Goal: Task Accomplishment & Management: Use online tool/utility

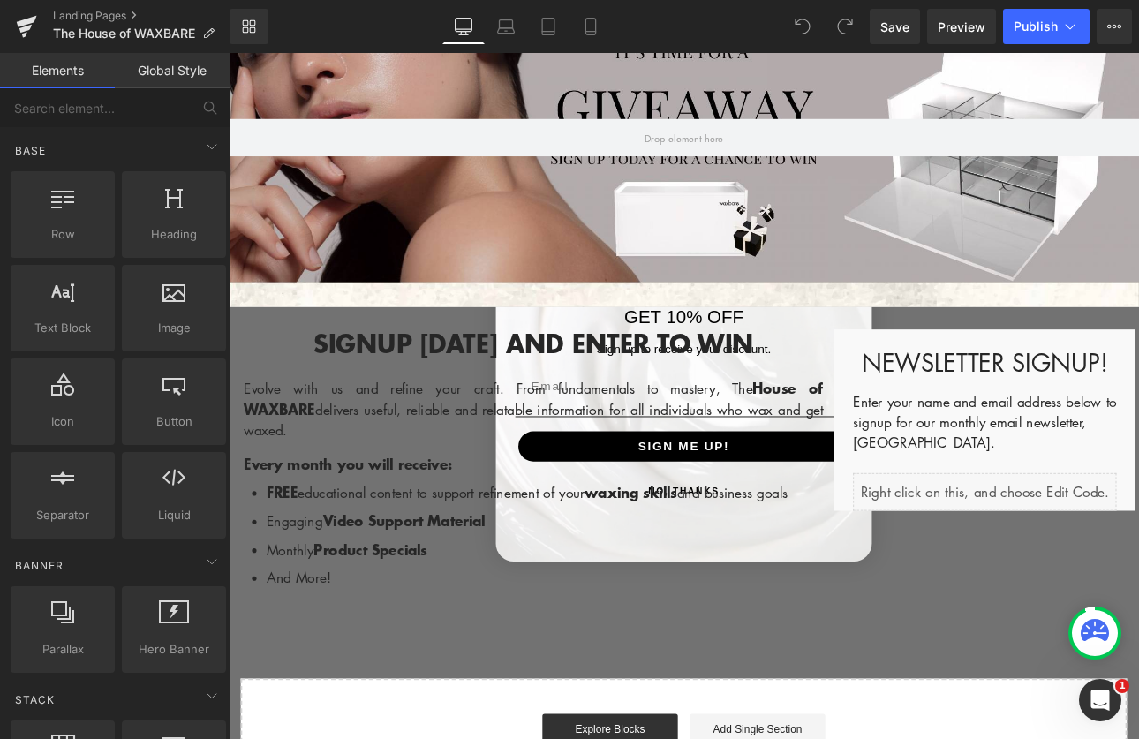
scroll to position [325, 0]
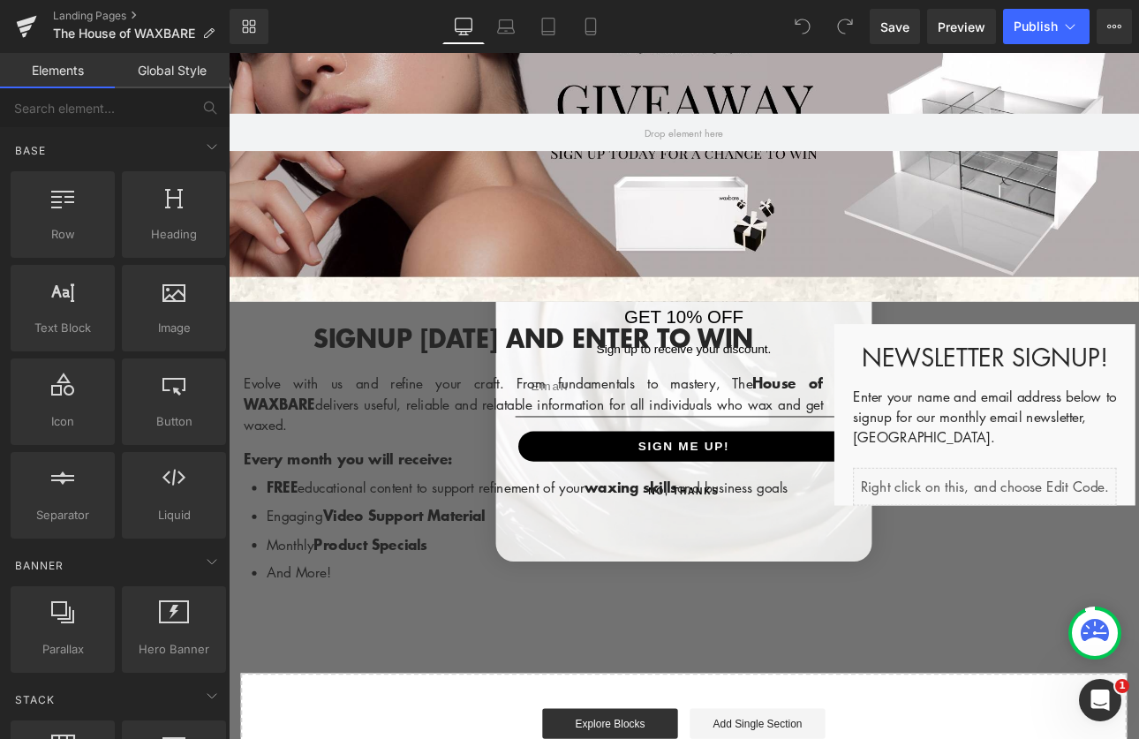
click at [928, 361] on div "Signup today and enter to win Heading Evolve with us and refine your craft. Fro…" at bounding box center [763, 519] width 1060 height 348
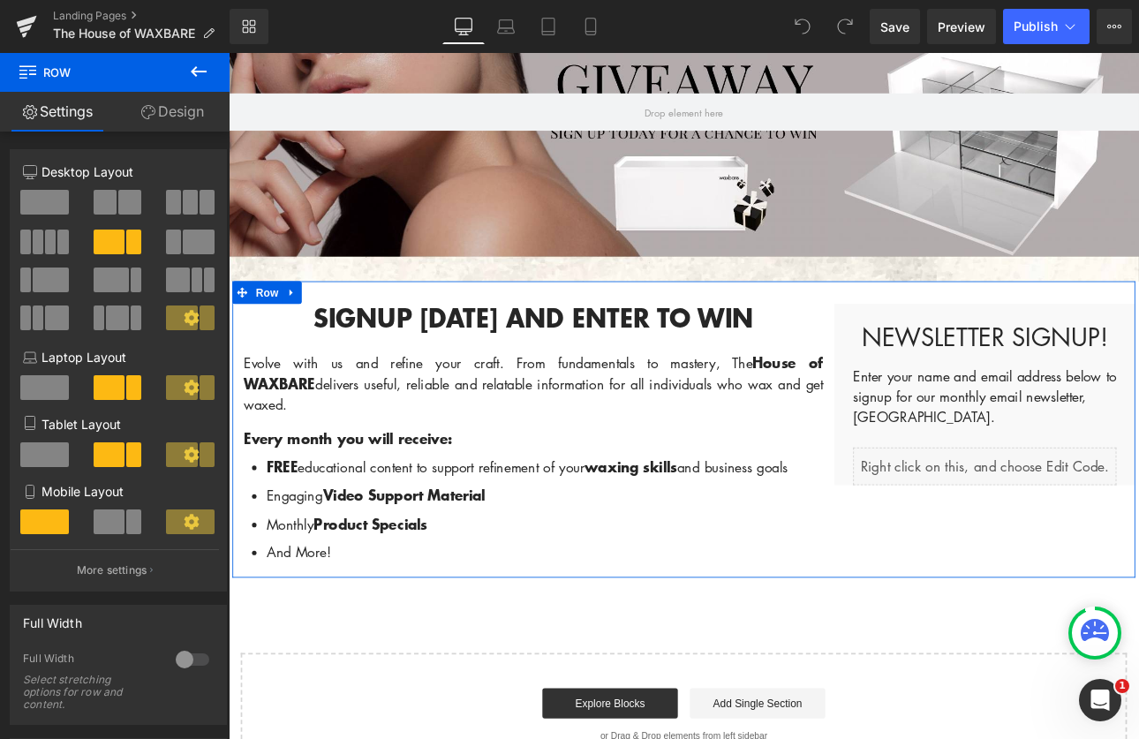
scroll to position [391, 0]
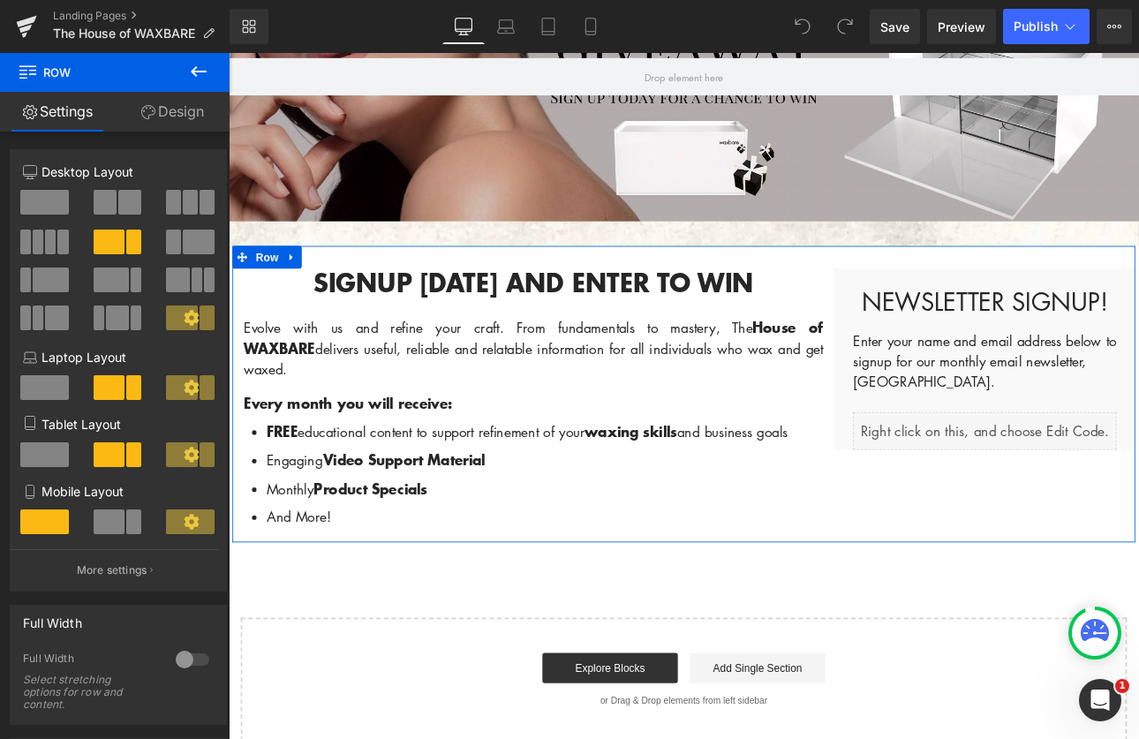
click at [1069, 378] on div "Newsletter Signup! Heading Enter your name and email address below to signup fo…" at bounding box center [1116, 412] width 353 height 213
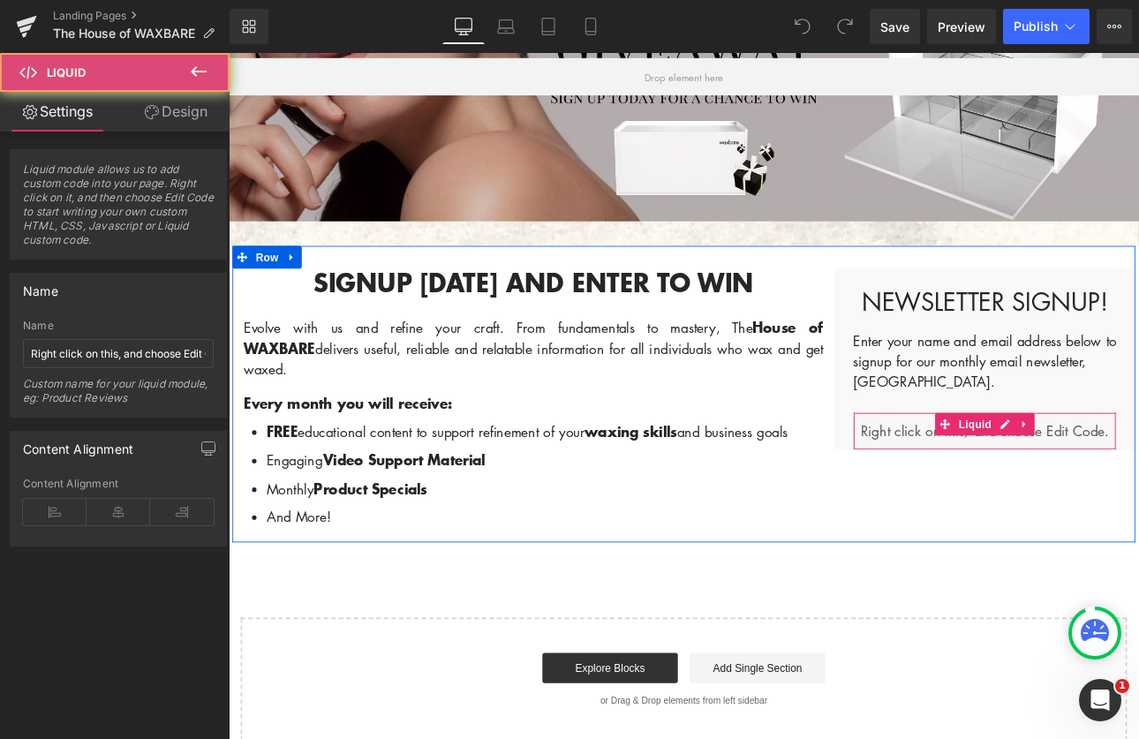
click at [1050, 511] on div "Liquid" at bounding box center [1116, 496] width 309 height 44
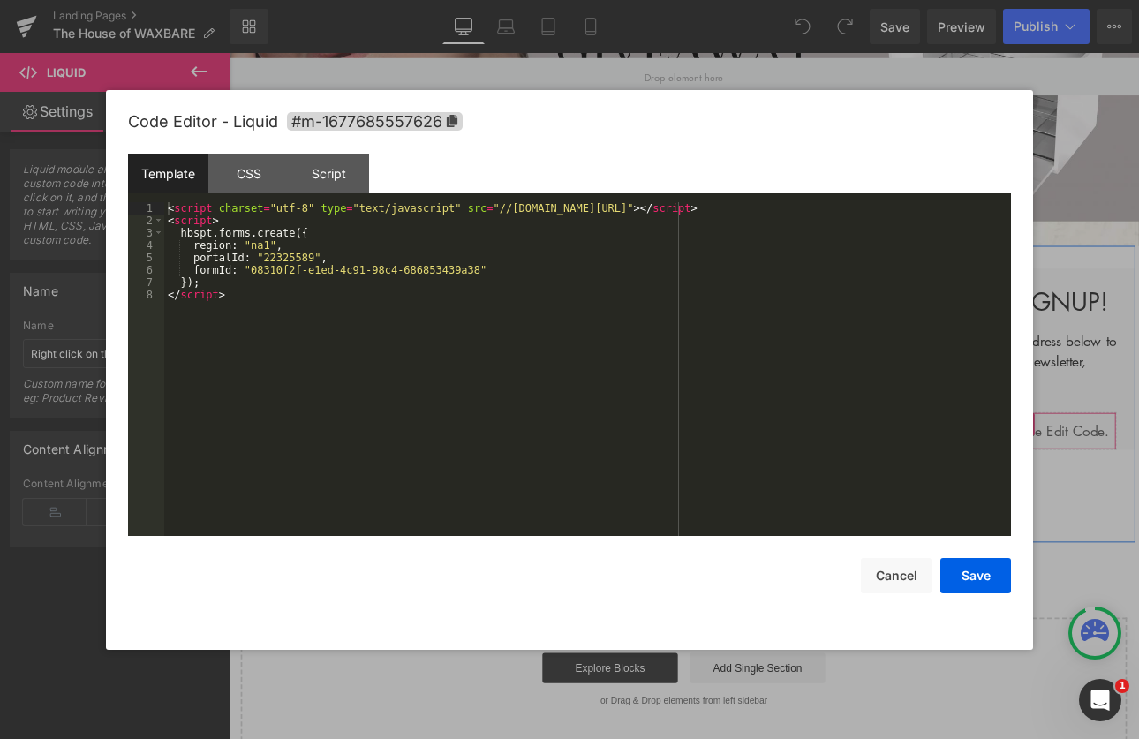
click at [1131, 493] on div "Liquid" at bounding box center [1116, 496] width 309 height 44
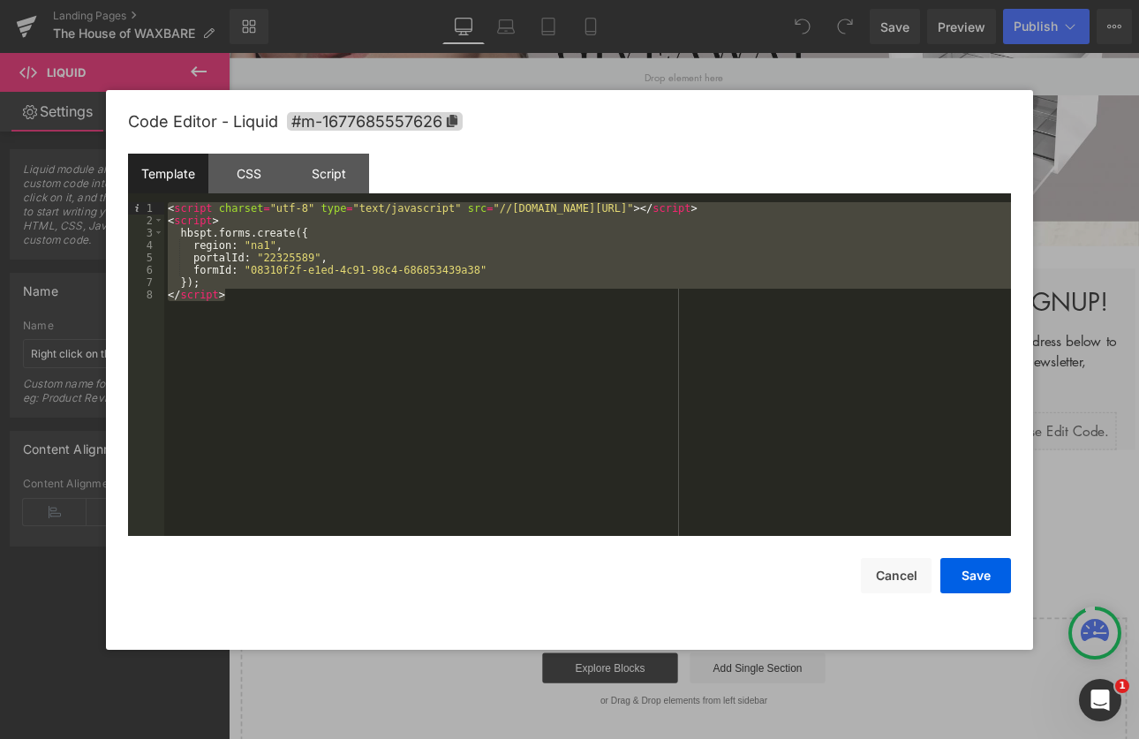
drag, startPoint x: 295, startPoint y: 302, endPoint x: 137, endPoint y: 208, distance: 184.2
click at [137, 208] on pre "1 2 3 4 5 6 7 8 < script charset = "utf-8" type = "text/javascript" src = "//js…" at bounding box center [569, 369] width 883 height 334
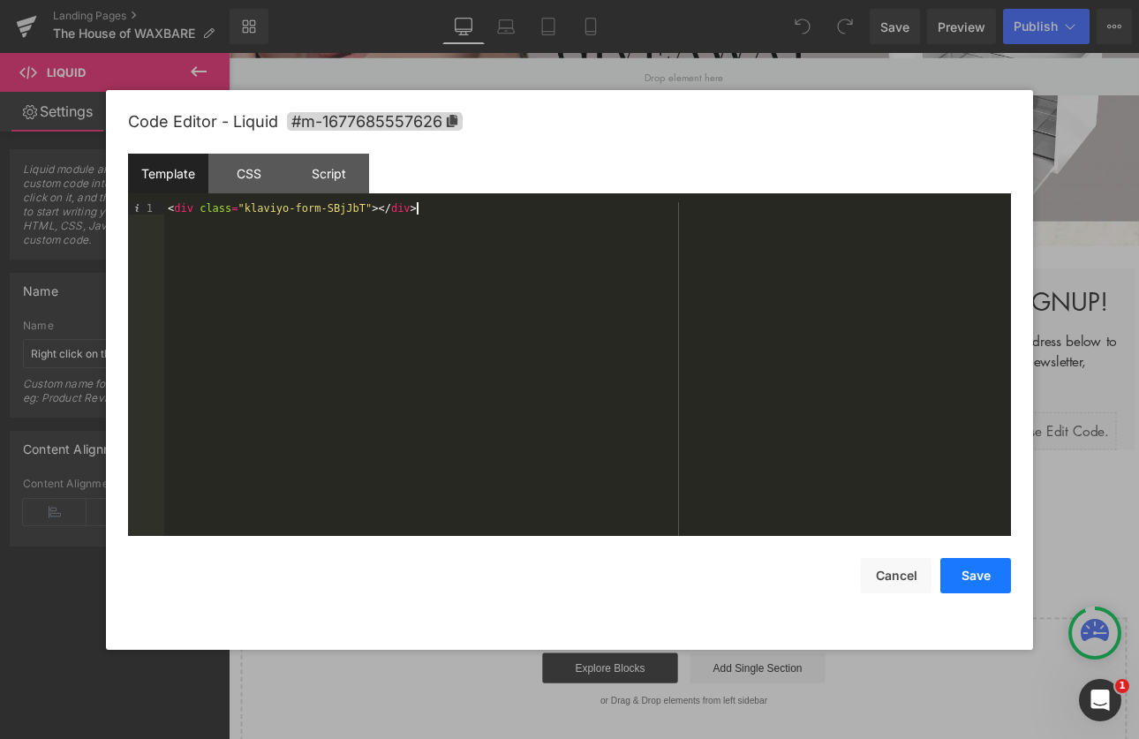
click at [973, 574] on button "Save" at bounding box center [975, 575] width 71 height 35
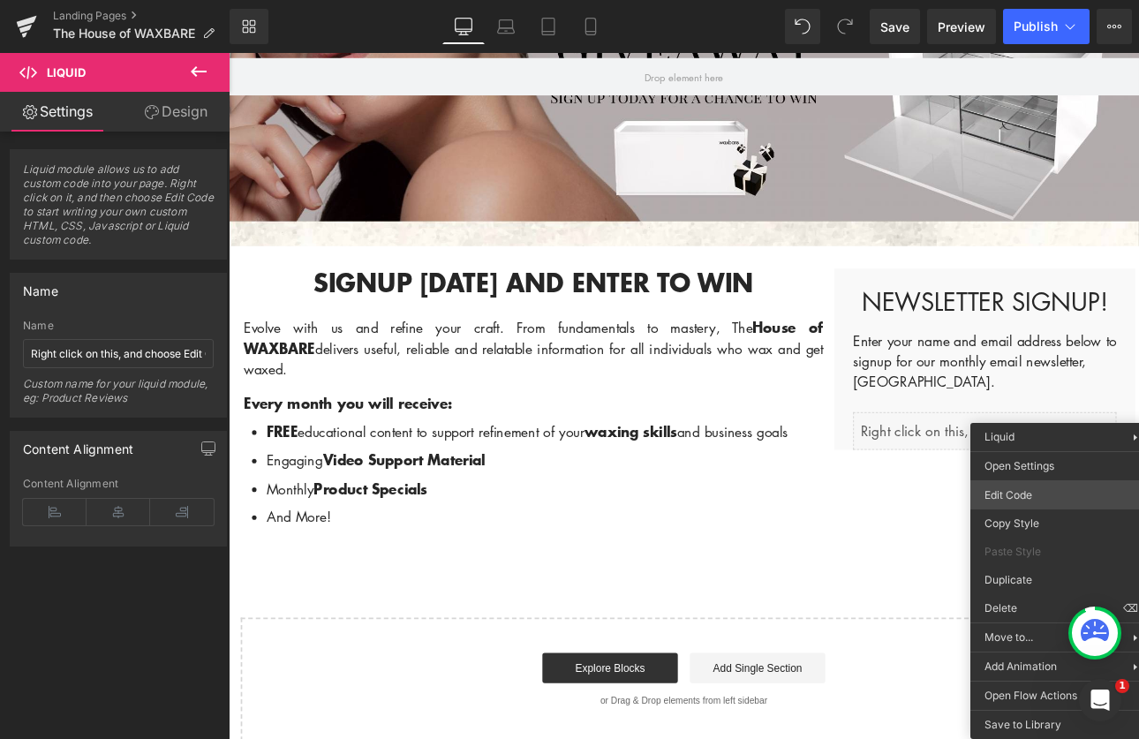
click at [1026, 0] on div "You are previewing how the will restyle your page. You can not edit Elements in…" at bounding box center [569, 0] width 1139 height 0
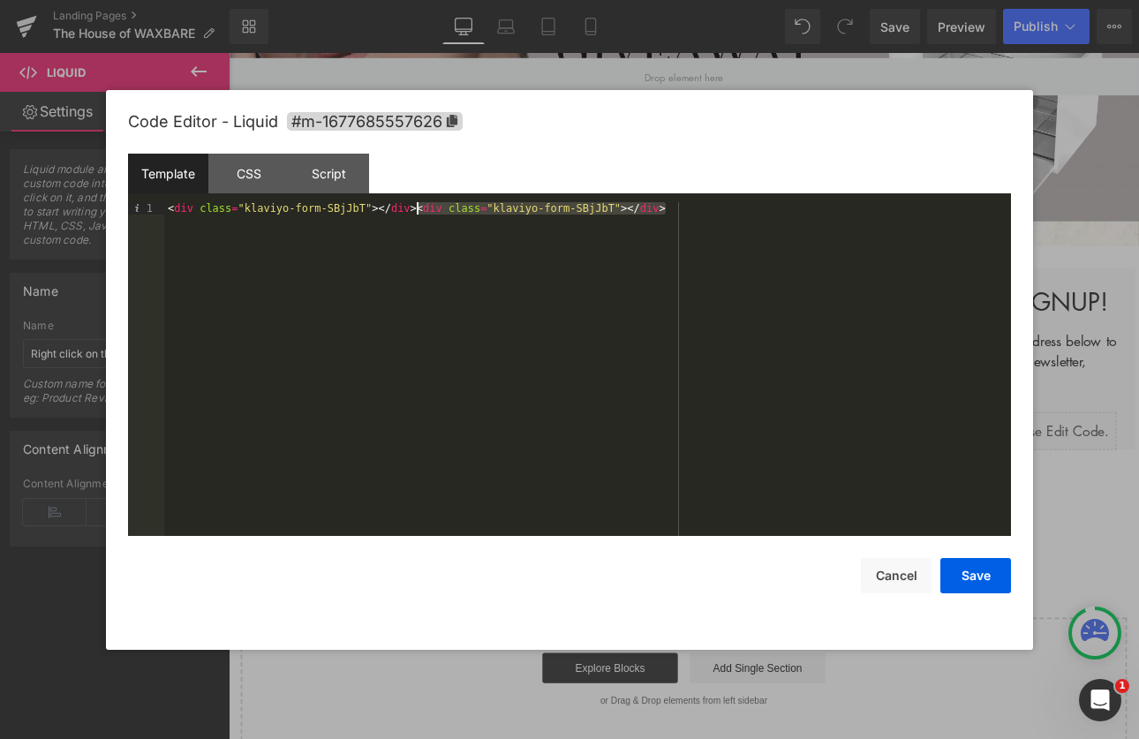
drag, startPoint x: 683, startPoint y: 210, endPoint x: 419, endPoint y: 208, distance: 264.9
click at [419, 208] on div "< div class = "klaviyo-form-SBjJbT" > </ div > < div class = "klaviyo-form-SBjJ…" at bounding box center [587, 381] width 847 height 359
click at [982, 576] on button "Save" at bounding box center [975, 575] width 71 height 35
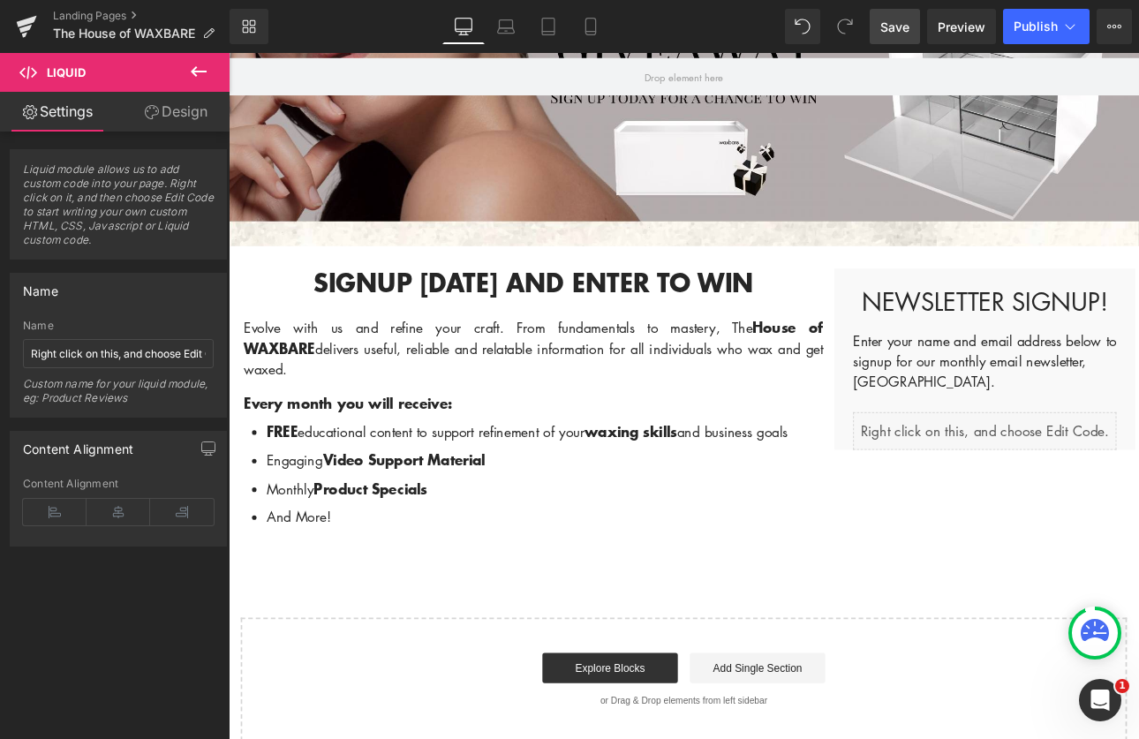
click at [892, 28] on span "Save" at bounding box center [894, 27] width 29 height 19
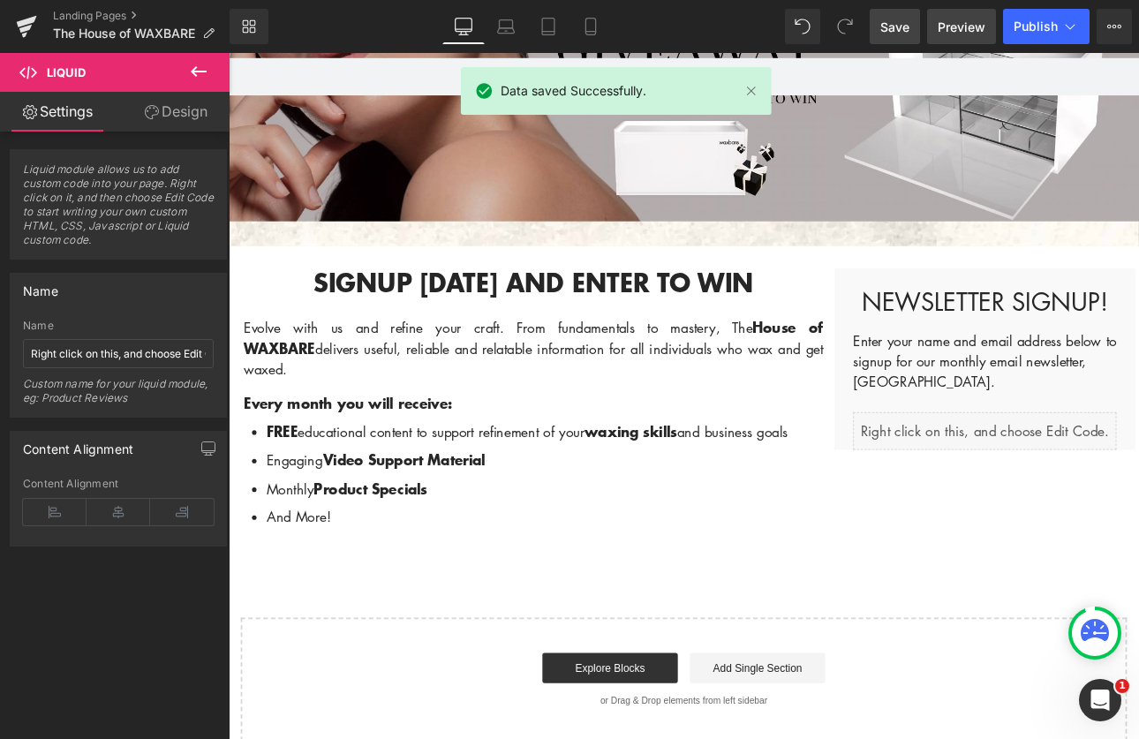
click at [966, 19] on span "Preview" at bounding box center [962, 27] width 48 height 19
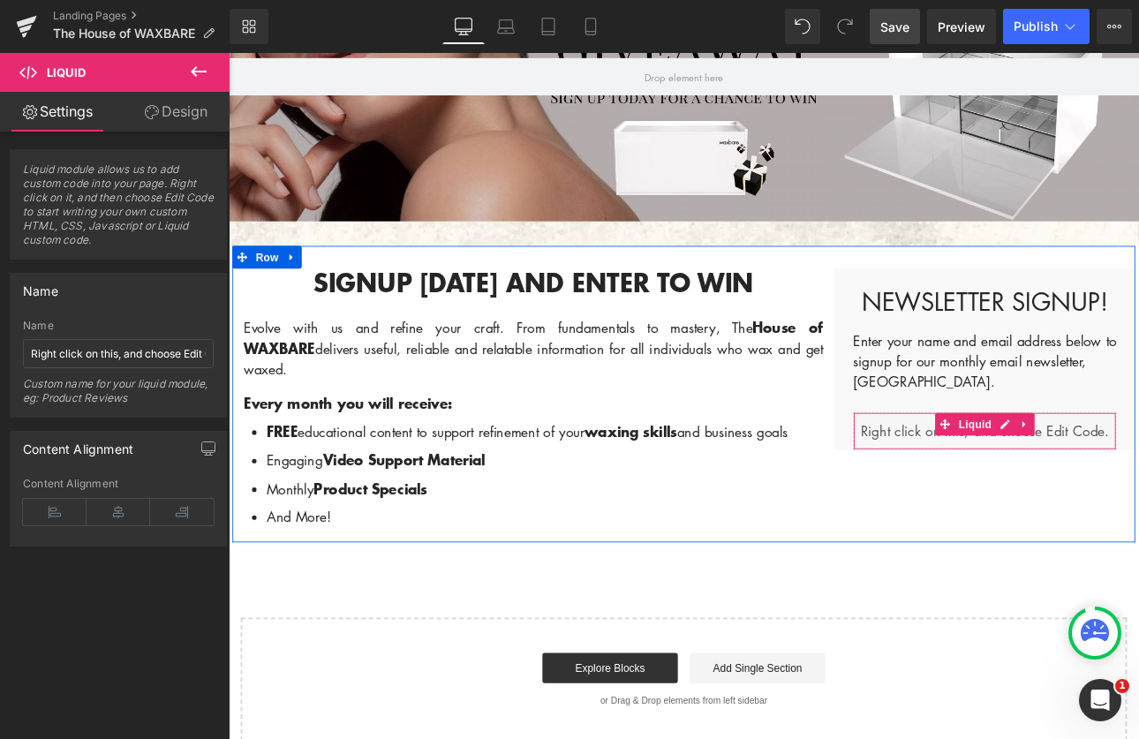
click at [1138, 502] on div "Liquid" at bounding box center [1116, 496] width 309 height 44
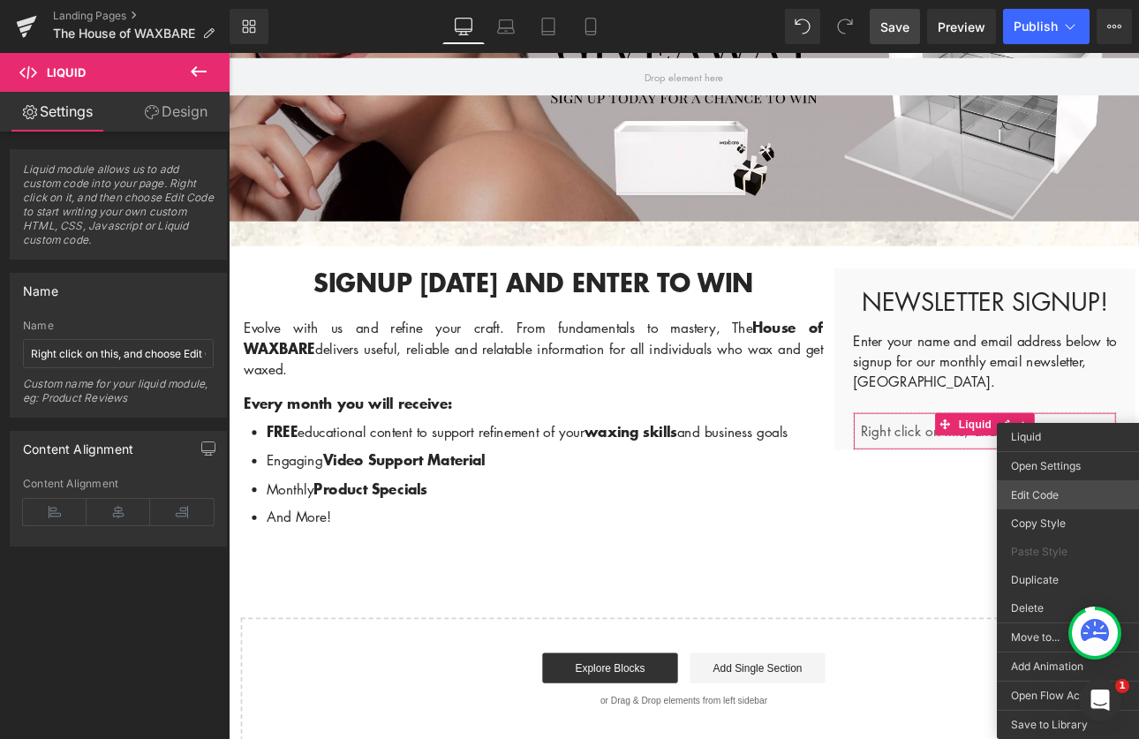
click at [1067, 494] on body "You are previewing how the will restyle your page. You can not edit Elements in…" at bounding box center [569, 369] width 1139 height 739
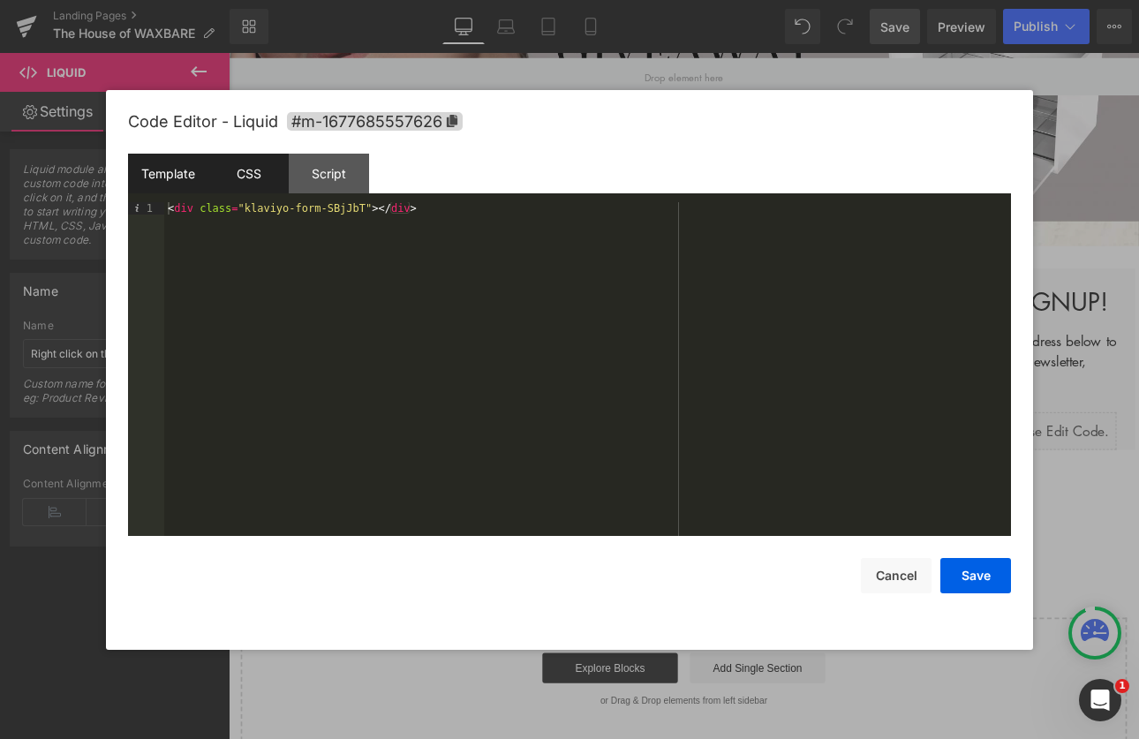
click at [240, 172] on div "CSS" at bounding box center [248, 174] width 80 height 40
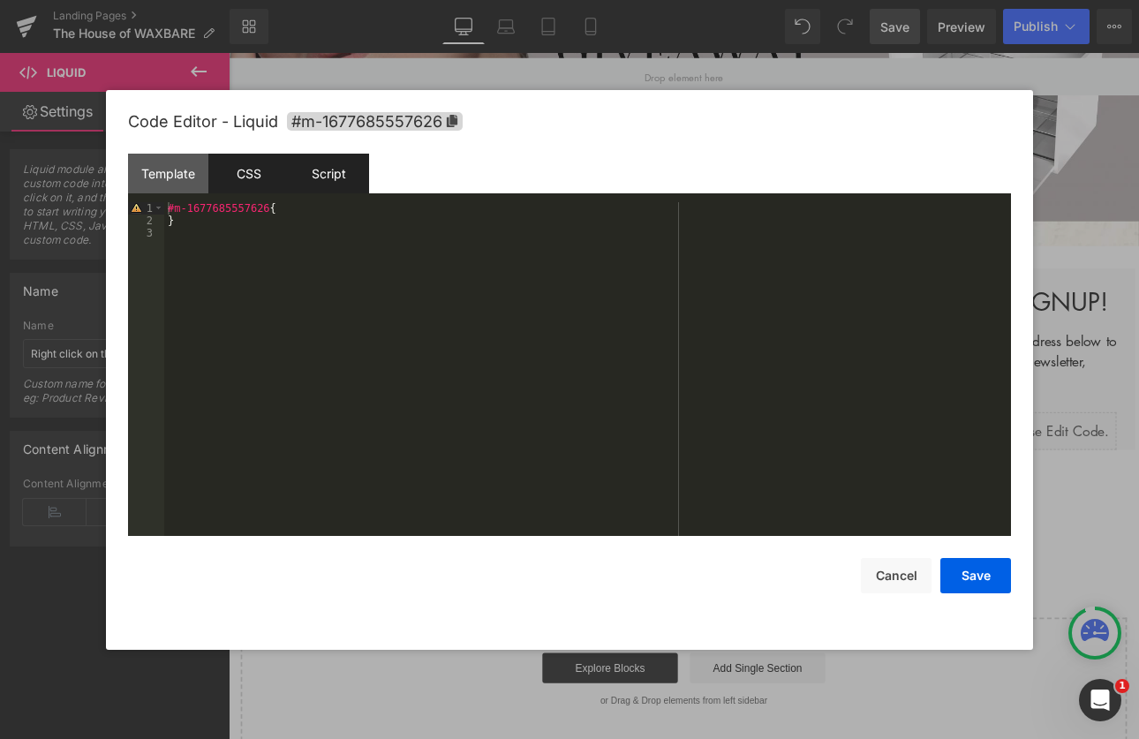
click at [336, 170] on div "Script" at bounding box center [329, 174] width 80 height 40
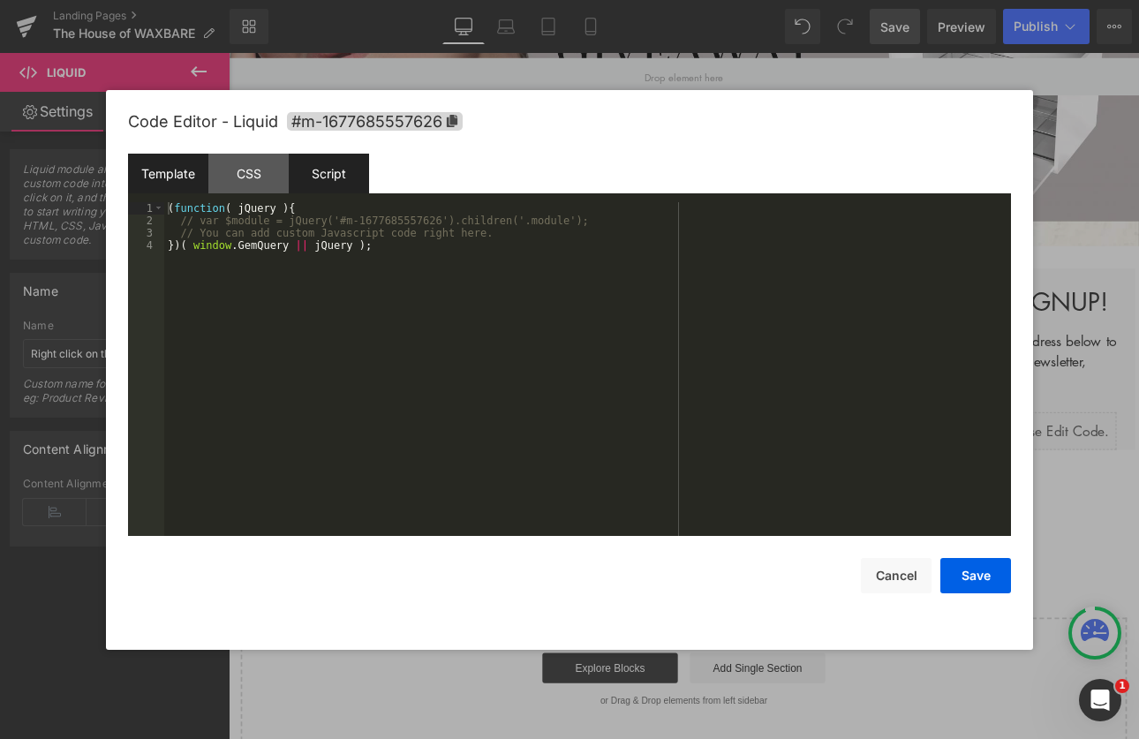
click at [178, 175] on div "Template" at bounding box center [168, 174] width 80 height 40
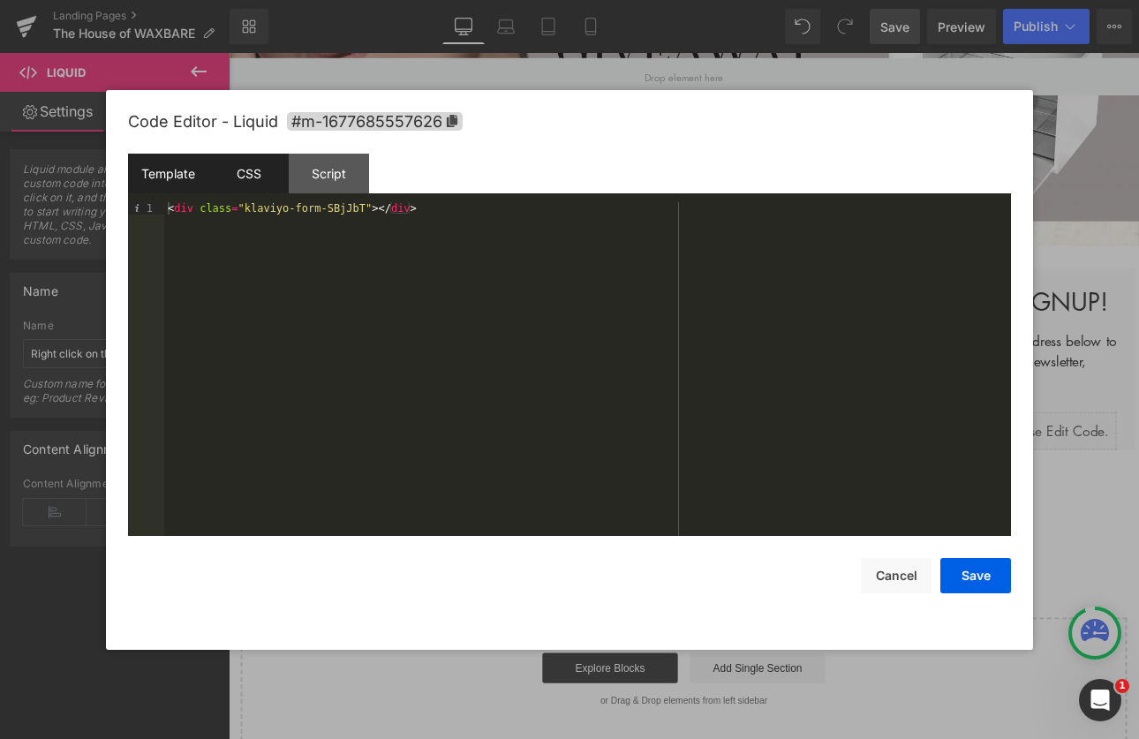
click at [253, 168] on div "CSS" at bounding box center [248, 174] width 80 height 40
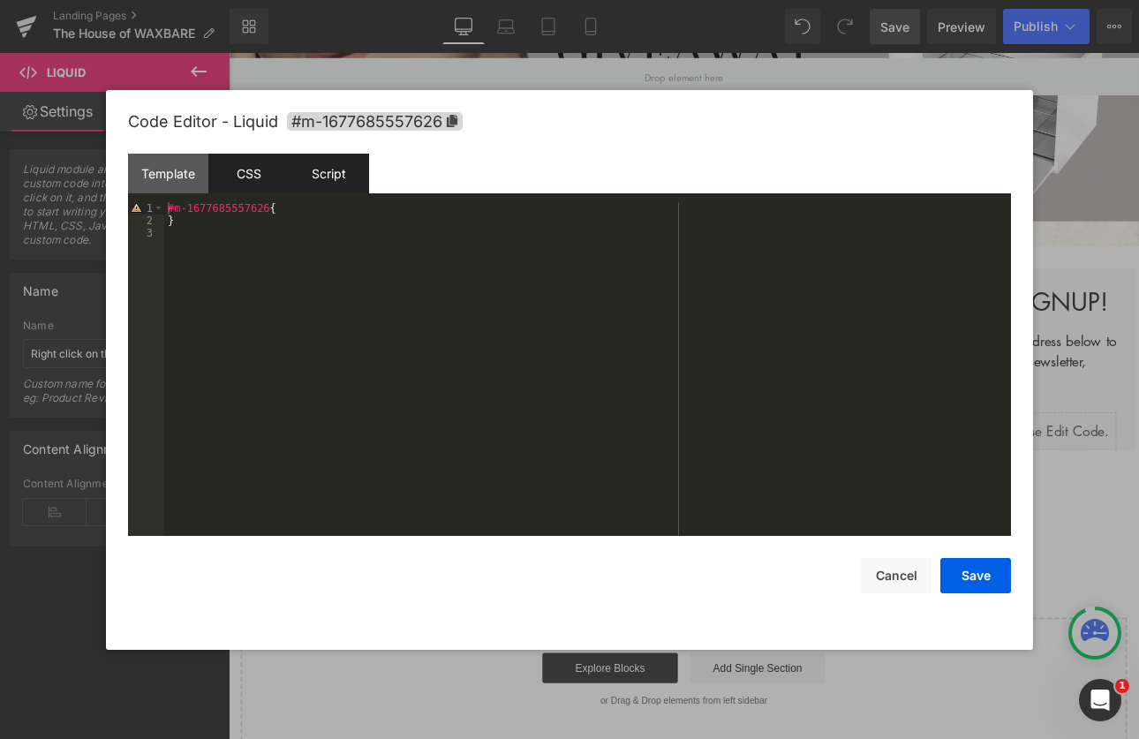
click at [330, 170] on div "Script" at bounding box center [329, 174] width 80 height 40
click at [233, 170] on div "CSS" at bounding box center [248, 174] width 80 height 40
click at [143, 170] on div "Template" at bounding box center [168, 174] width 80 height 40
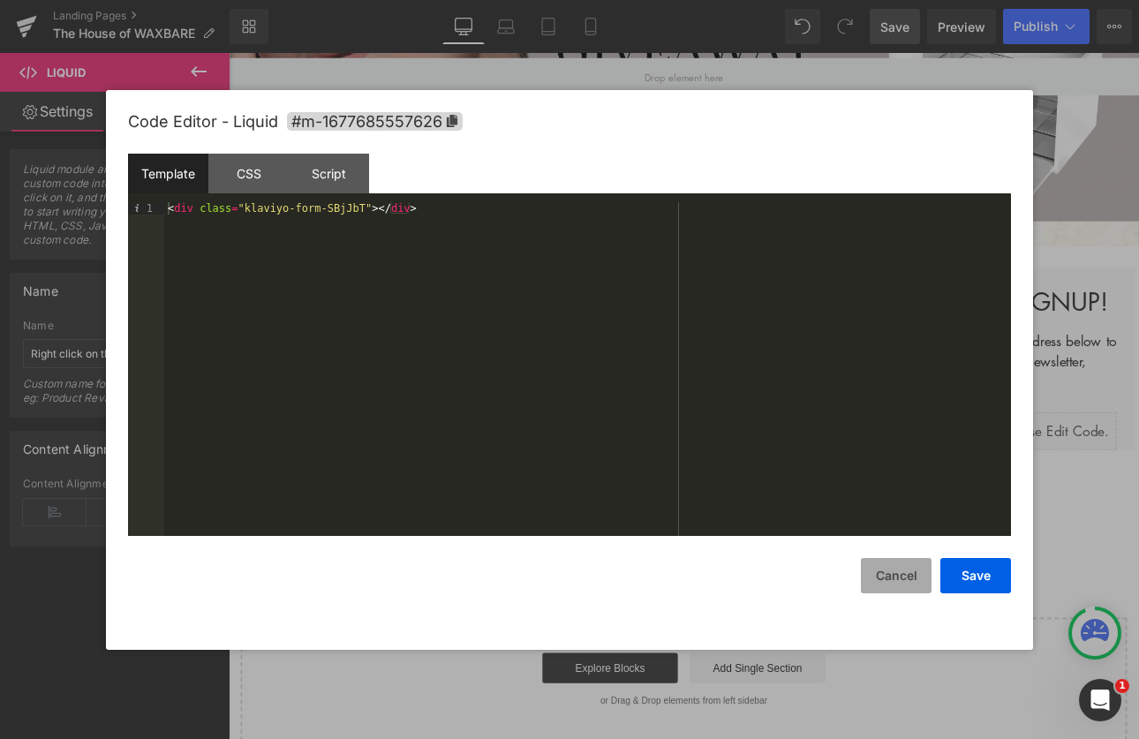
click at [894, 580] on button "Cancel" at bounding box center [896, 575] width 71 height 35
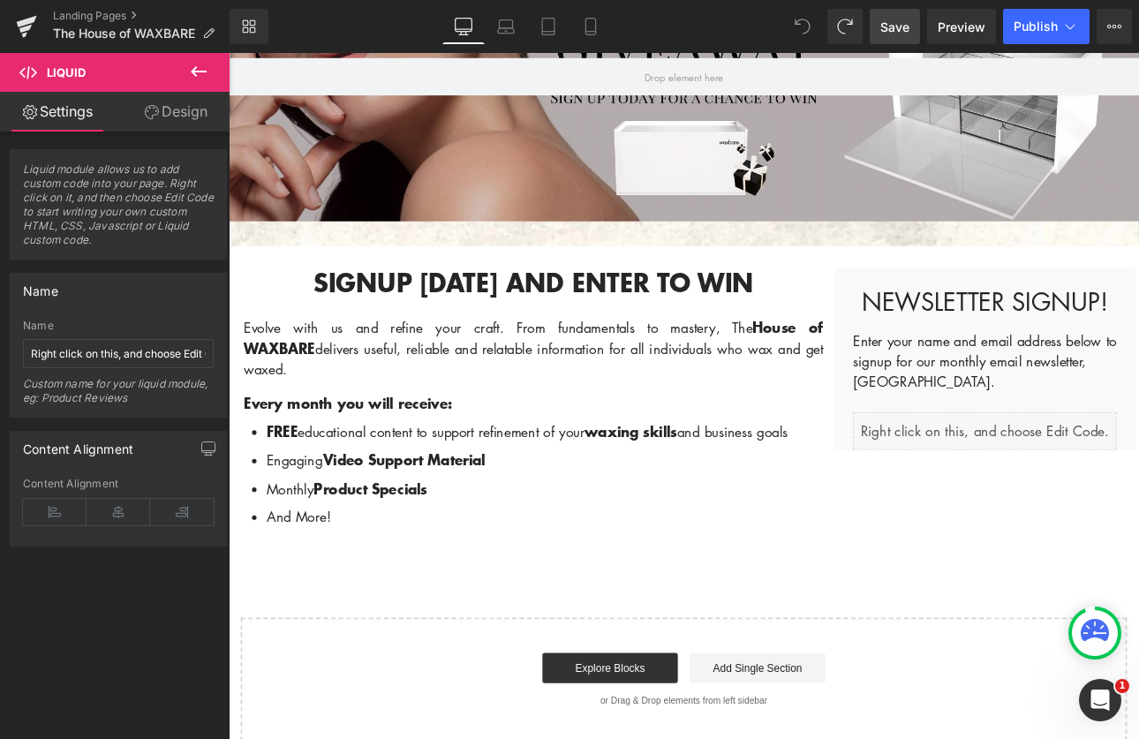
click at [802, 34] on icon at bounding box center [803, 27] width 16 height 16
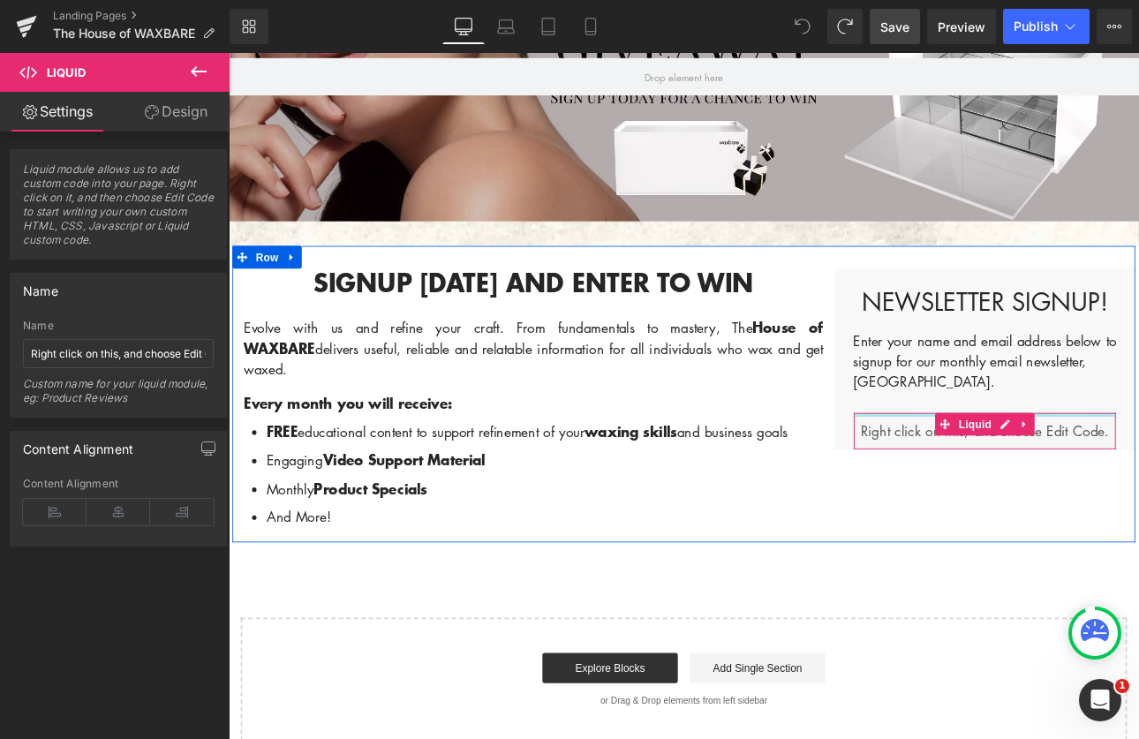
click at [982, 476] on div at bounding box center [1116, 477] width 307 height 4
click at [1012, 481] on div "Liquid" at bounding box center [1116, 496] width 309 height 44
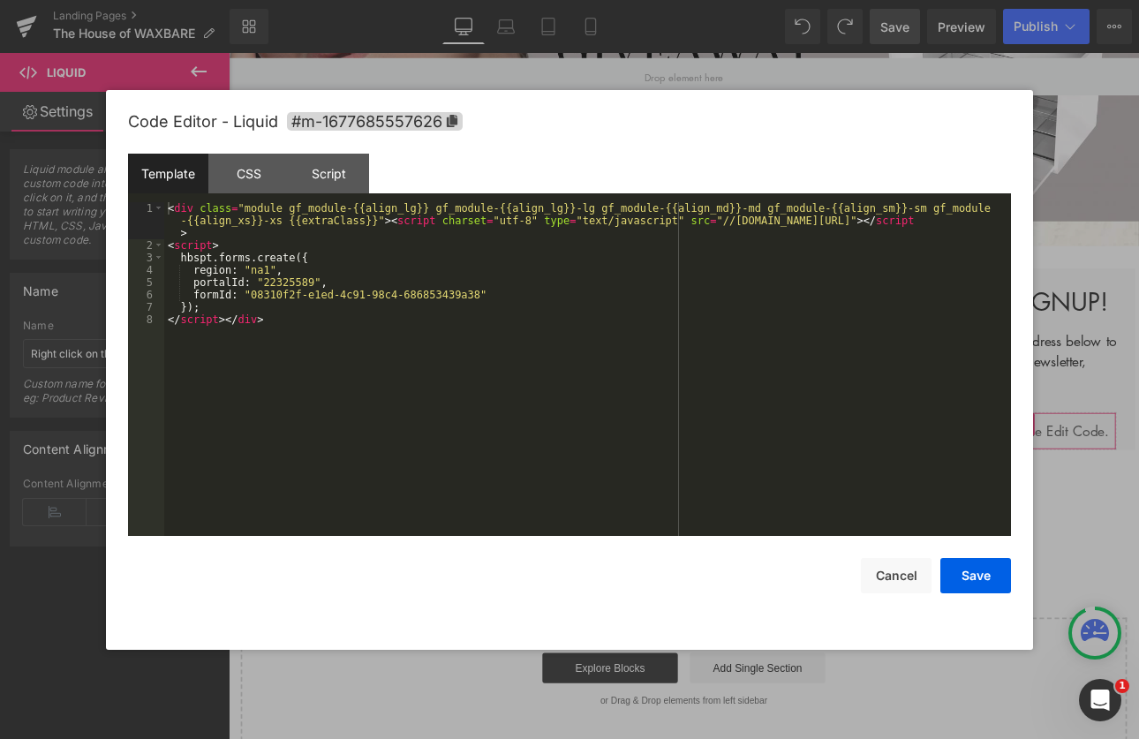
click at [879, 0] on div "You are previewing how the will restyle your page. You can not edit Elements in…" at bounding box center [569, 0] width 1139 height 0
click at [981, 570] on button "Save" at bounding box center [975, 575] width 71 height 35
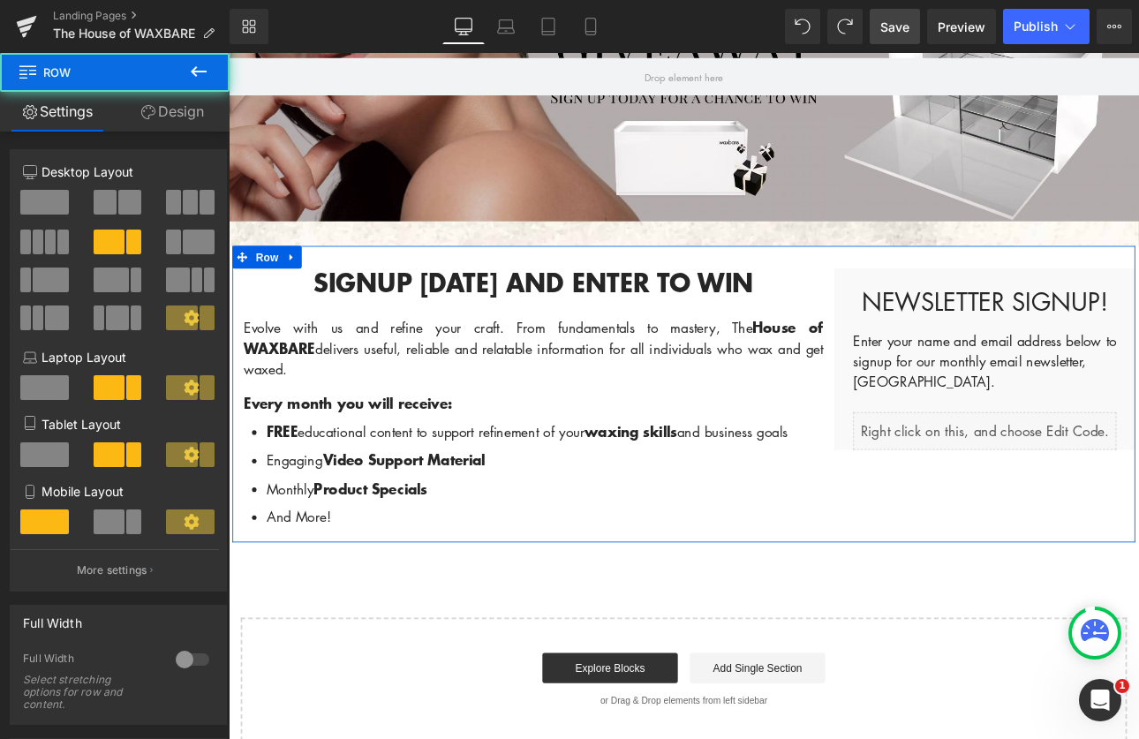
click at [992, 362] on div "Newsletter Signup! Heading Enter your name and email address below to signup fo…" at bounding box center [1116, 412] width 353 height 213
click at [1042, 428] on p "Enter your name and email address below to signup for our monthly email newslet…" at bounding box center [1116, 415] width 309 height 72
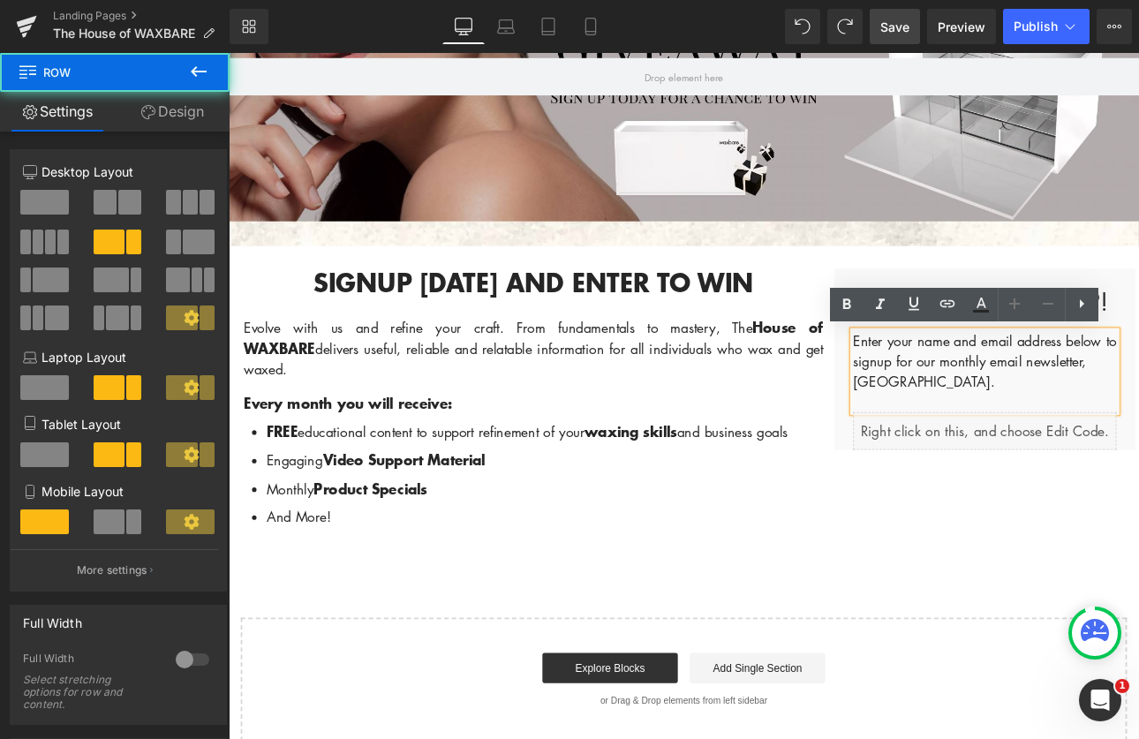
click at [1075, 284] on div "Signup today and enter to win Heading Evolve with us and refine your craft. Fro…" at bounding box center [763, 453] width 1060 height 348
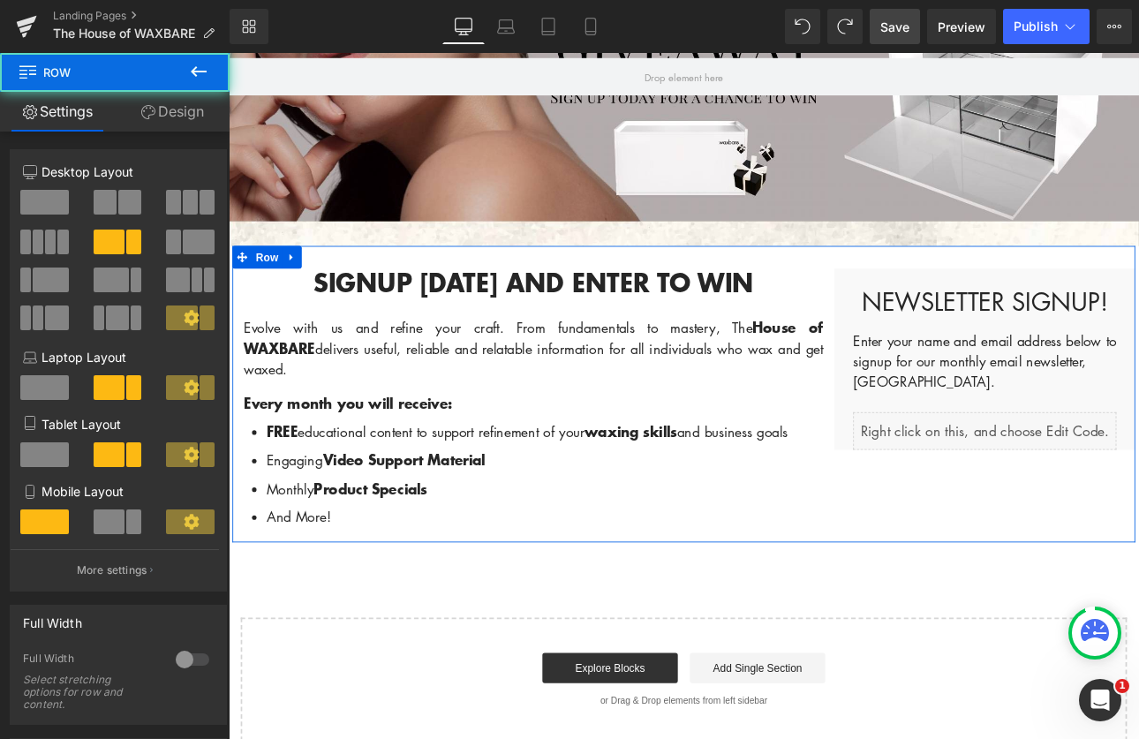
click at [940, 310] on div "Newsletter Signup! Heading Enter your name and email address below to signup fo…" at bounding box center [1116, 412] width 353 height 213
click at [955, 314] on div "Newsletter Signup! Heading Enter your name and email address below to signup fo…" at bounding box center [1116, 412] width 353 height 213
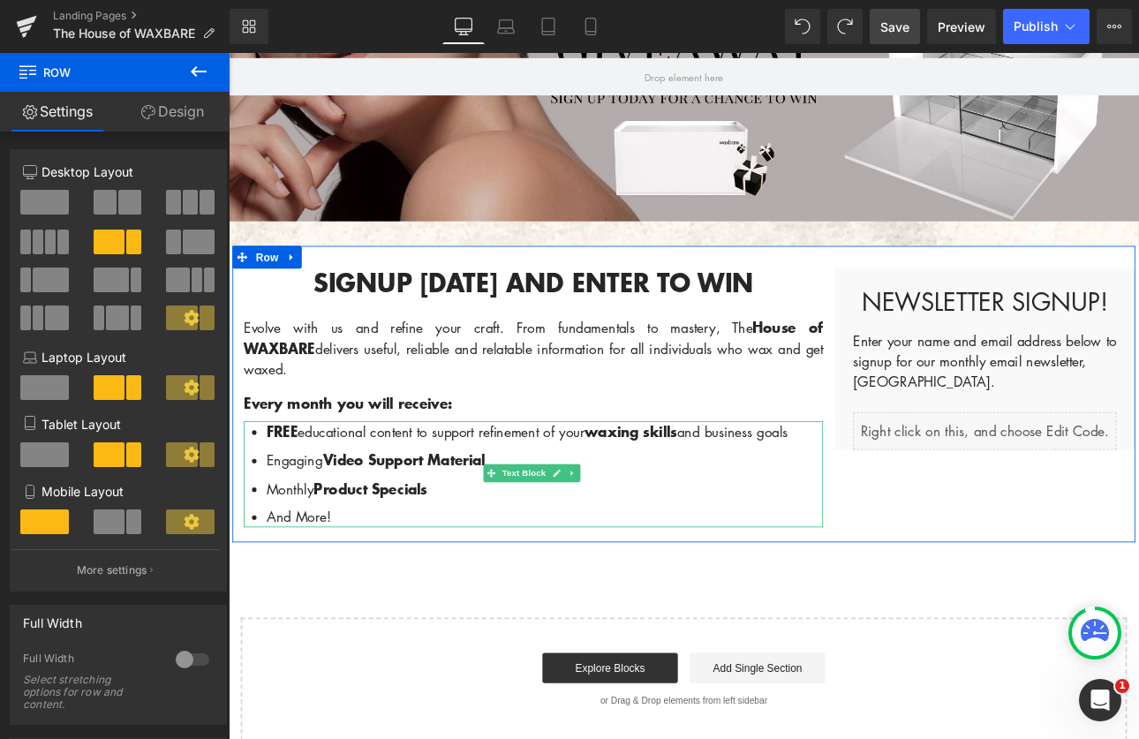
click at [701, 585] on li "And More!" at bounding box center [599, 597] width 653 height 24
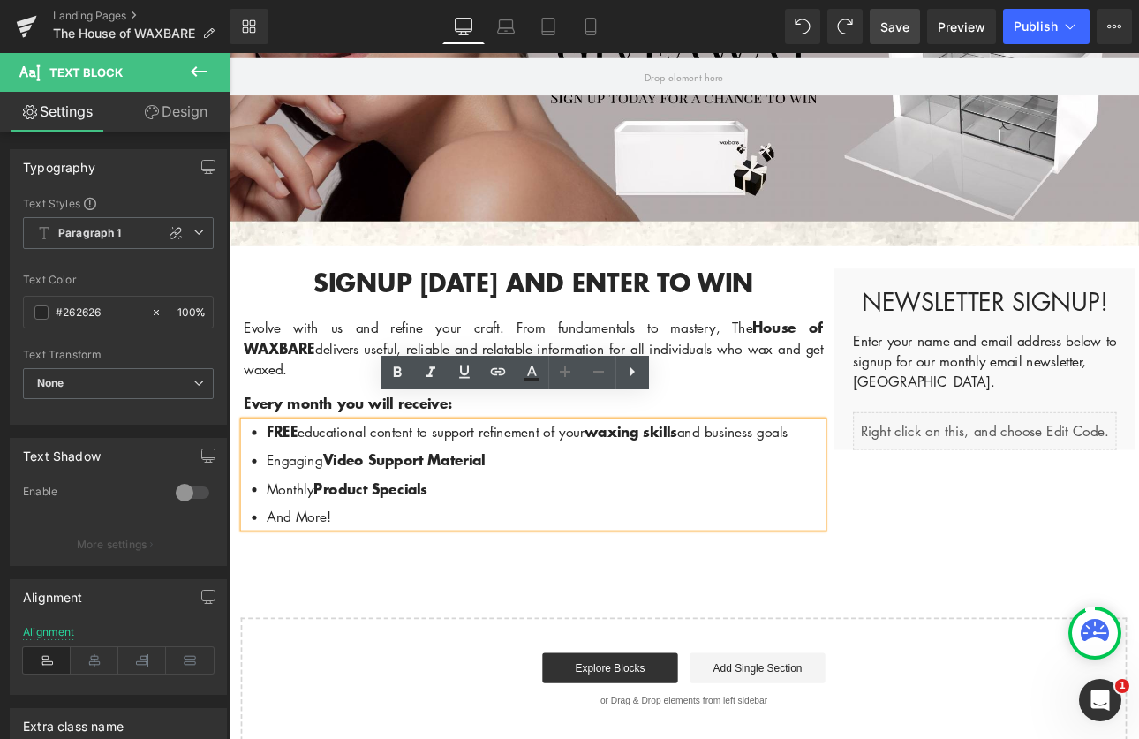
click at [977, 331] on span "Newsletter Signup!" at bounding box center [1116, 344] width 290 height 38
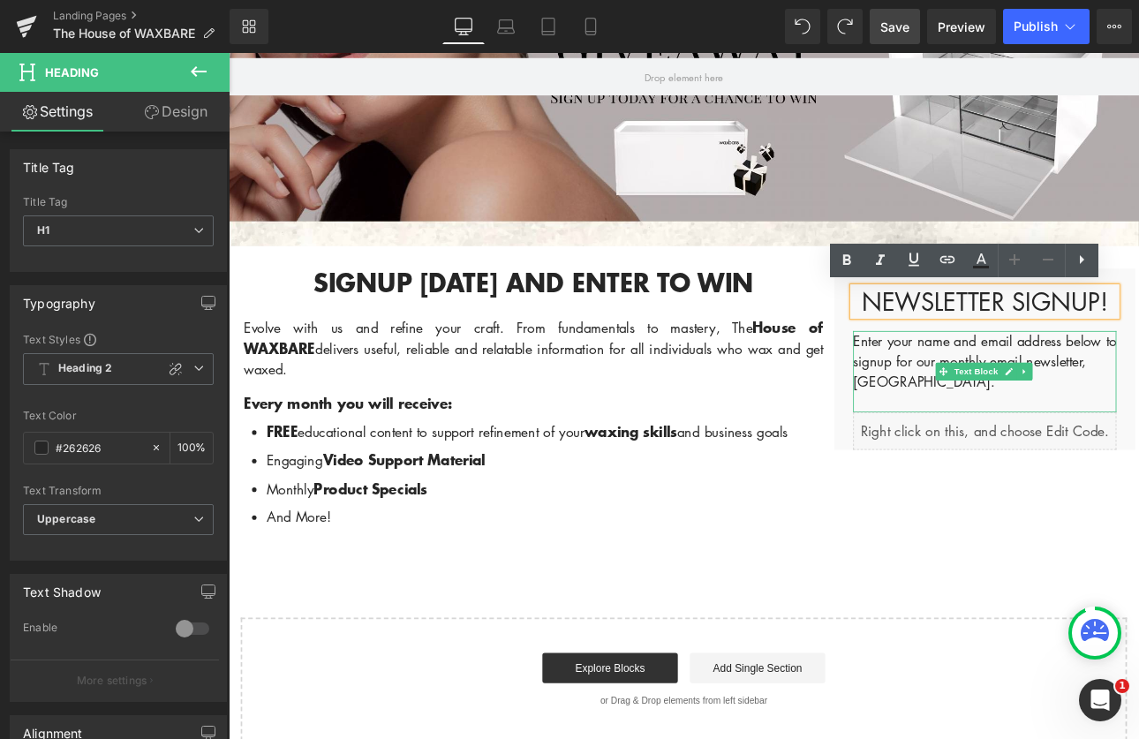
click at [986, 434] on p "Enter your name and email address below to signup for our monthly email newslet…" at bounding box center [1116, 415] width 309 height 72
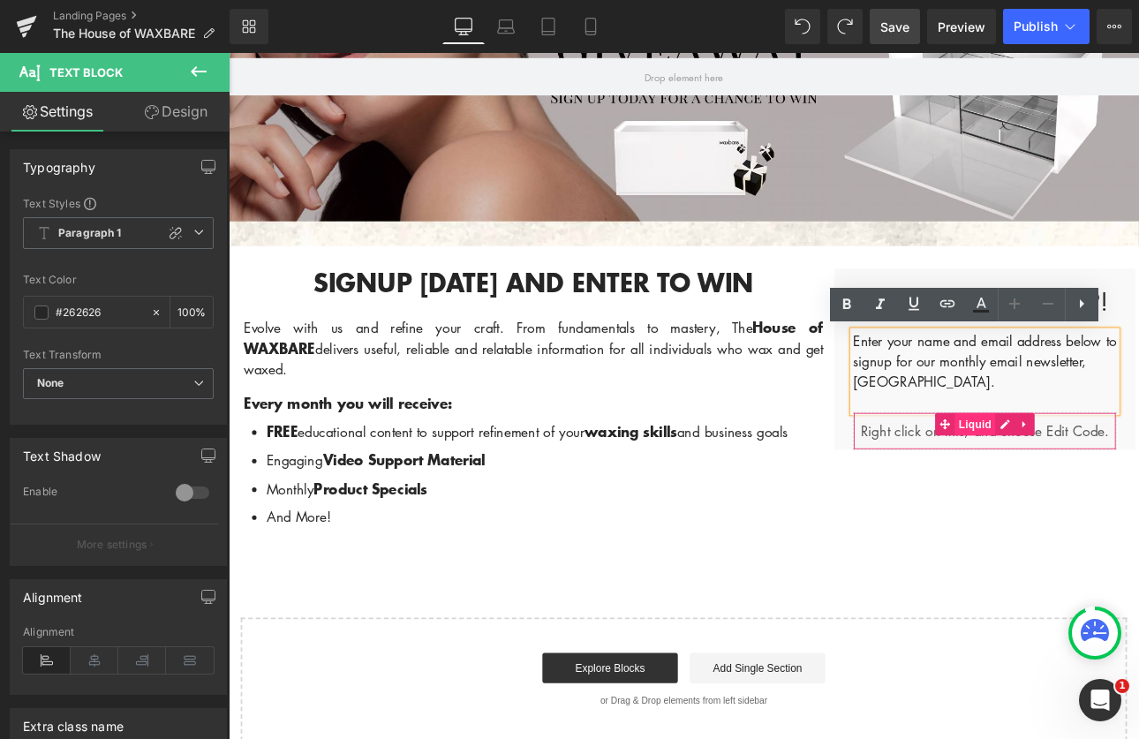
click at [1085, 491] on span "Liquid" at bounding box center [1105, 488] width 48 height 26
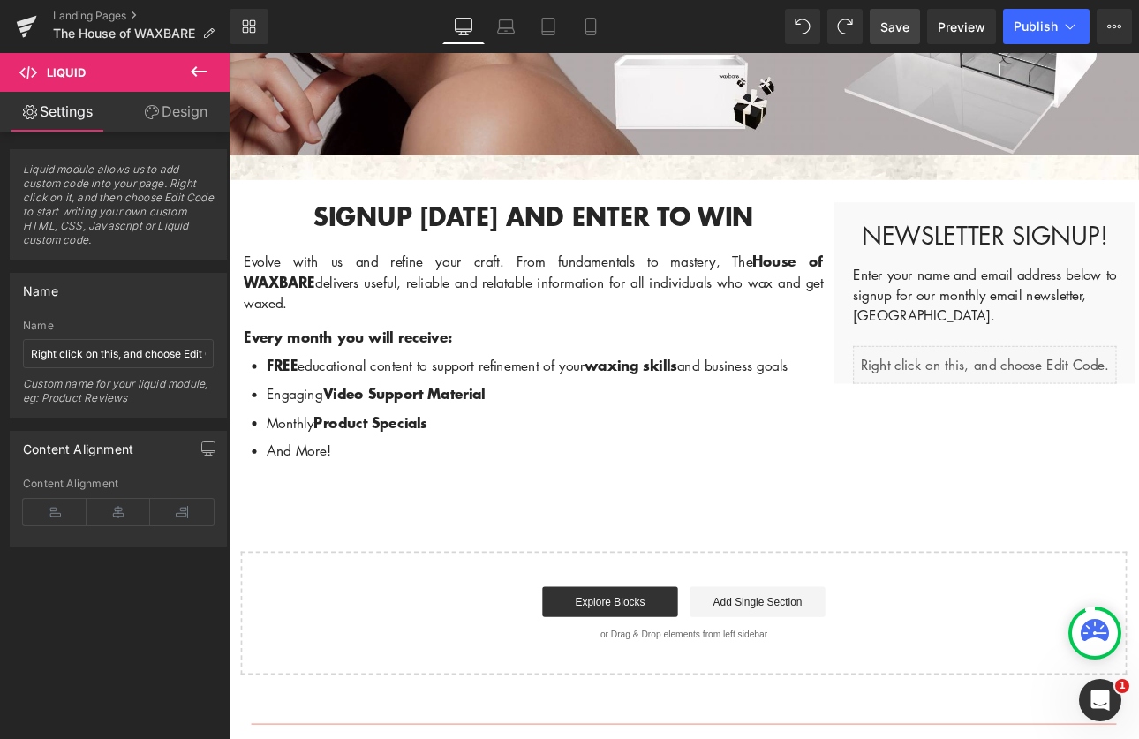
scroll to position [0, 0]
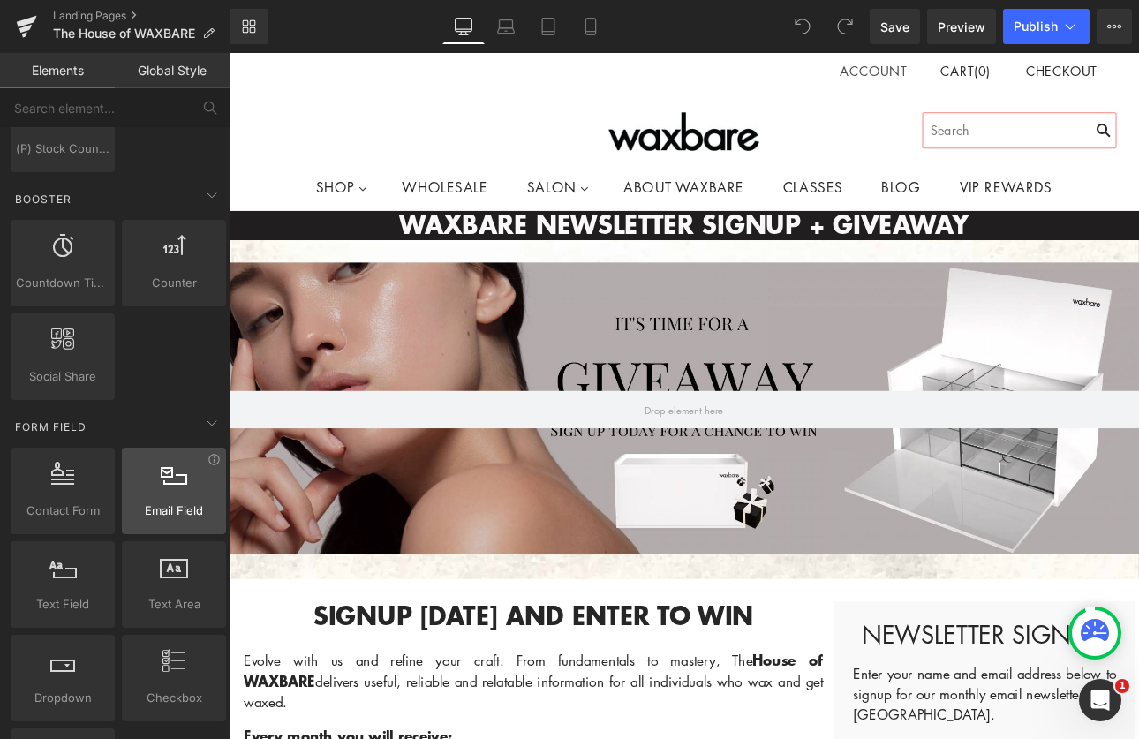
scroll to position [2163, 0]
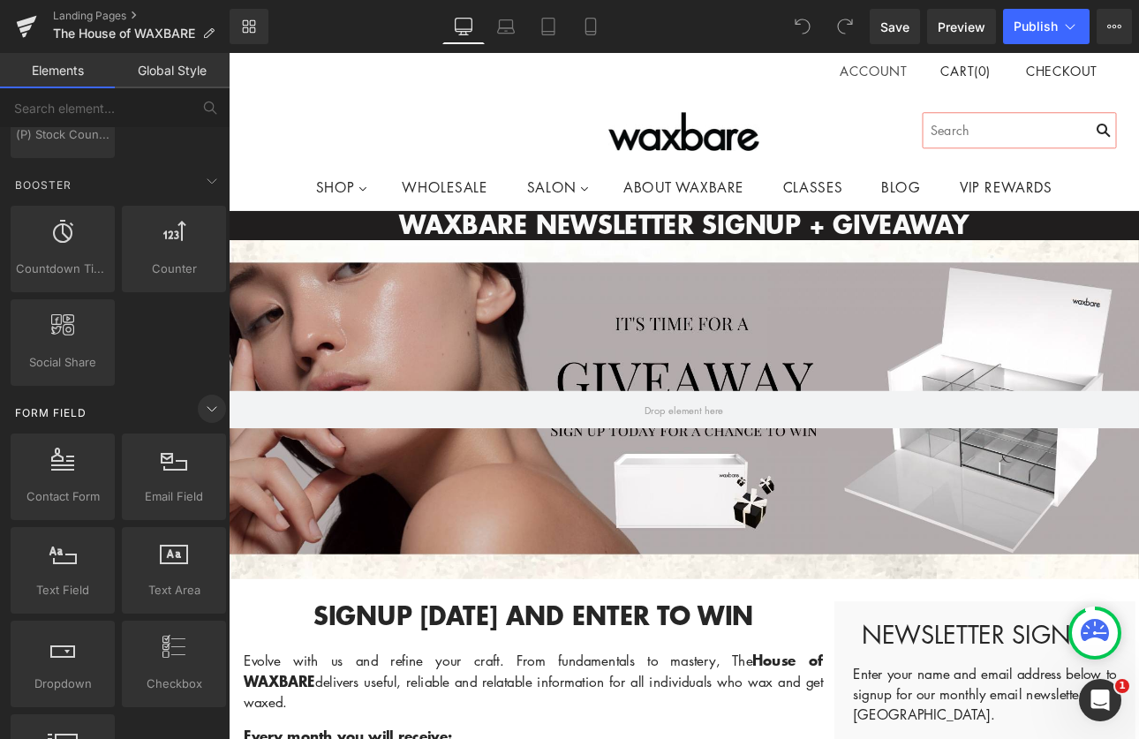
click at [201, 412] on icon at bounding box center [211, 408] width 21 height 21
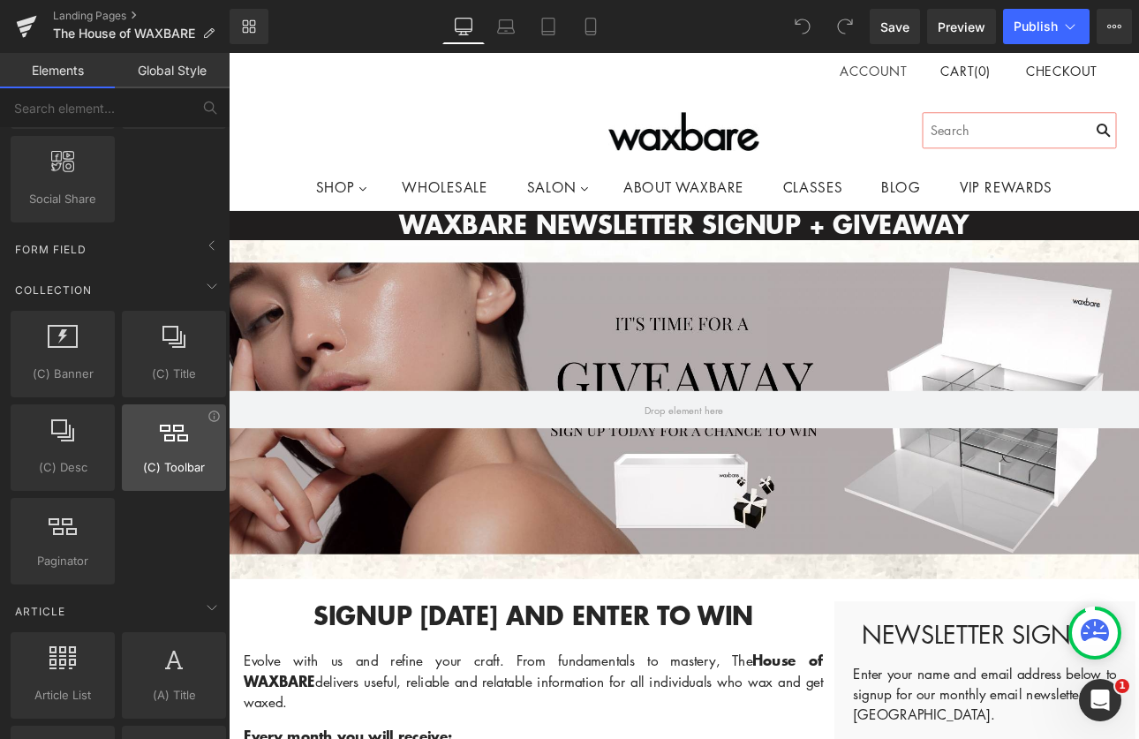
scroll to position [0, 0]
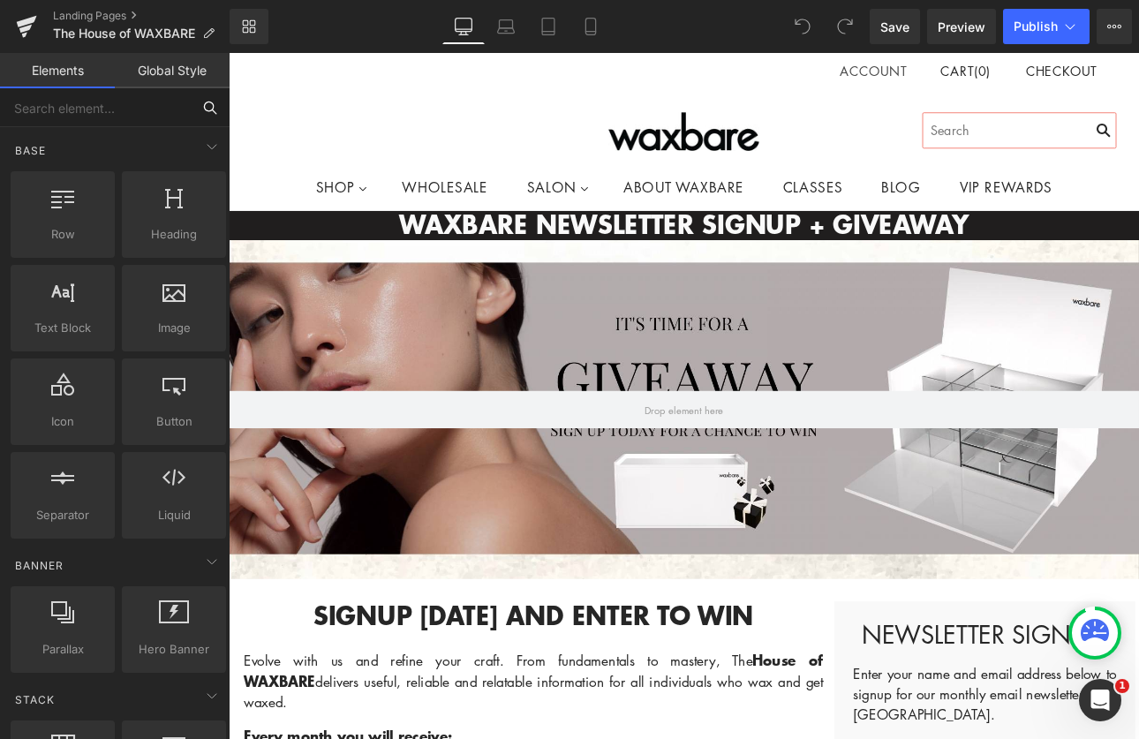
click at [145, 102] on input "text" at bounding box center [95, 107] width 191 height 39
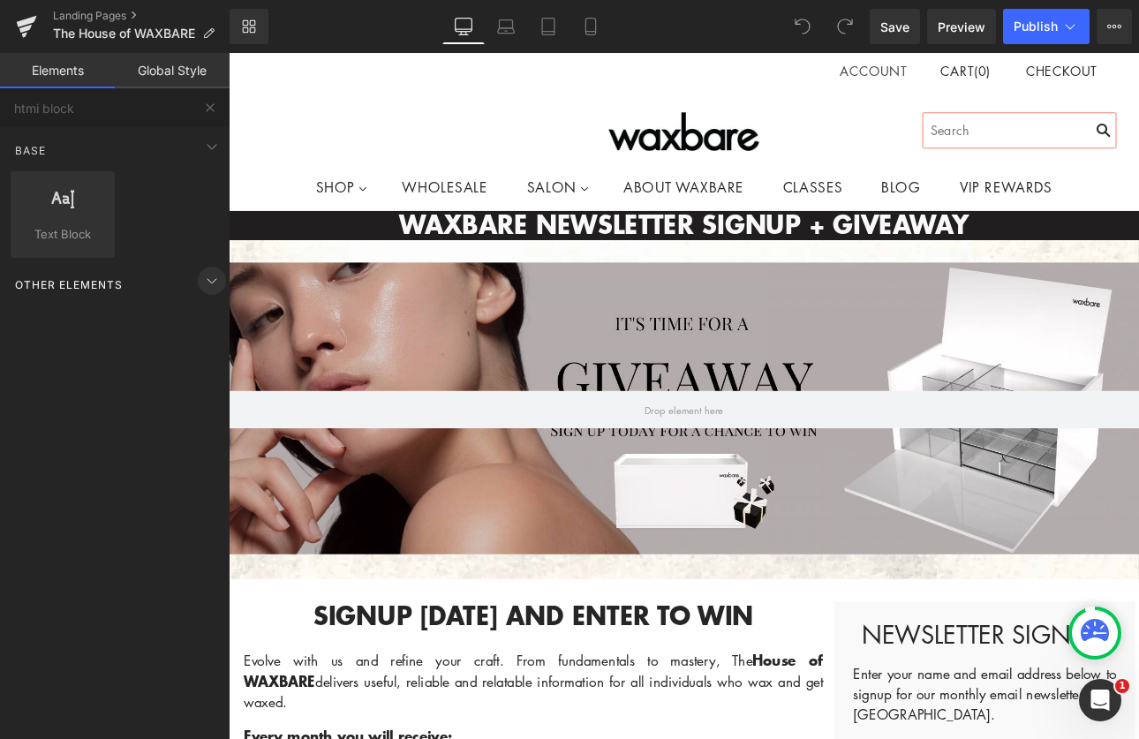
click at [202, 288] on icon at bounding box center [211, 280] width 21 height 21
click at [209, 279] on icon at bounding box center [211, 280] width 4 height 9
click at [95, 110] on input "htmi block" at bounding box center [95, 107] width 191 height 39
drag, startPoint x: 128, startPoint y: 110, endPoint x: -6, endPoint y: 110, distance: 134.2
click at [0, 110] on html "You are previewing how the will restyle your page. You can not edit Elements in…" at bounding box center [569, 369] width 1139 height 739
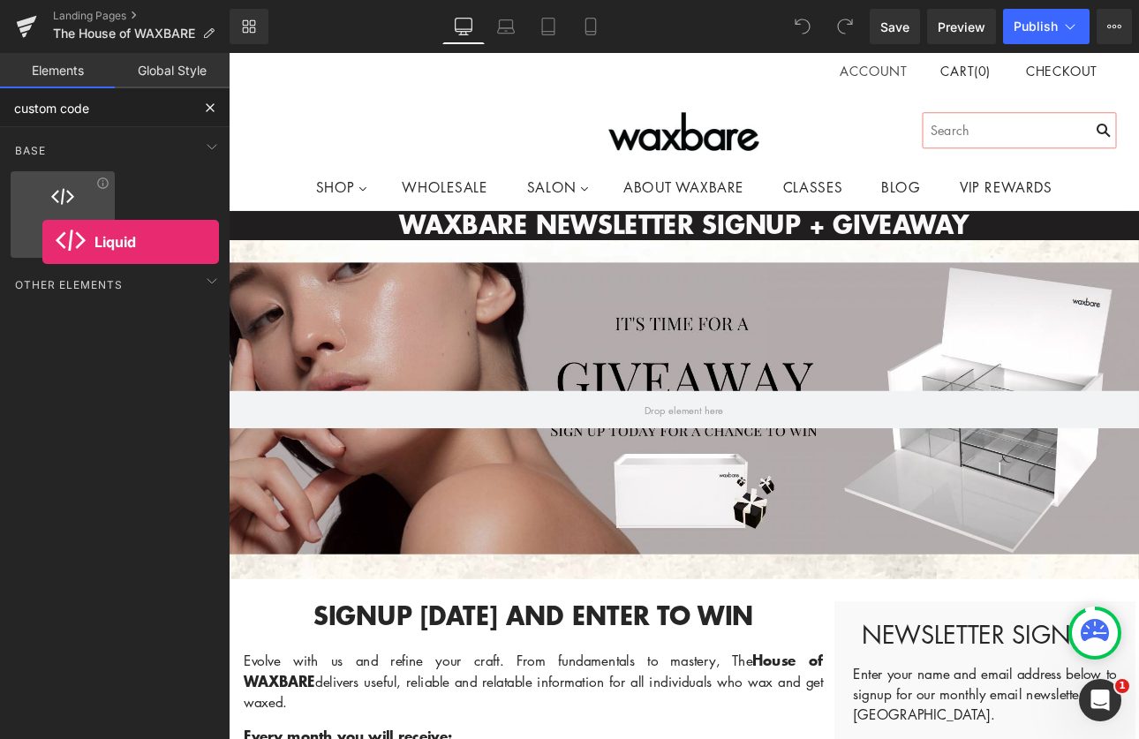
click at [42, 242] on span "Liquid" at bounding box center [63, 234] width 94 height 19
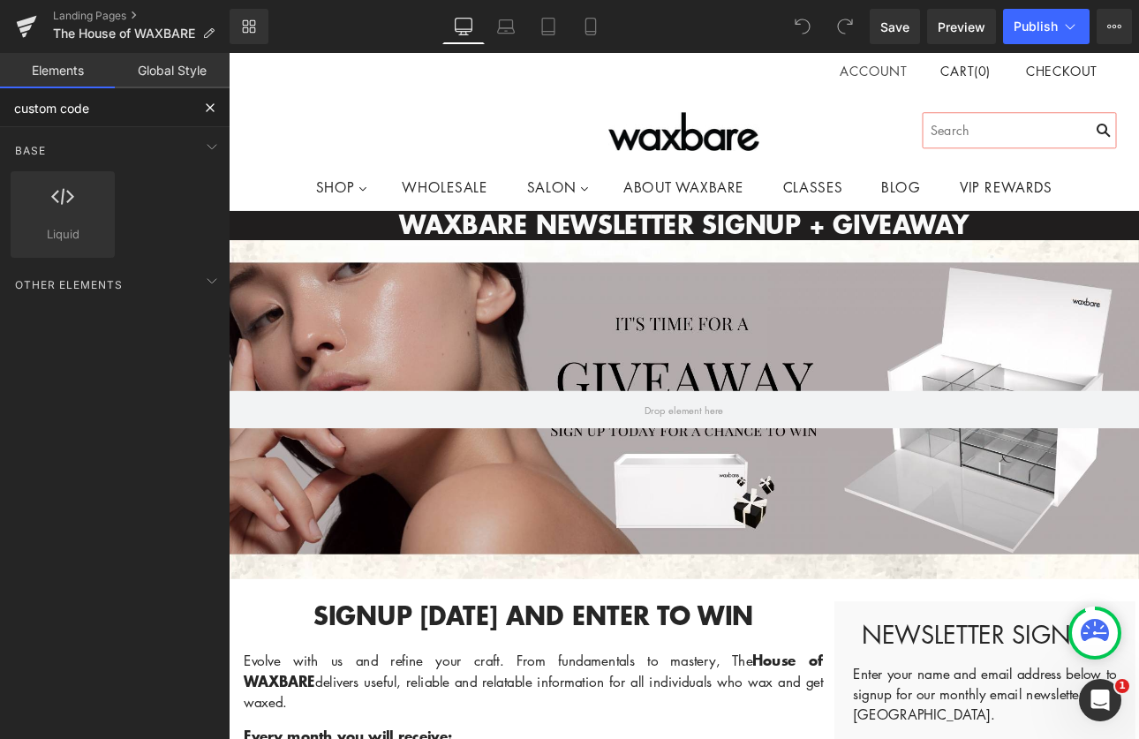
type input "custom code"
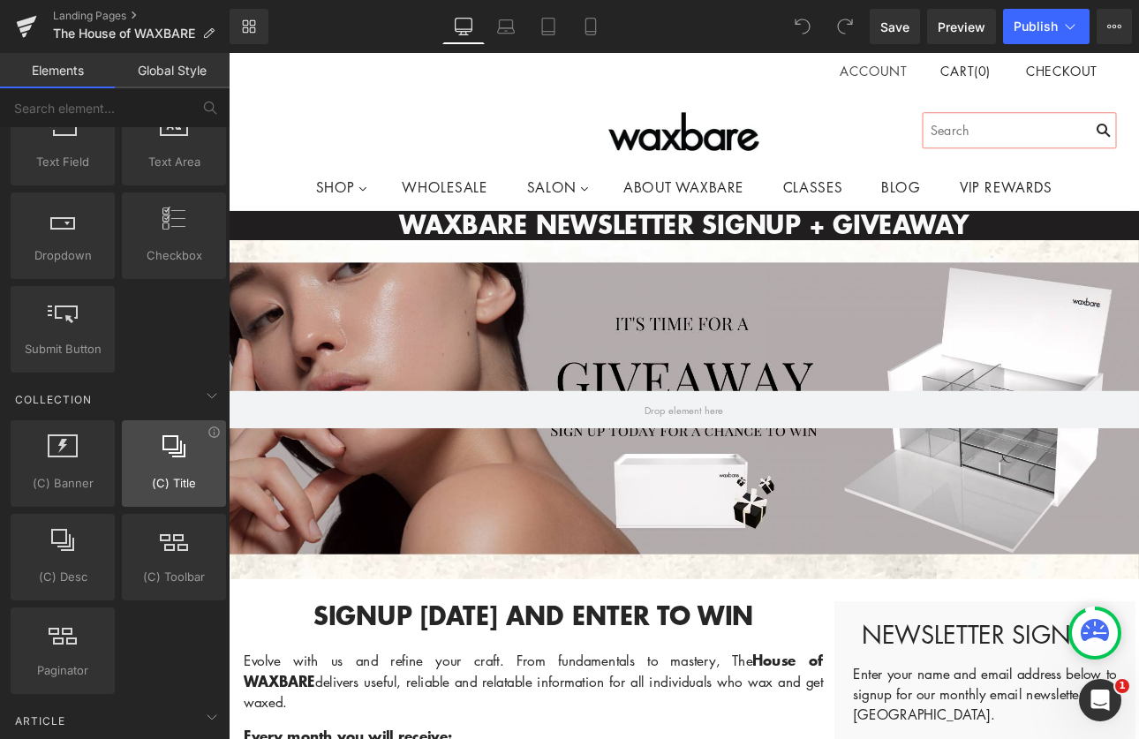
scroll to position [3096, 0]
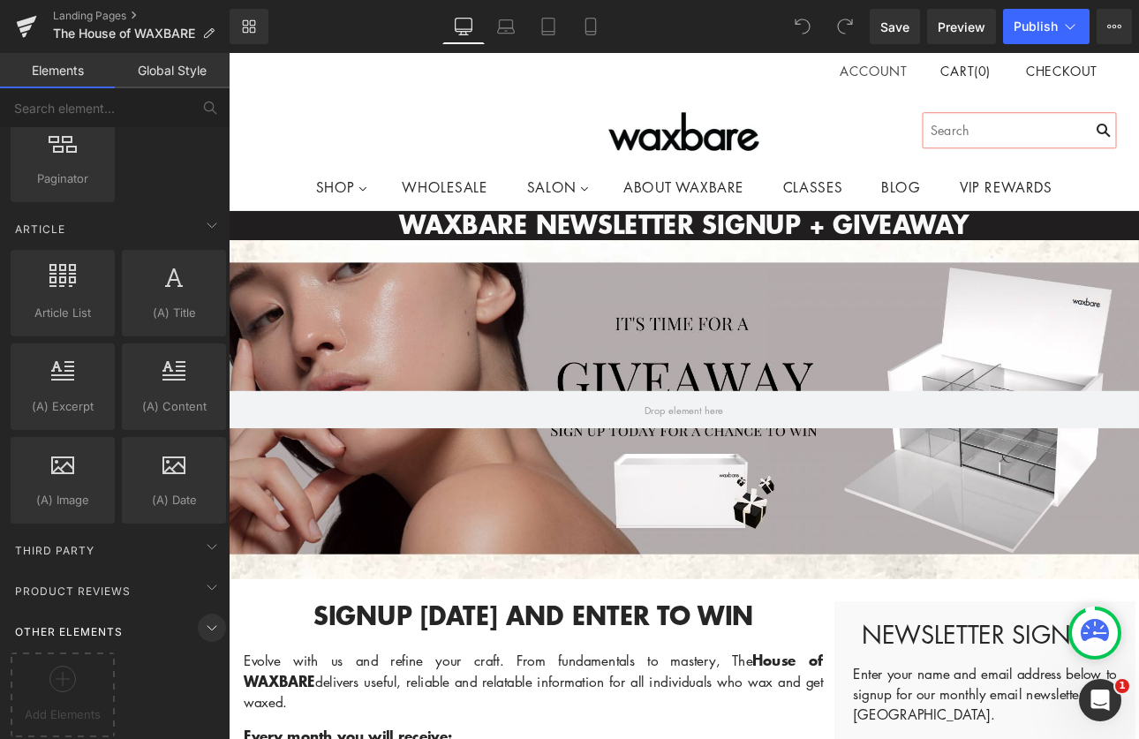
click at [201, 617] on icon at bounding box center [211, 627] width 21 height 21
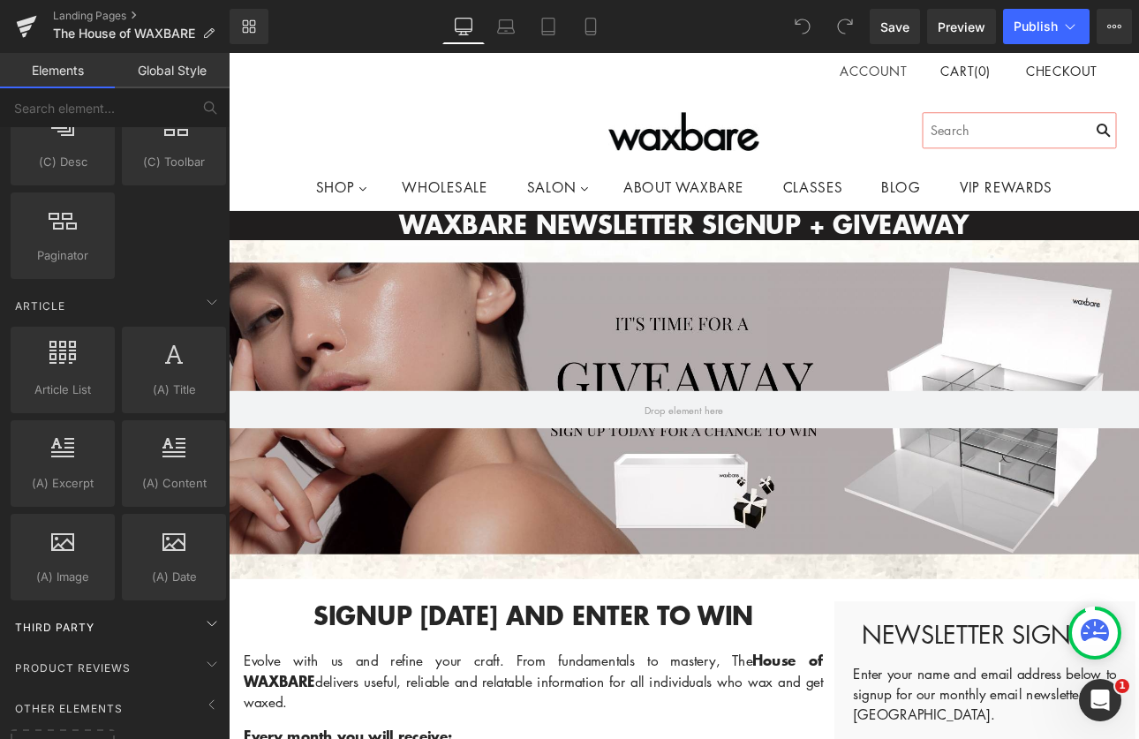
scroll to position [3004, 0]
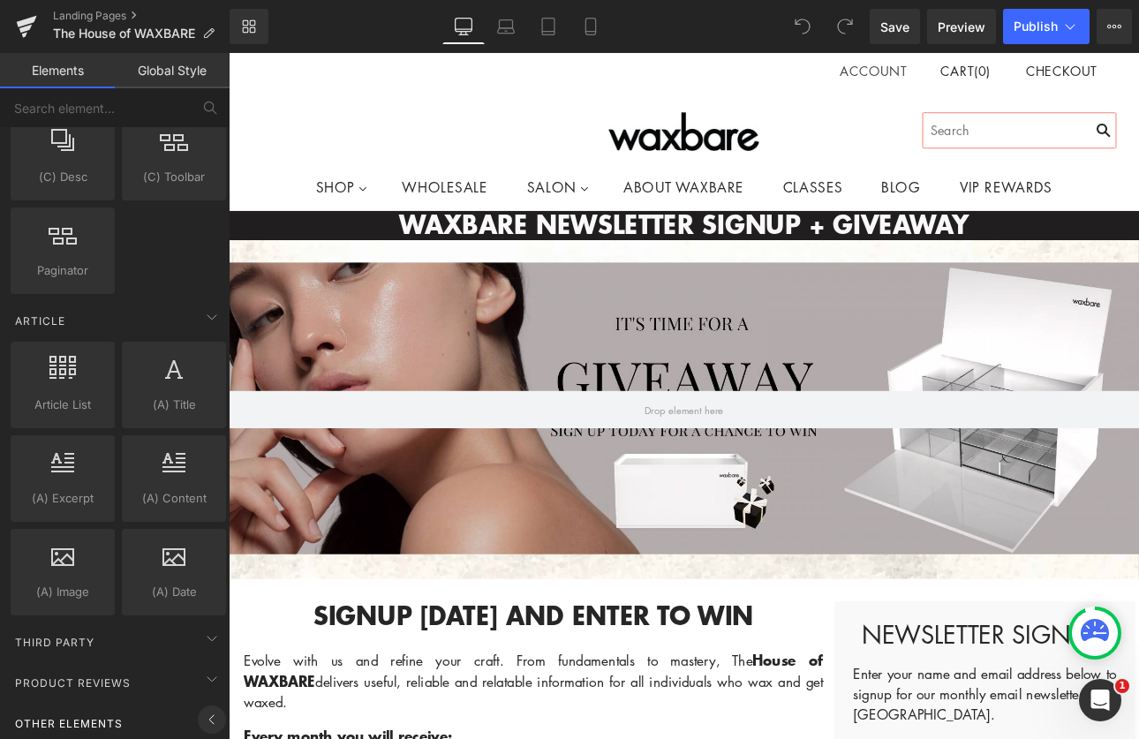
click at [205, 709] on icon at bounding box center [211, 719] width 21 height 21
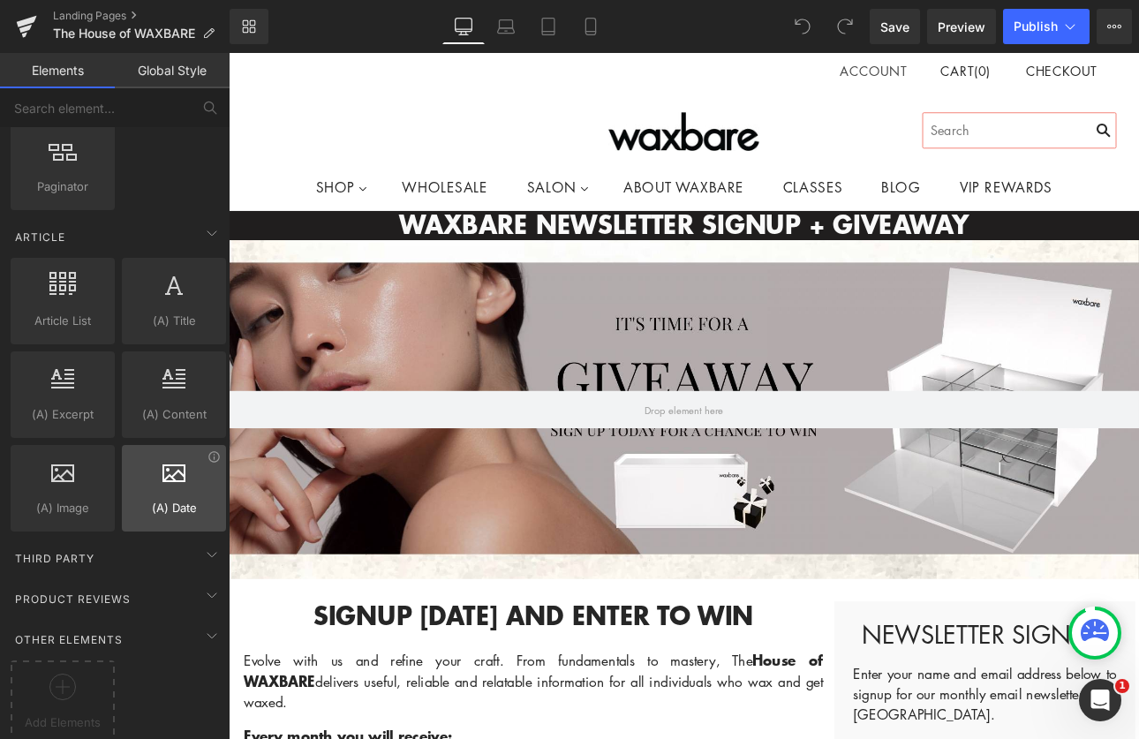
scroll to position [3043, 0]
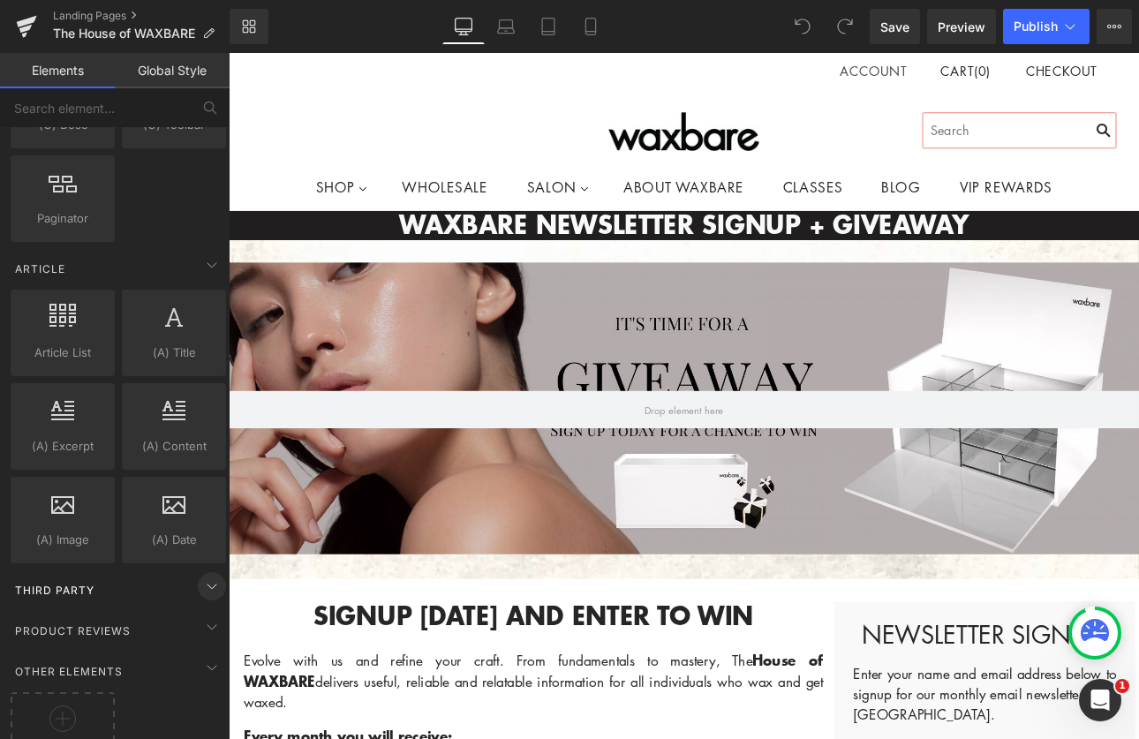
click at [198, 592] on span at bounding box center [212, 586] width 28 height 28
click at [215, 625] on span at bounding box center [212, 627] width 28 height 28
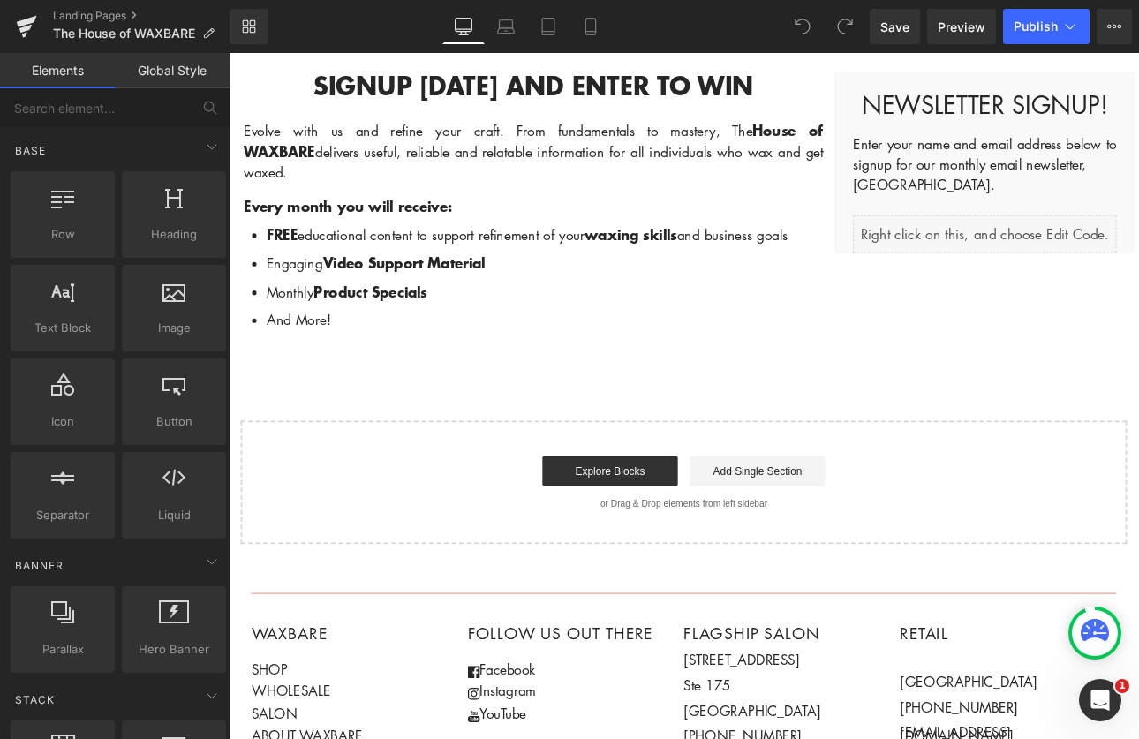
scroll to position [345, 0]
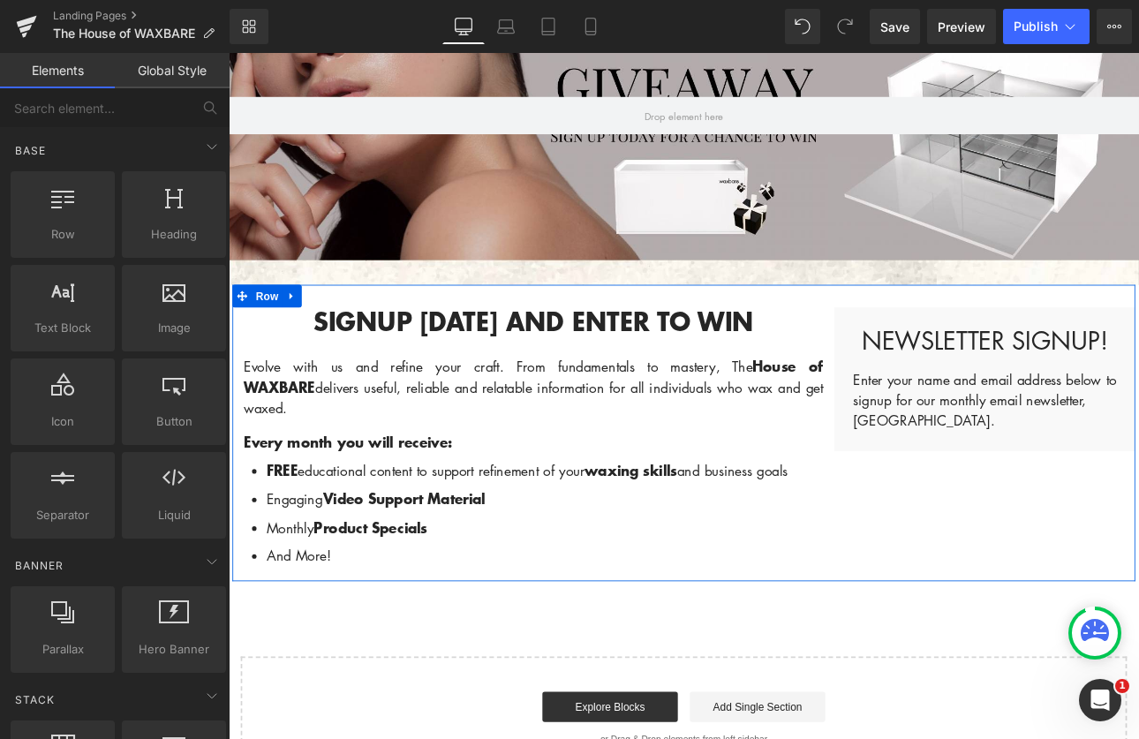
click at [940, 366] on div "Newsletter Signup! Heading Enter your name and email address below to signup fo…" at bounding box center [1116, 435] width 353 height 169
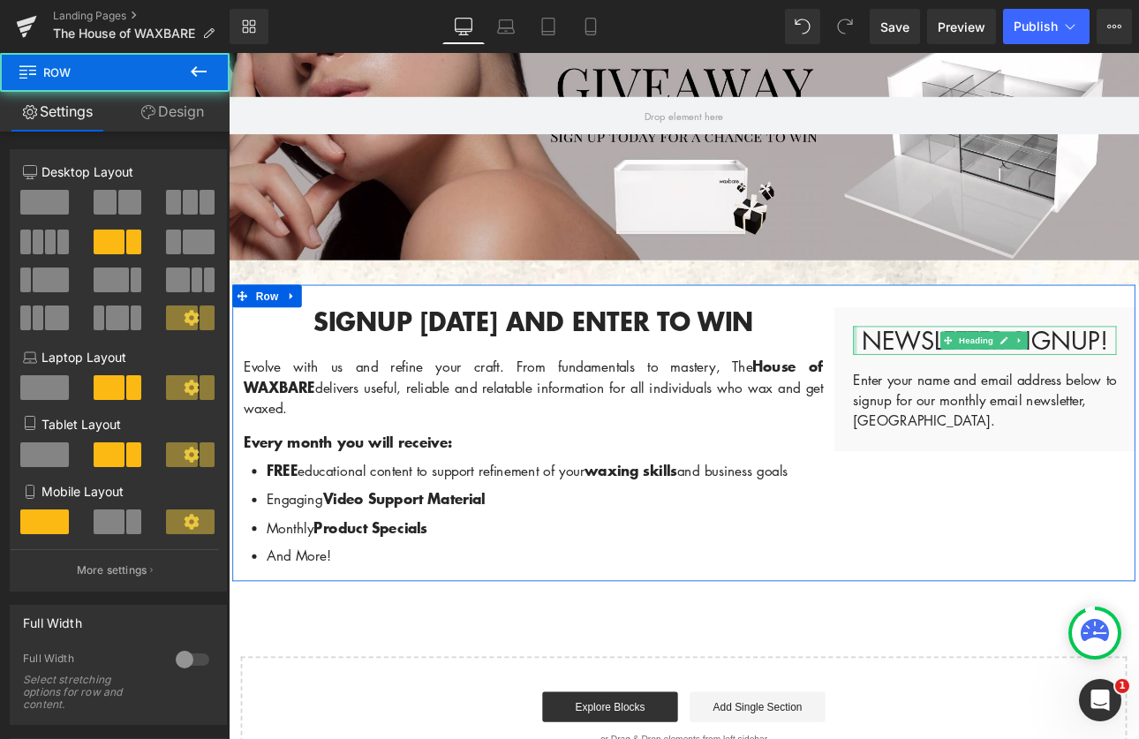
click at [962, 381] on div at bounding box center [964, 391] width 4 height 34
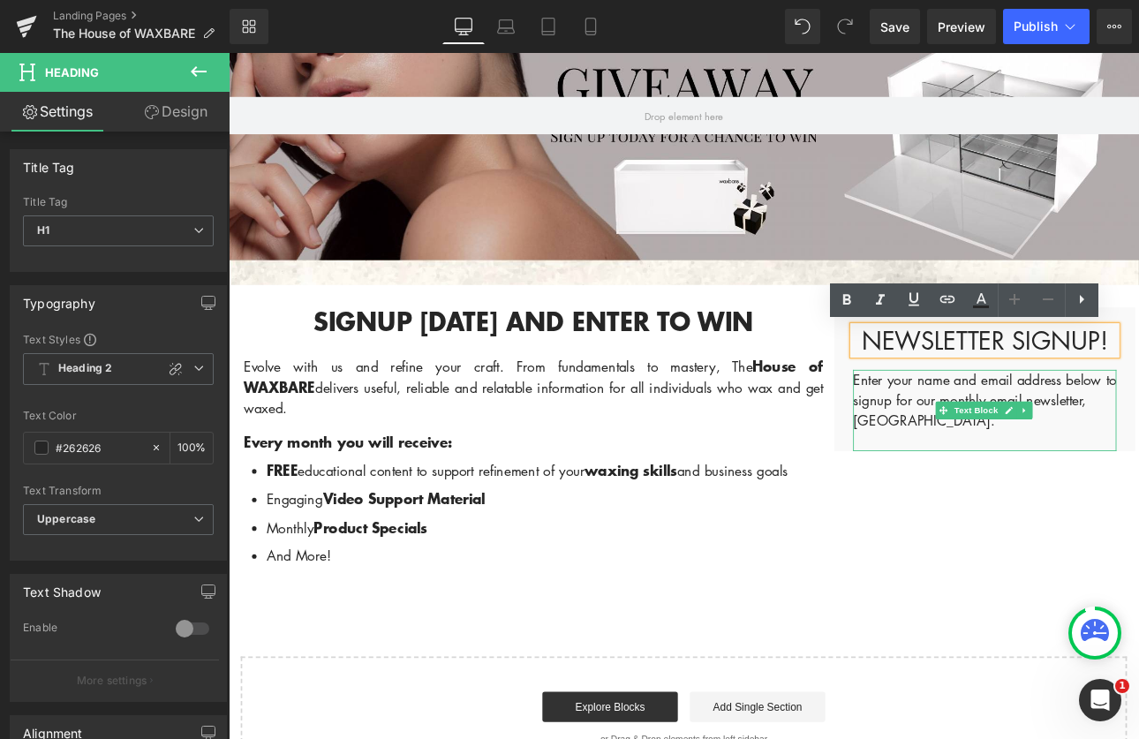
click at [992, 451] on p "Enter your name and email address below to signup for our monthly email newslet…" at bounding box center [1116, 461] width 309 height 72
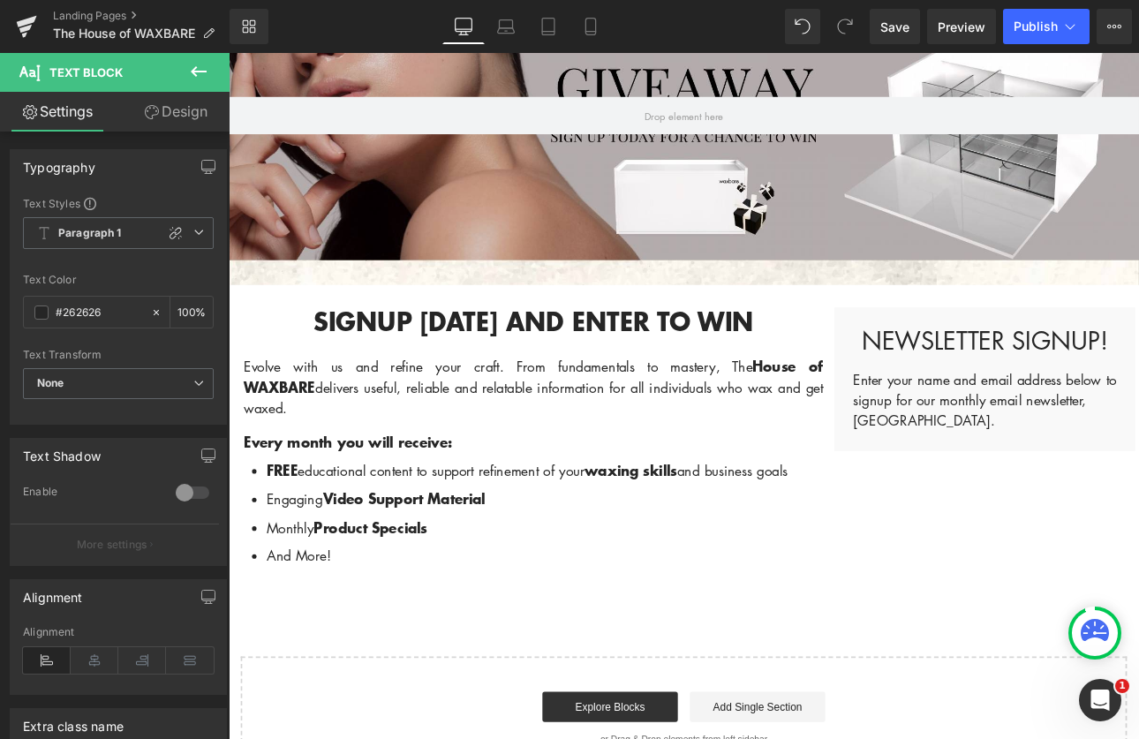
click at [207, 72] on icon at bounding box center [198, 71] width 21 height 21
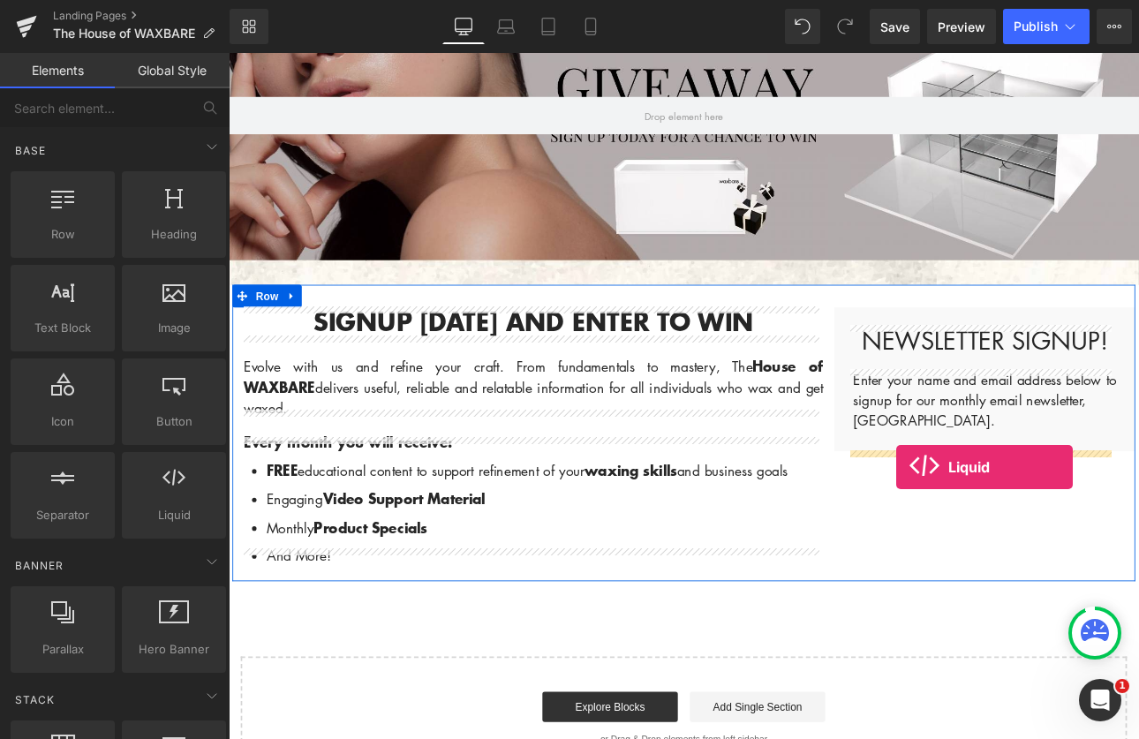
drag, startPoint x: 376, startPoint y: 566, endPoint x: 1012, endPoint y: 539, distance: 636.4
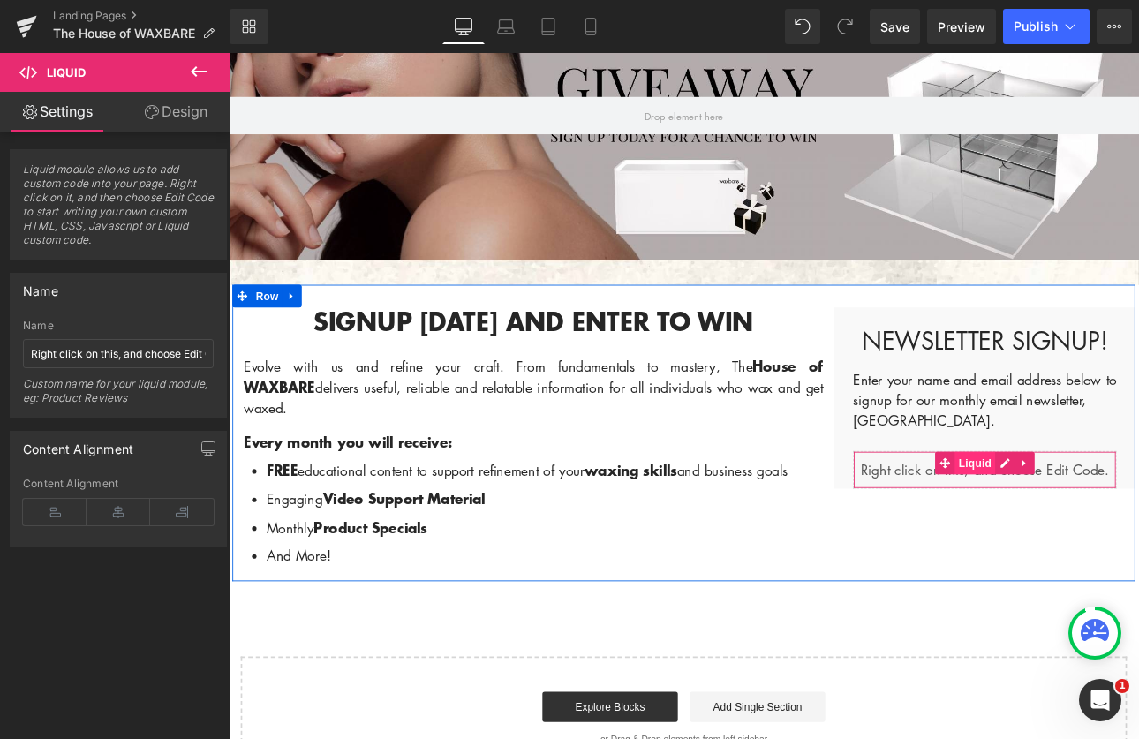
click at [1114, 540] on span "Liquid" at bounding box center [1105, 534] width 48 height 26
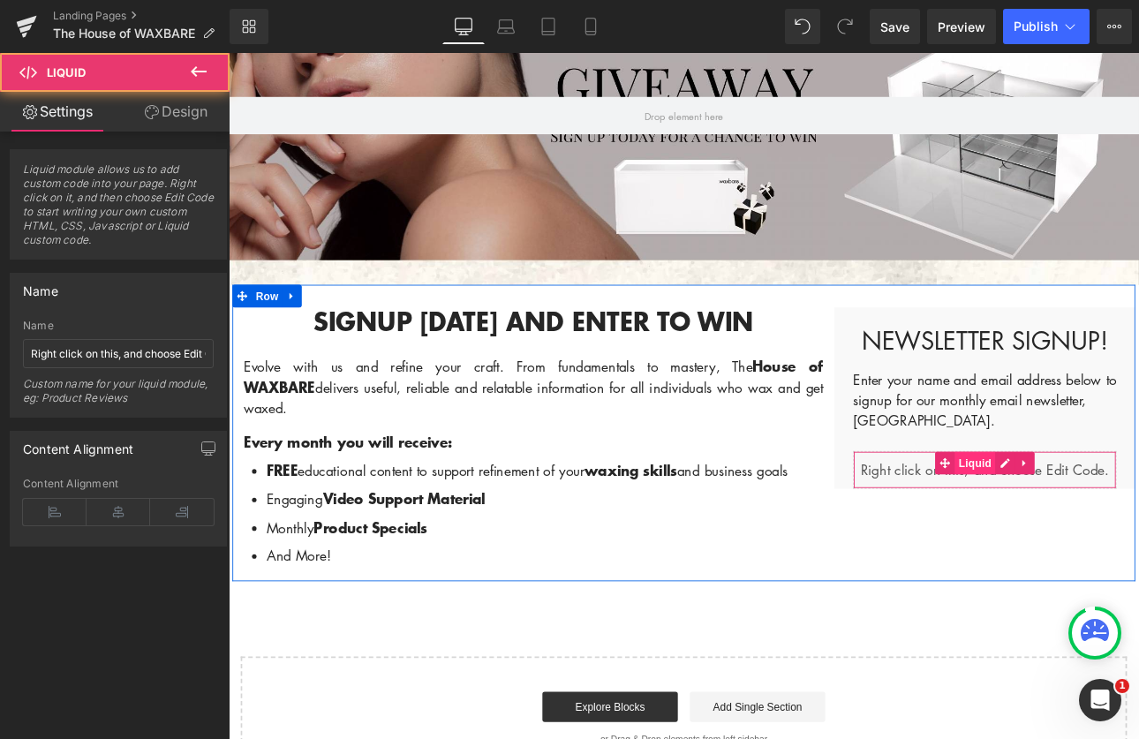
click at [1087, 537] on span "Liquid" at bounding box center [1105, 534] width 48 height 26
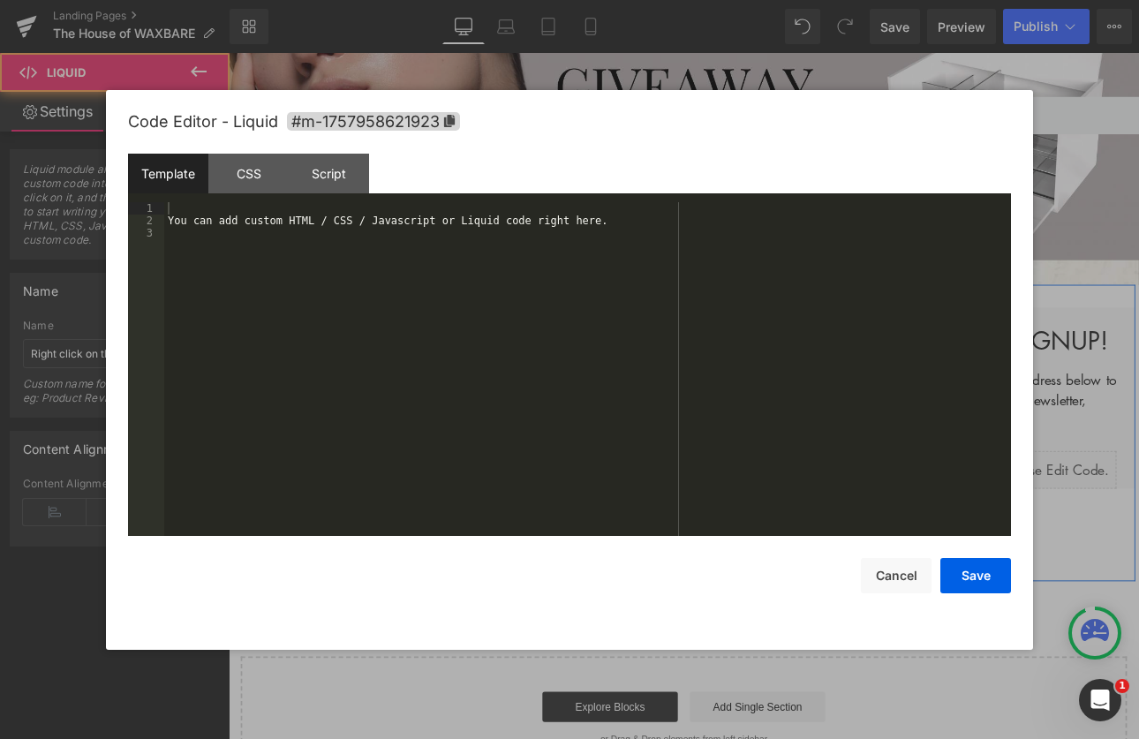
click at [1137, 532] on div "Liquid" at bounding box center [1116, 542] width 309 height 44
click at [901, 579] on button "Cancel" at bounding box center [896, 575] width 71 height 35
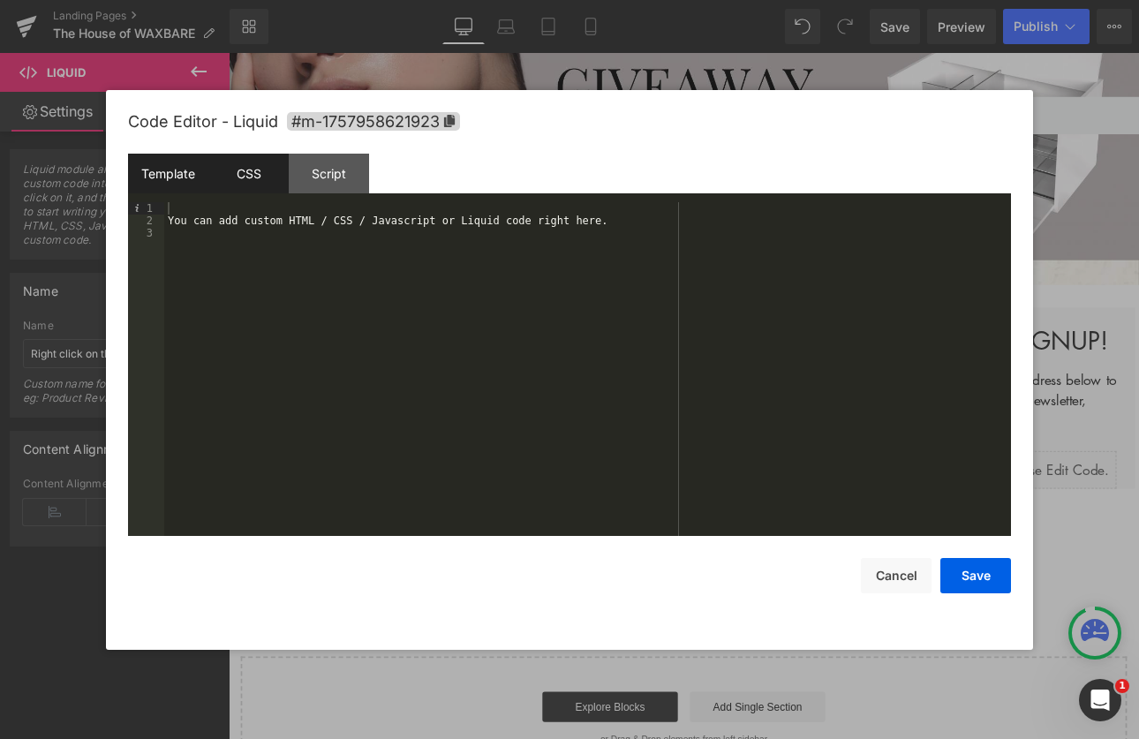
click at [230, 170] on div "CSS" at bounding box center [248, 174] width 80 height 40
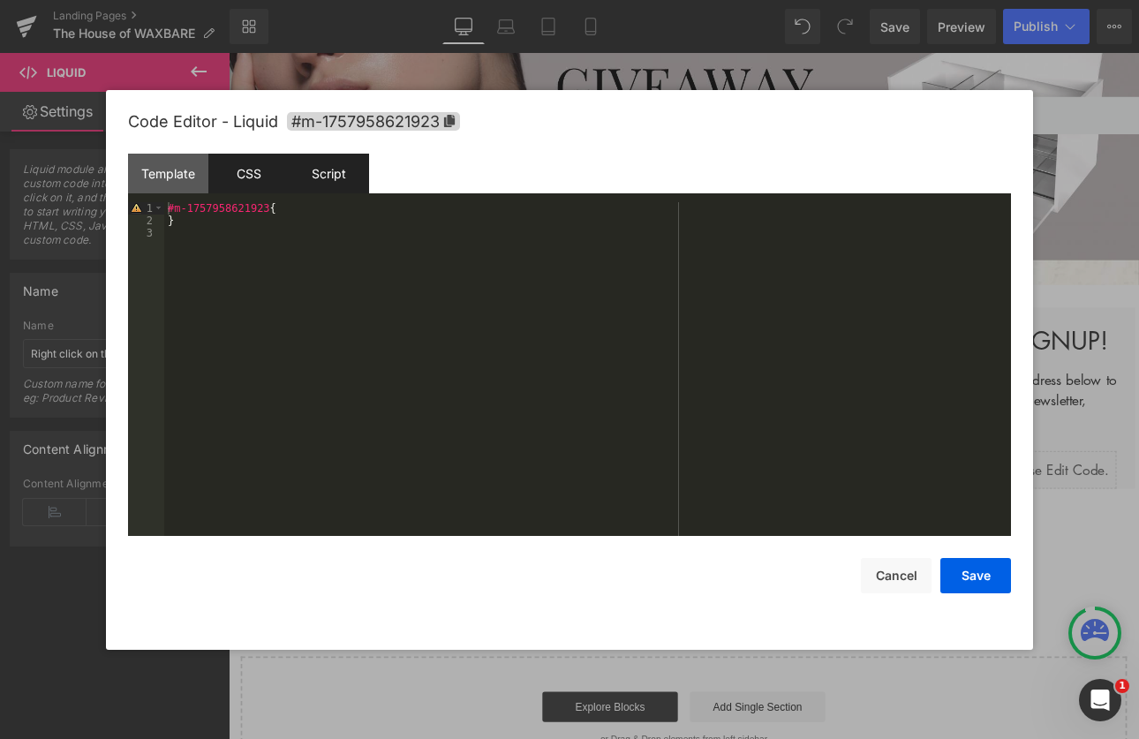
click at [306, 170] on div "Script" at bounding box center [329, 174] width 80 height 40
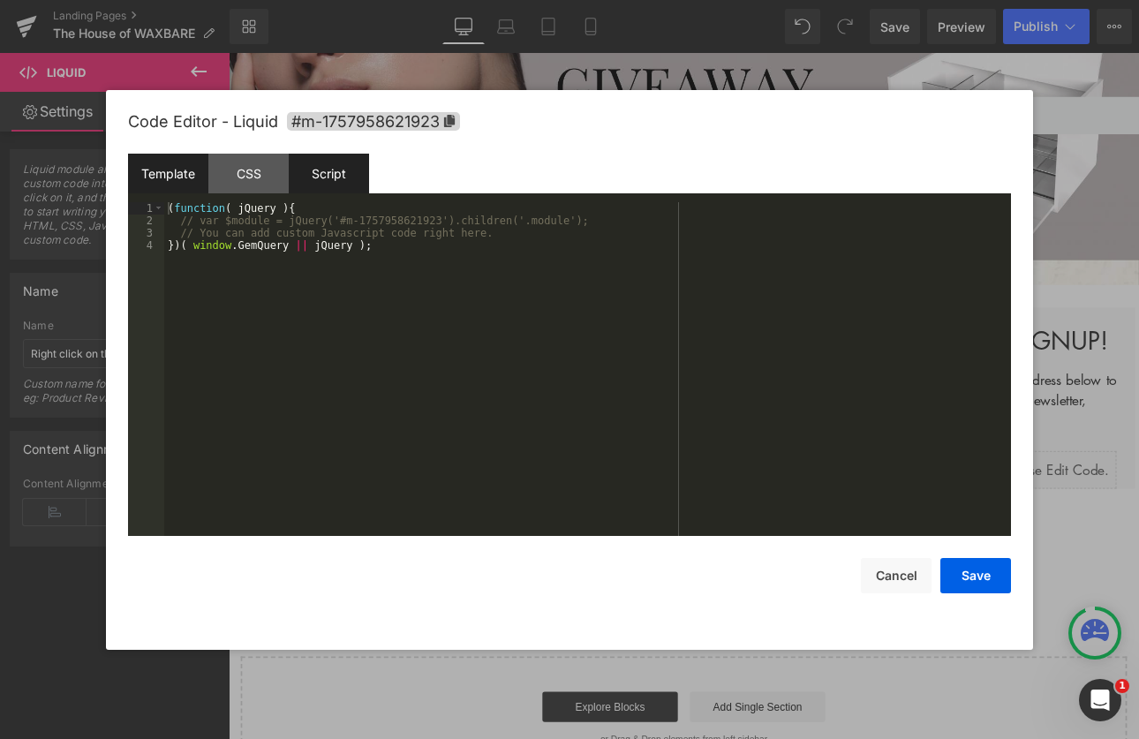
click at [176, 170] on div "Template" at bounding box center [168, 174] width 80 height 40
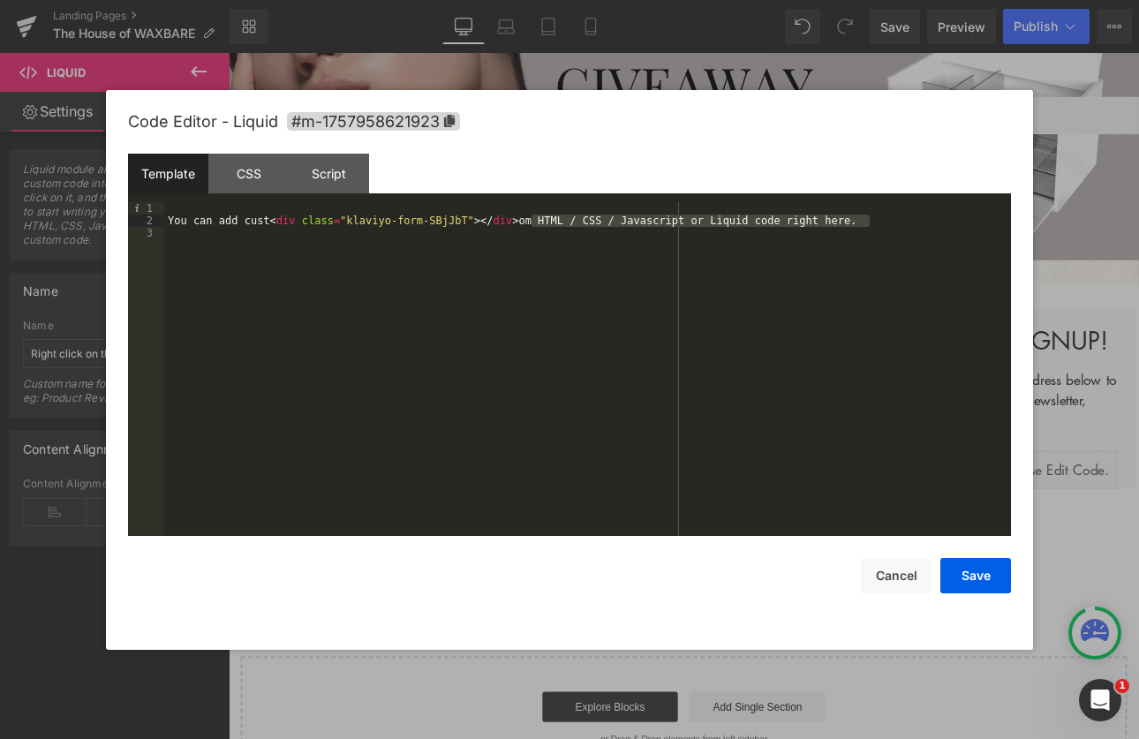
drag, startPoint x: 885, startPoint y: 223, endPoint x: 533, endPoint y: 223, distance: 351.5
click at [533, 223] on div "You can add cust < div class = "klaviyo-form-SBjJbT" > </ div > om HTML / CSS /…" at bounding box center [587, 381] width 847 height 359
click at [970, 585] on button "Save" at bounding box center [975, 575] width 71 height 35
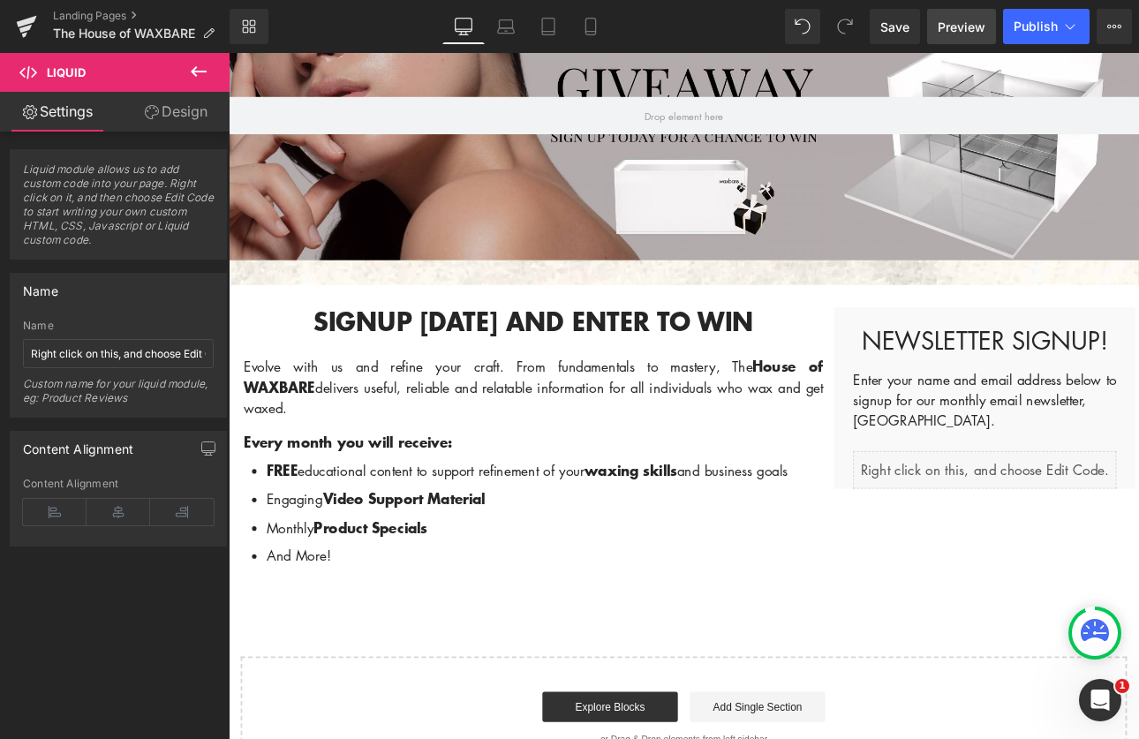
click at [948, 24] on span "Preview" at bounding box center [962, 27] width 48 height 19
click at [894, 32] on span "Save" at bounding box center [894, 27] width 29 height 19
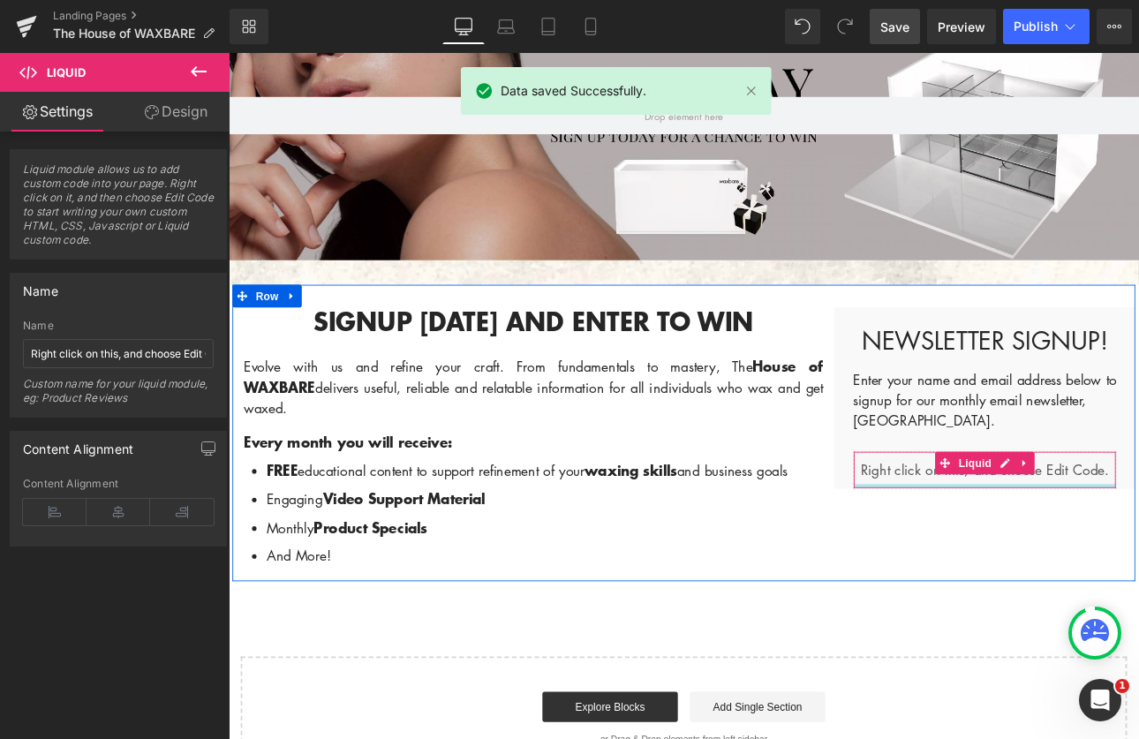
click at [1000, 560] on div at bounding box center [1116, 561] width 307 height 4
click at [991, 538] on div "Liquid" at bounding box center [1116, 542] width 309 height 44
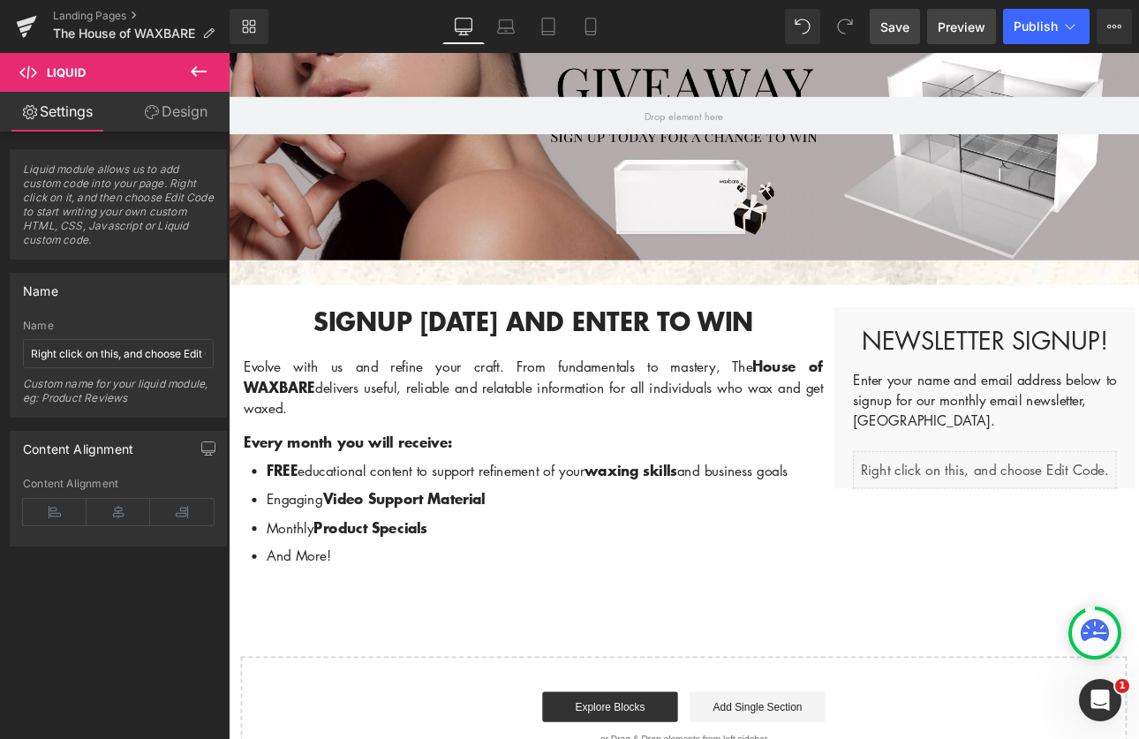
click at [964, 36] on link "Preview" at bounding box center [961, 26] width 69 height 35
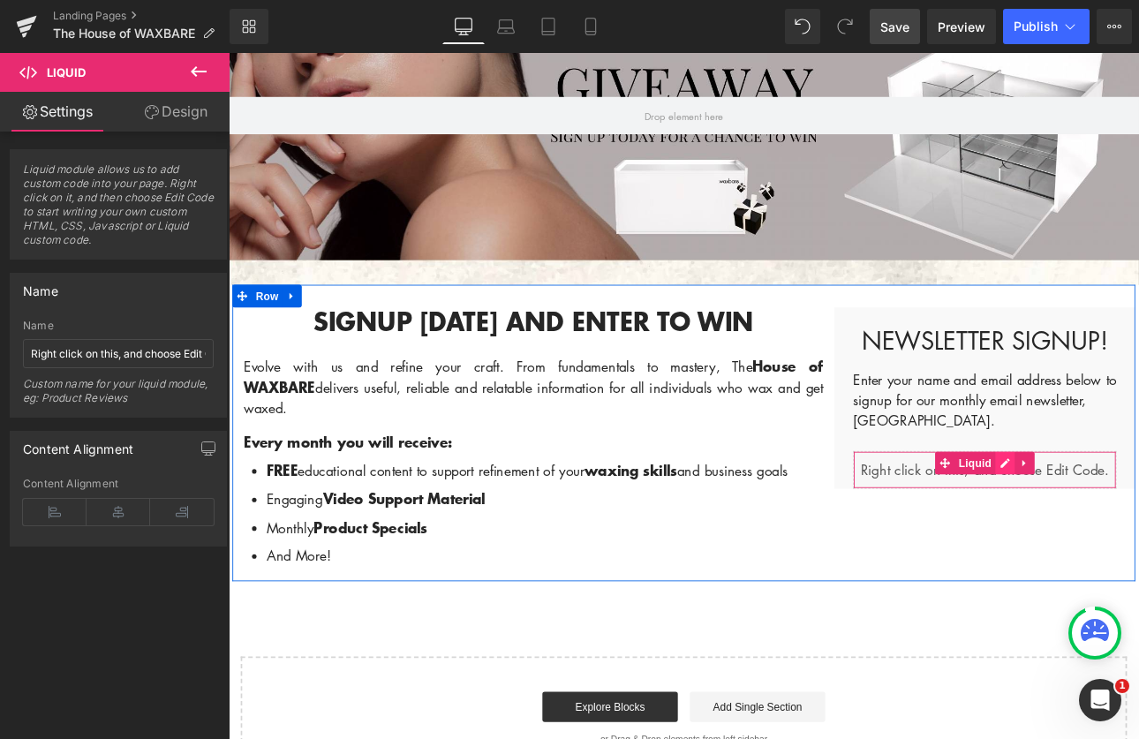
click at [1137, 529] on div "Liquid" at bounding box center [1116, 542] width 309 height 44
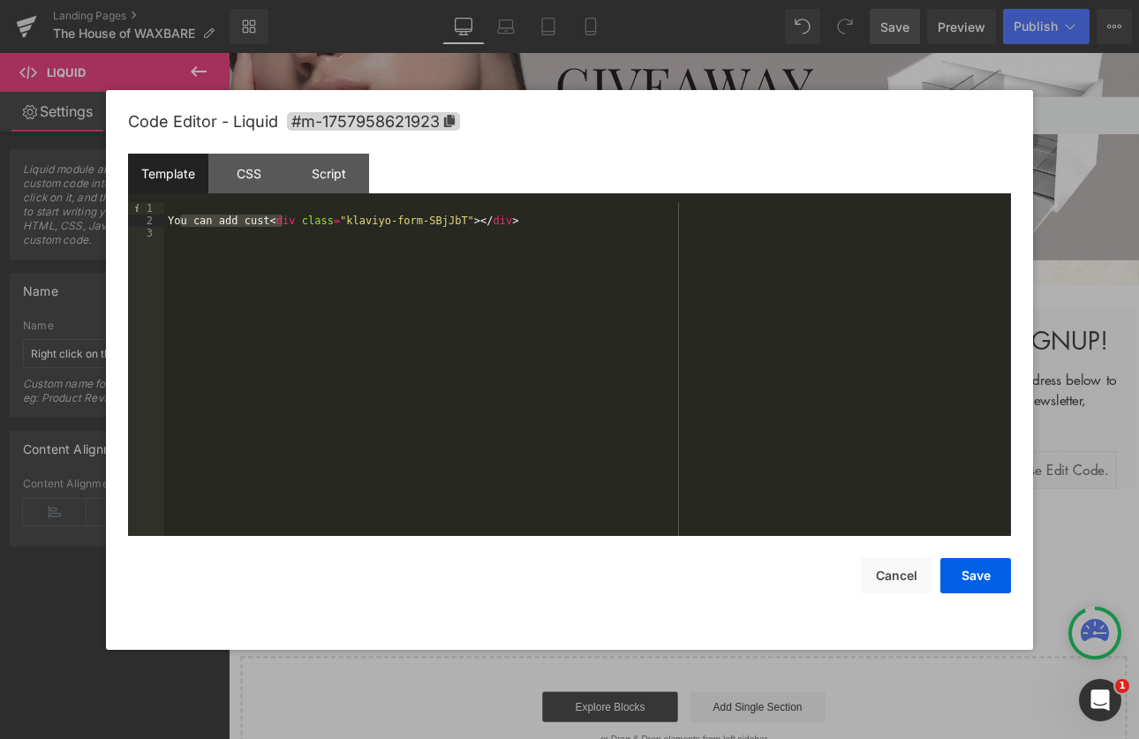
drag, startPoint x: 282, startPoint y: 217, endPoint x: 182, endPoint y: 220, distance: 99.8
click at [182, 220] on div "You can add cust < div class = "klaviyo-form-SBjJbT" > </ div >" at bounding box center [587, 381] width 847 height 359
click at [978, 588] on button "Save" at bounding box center [975, 575] width 71 height 35
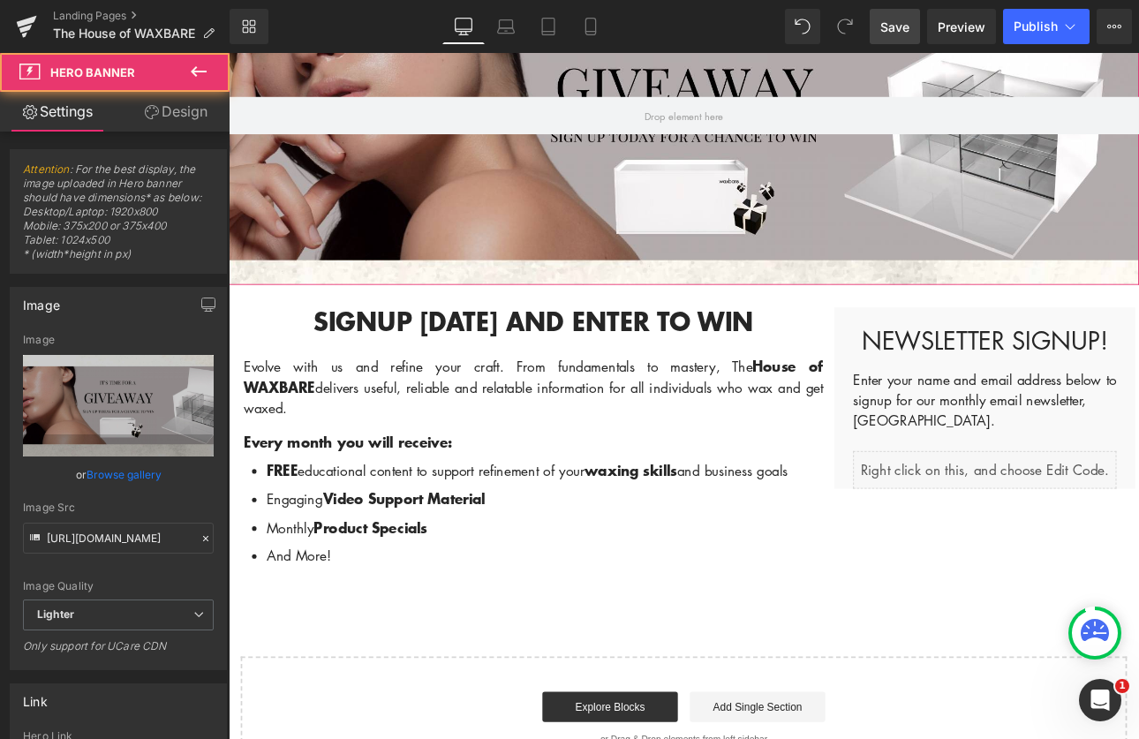
drag, startPoint x: 1037, startPoint y: 68, endPoint x: 1056, endPoint y: 102, distance: 39.5
click at [1037, 67] on div at bounding box center [763, 126] width 1069 height 397
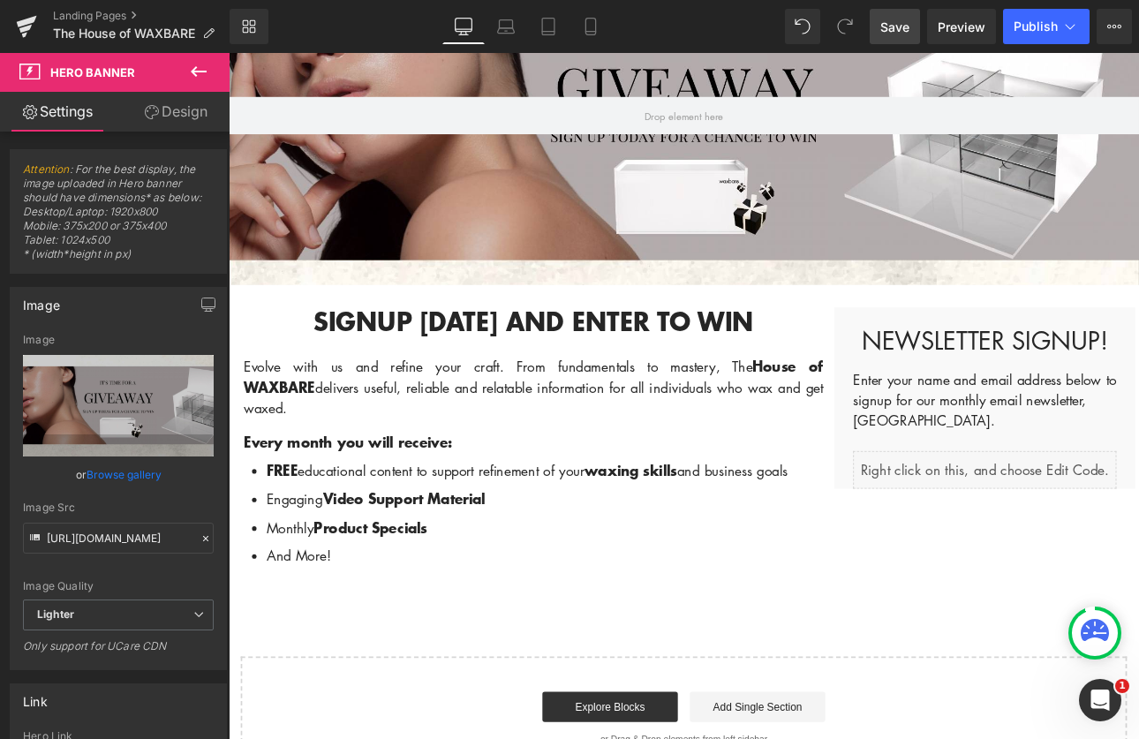
click at [899, 28] on span "Save" at bounding box center [894, 27] width 29 height 19
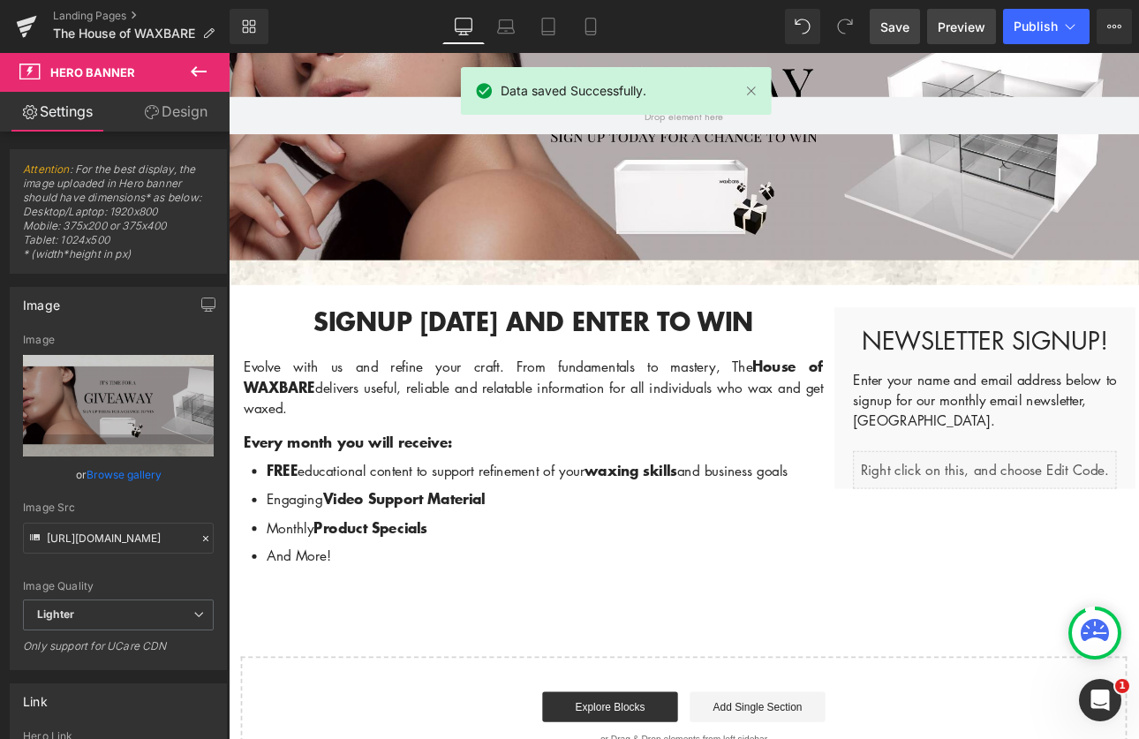
click at [957, 26] on span "Preview" at bounding box center [962, 27] width 48 height 19
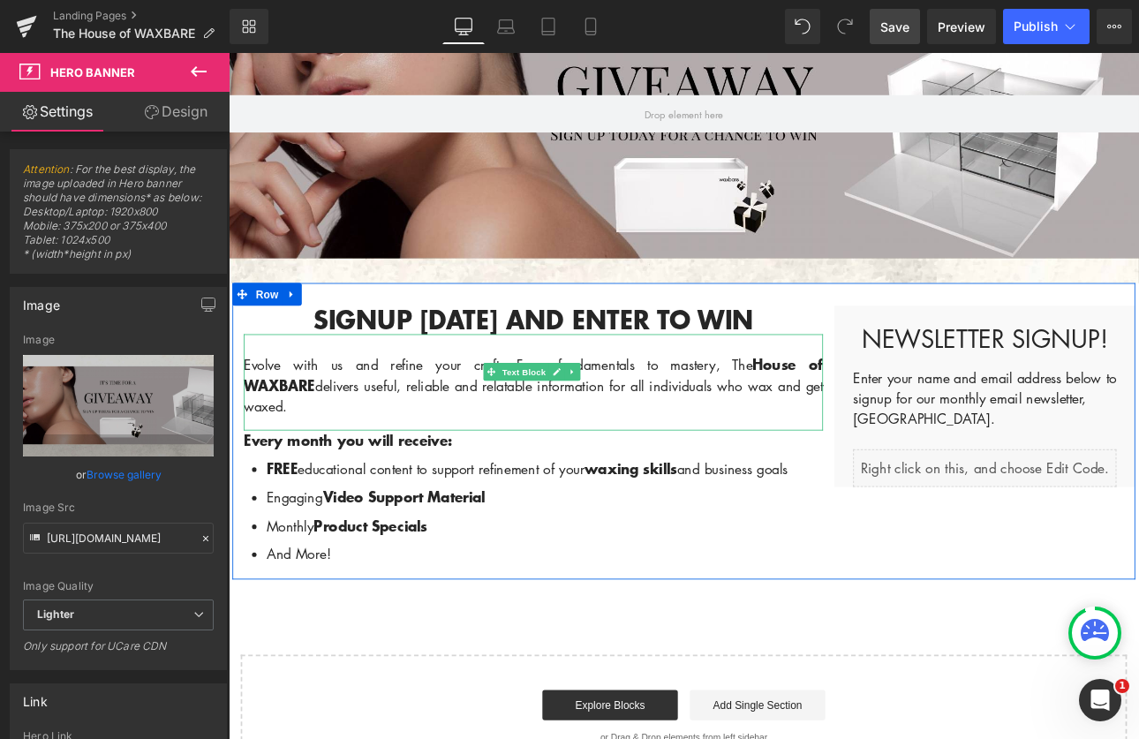
scroll to position [349, 0]
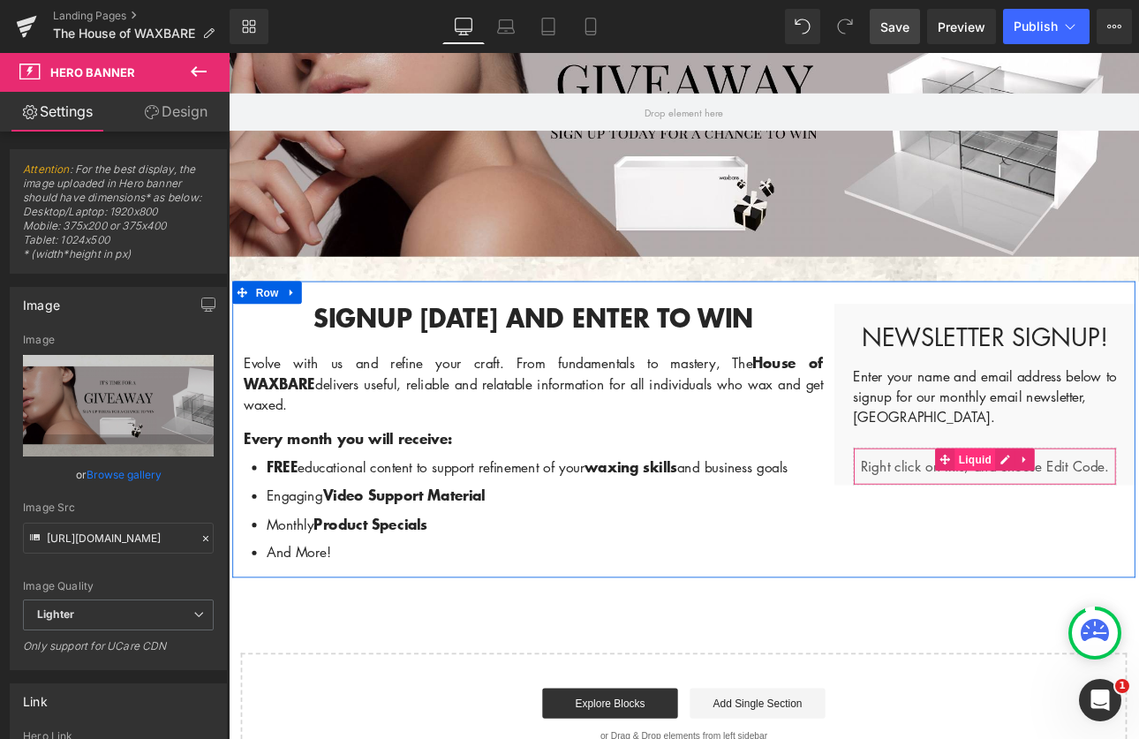
click at [1091, 536] on span "Liquid" at bounding box center [1105, 530] width 48 height 26
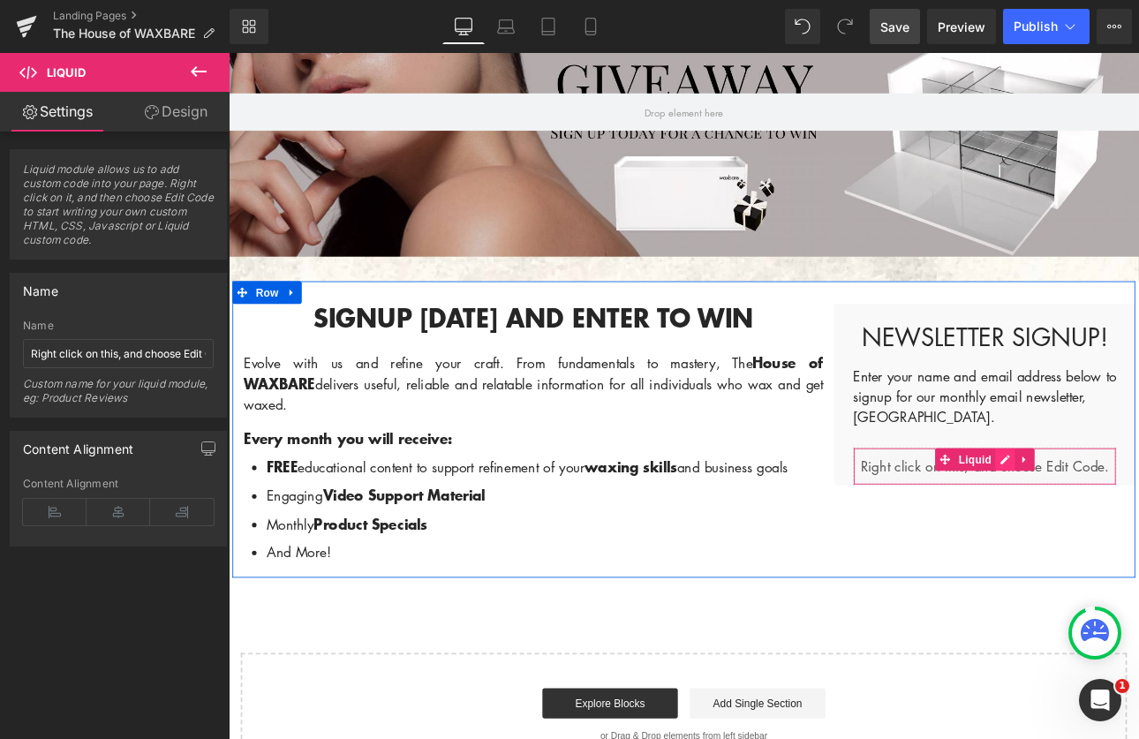
click at [1128, 530] on div "Liquid" at bounding box center [1116, 539] width 309 height 44
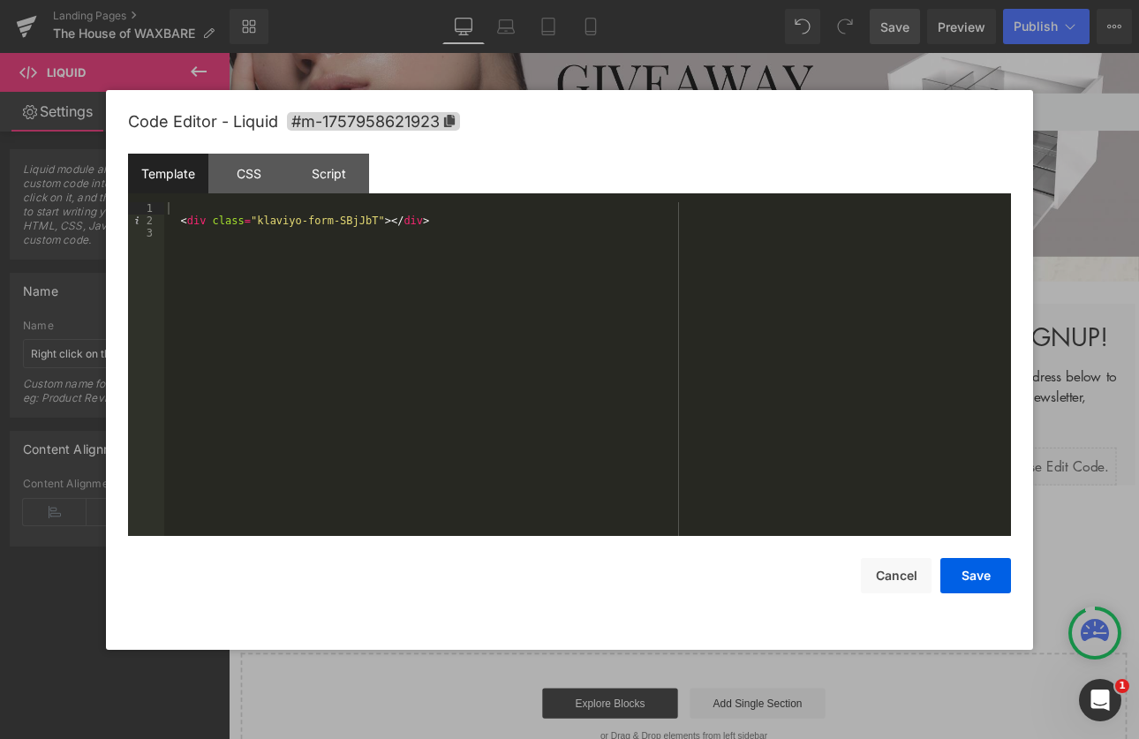
click at [942, 670] on div at bounding box center [569, 369] width 1139 height 739
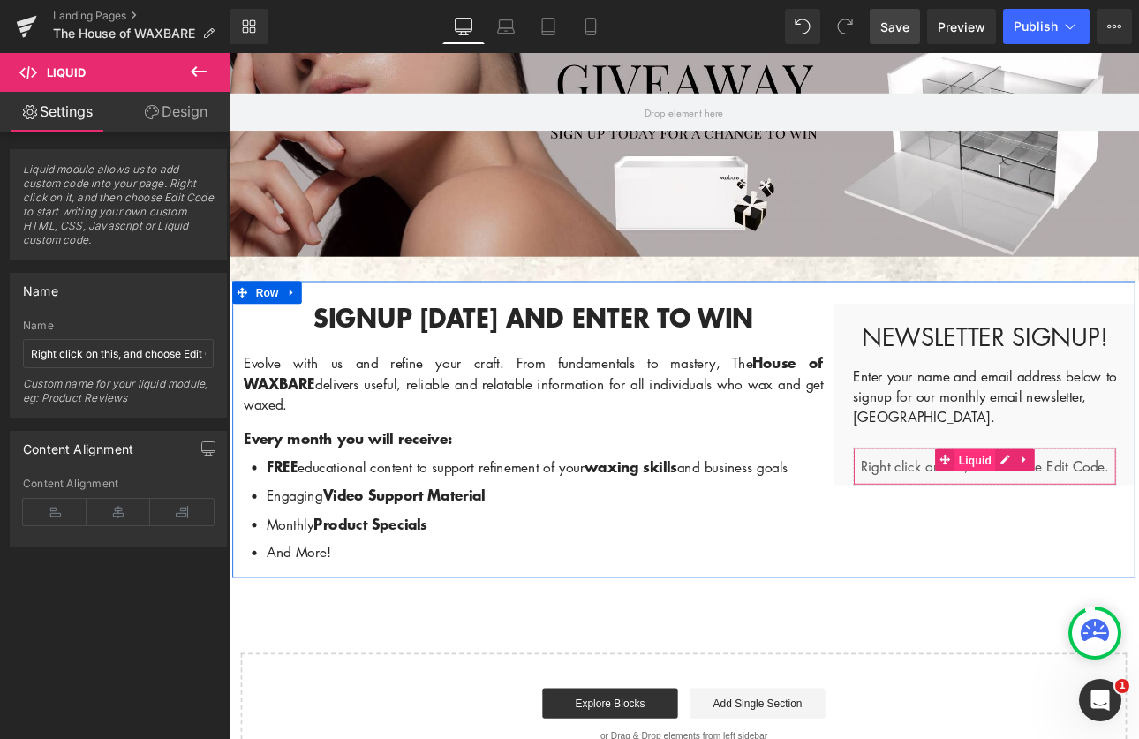
click at [1086, 537] on span "Liquid" at bounding box center [1105, 531] width 48 height 26
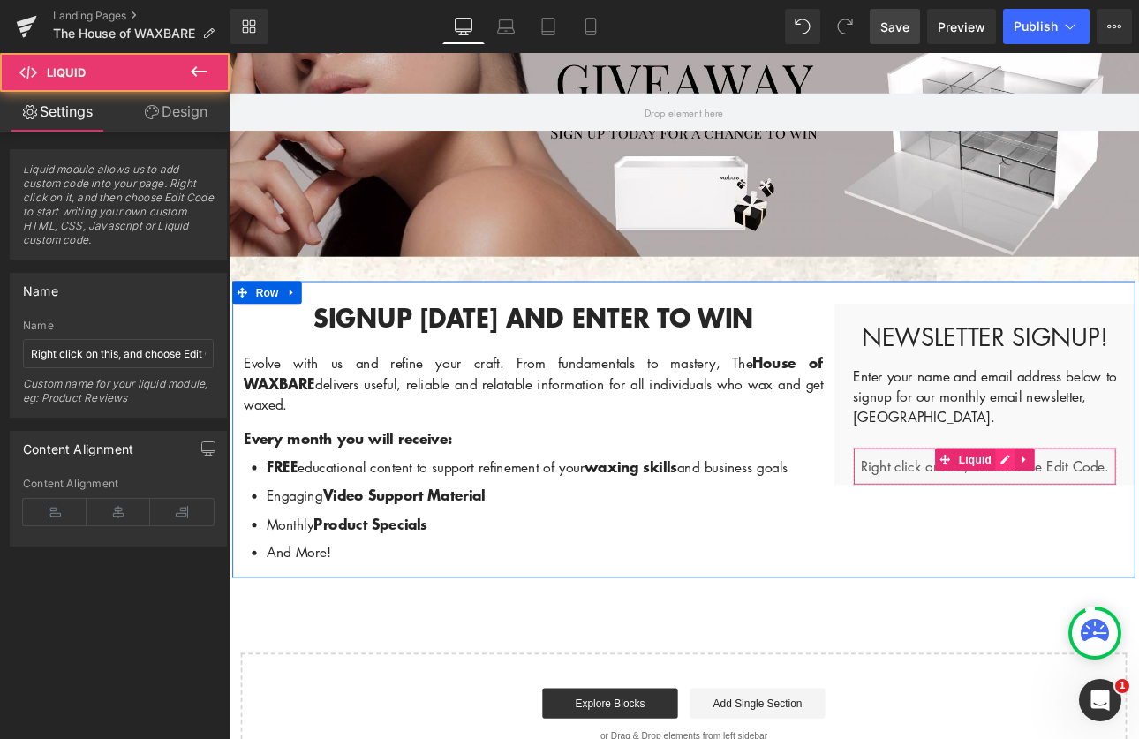
click at [1136, 528] on div "Liquid" at bounding box center [1116, 539] width 309 height 44
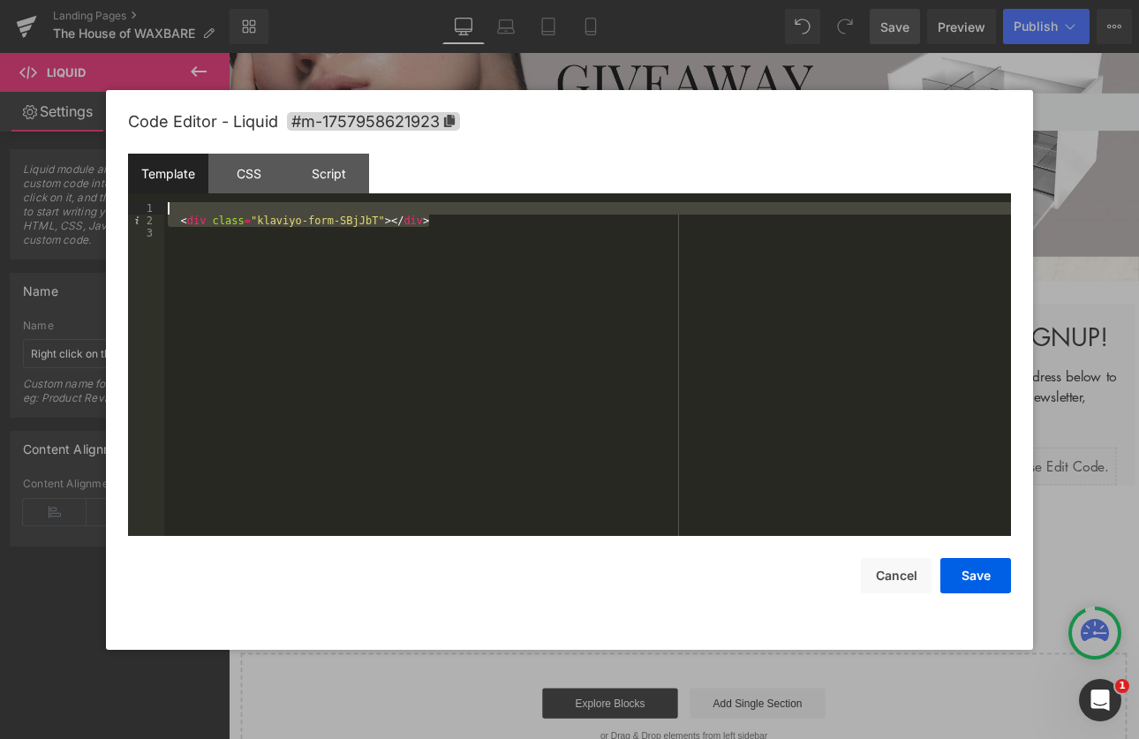
drag, startPoint x: 453, startPoint y: 221, endPoint x: 128, endPoint y: 204, distance: 325.4
click at [127, 205] on div "Code Editor - Liquid #m-1757958621923 Template CSS Script Data 1 2 3 < div clas…" at bounding box center [569, 370] width 927 height 560
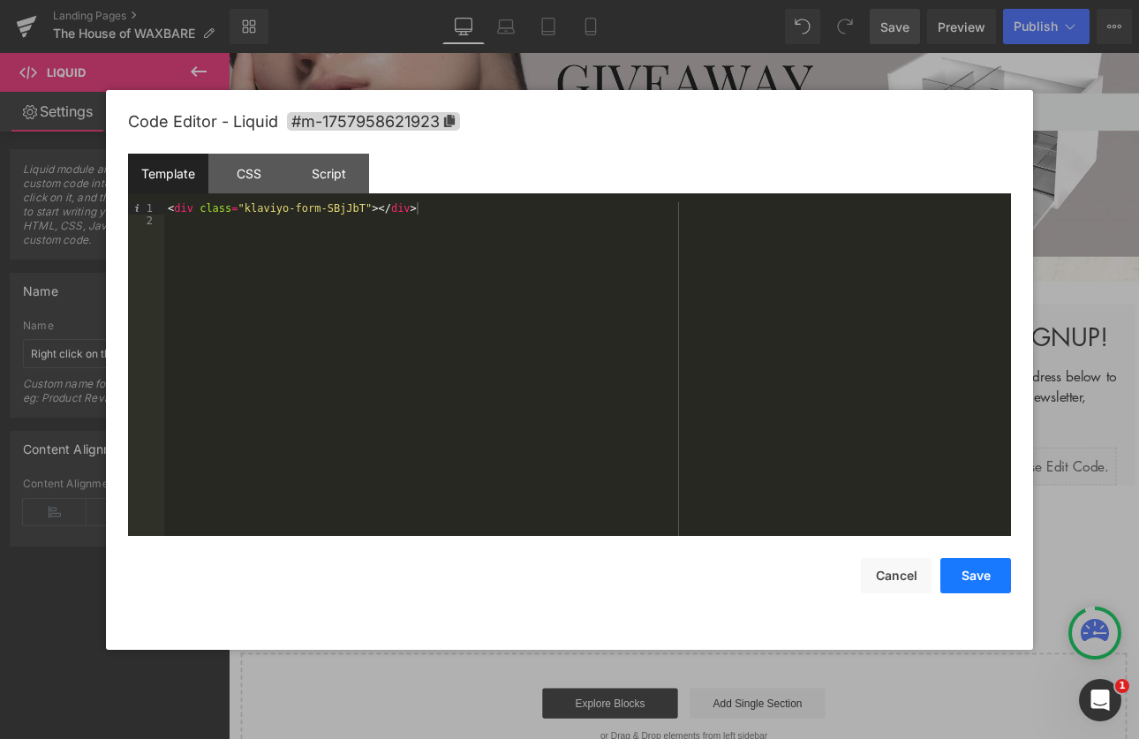
click at [952, 563] on button "Save" at bounding box center [975, 575] width 71 height 35
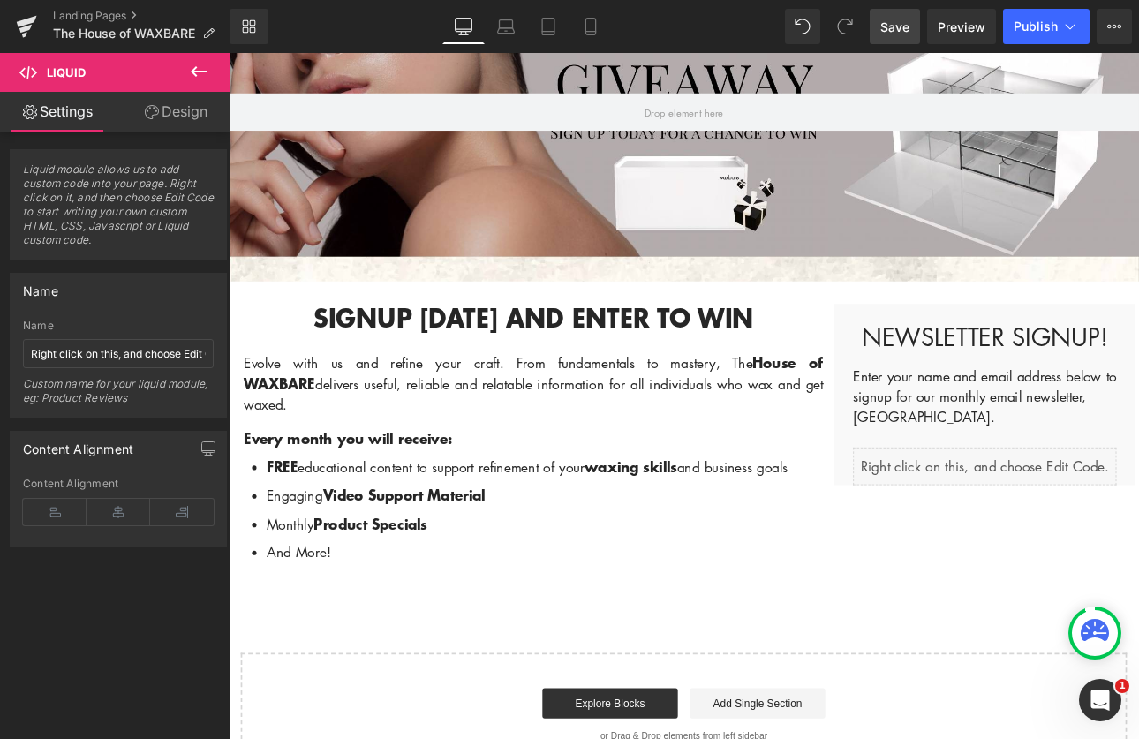
click at [896, 26] on span "Save" at bounding box center [894, 27] width 29 height 19
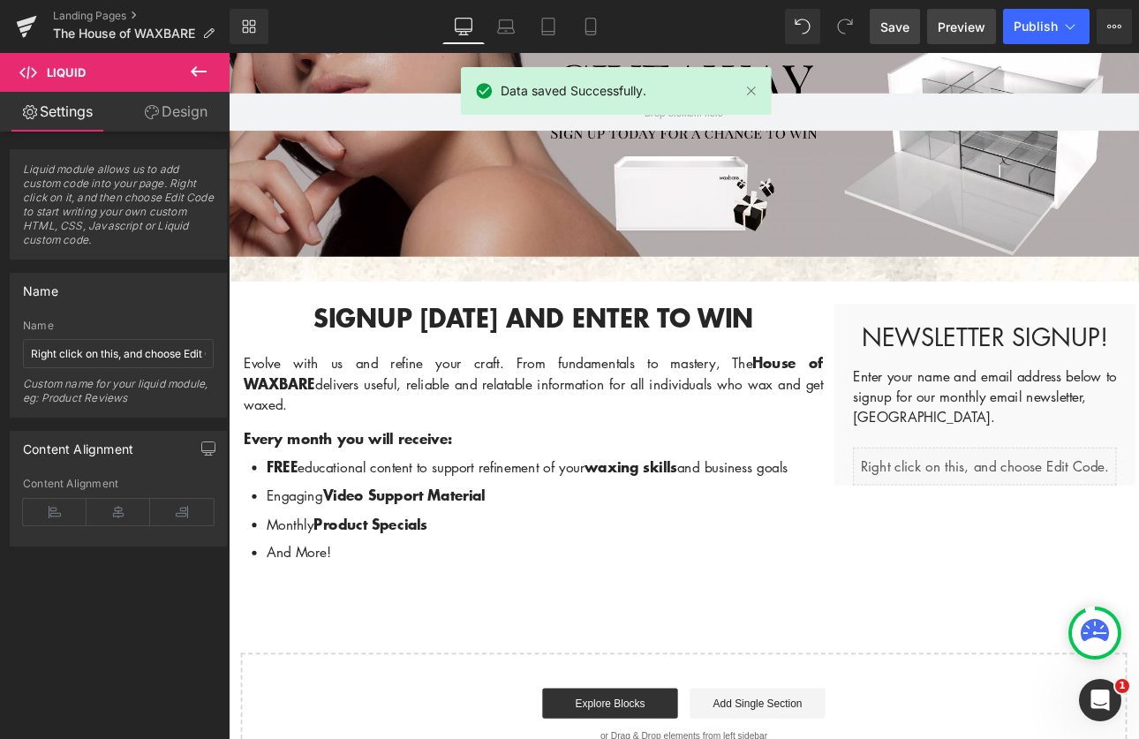
click at [959, 27] on span "Preview" at bounding box center [962, 27] width 48 height 19
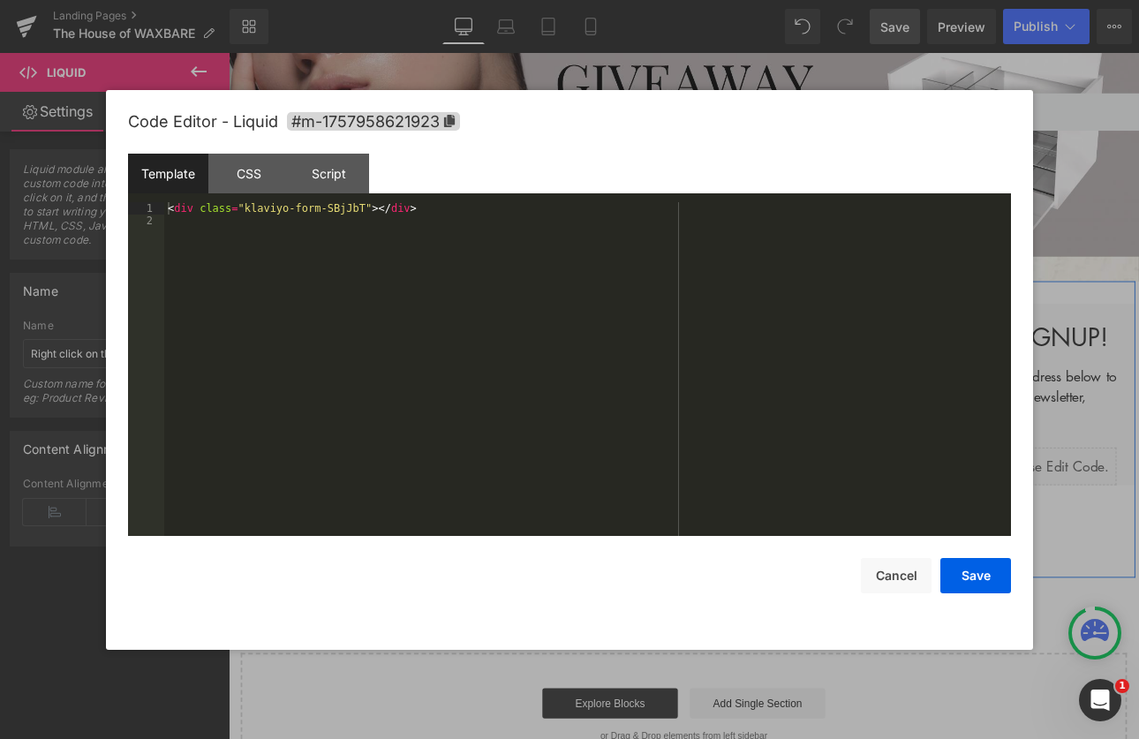
click at [1128, 532] on div "Liquid" at bounding box center [1116, 539] width 309 height 44
click at [339, 174] on div "Script" at bounding box center [329, 174] width 80 height 40
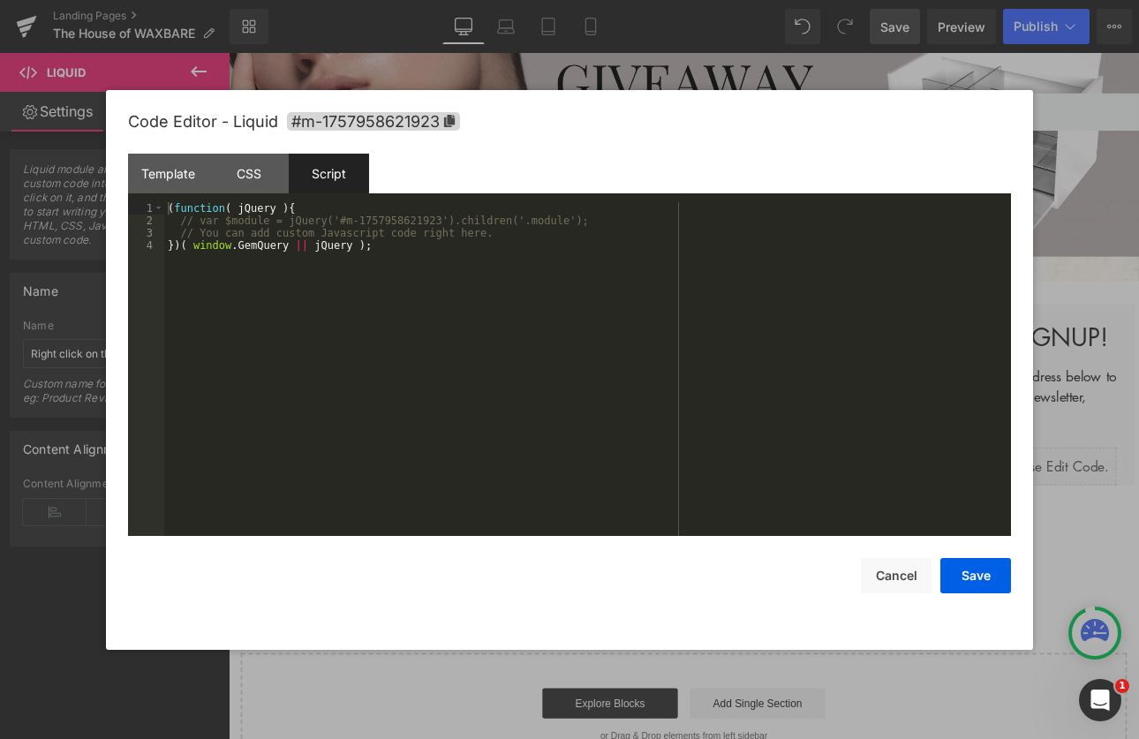
click at [416, 253] on div "( function ( jQuery ) { // var $module = jQuery('#m-1757958621923').children('.…" at bounding box center [587, 381] width 847 height 359
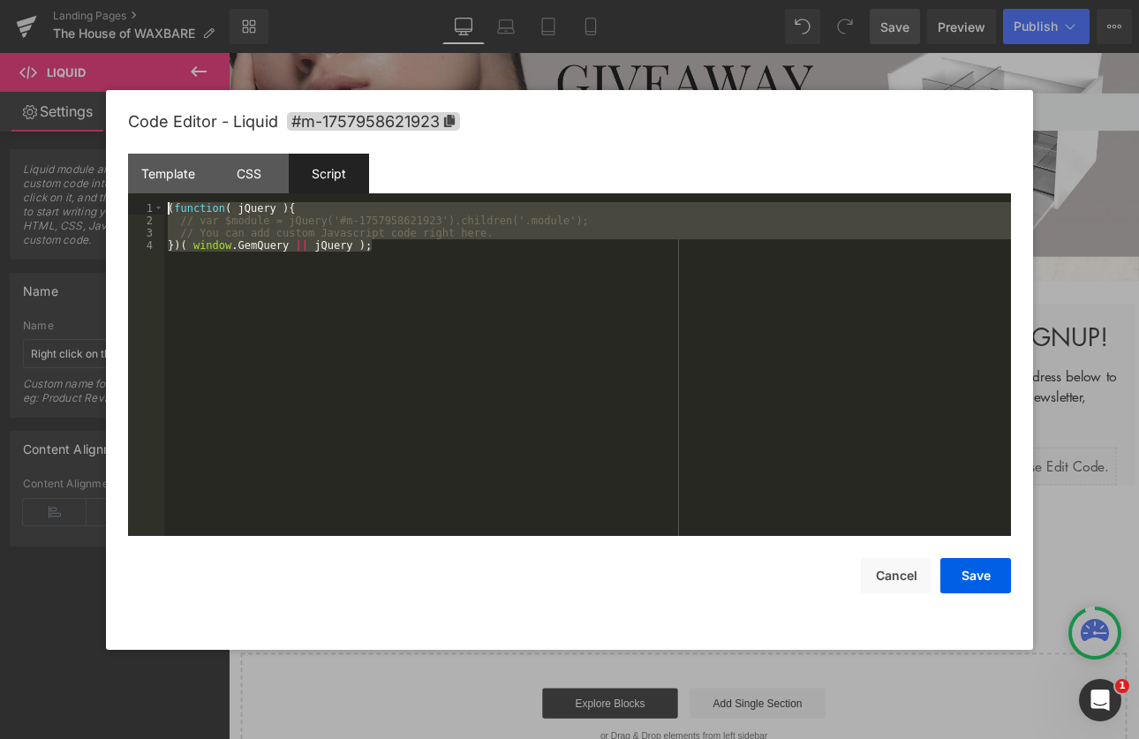
drag, startPoint x: 399, startPoint y: 257, endPoint x: 148, endPoint y: 196, distance: 258.1
click at [148, 196] on div "Template CSS Script Data 1 2 < div class = "klaviyo-form-SBjJbT" > </ div > XXX…" at bounding box center [569, 345] width 883 height 382
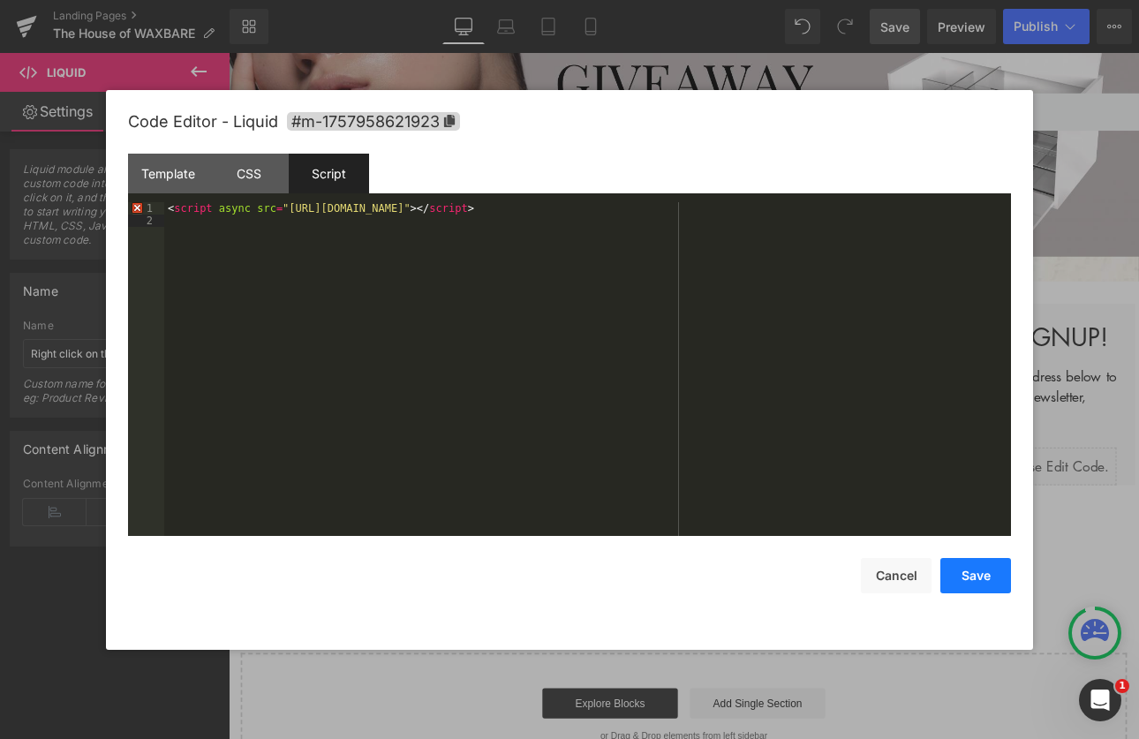
click at [961, 580] on button "Save" at bounding box center [975, 575] width 71 height 35
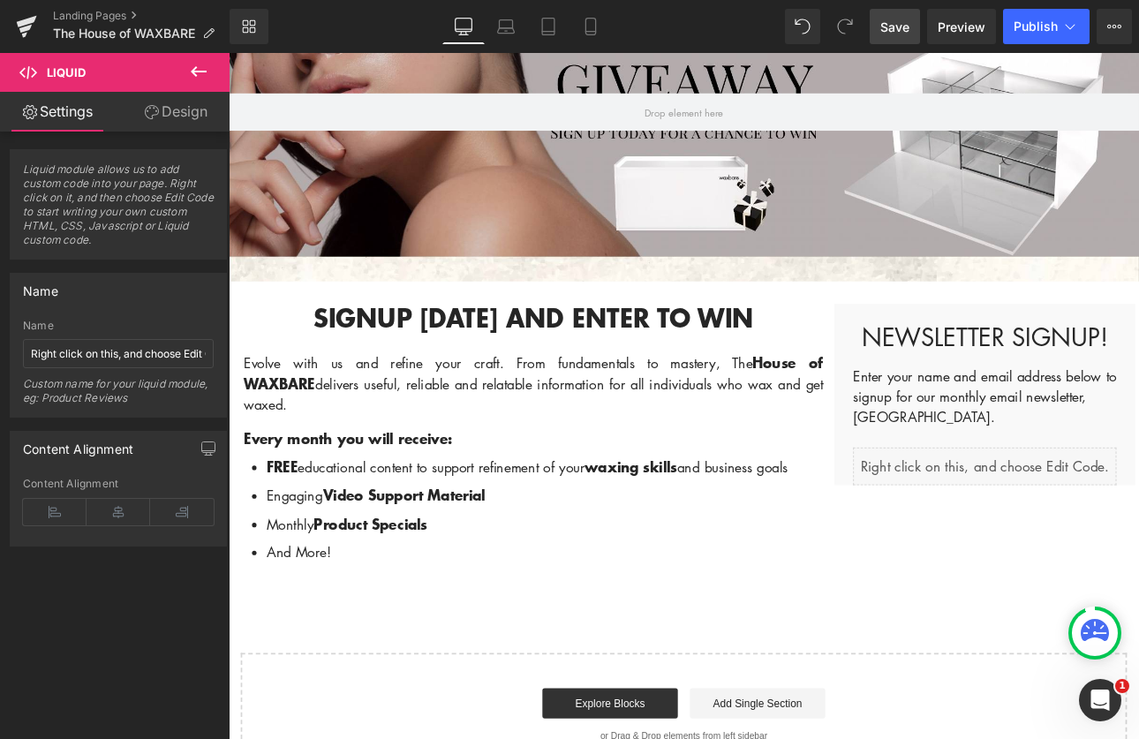
click at [895, 20] on span "Save" at bounding box center [894, 27] width 29 height 19
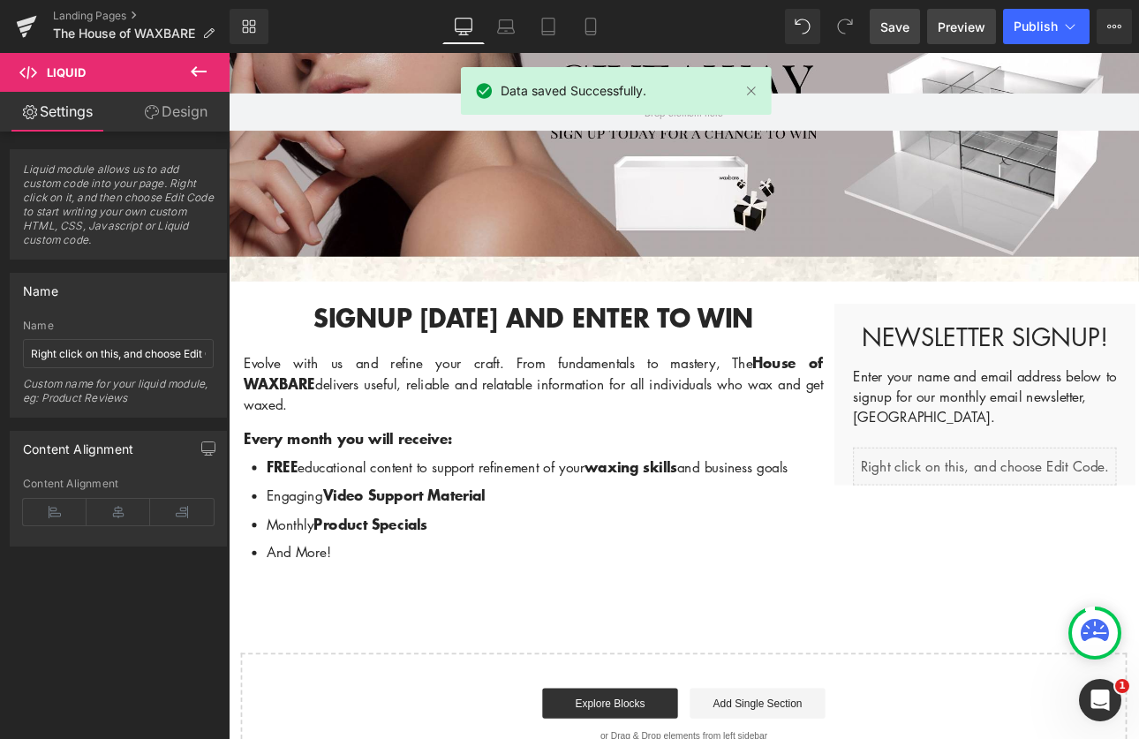
click at [969, 33] on span "Preview" at bounding box center [962, 27] width 48 height 19
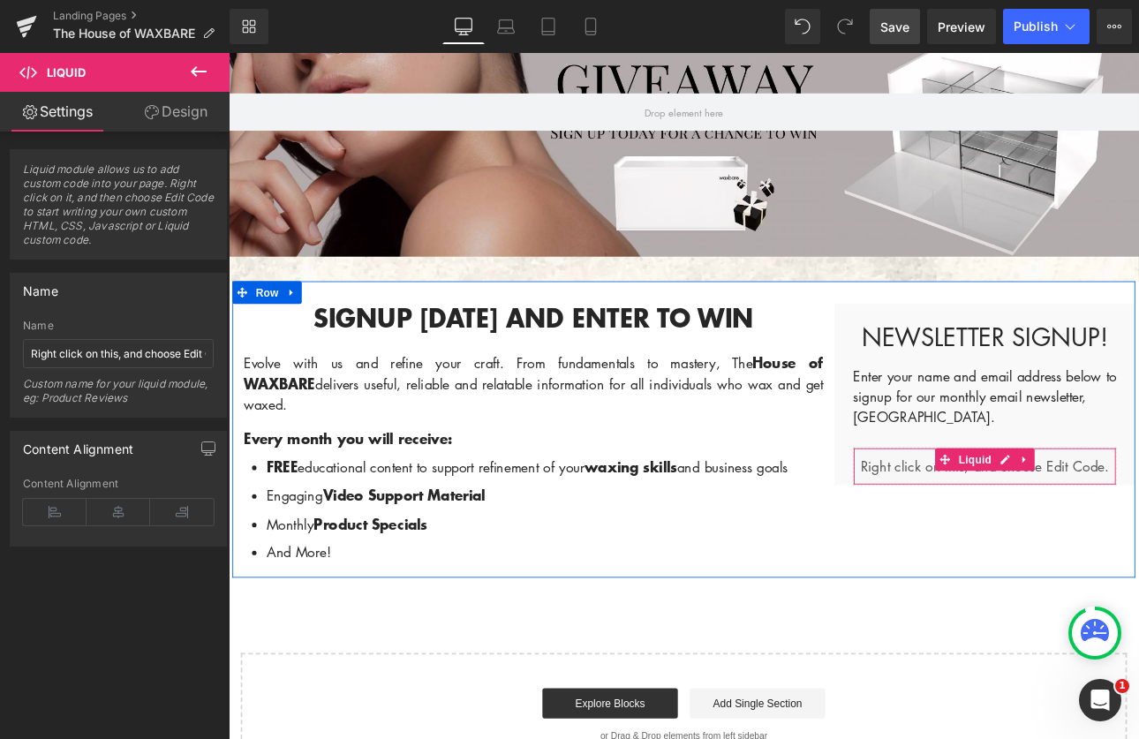
click at [1116, 529] on span "Liquid" at bounding box center [1105, 530] width 48 height 26
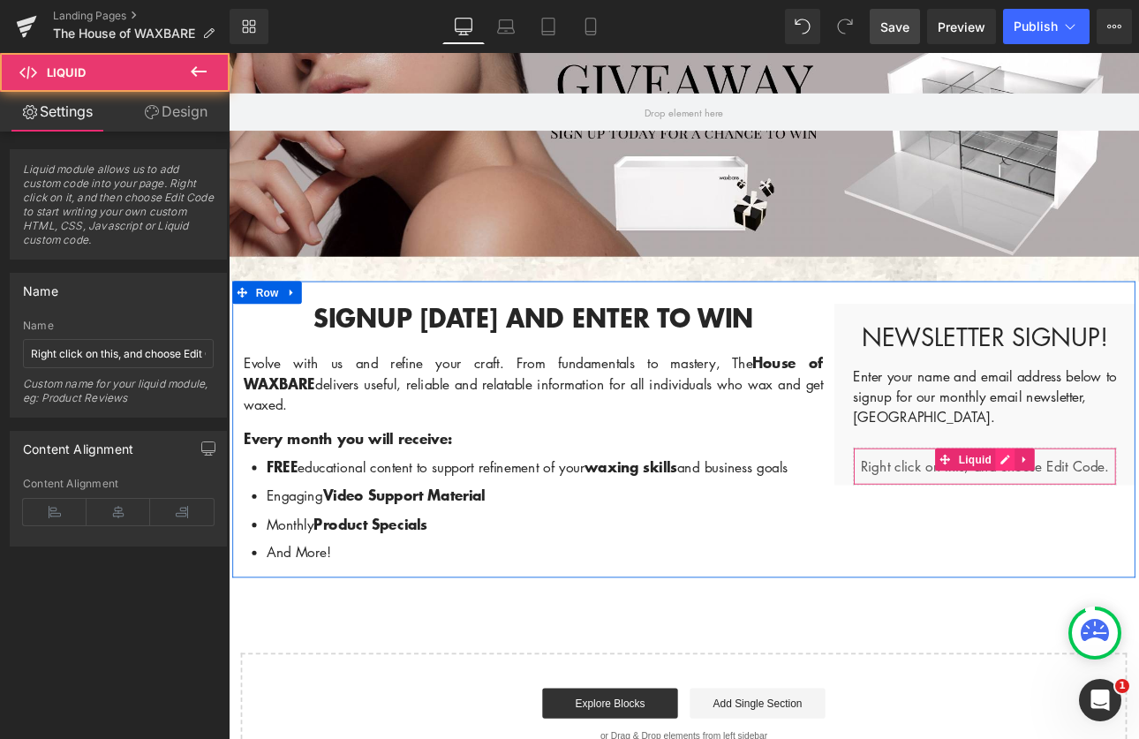
click at [1122, 527] on div "Liquid" at bounding box center [1116, 539] width 309 height 44
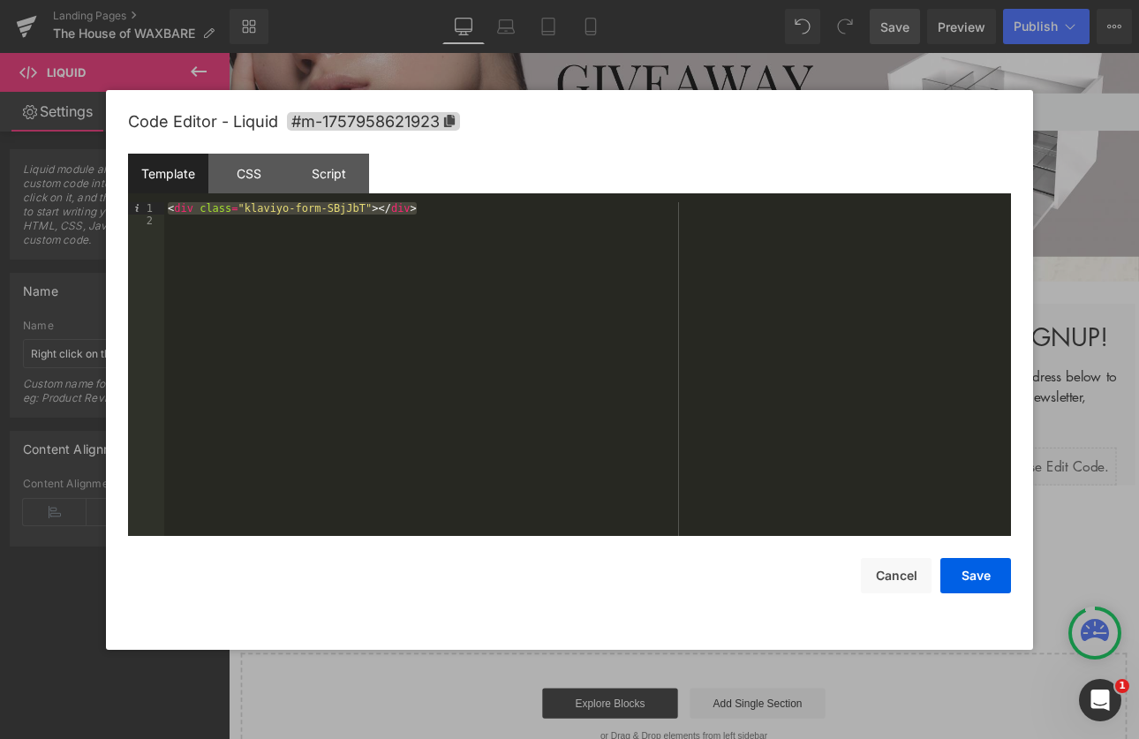
drag, startPoint x: 434, startPoint y: 210, endPoint x: 173, endPoint y: 200, distance: 261.6
click at [173, 200] on div "Template CSS Script Data 1 2 < div class = "klaviyo-form-SBjJbT" > </ div > XXX…" at bounding box center [569, 345] width 883 height 382
click at [347, 183] on div "Script" at bounding box center [329, 174] width 80 height 40
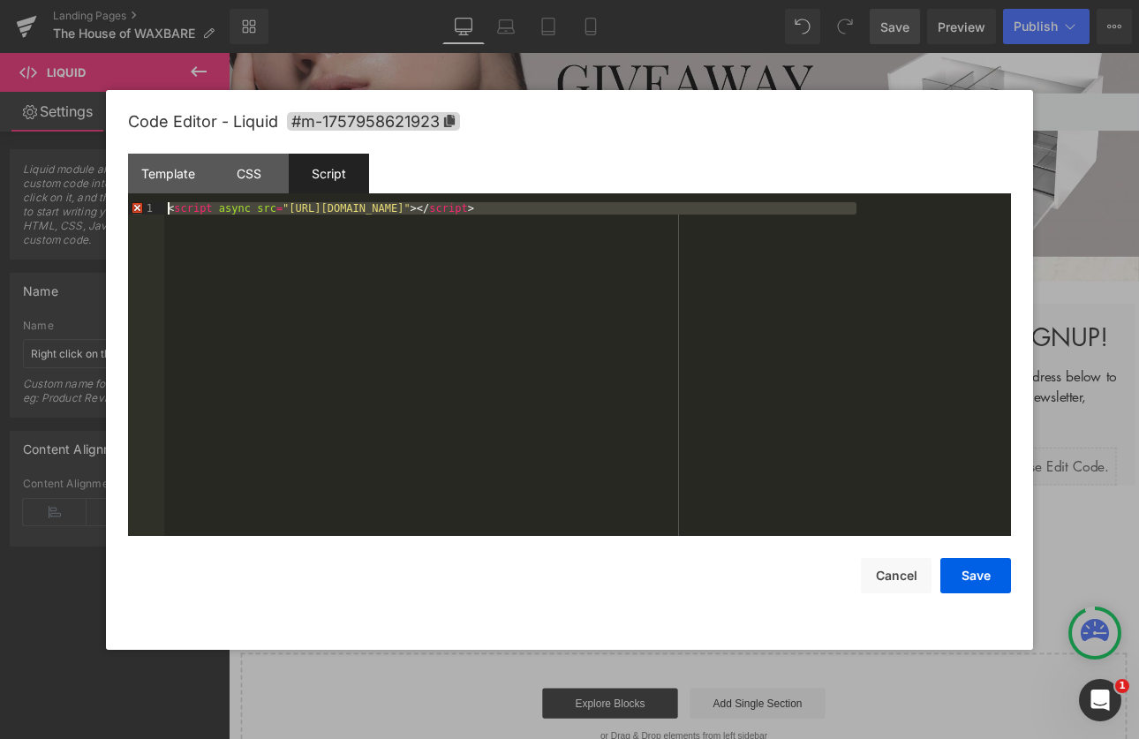
drag, startPoint x: 922, startPoint y: 208, endPoint x: 144, endPoint y: 209, distance: 778.0
click at [144, 209] on pre "1 < script async src = "https://static.klaviyo.com/onsite/js/klaviyo.js?company…" at bounding box center [569, 369] width 883 height 334
click at [767, 321] on div "< script async src = "https://static.klaviyo.com/onsite/js/klaviyo.js?company_i…" at bounding box center [587, 381] width 847 height 359
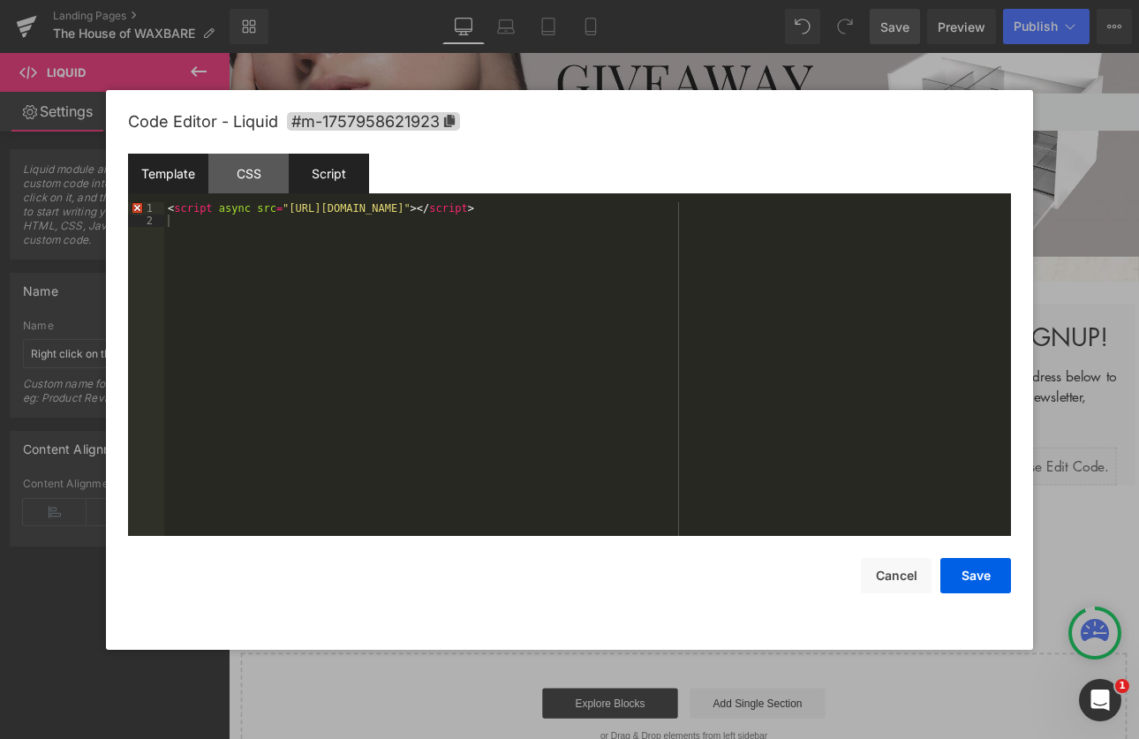
click at [151, 184] on div "Template" at bounding box center [168, 174] width 80 height 40
drag, startPoint x: 984, startPoint y: 591, endPoint x: 884, endPoint y: 628, distance: 106.5
click at [984, 591] on button "Save" at bounding box center [975, 575] width 71 height 35
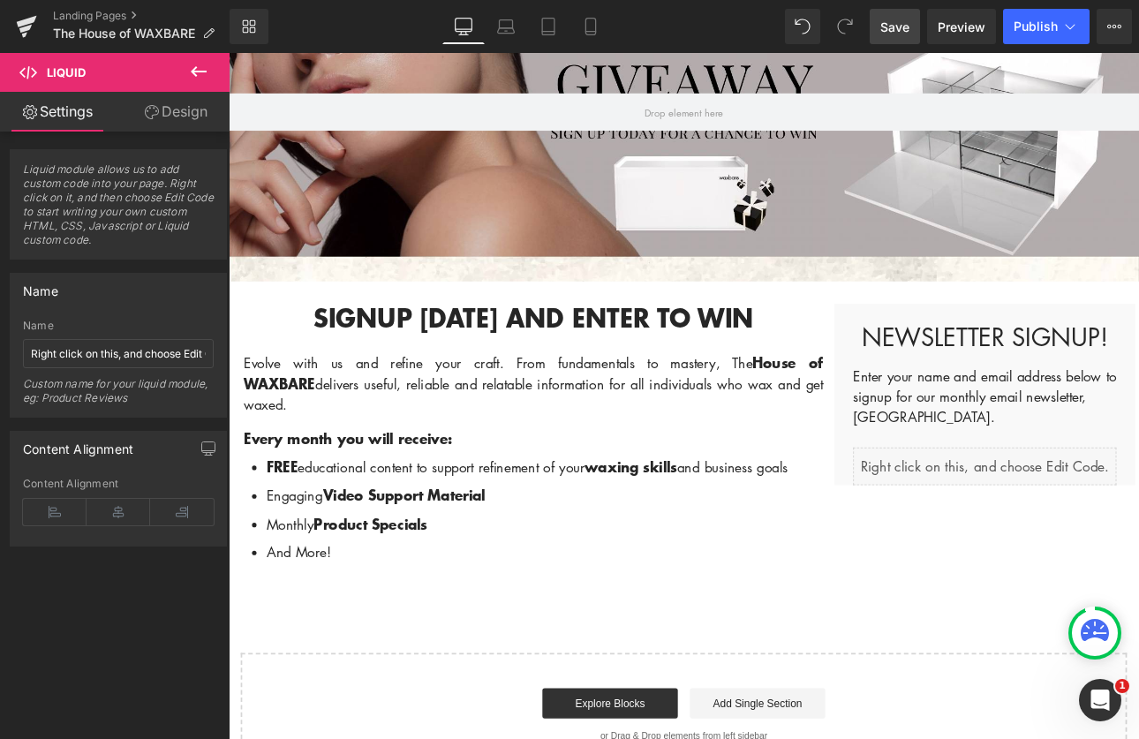
click at [896, 27] on span "Save" at bounding box center [894, 27] width 29 height 19
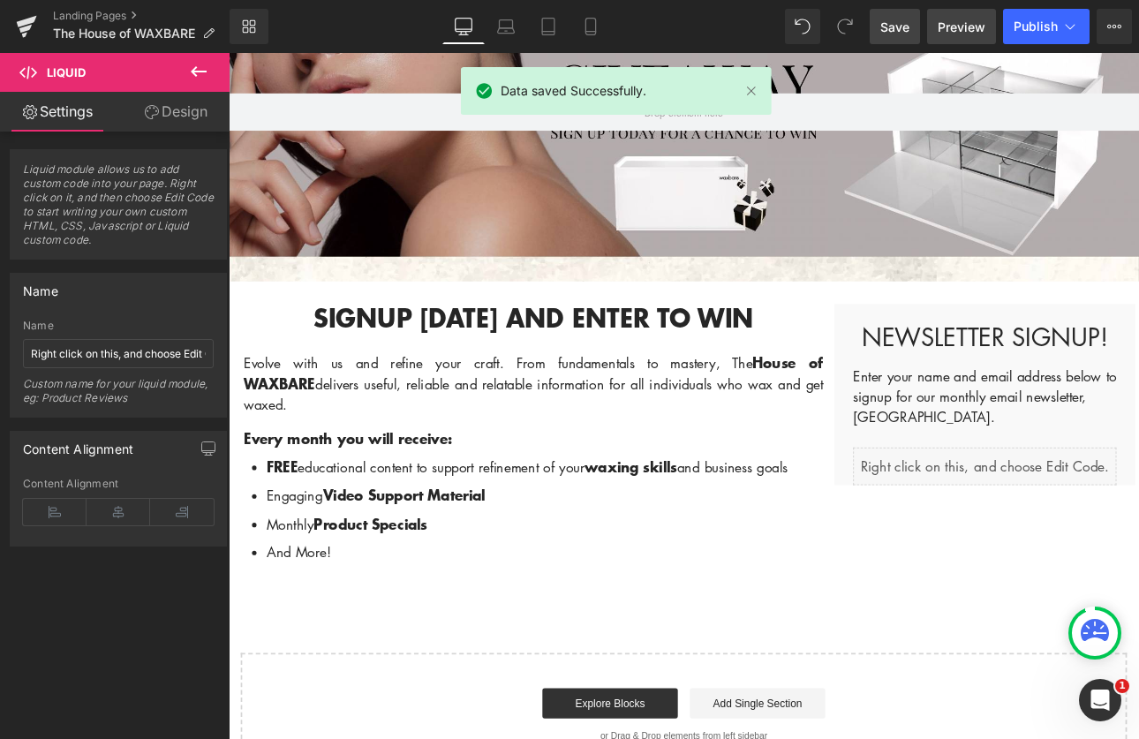
click at [958, 32] on span "Preview" at bounding box center [962, 27] width 48 height 19
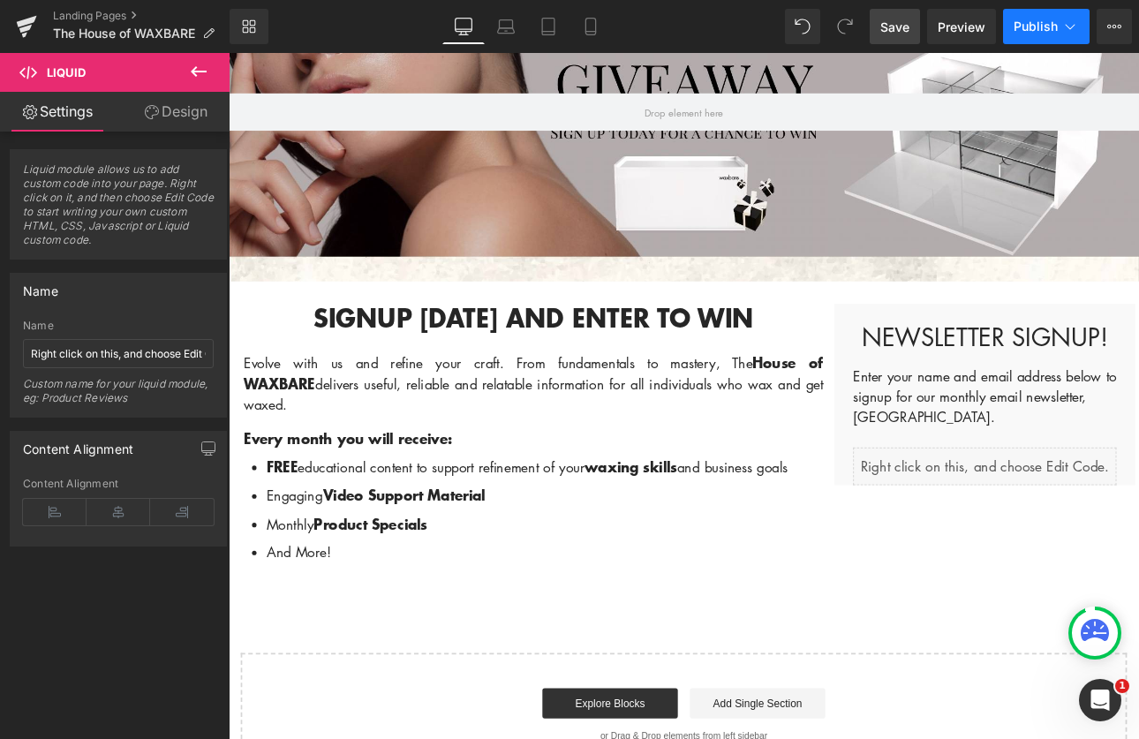
click at [1046, 21] on span "Publish" at bounding box center [1036, 26] width 44 height 14
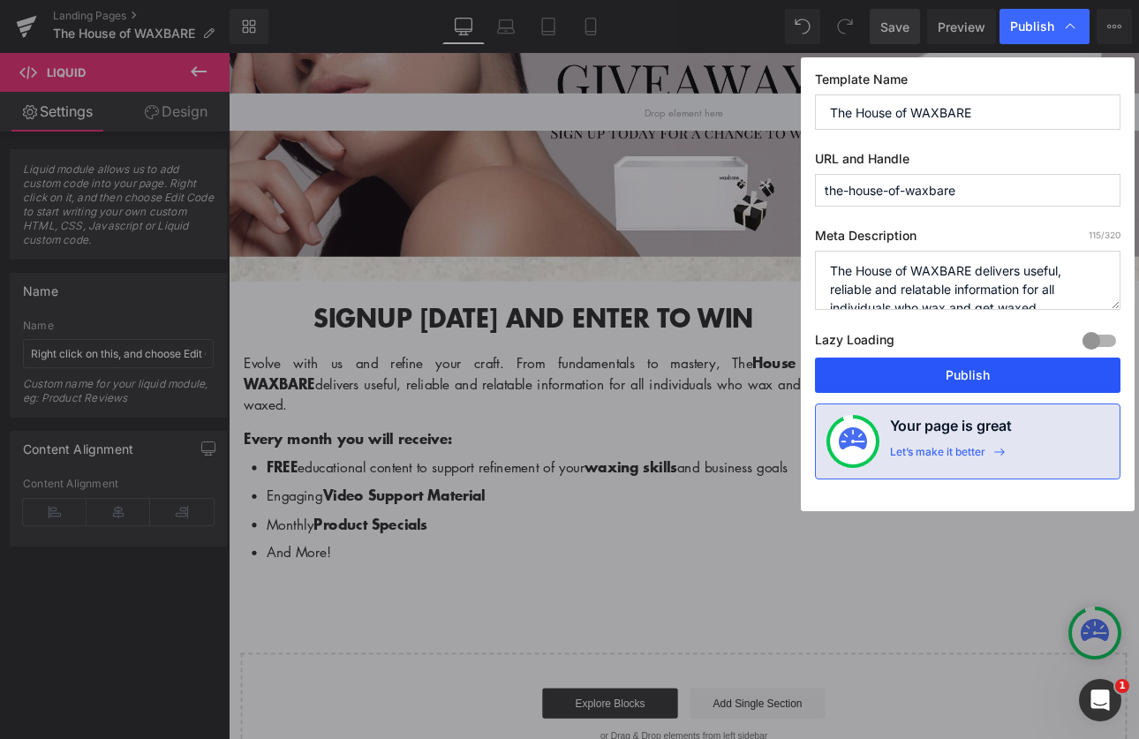
click at [973, 378] on button "Publish" at bounding box center [968, 375] width 306 height 35
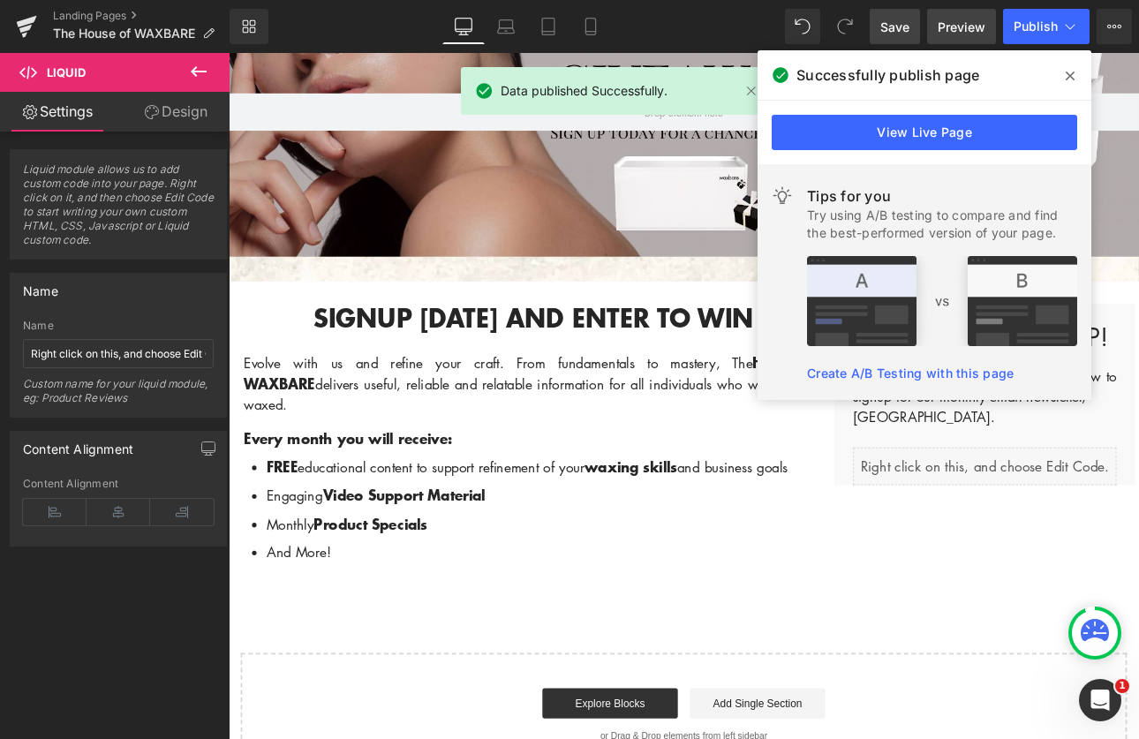
click at [952, 27] on span "Preview" at bounding box center [962, 27] width 48 height 19
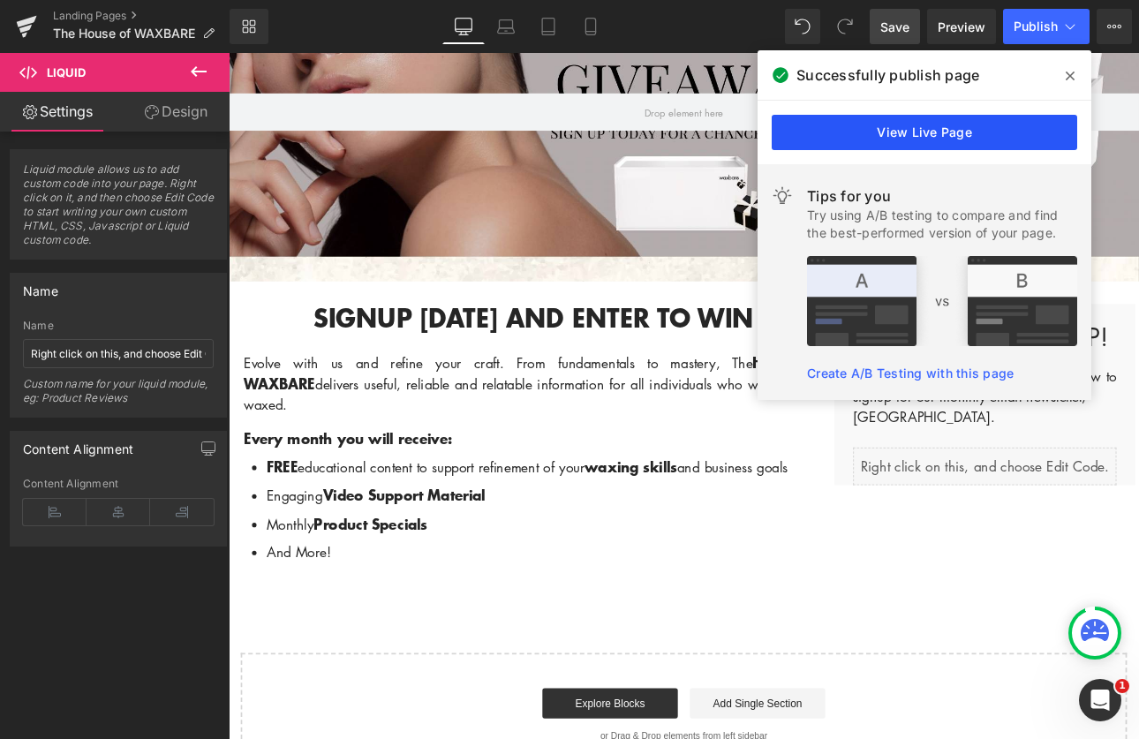
click at [897, 131] on link "View Live Page" at bounding box center [925, 132] width 306 height 35
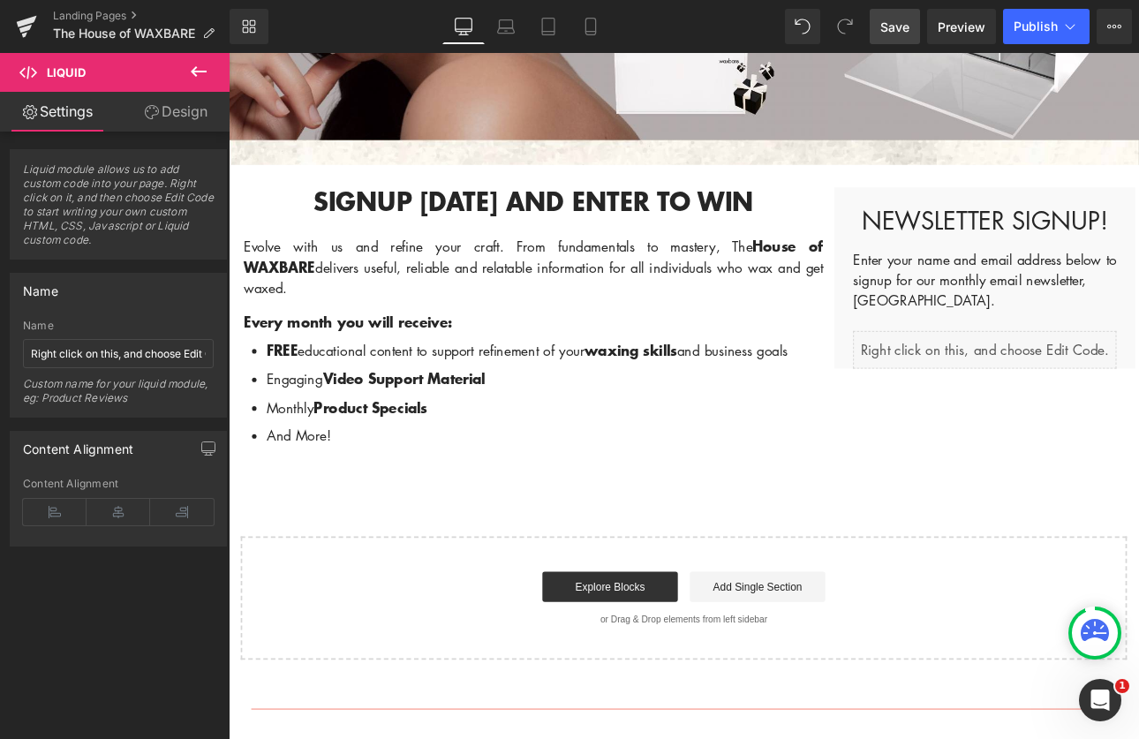
scroll to position [512, 0]
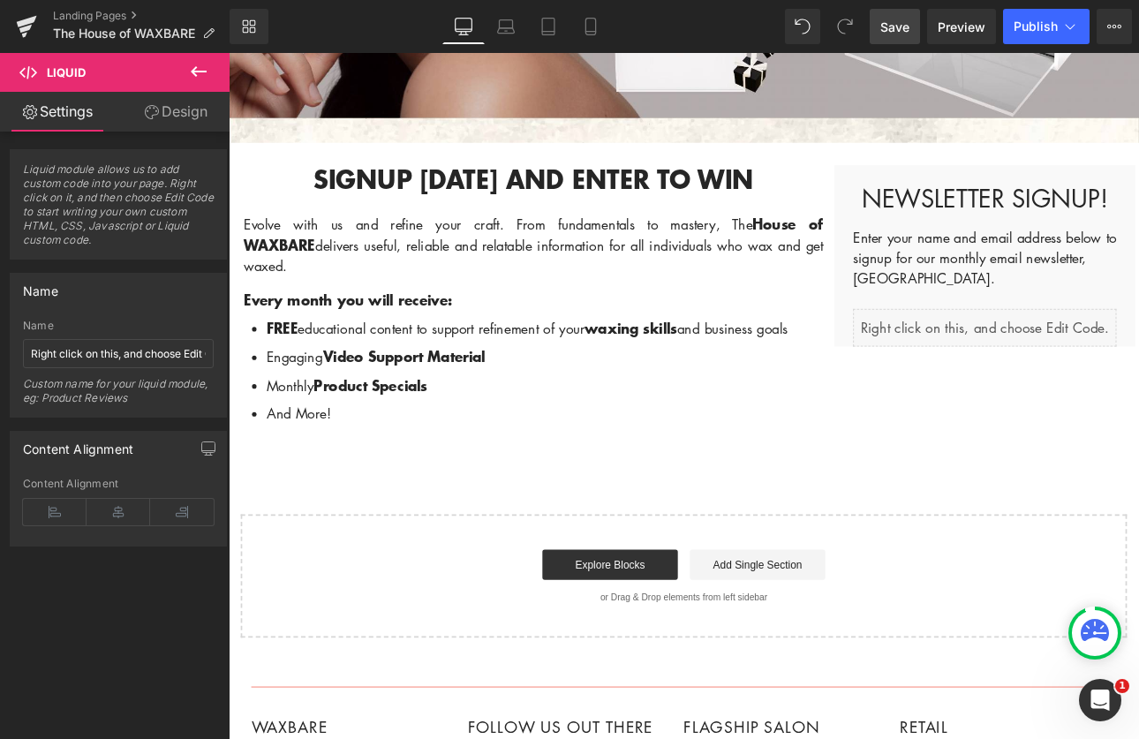
click at [1119, 390] on div "Liquid" at bounding box center [1116, 375] width 309 height 44
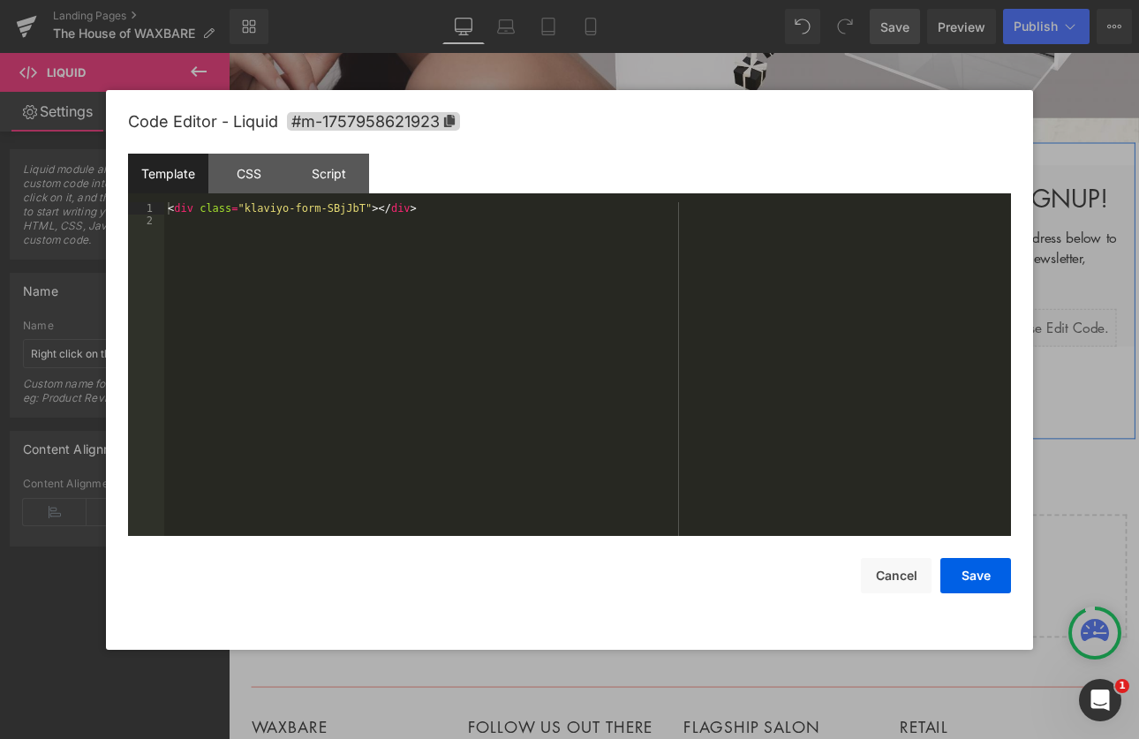
click at [1132, 367] on div "Liquid" at bounding box center [1116, 375] width 309 height 44
click at [334, 184] on div "Script" at bounding box center [329, 174] width 80 height 40
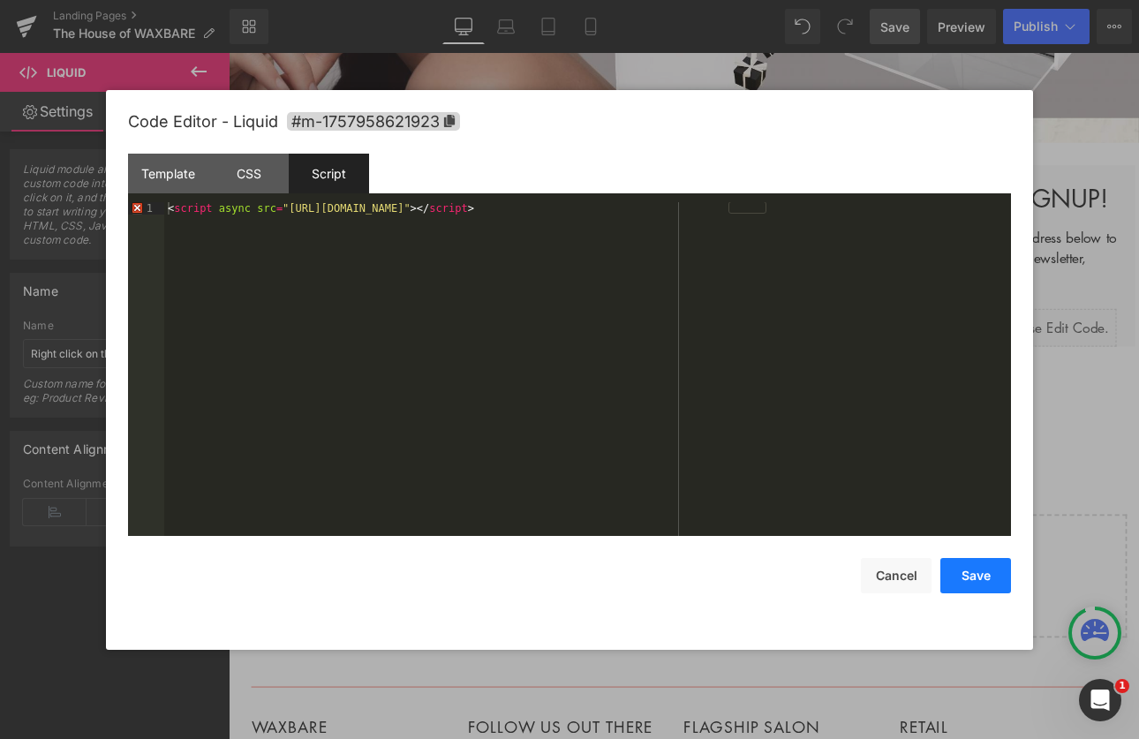
click at [976, 575] on button "Save" at bounding box center [975, 575] width 71 height 35
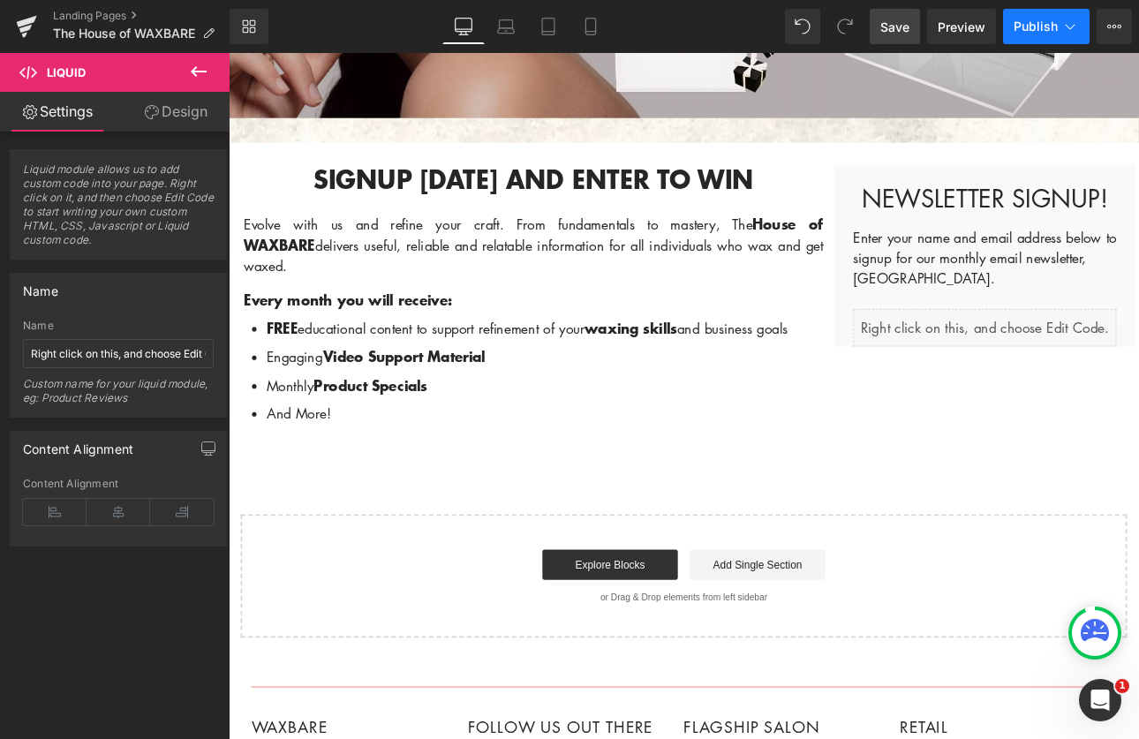
click at [1024, 27] on span "Publish" at bounding box center [1036, 26] width 44 height 14
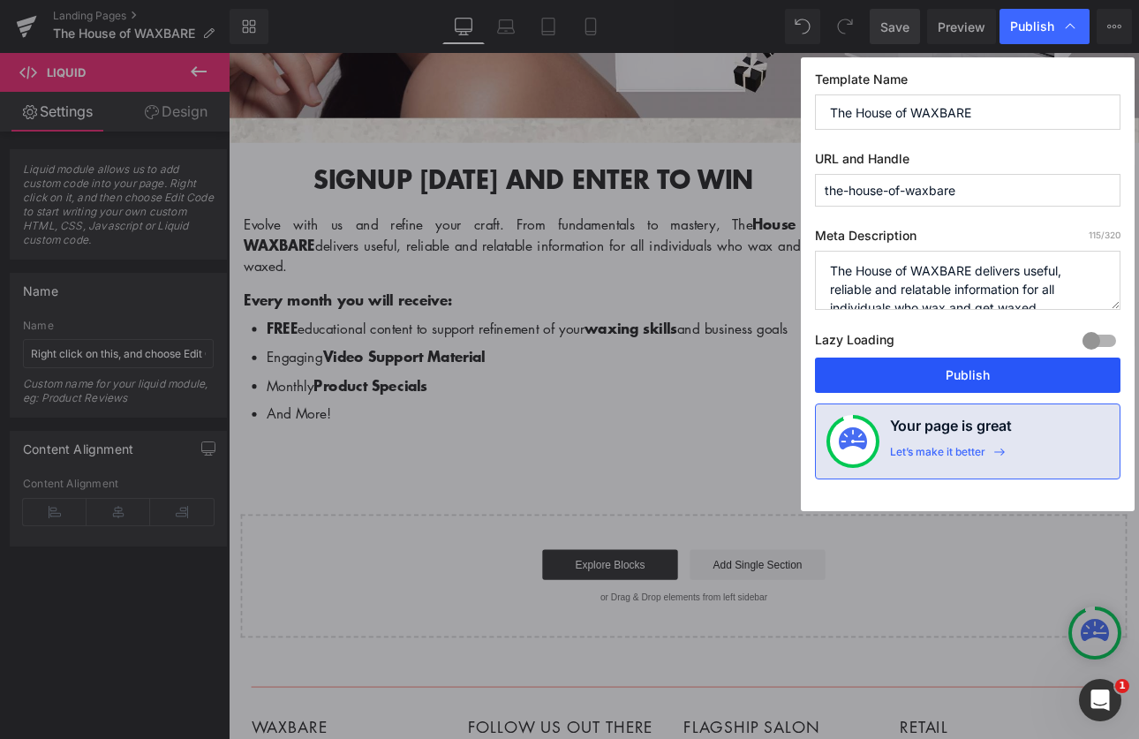
click at [960, 372] on button "Publish" at bounding box center [968, 375] width 306 height 35
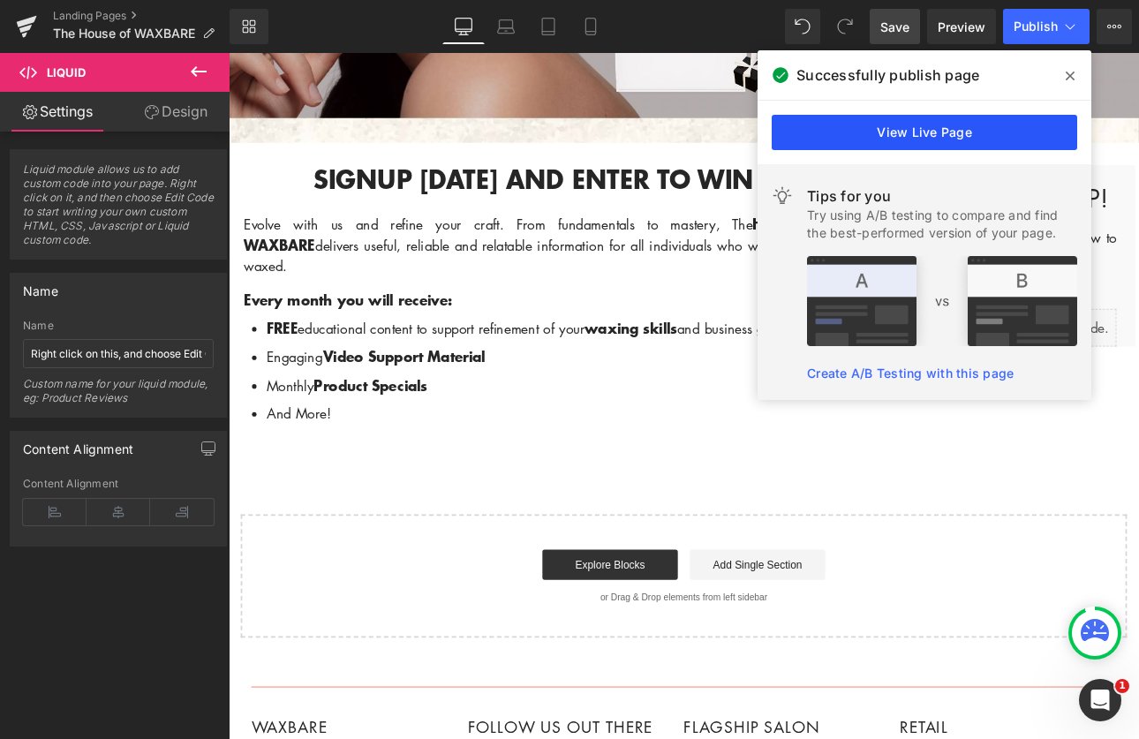
click at [970, 121] on link "View Live Page" at bounding box center [925, 132] width 306 height 35
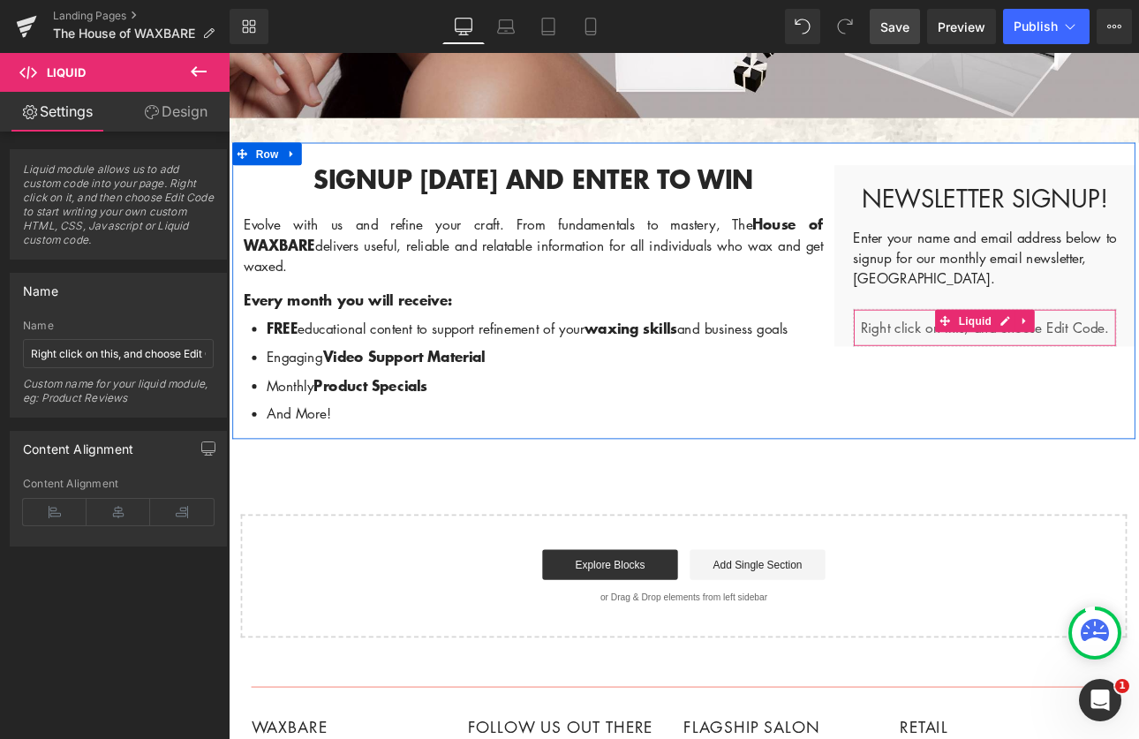
click at [979, 381] on div "Liquid" at bounding box center [1116, 375] width 309 height 44
click at [1119, 371] on span "Liquid" at bounding box center [1105, 367] width 48 height 26
click at [1128, 368] on div "Liquid" at bounding box center [1116, 375] width 309 height 44
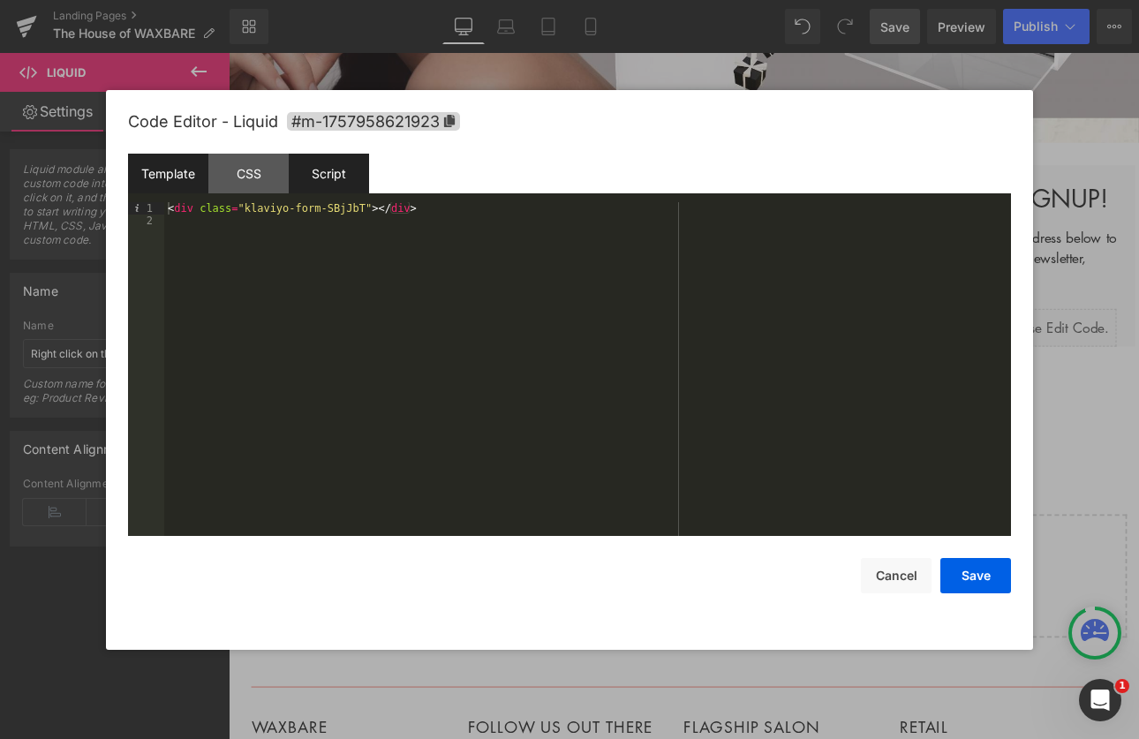
click at [347, 174] on div "Script" at bounding box center [329, 174] width 80 height 40
click at [245, 173] on div "CSS" at bounding box center [248, 174] width 80 height 40
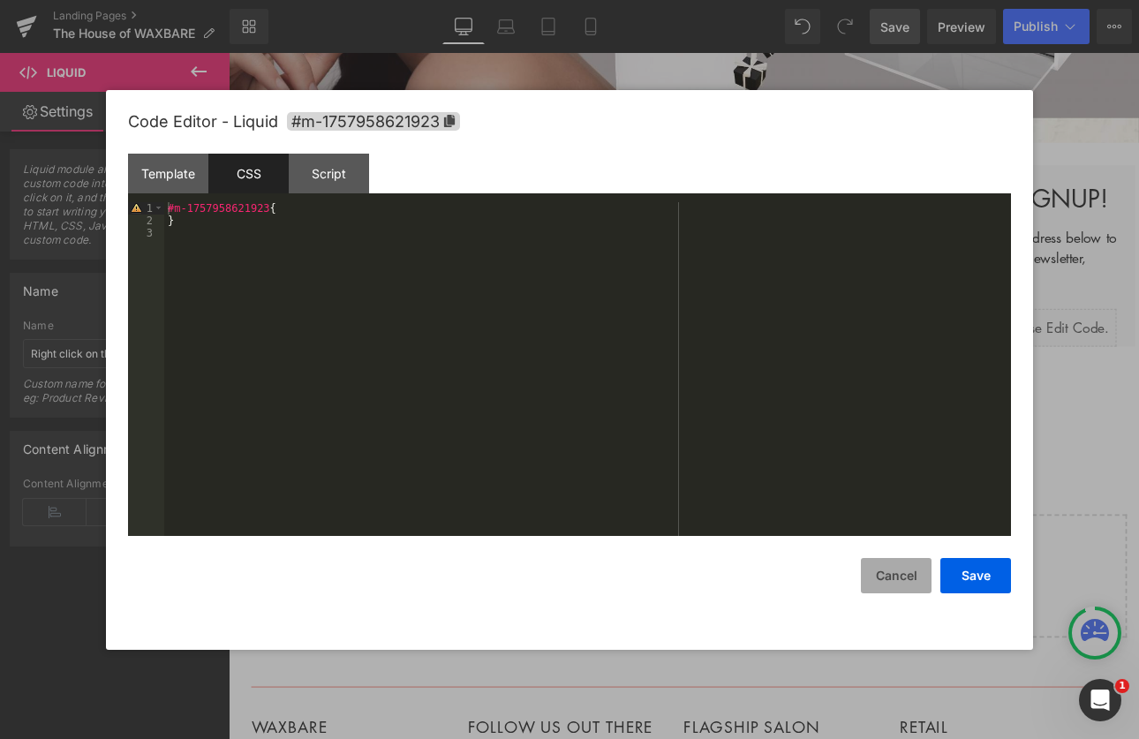
click at [897, 580] on button "Cancel" at bounding box center [896, 575] width 71 height 35
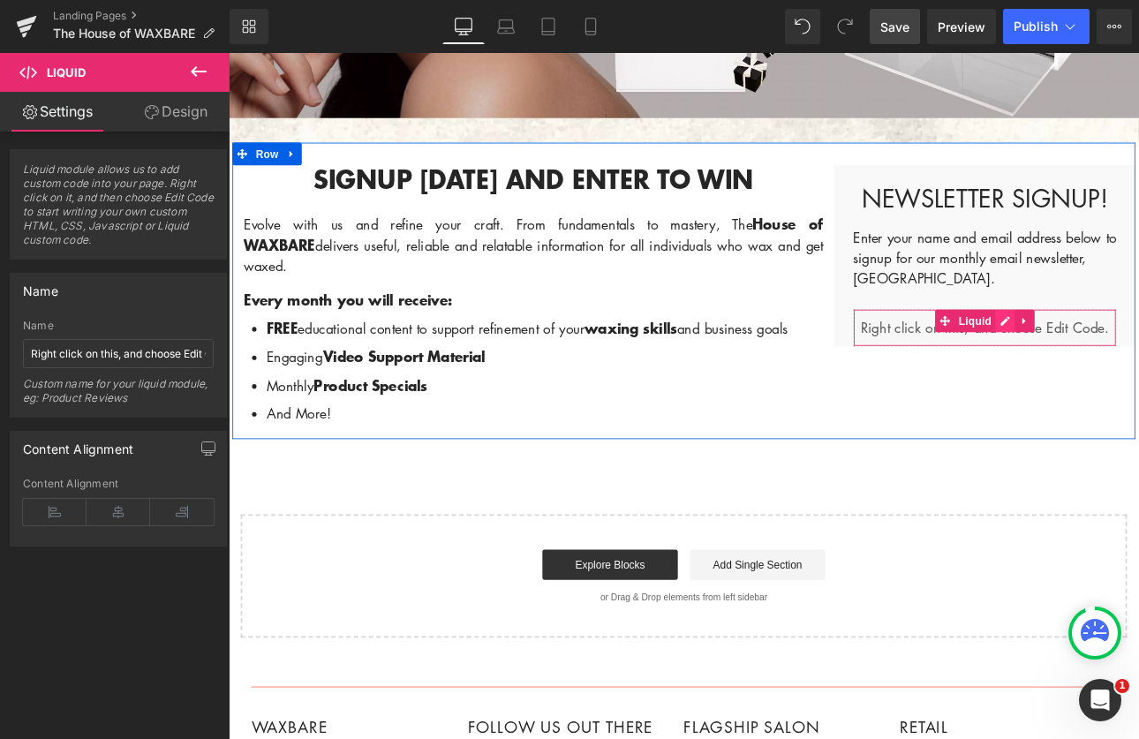
click at [1132, 368] on div "Liquid" at bounding box center [1116, 375] width 309 height 44
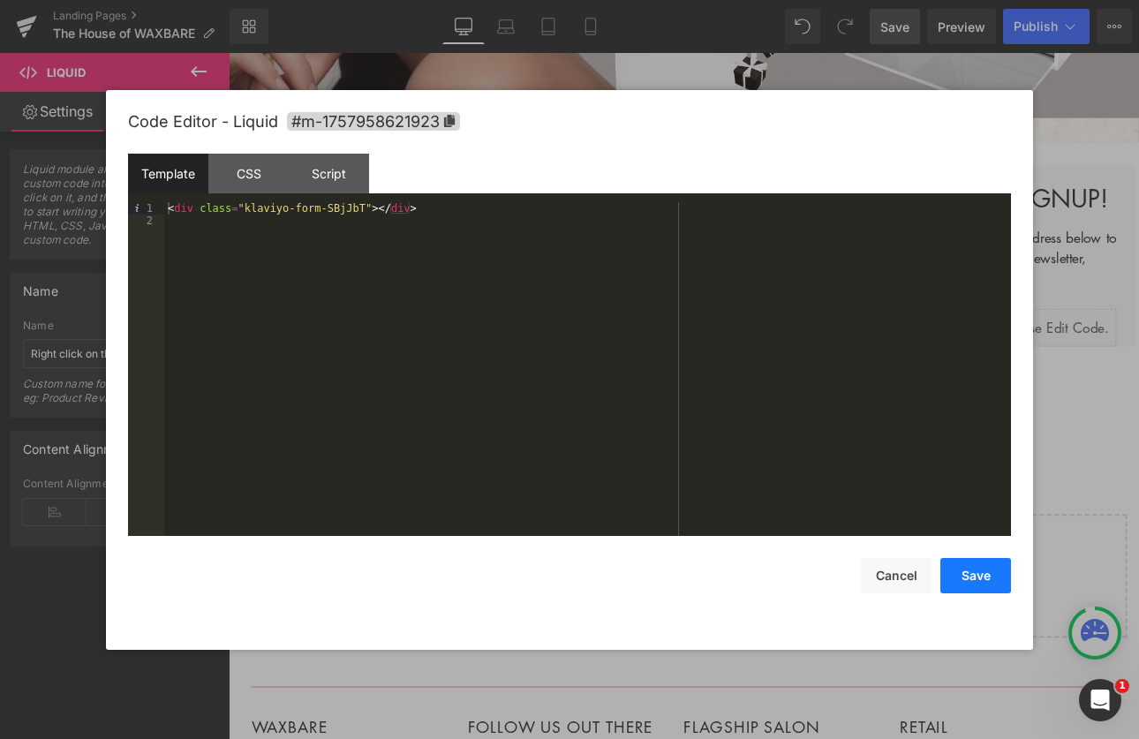
drag, startPoint x: 977, startPoint y: 582, endPoint x: 910, endPoint y: 518, distance: 92.4
click at [977, 582] on button "Save" at bounding box center [975, 575] width 71 height 35
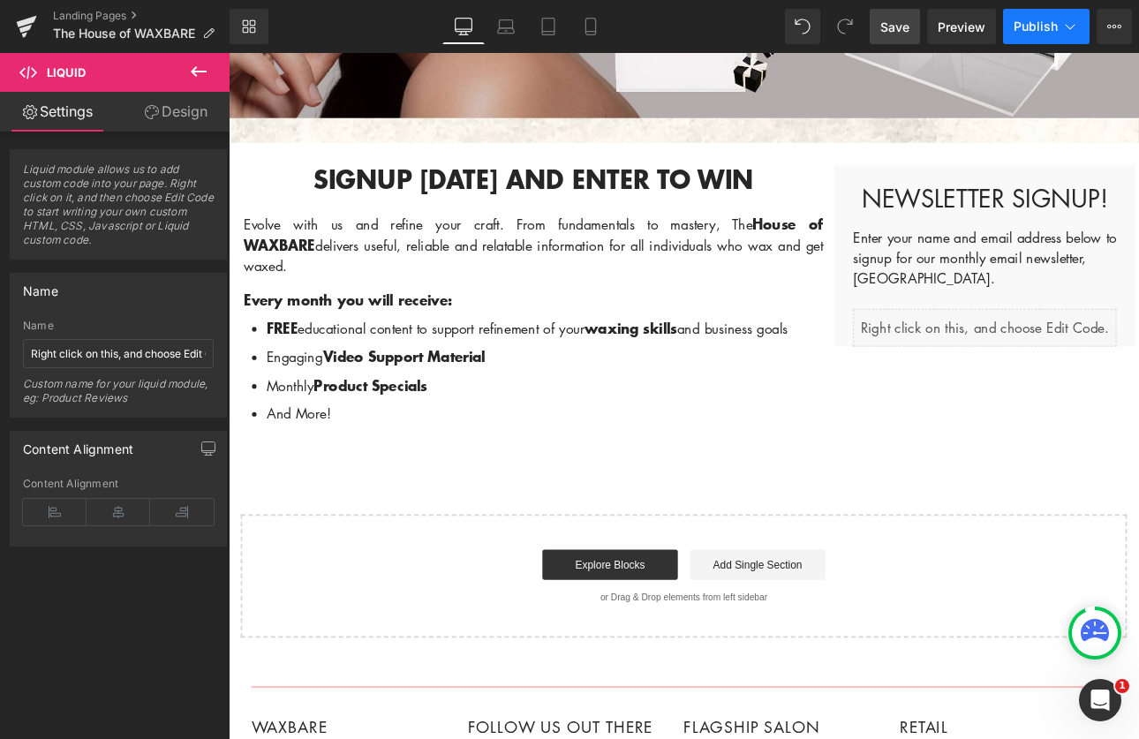
click at [1018, 15] on button "Publish" at bounding box center [1046, 26] width 87 height 35
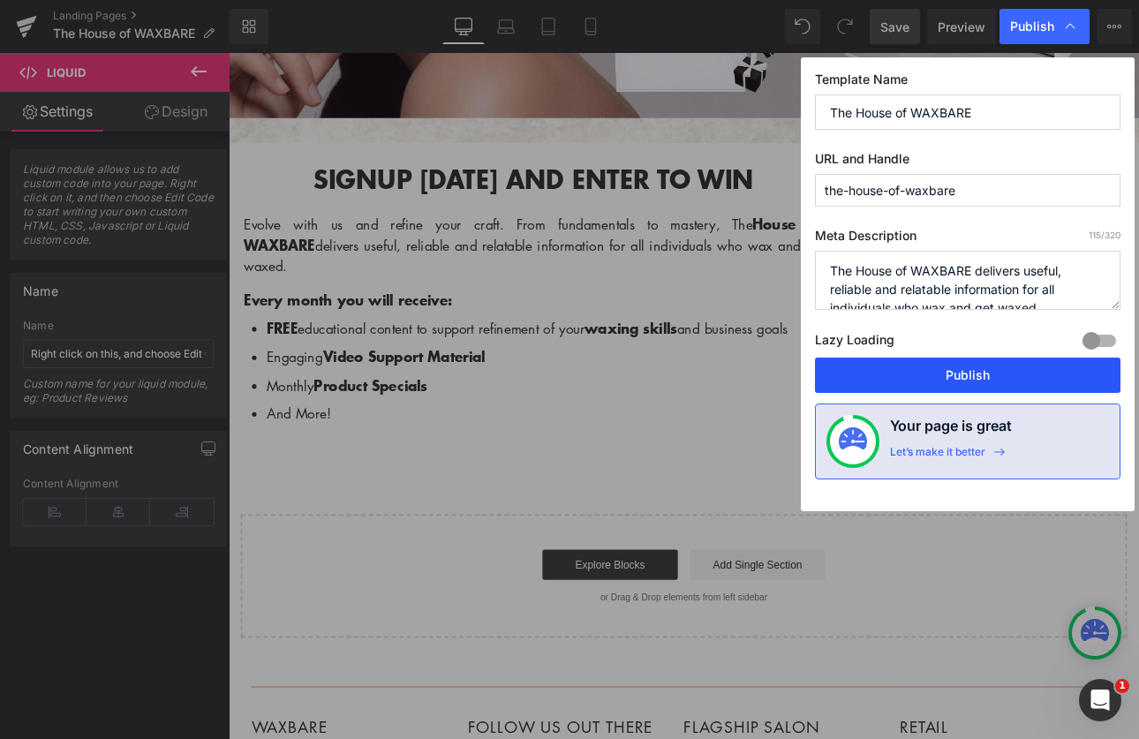
click at [951, 382] on button "Publish" at bounding box center [968, 375] width 306 height 35
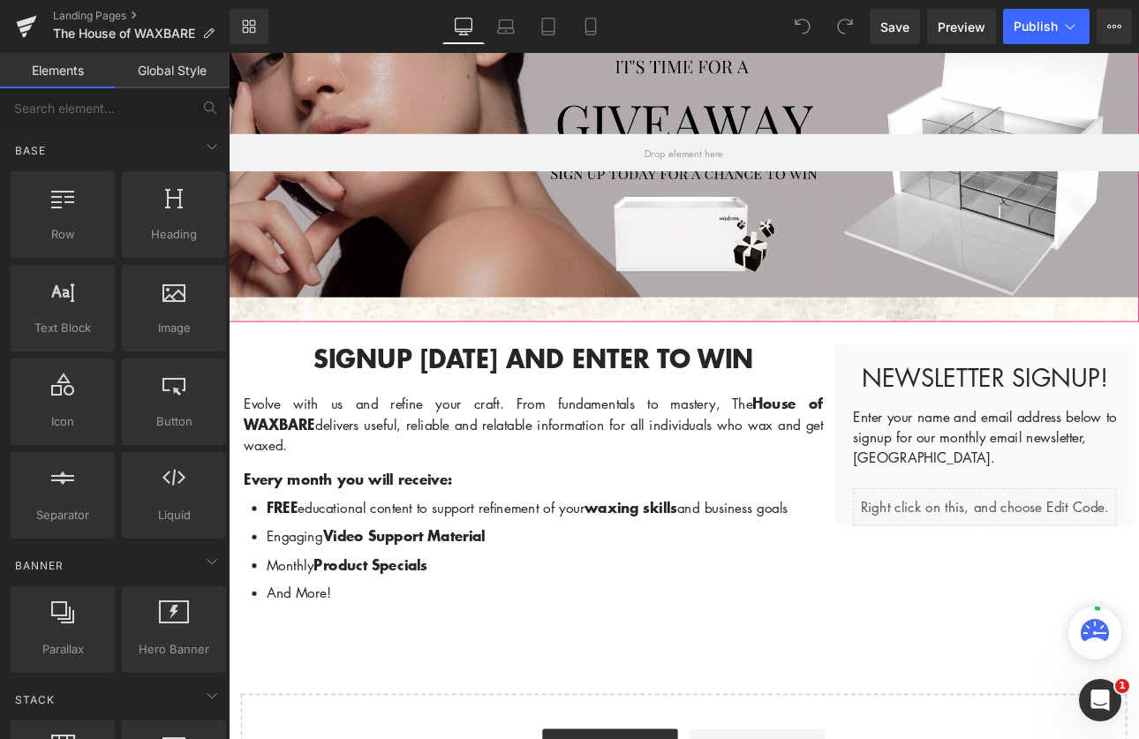
scroll to position [415, 0]
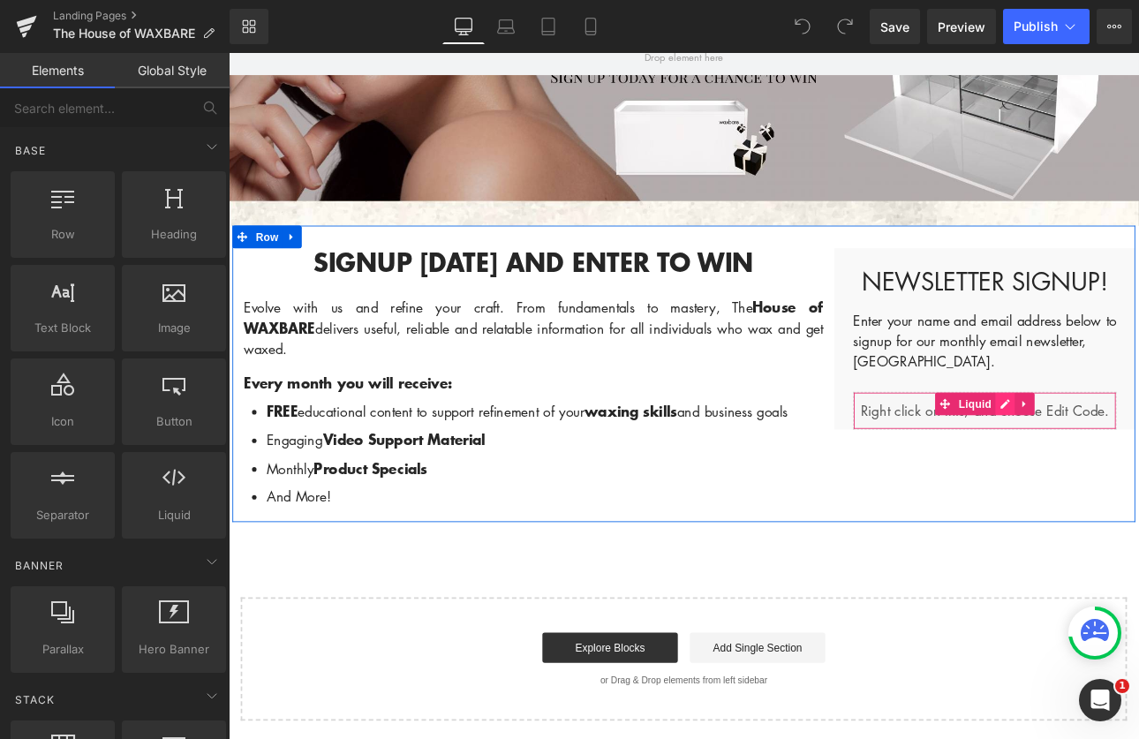
click at [1129, 468] on div "Liquid" at bounding box center [1116, 472] width 309 height 44
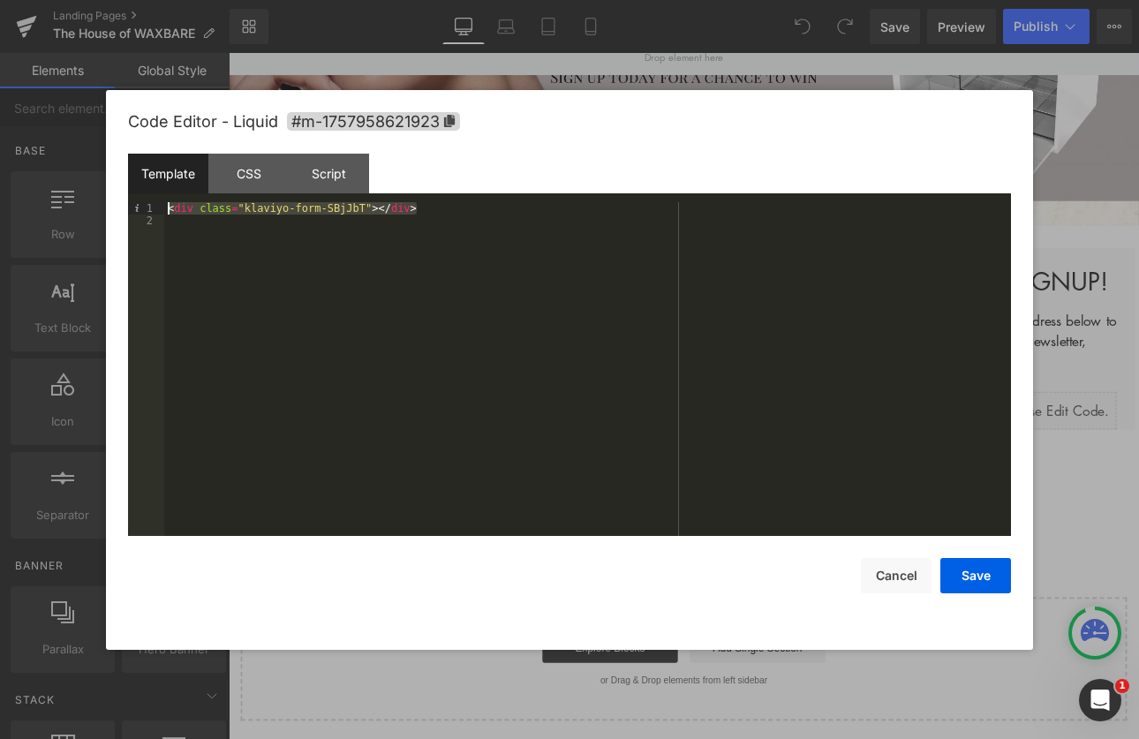
drag, startPoint x: 441, startPoint y: 208, endPoint x: 152, endPoint y: 212, distance: 288.8
click at [152, 212] on pre "1 2 < div class = "klaviyo-form-SBjJbT" > </ div > XXXXXXXXXXXXXXXXXXXXXXXXXXXX…" at bounding box center [569, 369] width 883 height 334
click at [978, 574] on button "Save" at bounding box center [975, 575] width 71 height 35
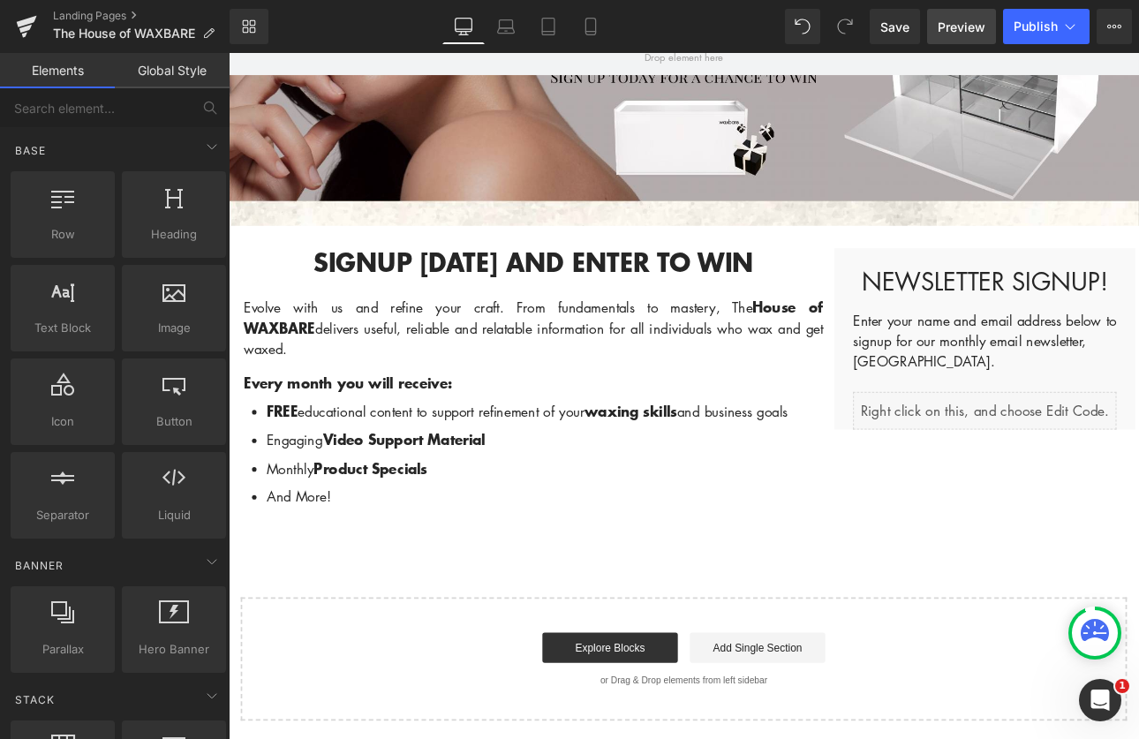
click at [963, 33] on span "Preview" at bounding box center [962, 27] width 48 height 19
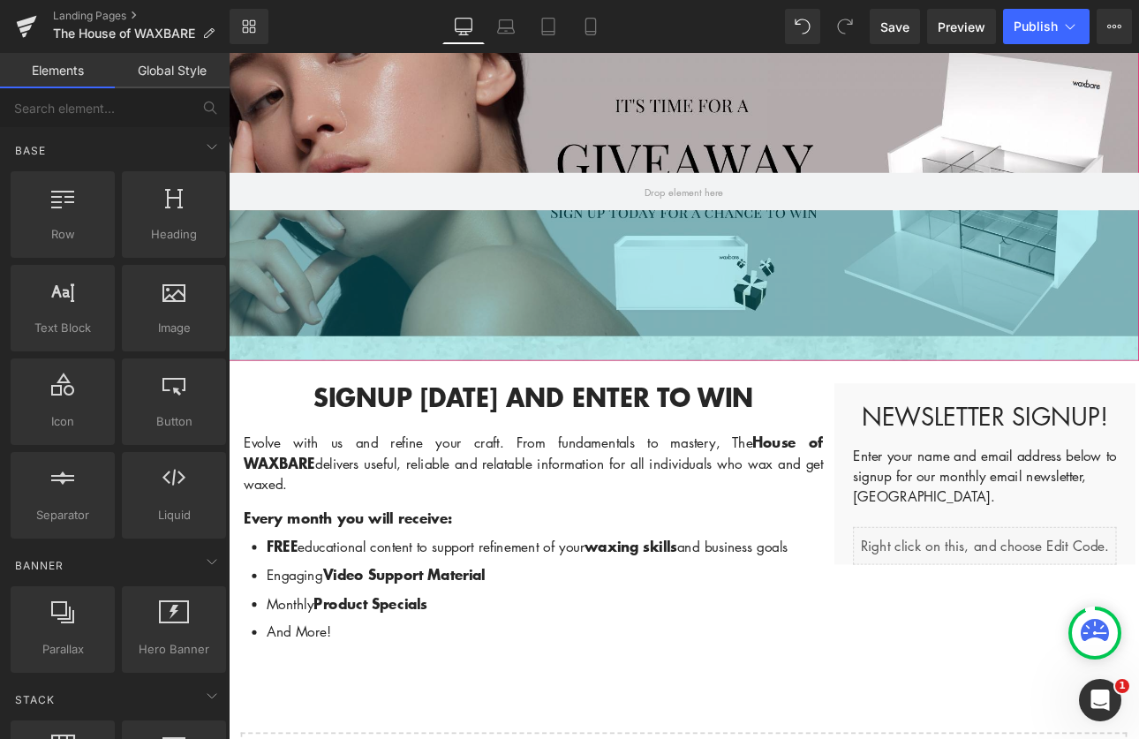
scroll to position [0, 0]
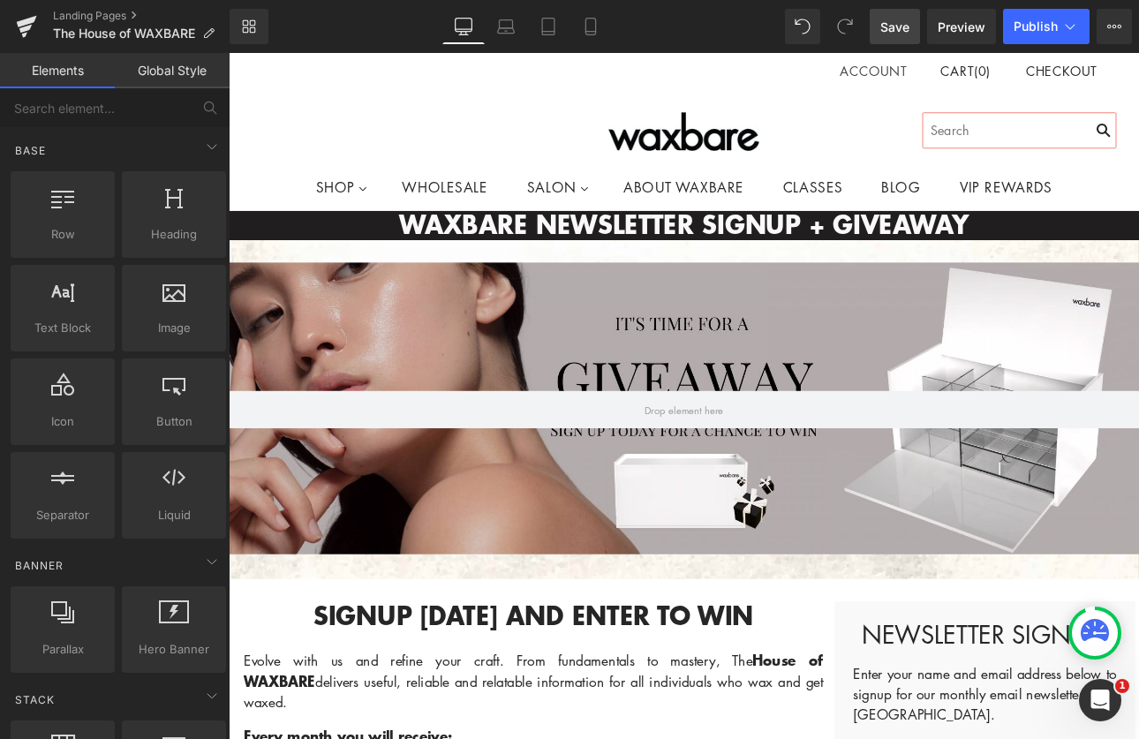
click at [894, 23] on span "Save" at bounding box center [894, 27] width 29 height 19
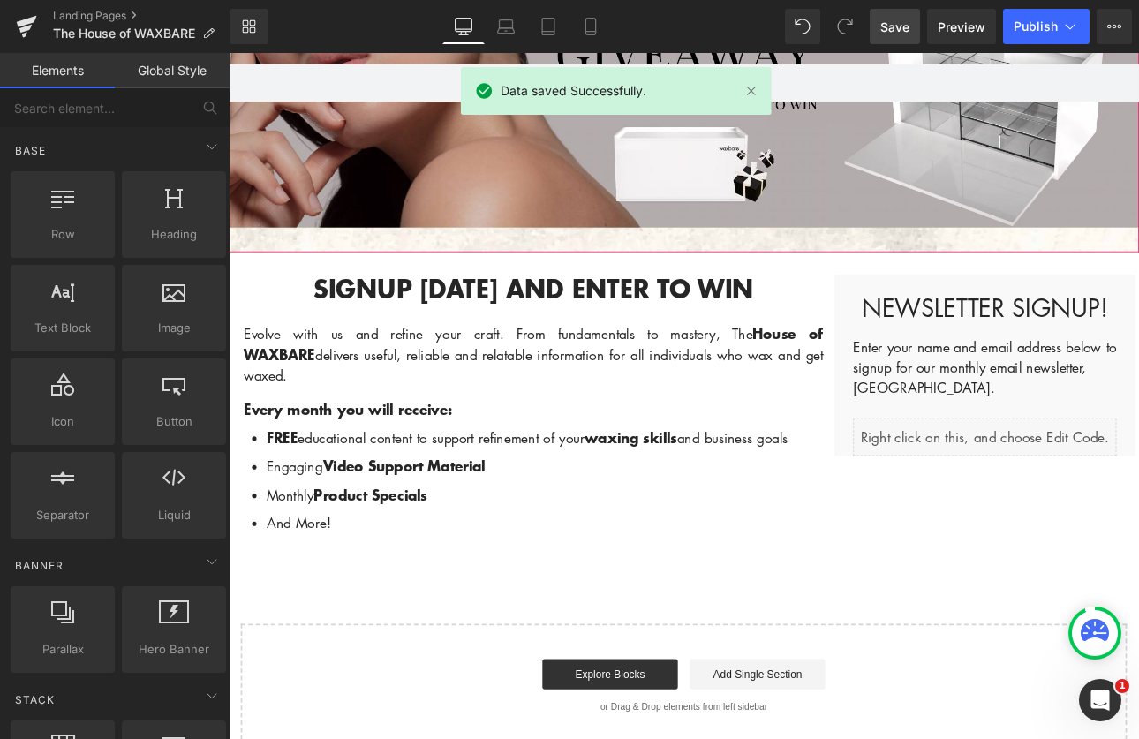
scroll to position [423, 0]
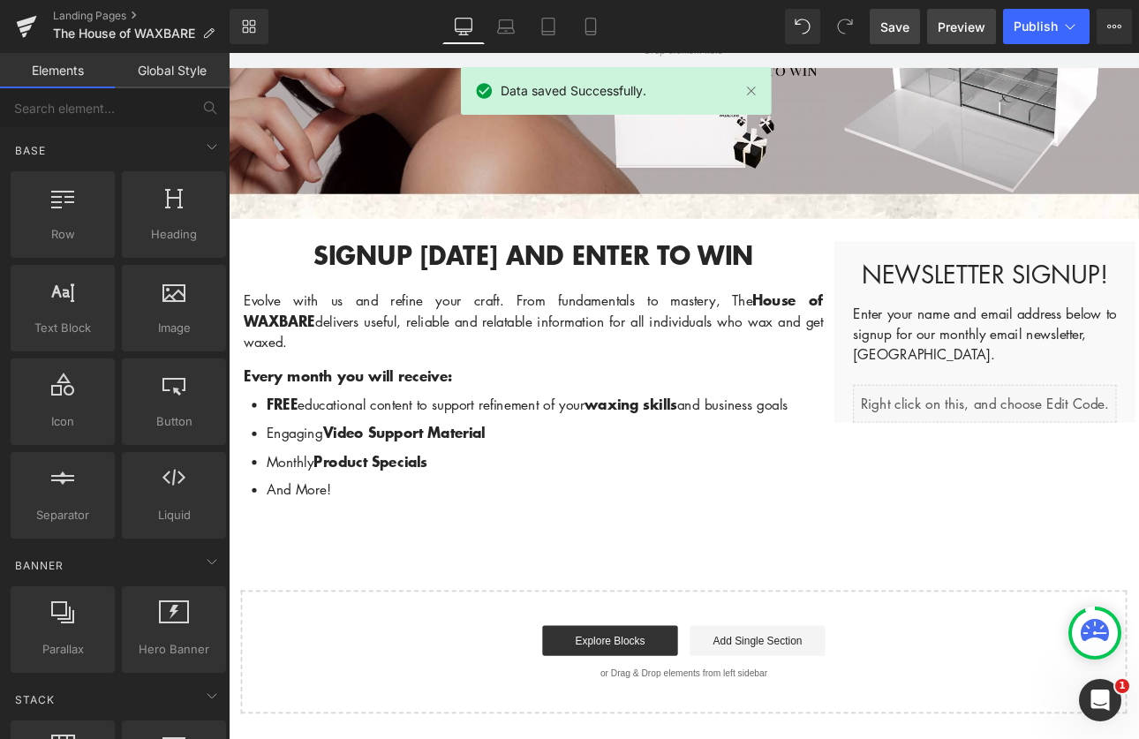
click at [978, 28] on span "Preview" at bounding box center [962, 27] width 48 height 19
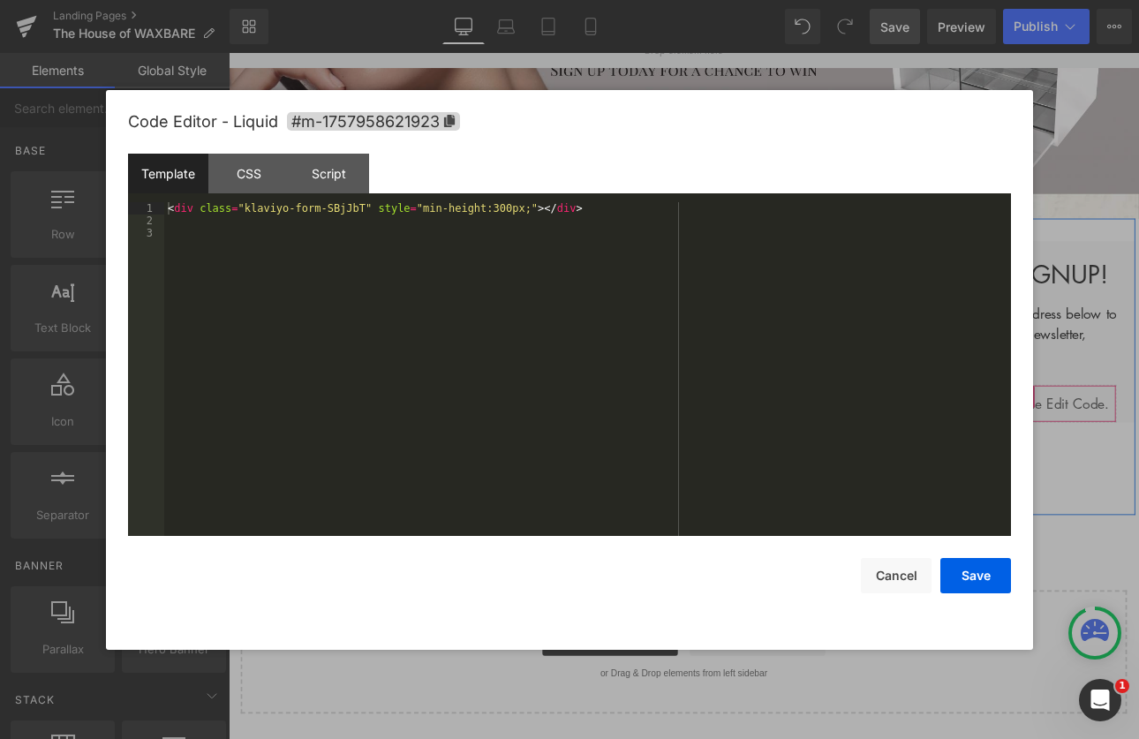
click at [1132, 461] on div "Liquid" at bounding box center [1116, 464] width 309 height 44
click at [343, 172] on div "Script" at bounding box center [329, 174] width 80 height 40
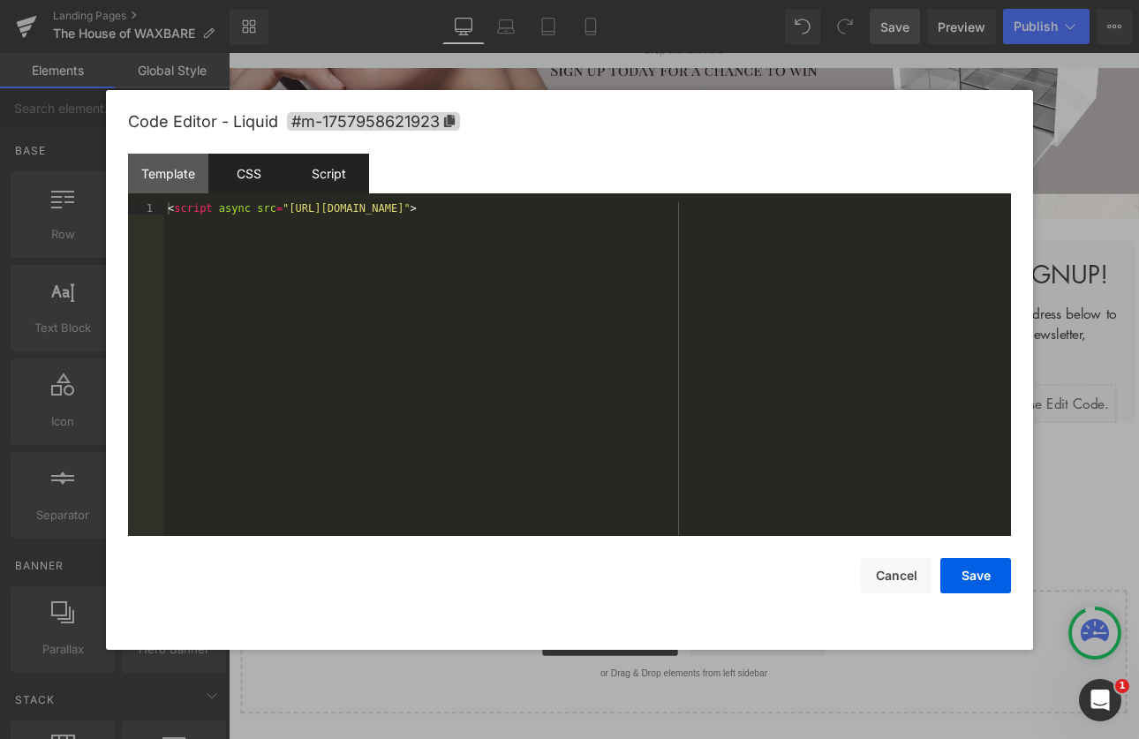
click at [231, 172] on div "CSS" at bounding box center [248, 174] width 80 height 40
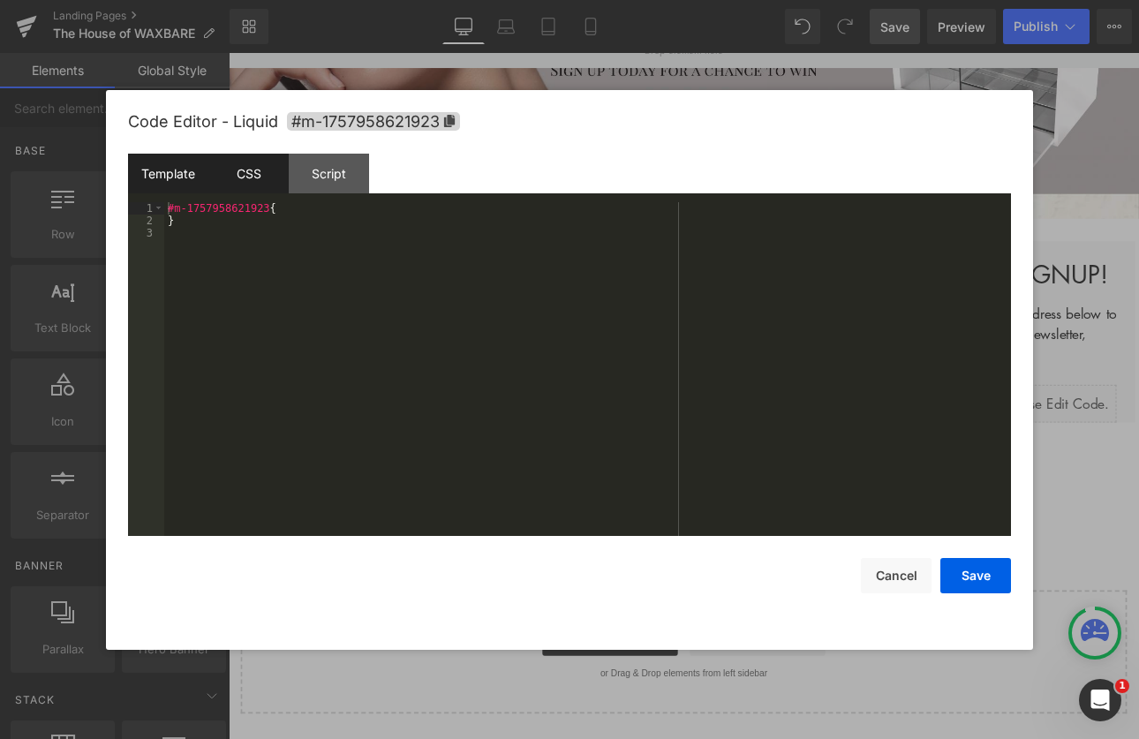
drag, startPoint x: 161, startPoint y: 177, endPoint x: 173, endPoint y: 177, distance: 12.4
click at [161, 177] on div "Template" at bounding box center [168, 174] width 80 height 40
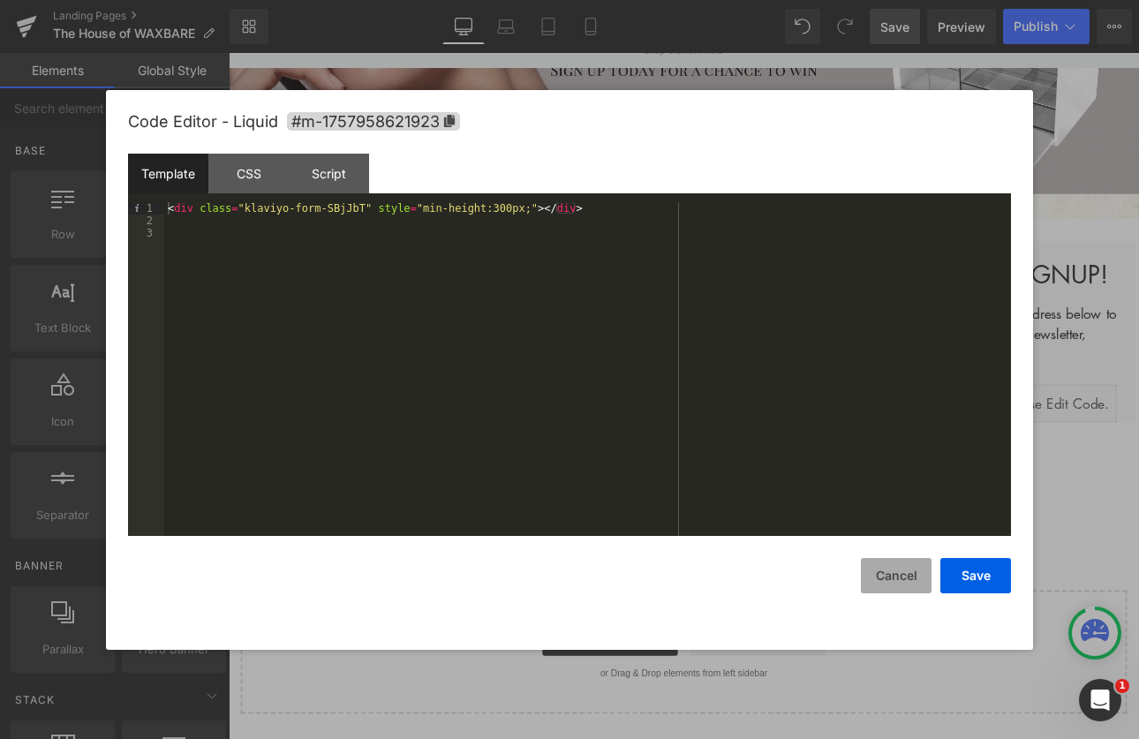
click at [900, 576] on button "Cancel" at bounding box center [896, 575] width 71 height 35
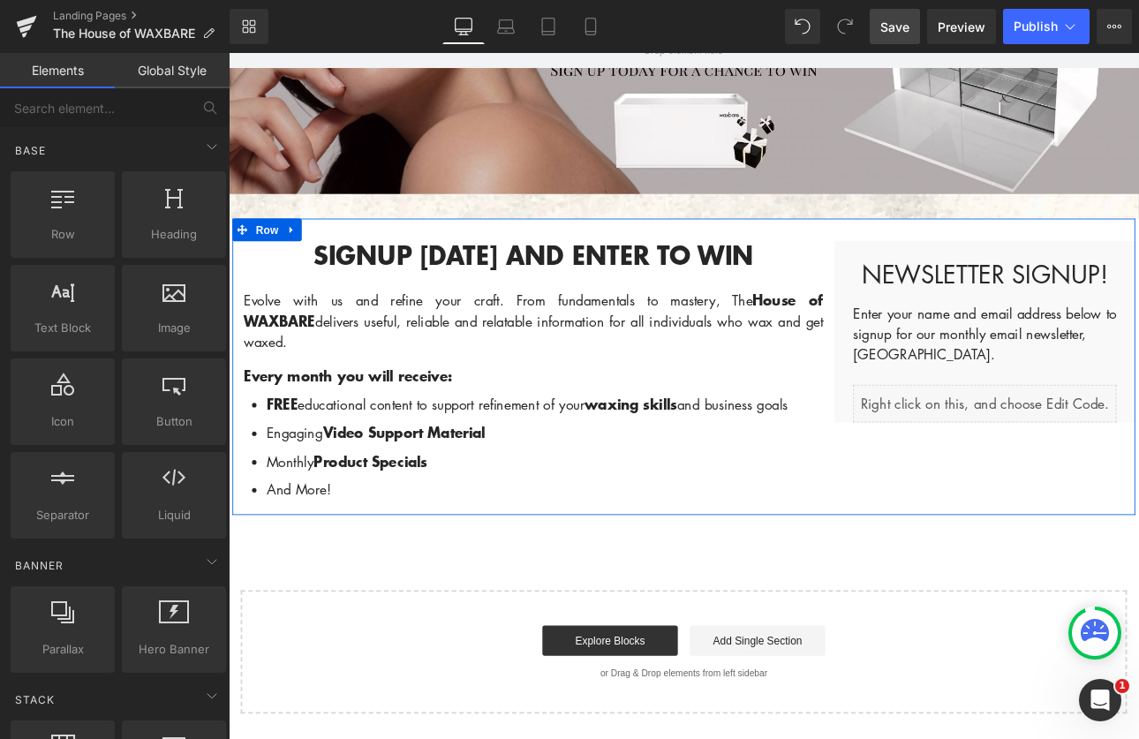
click at [229, 53] on div at bounding box center [229, 53] width 0 height 0
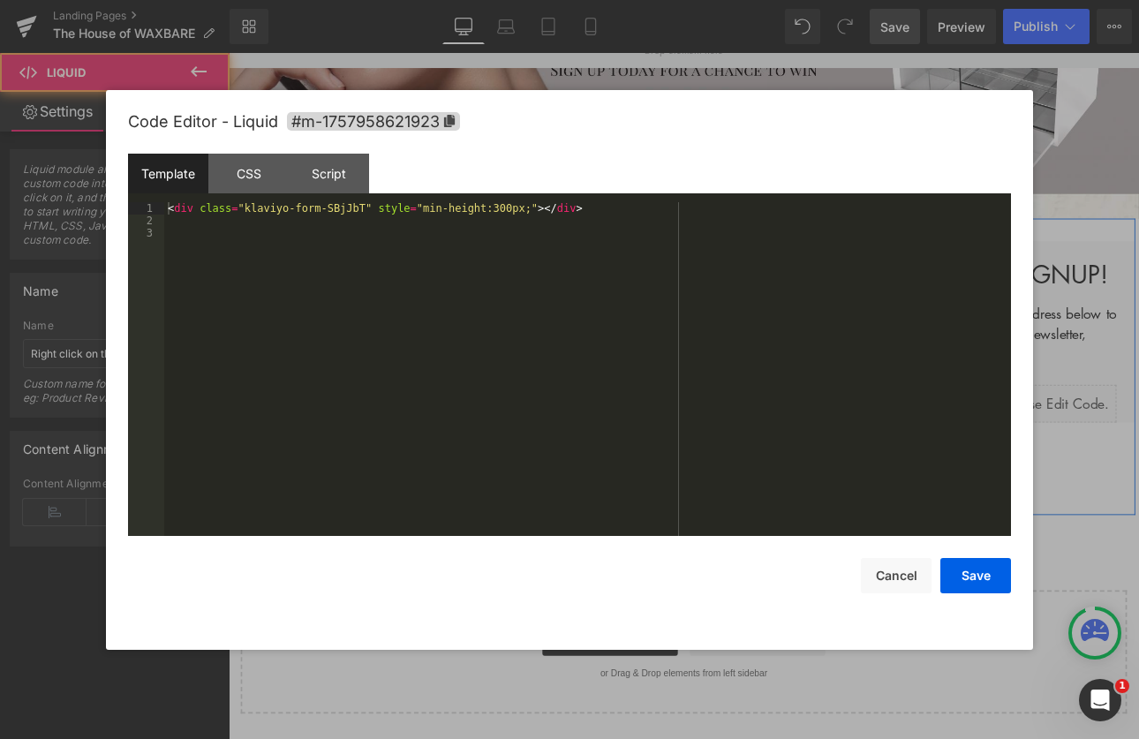
click at [1132, 457] on div "Liquid" at bounding box center [1116, 464] width 309 height 44
click at [1059, 238] on div at bounding box center [569, 369] width 1139 height 739
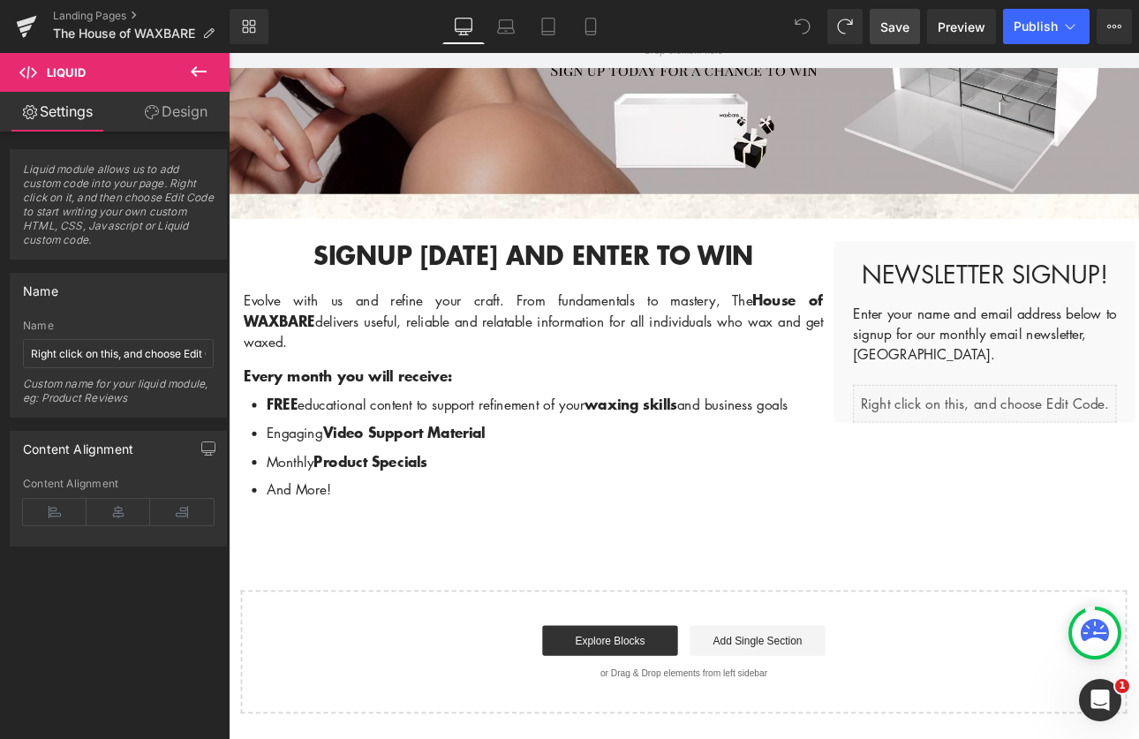
click at [805, 26] on icon at bounding box center [803, 27] width 16 height 16
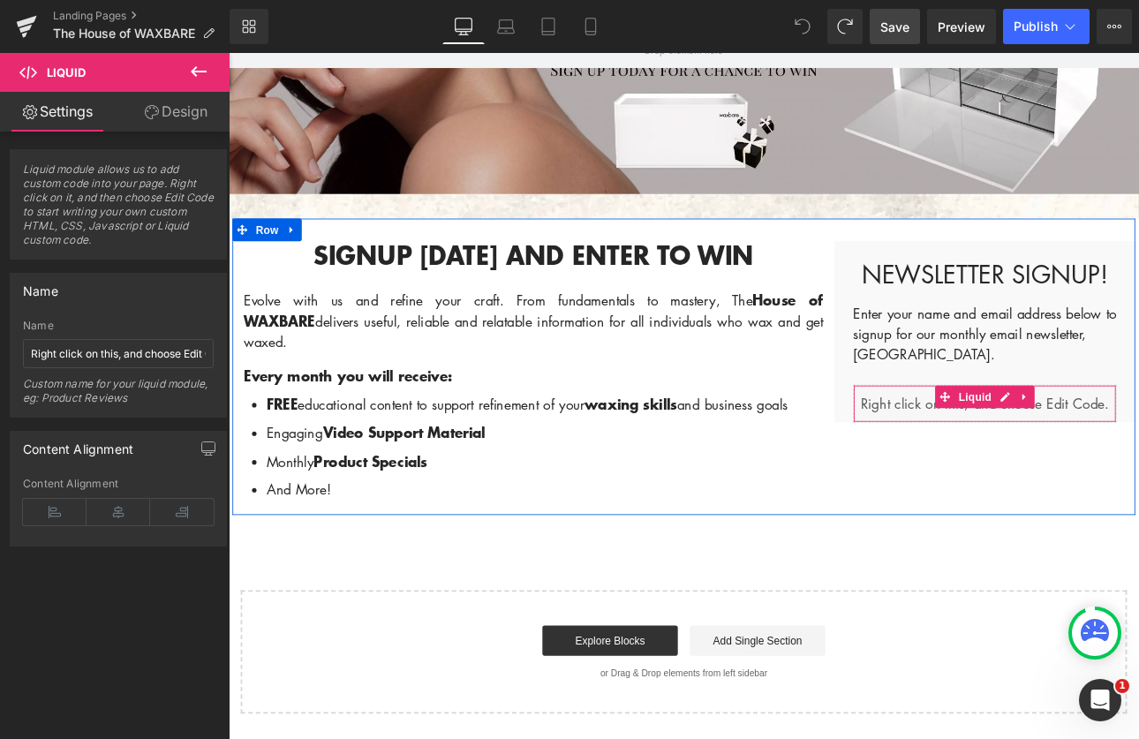
click at [1009, 470] on div "Liquid" at bounding box center [1116, 464] width 309 height 44
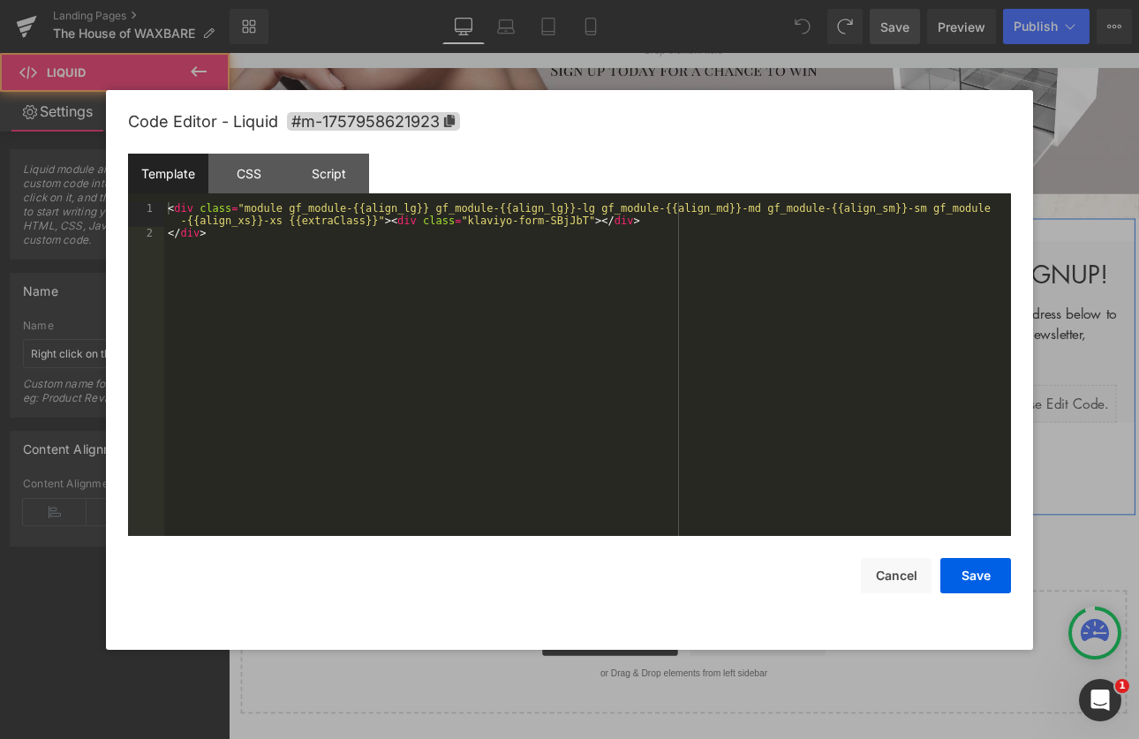
drag, startPoint x: 1138, startPoint y: 452, endPoint x: 1233, endPoint y: 446, distance: 94.7
click at [1138, 452] on div "Liquid" at bounding box center [1116, 464] width 309 height 44
click at [179, 180] on div "Template" at bounding box center [168, 174] width 80 height 40
click at [978, 578] on button "Save" at bounding box center [975, 575] width 71 height 35
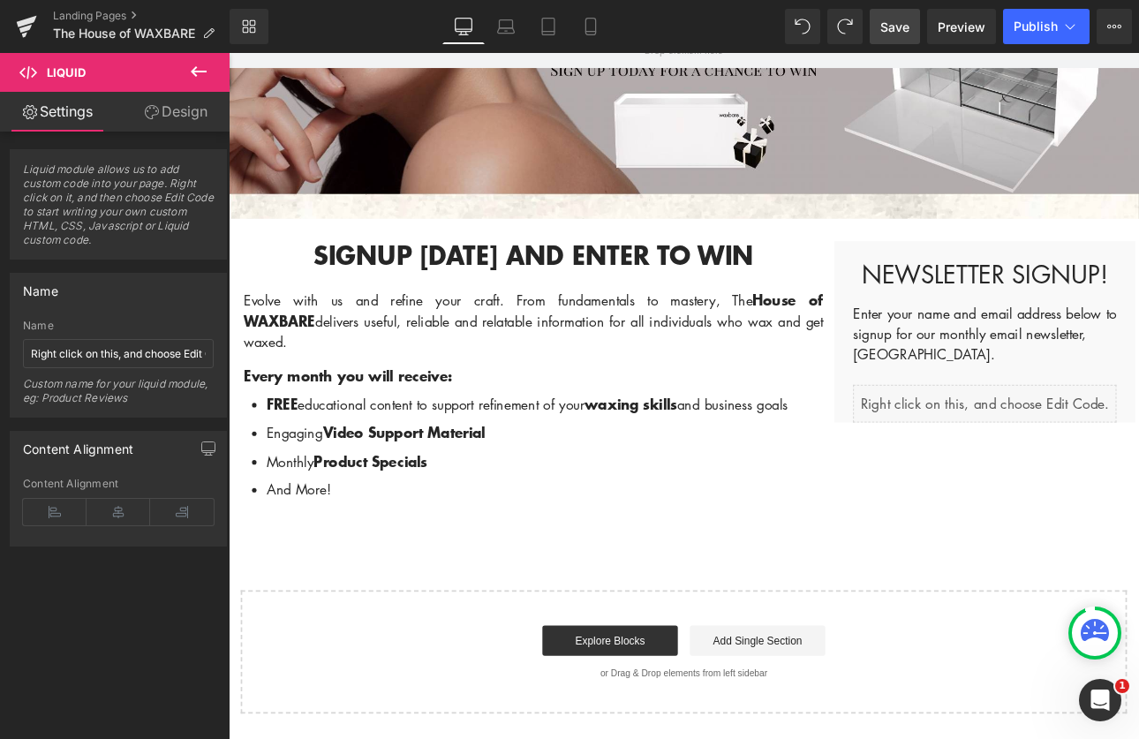
click at [896, 22] on span "Save" at bounding box center [894, 27] width 29 height 19
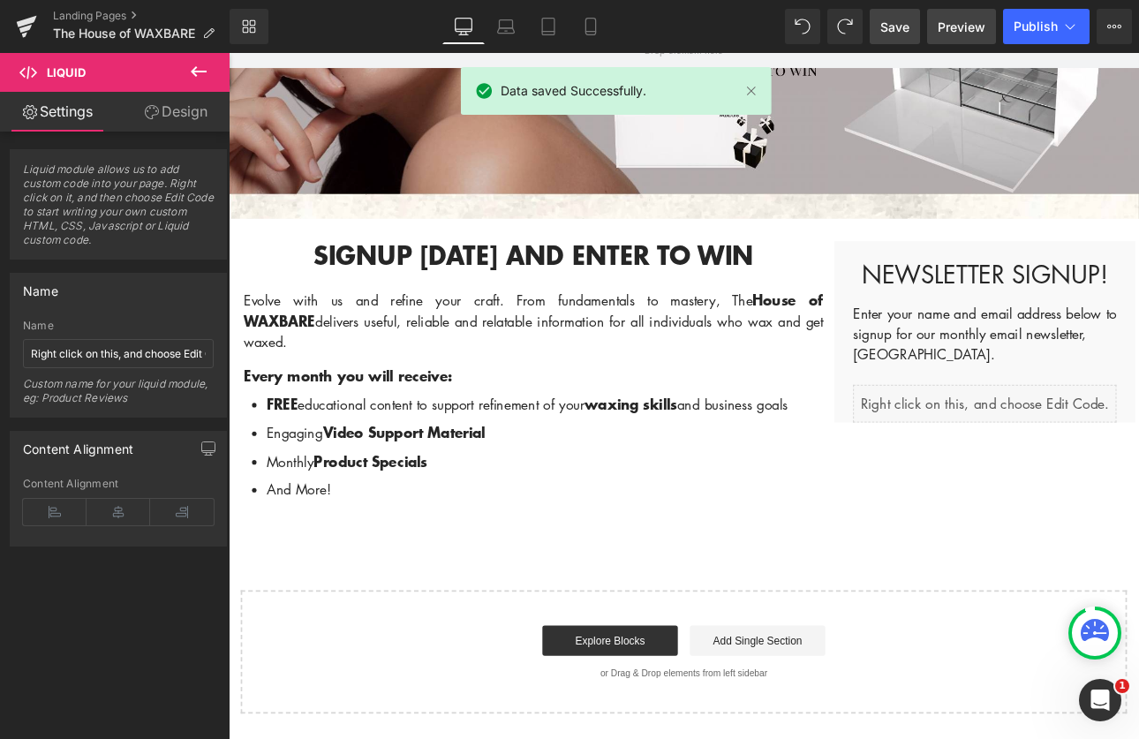
click at [969, 27] on span "Preview" at bounding box center [962, 27] width 48 height 19
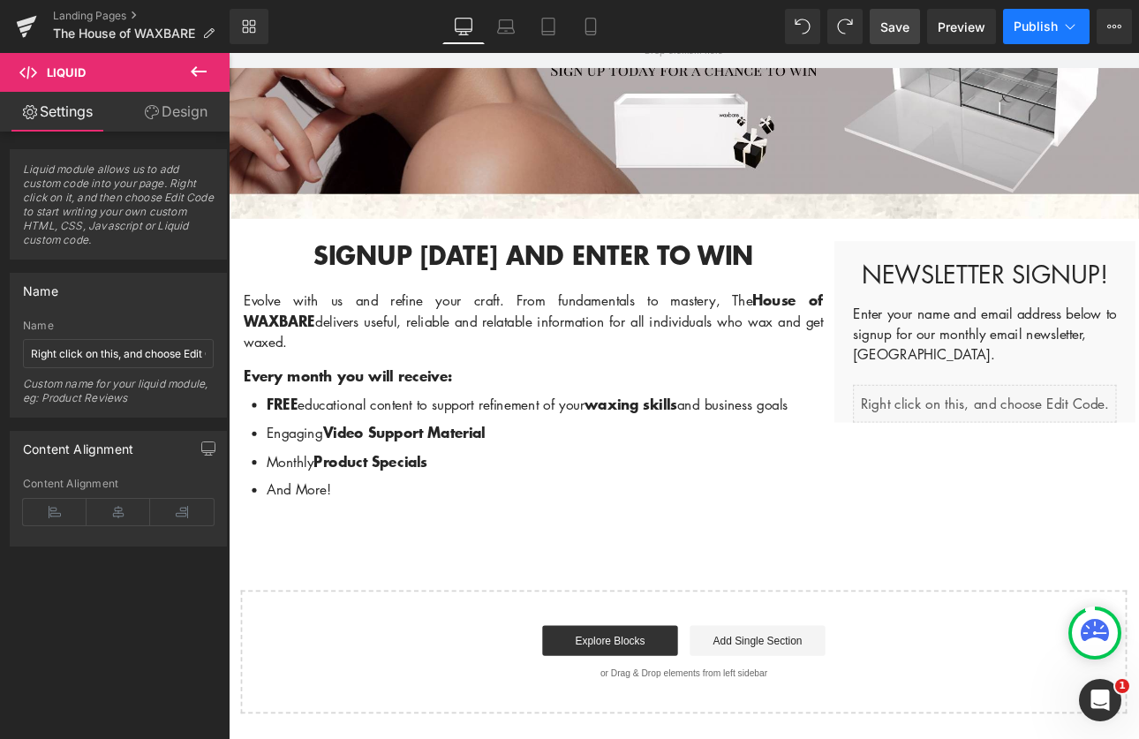
click at [1045, 26] on span "Publish" at bounding box center [1036, 26] width 44 height 14
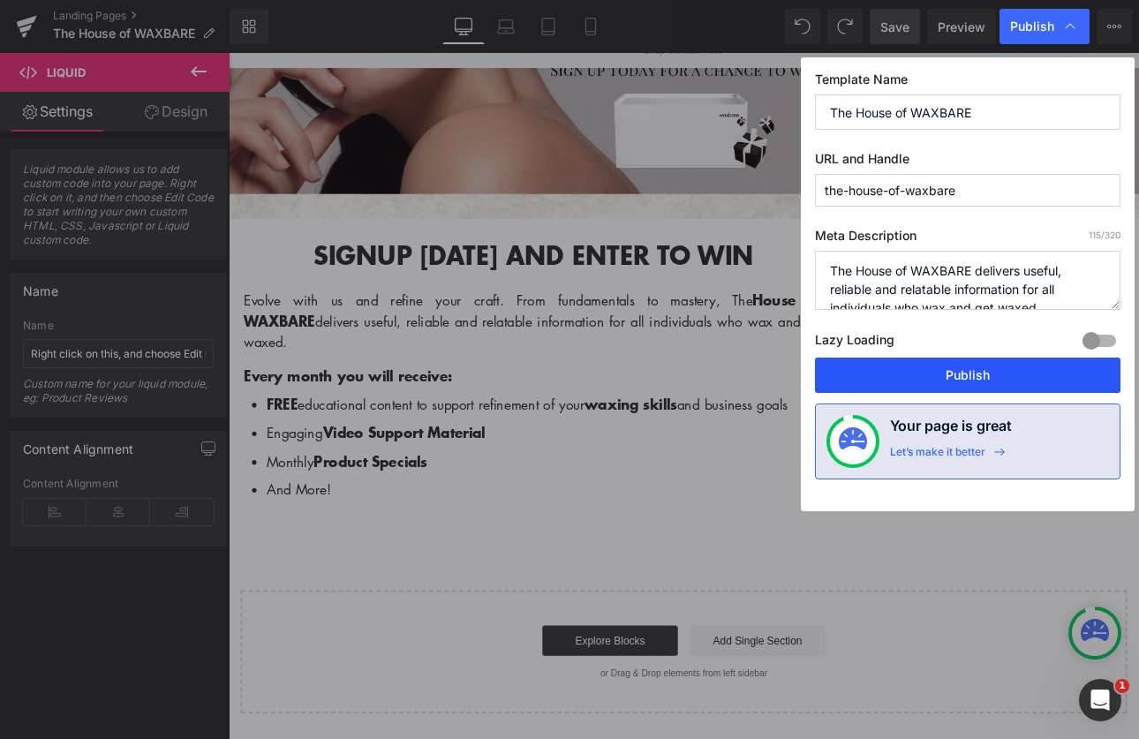
click at [957, 377] on button "Publish" at bounding box center [968, 375] width 306 height 35
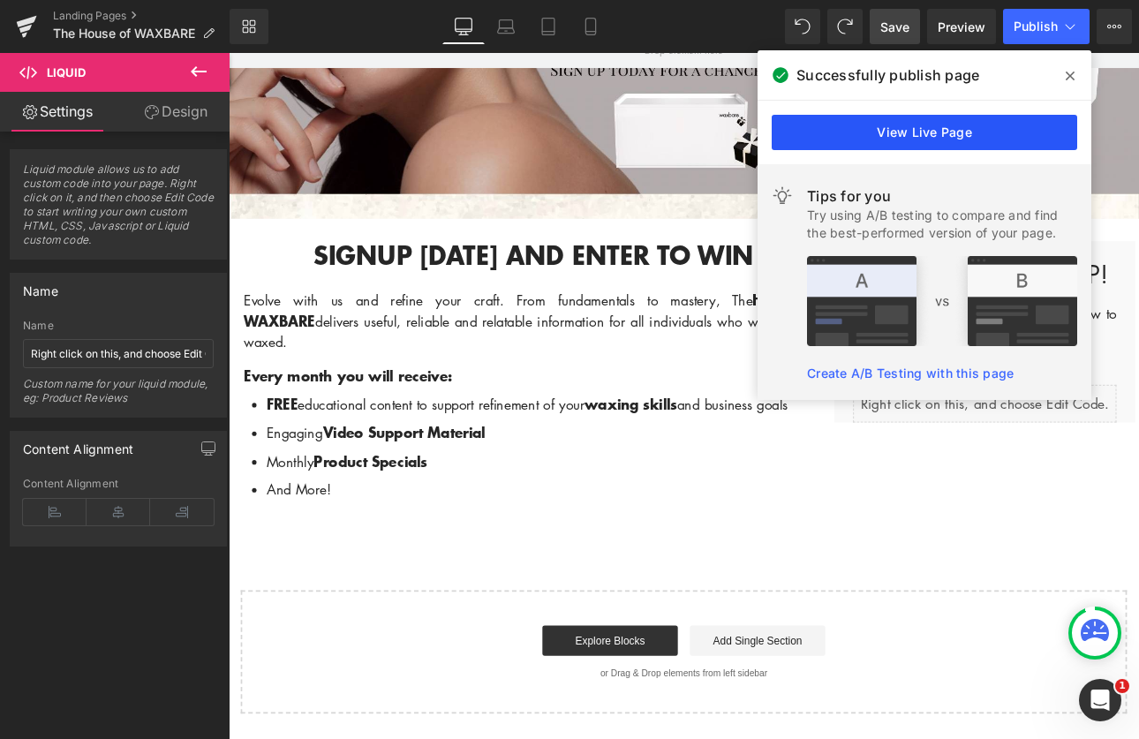
click at [941, 137] on link "View Live Page" at bounding box center [925, 132] width 306 height 35
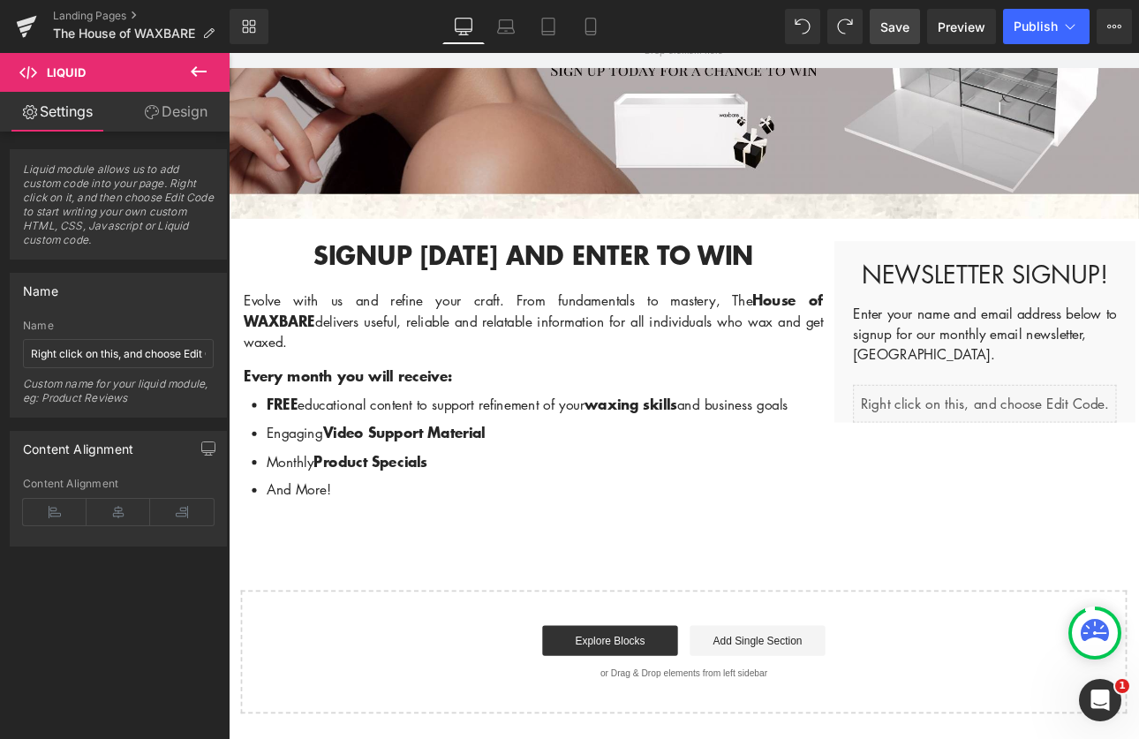
click at [192, 64] on icon at bounding box center [198, 71] width 21 height 21
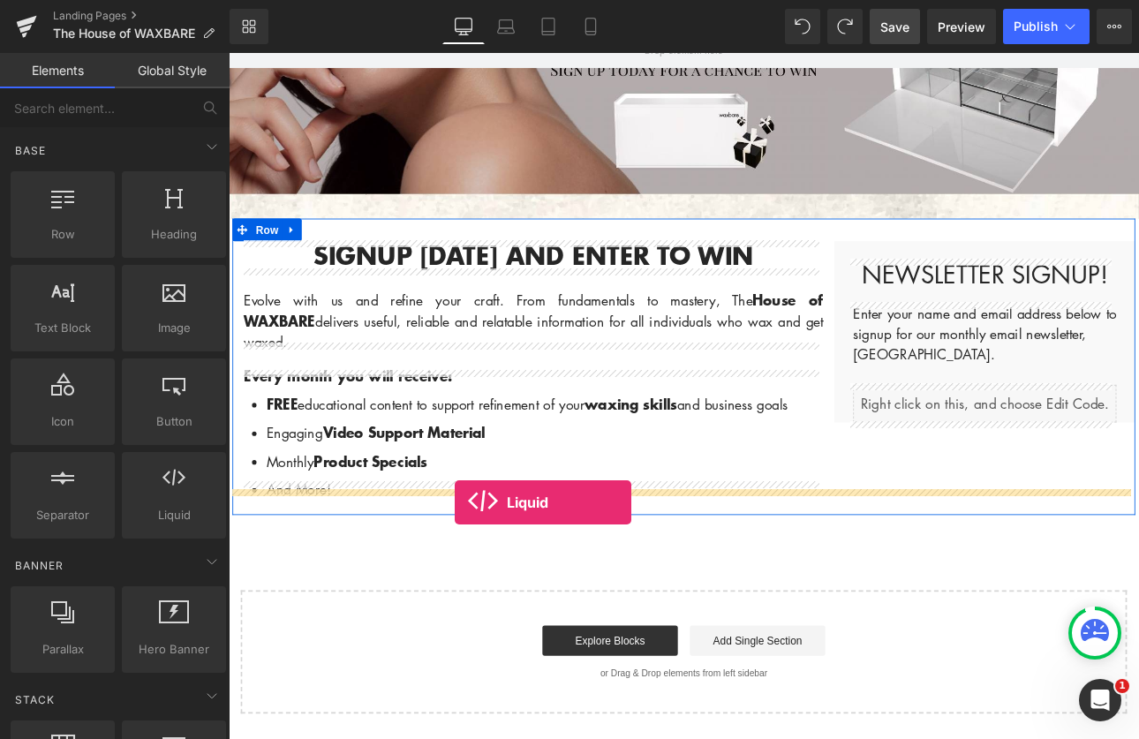
drag, startPoint x: 395, startPoint y: 535, endPoint x: 494, endPoint y: 580, distance: 108.7
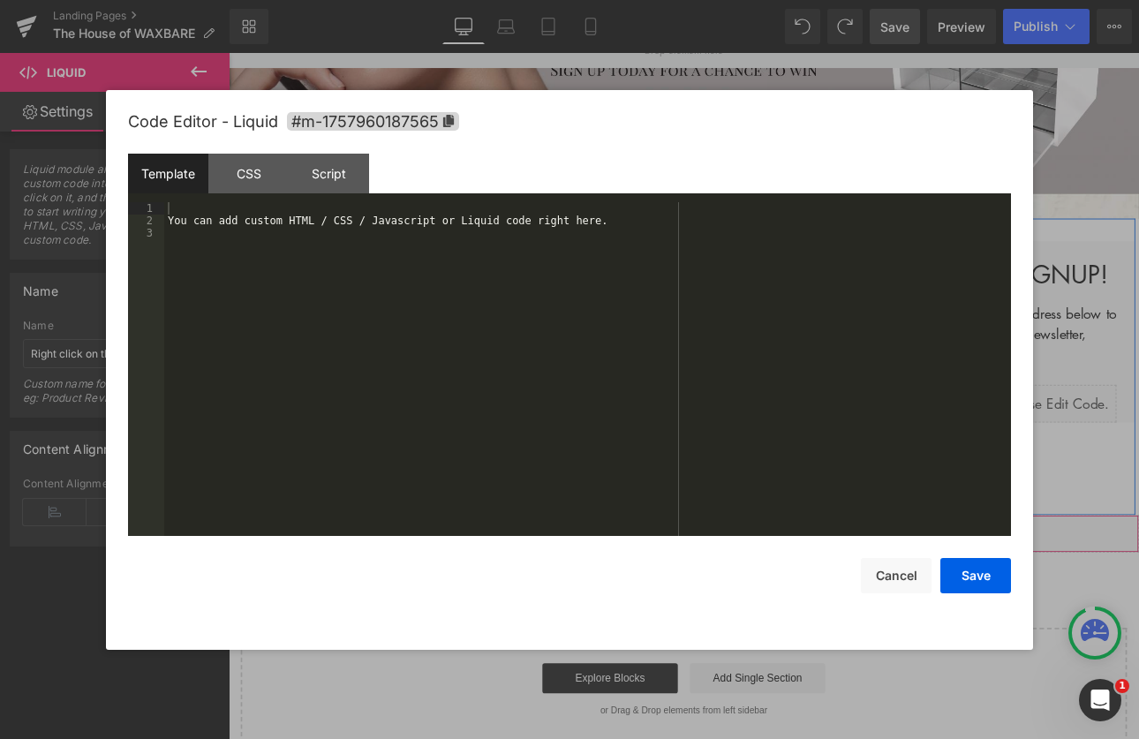
click at [774, 595] on div "Liquid" at bounding box center [763, 617] width 1069 height 44
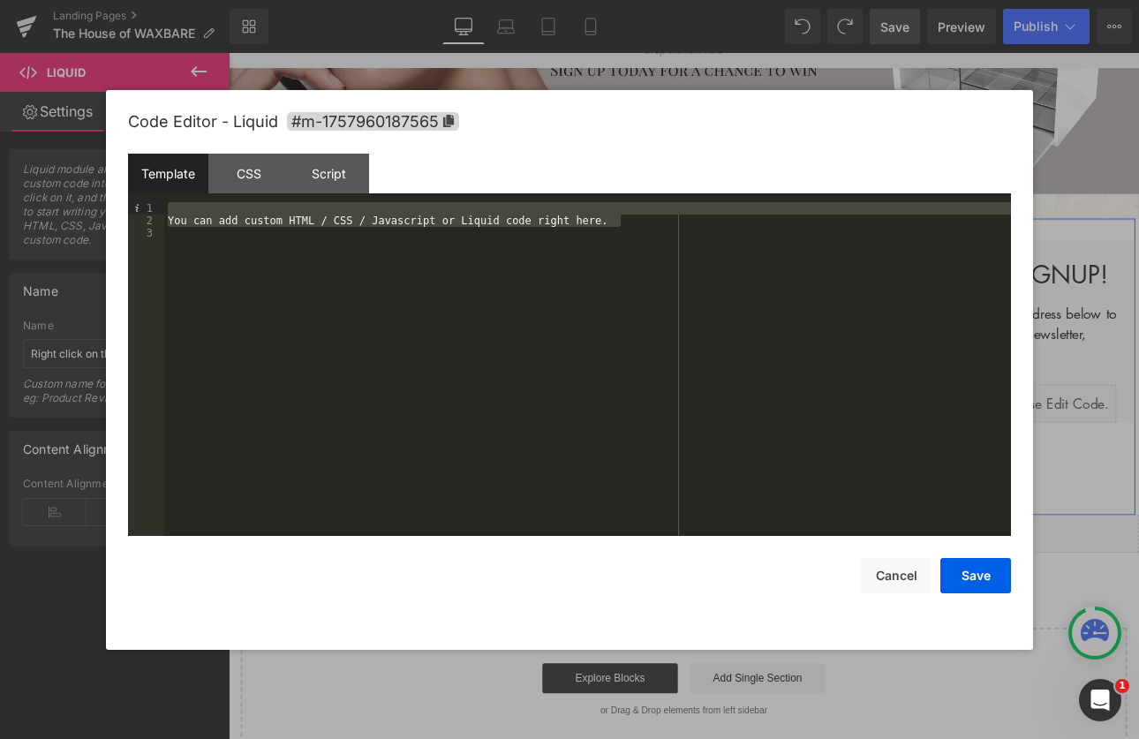
drag, startPoint x: 608, startPoint y: 222, endPoint x: 133, endPoint y: 204, distance: 474.5
click at [133, 204] on pre "1 2 3 You can add custom HTML / CSS / Javascript or Liquid code right here. XXX…" at bounding box center [569, 369] width 883 height 334
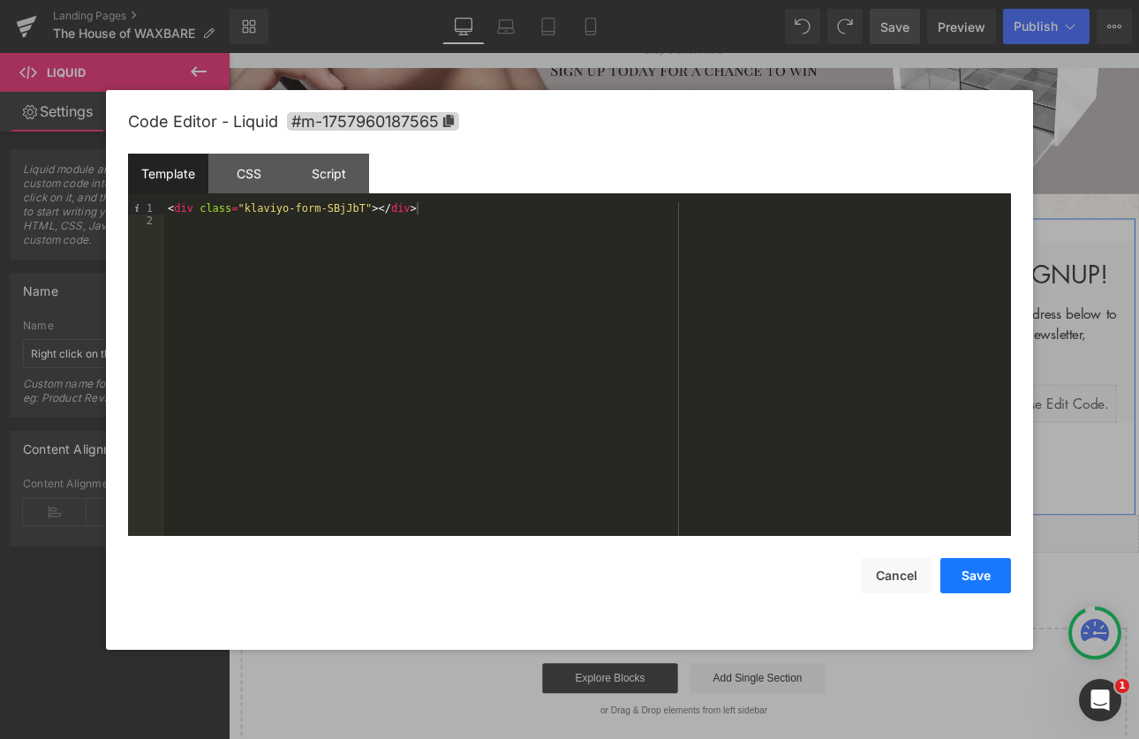
click at [973, 567] on button "Save" at bounding box center [975, 575] width 71 height 35
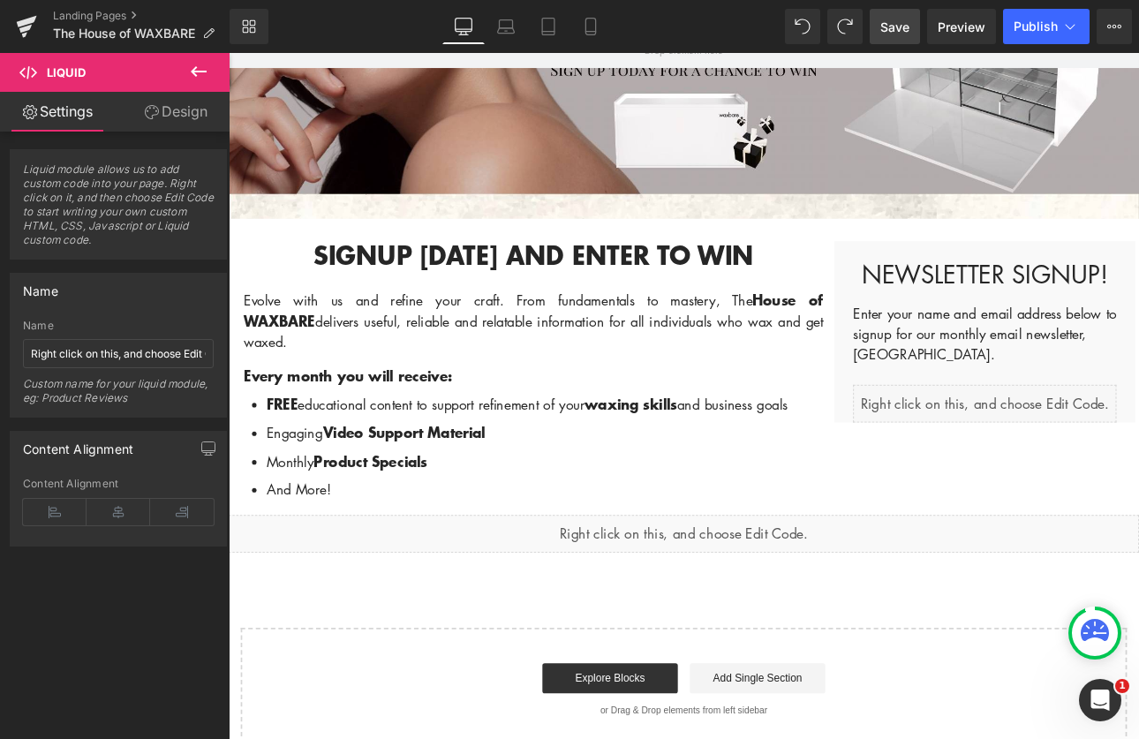
click at [883, 35] on link "Save" at bounding box center [895, 26] width 50 height 35
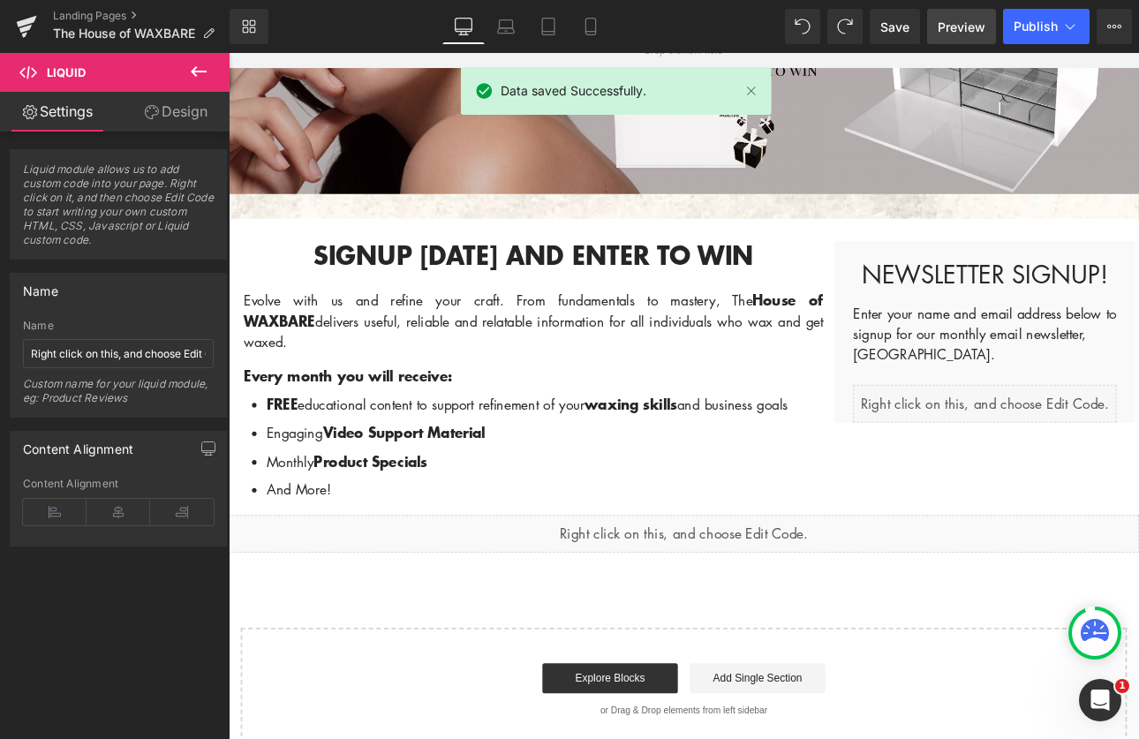
click at [963, 27] on span "Preview" at bounding box center [962, 27] width 48 height 19
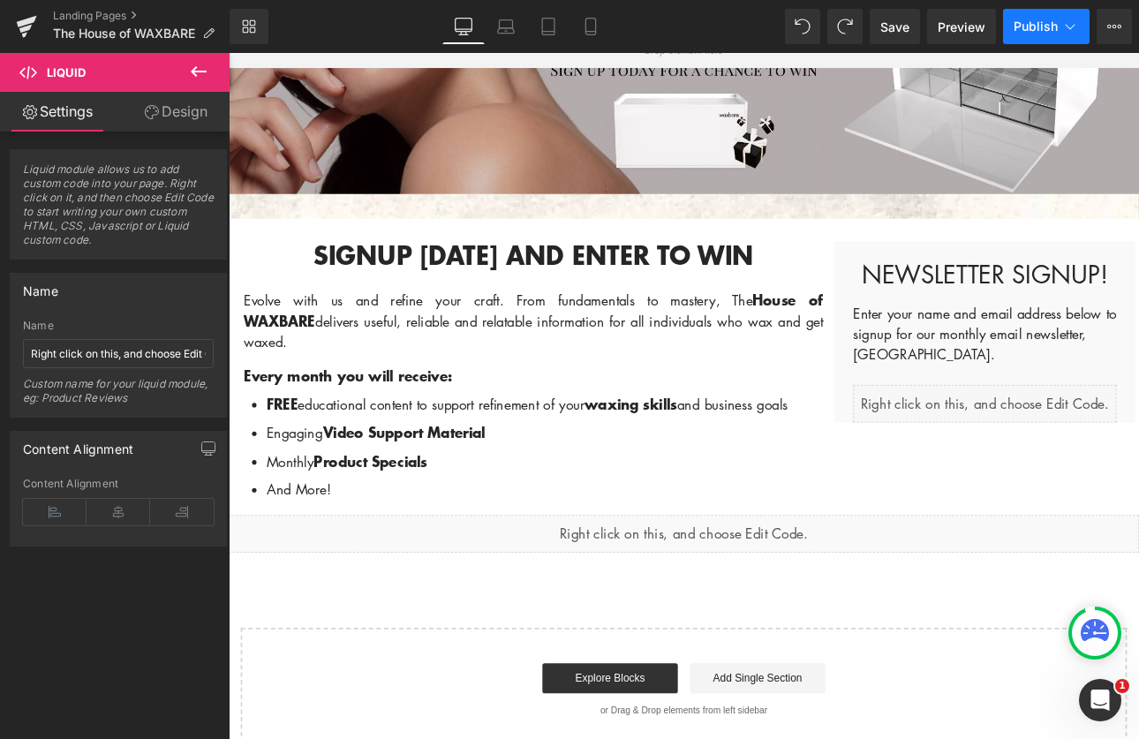
click at [1036, 26] on span "Publish" at bounding box center [1036, 26] width 44 height 14
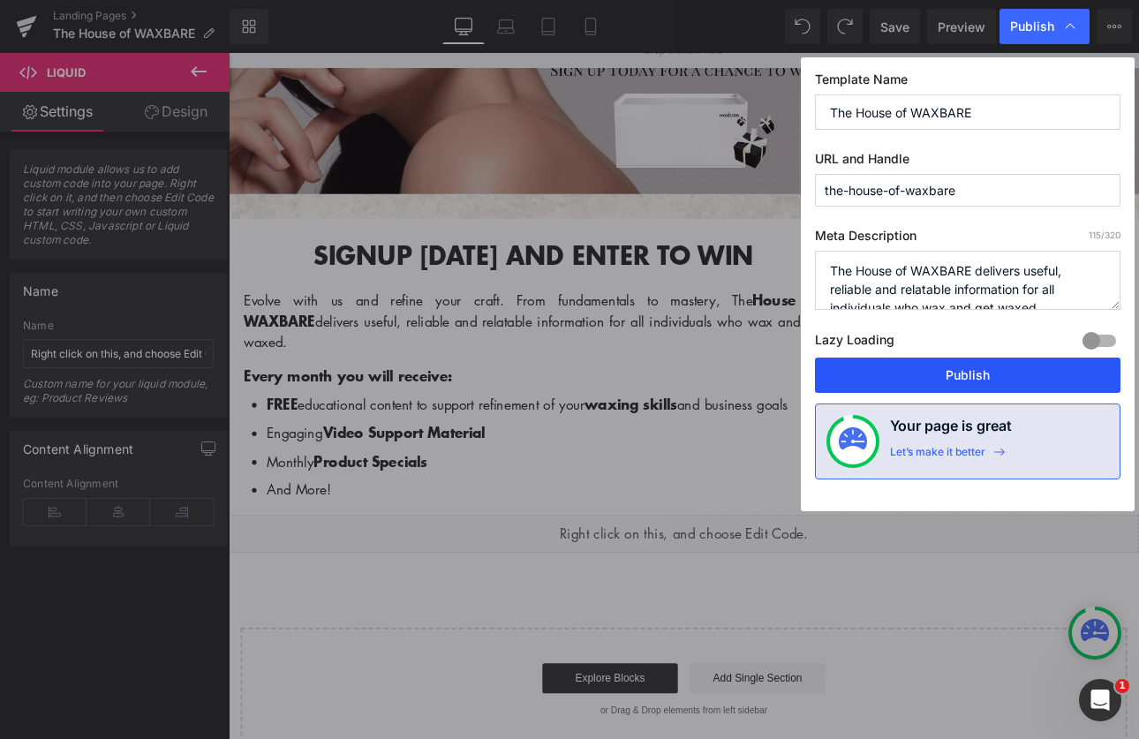
click at [966, 381] on button "Publish" at bounding box center [968, 375] width 306 height 35
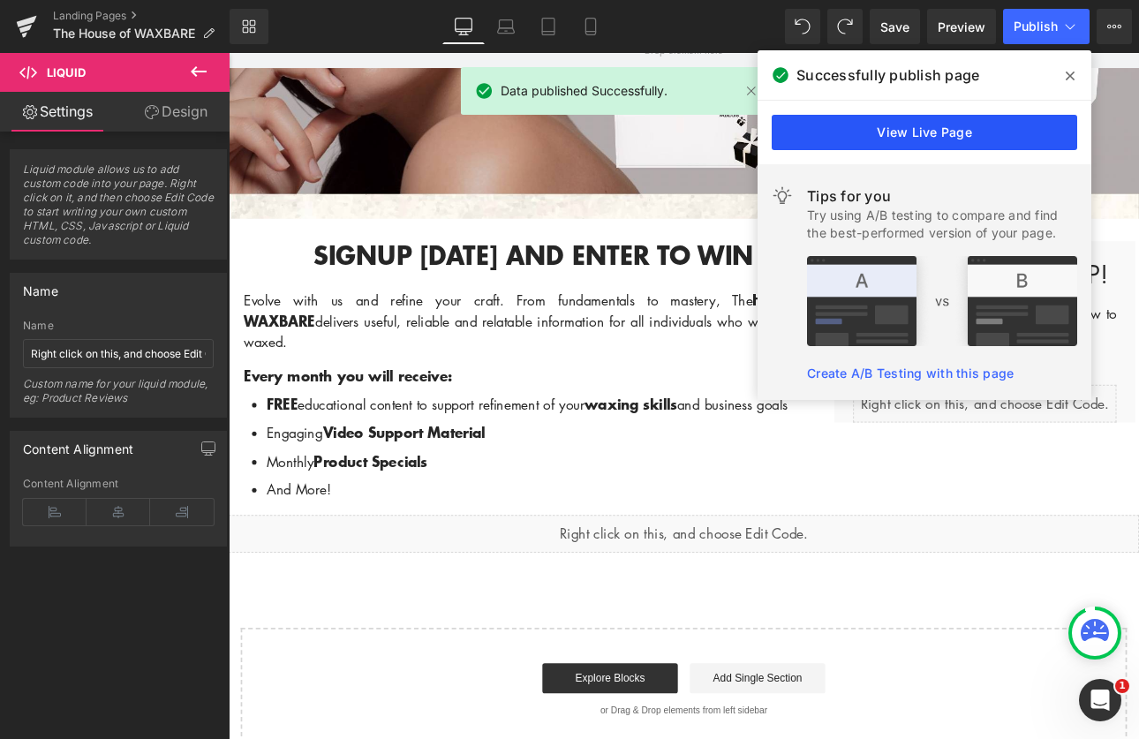
click at [948, 132] on link "View Live Page" at bounding box center [925, 132] width 306 height 35
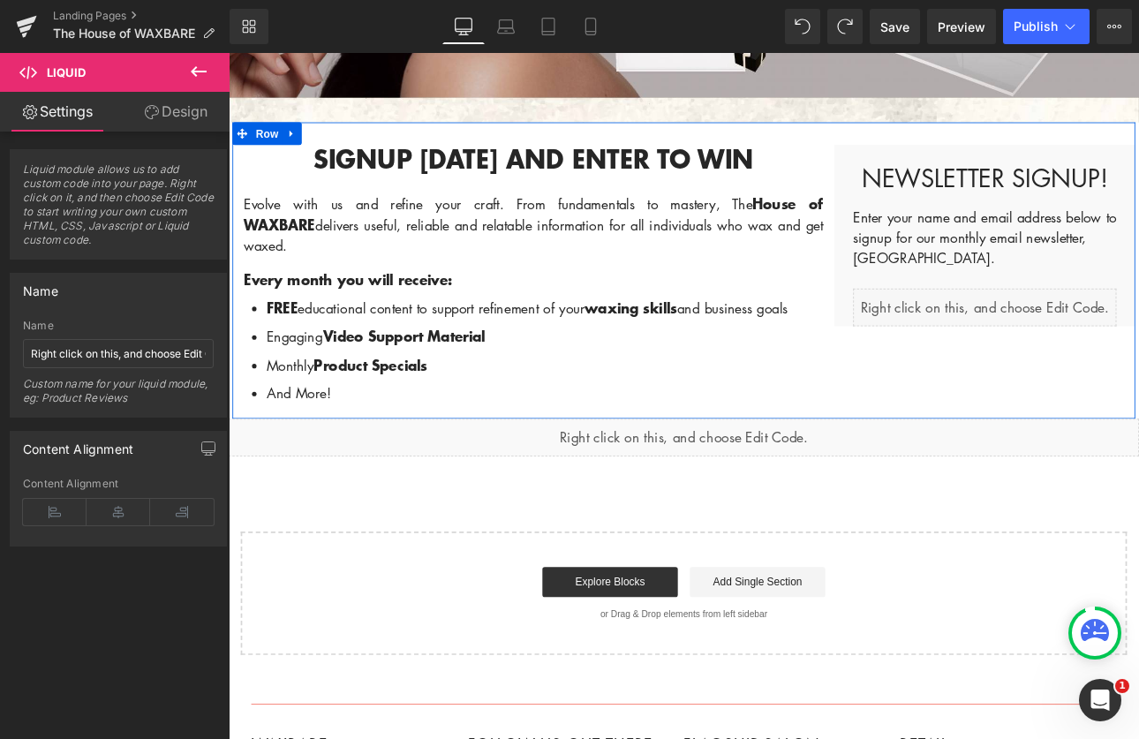
scroll to position [537, 0]
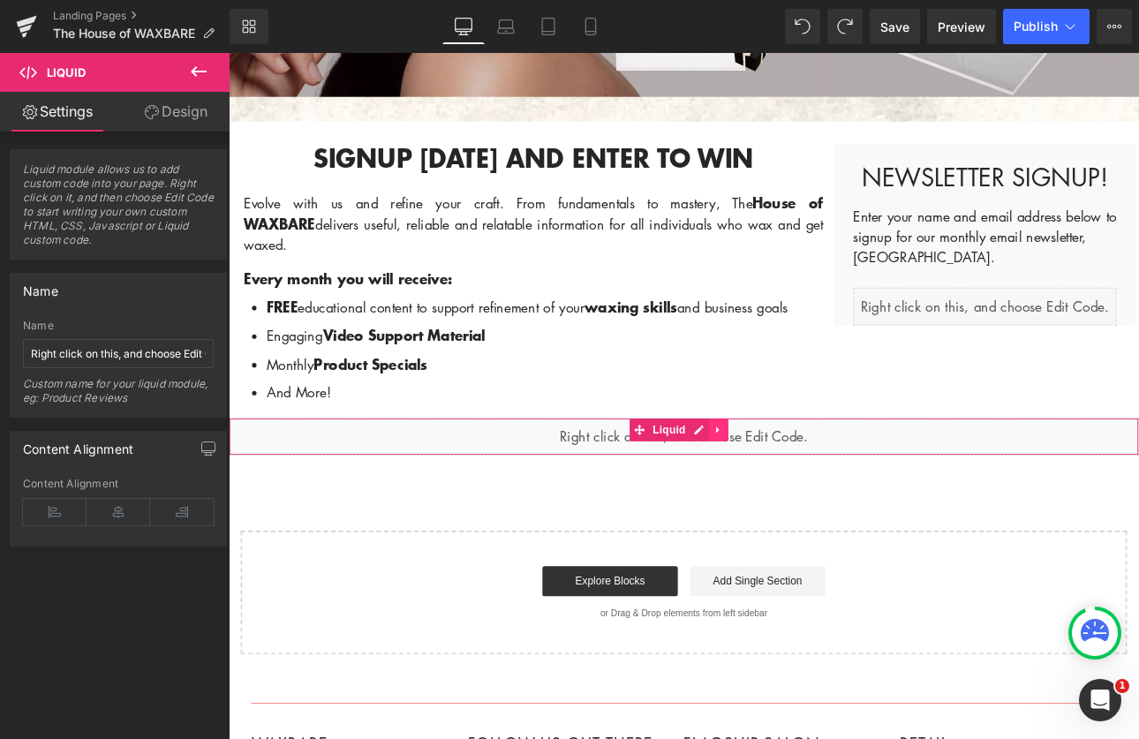
click at [798, 489] on icon at bounding box center [803, 495] width 12 height 13
click at [812, 489] on icon at bounding box center [815, 495] width 12 height 13
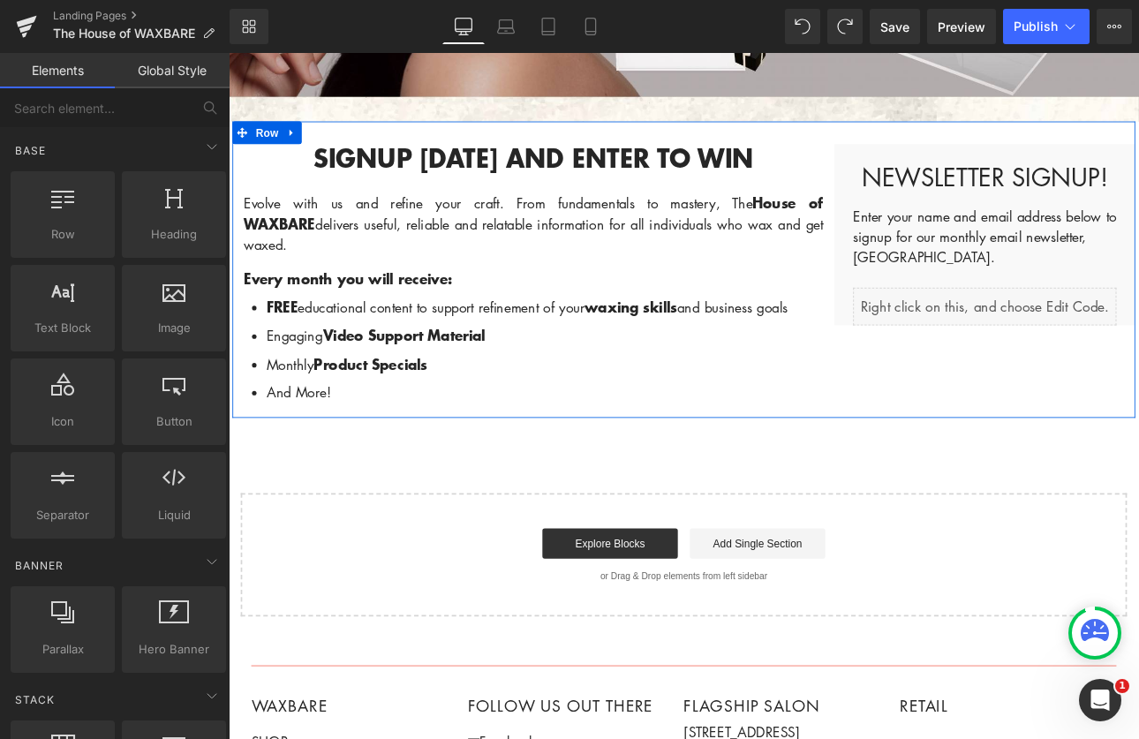
scroll to position [540, 0]
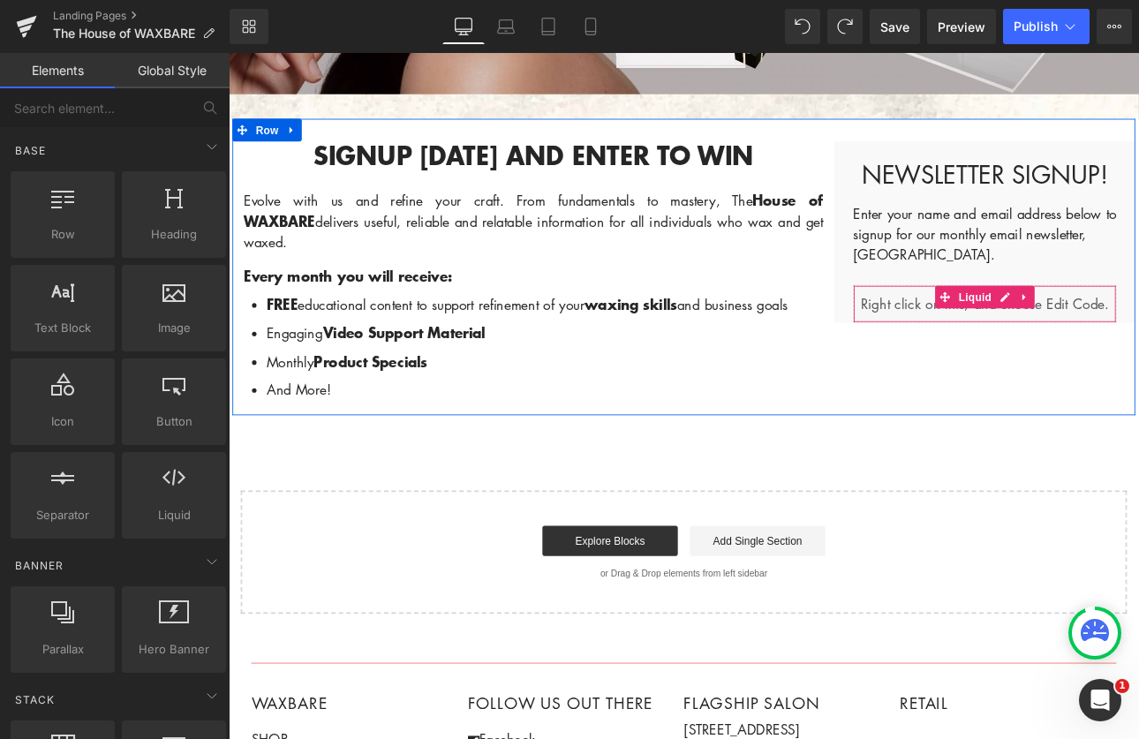
click at [1138, 336] on div "Liquid" at bounding box center [1116, 347] width 309 height 44
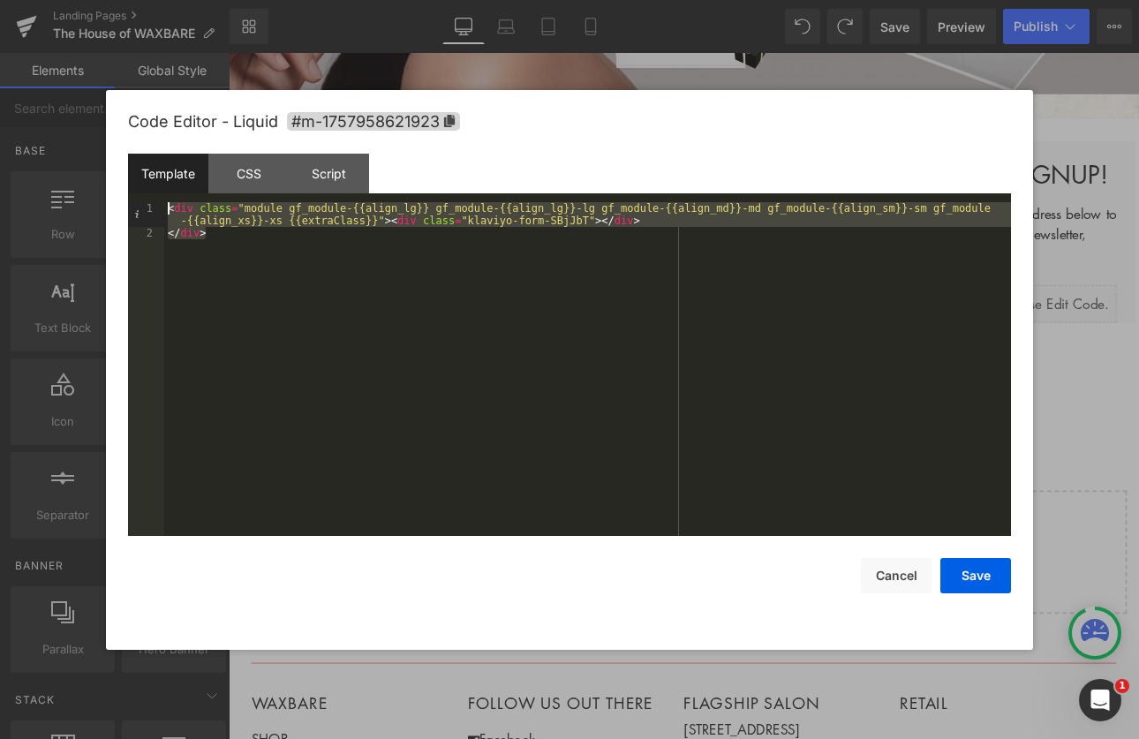
drag, startPoint x: 239, startPoint y: 230, endPoint x: 155, endPoint y: 203, distance: 88.2
click at [155, 203] on pre "1 2 < div class = "module gf_module-{{align_lg}} gf_module-{{align_lg}}-lg gf_m…" at bounding box center [569, 369] width 883 height 334
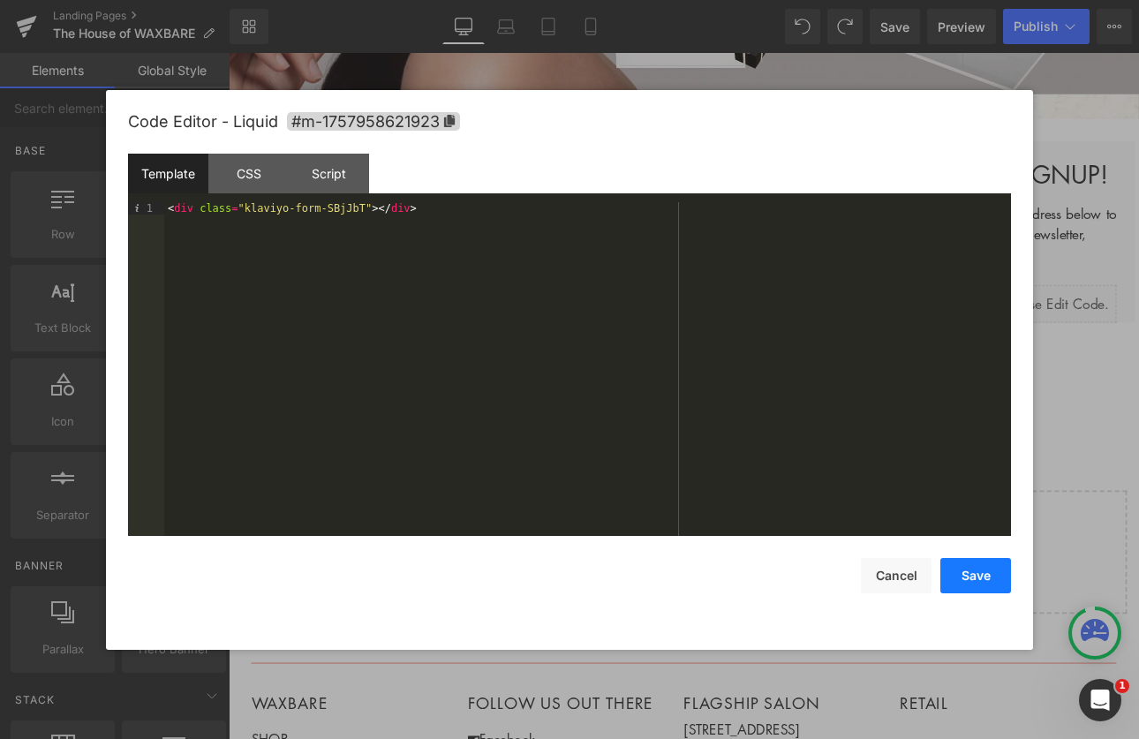
click at [987, 558] on button "Save" at bounding box center [975, 575] width 71 height 35
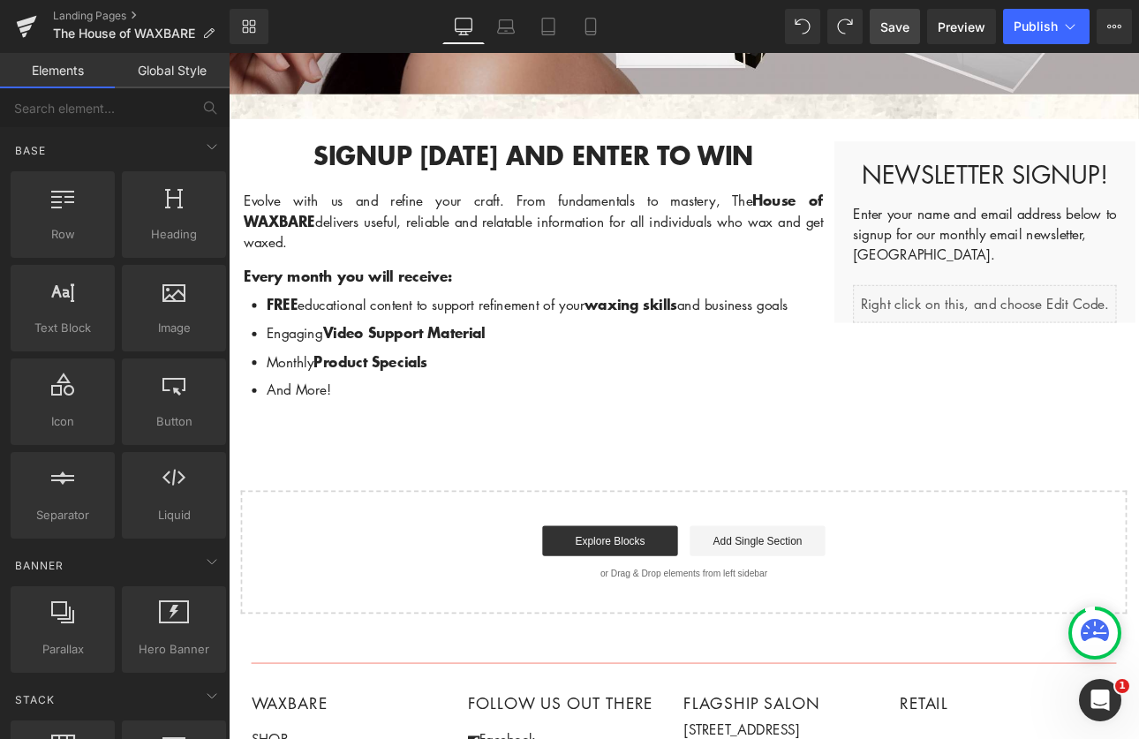
click at [904, 28] on span "Save" at bounding box center [894, 27] width 29 height 19
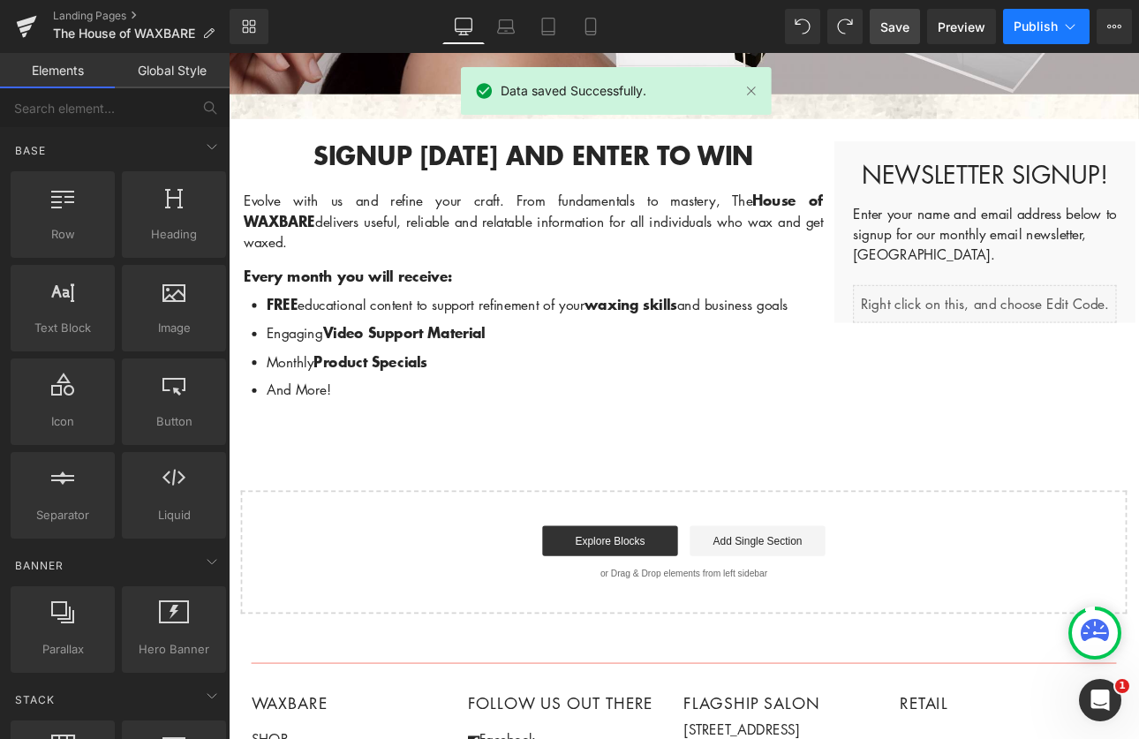
click at [1025, 21] on span "Publish" at bounding box center [1036, 26] width 44 height 14
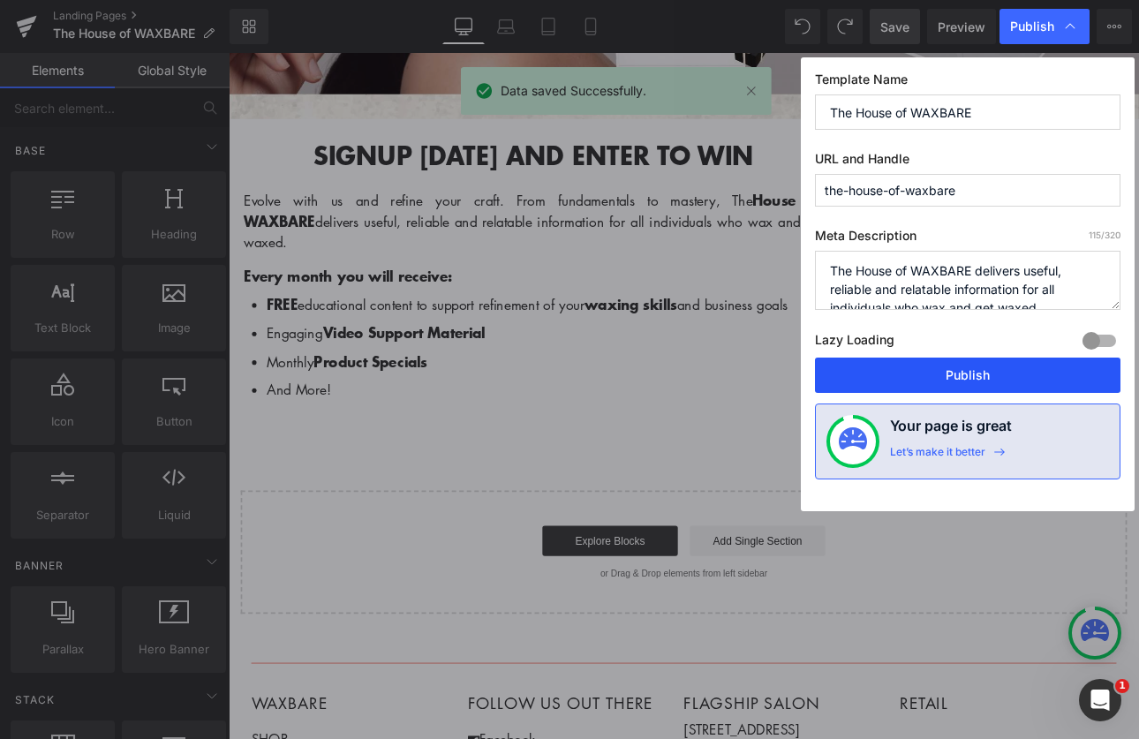
click at [955, 366] on button "Publish" at bounding box center [968, 375] width 306 height 35
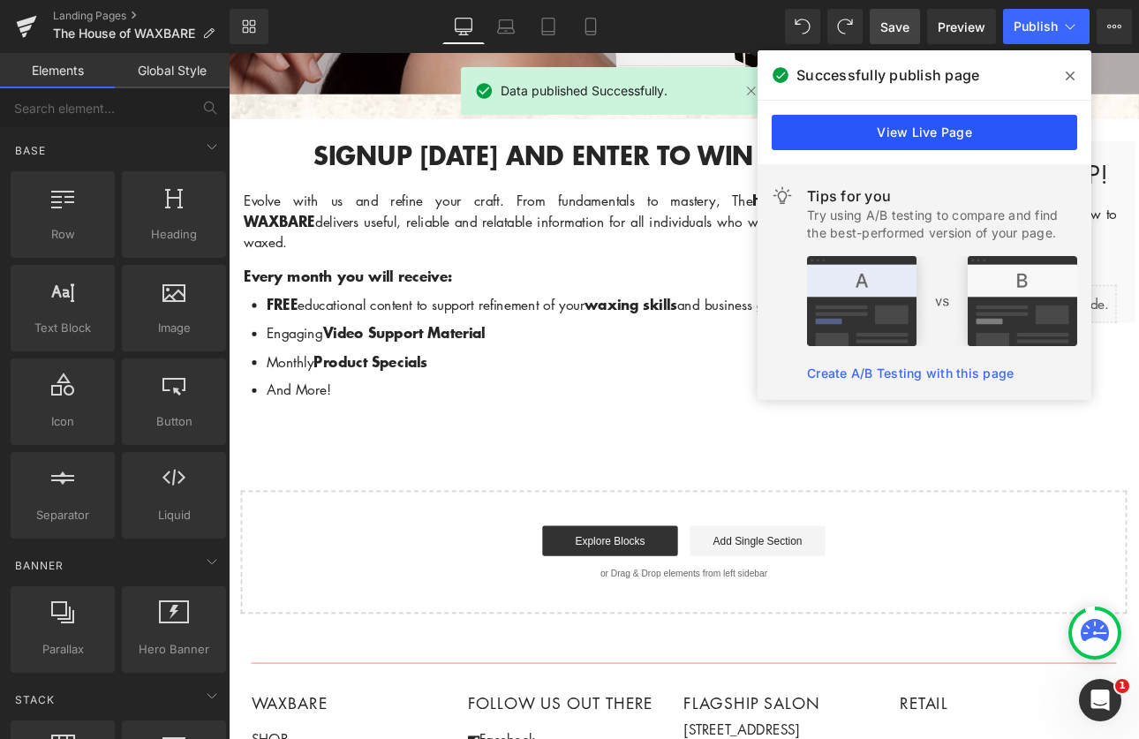
click at [939, 132] on link "View Live Page" at bounding box center [925, 132] width 306 height 35
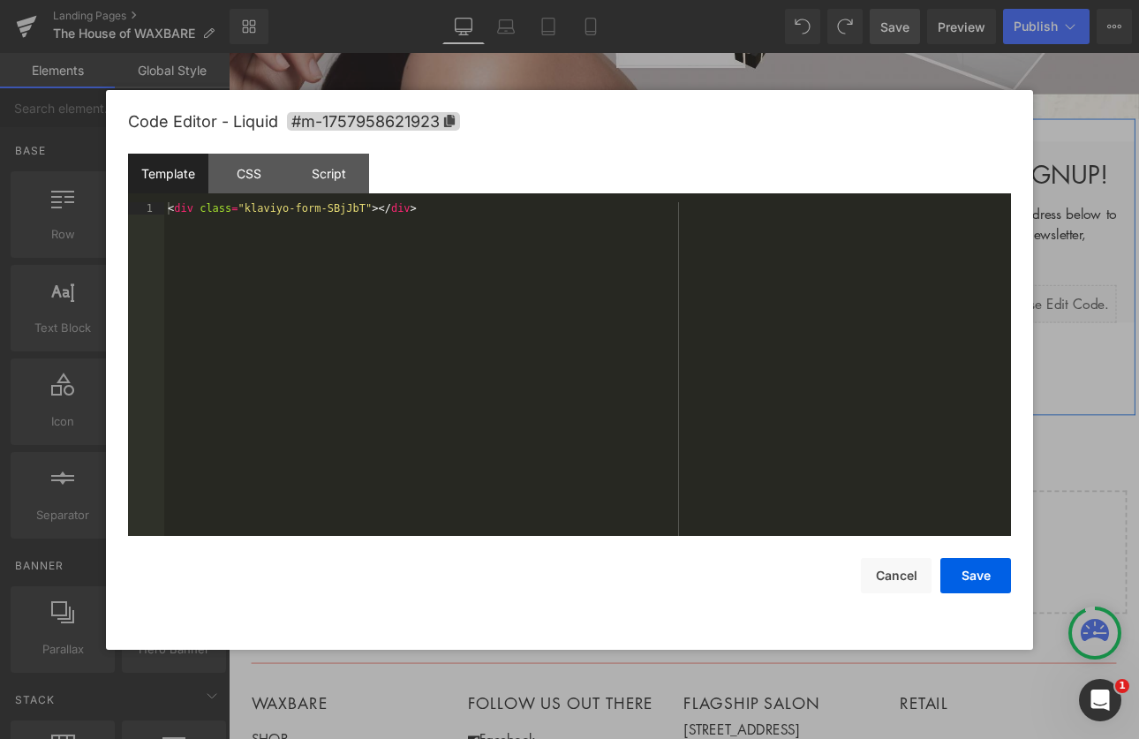
click at [1138, 340] on div "Liquid" at bounding box center [1116, 347] width 309 height 44
drag, startPoint x: 1099, startPoint y: 80, endPoint x: 845, endPoint y: 4, distance: 264.6
click at [1099, 80] on div at bounding box center [569, 369] width 1139 height 739
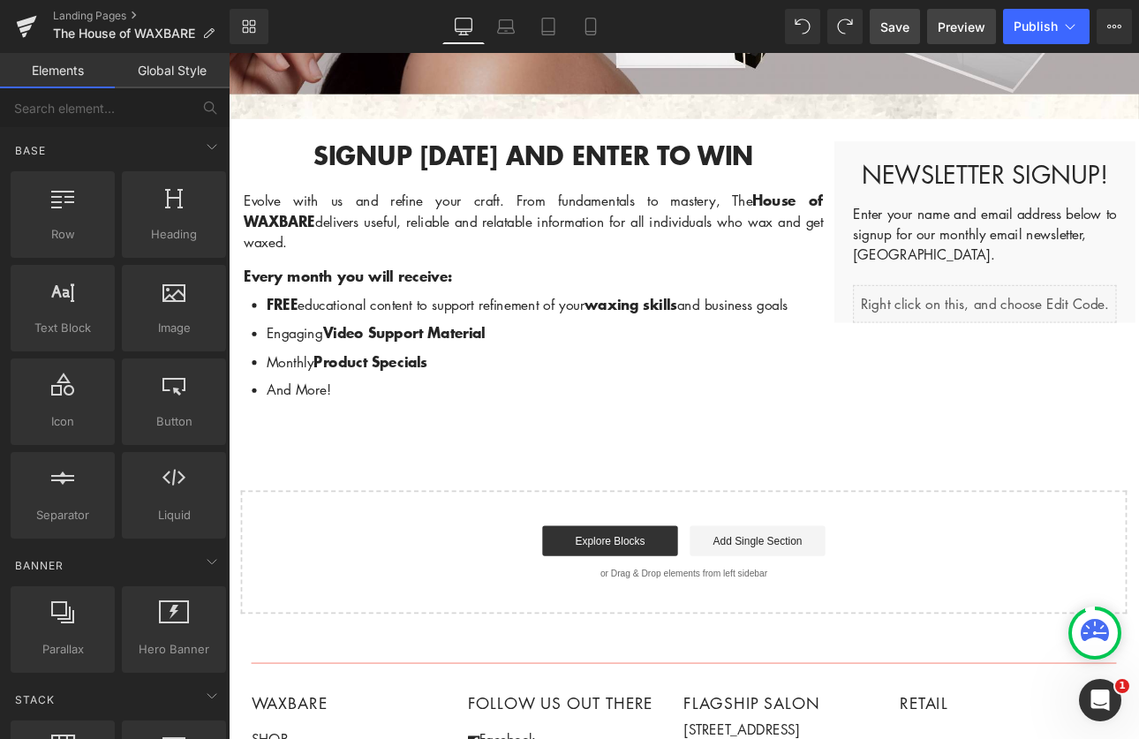
click at [952, 18] on span "Preview" at bounding box center [962, 27] width 48 height 19
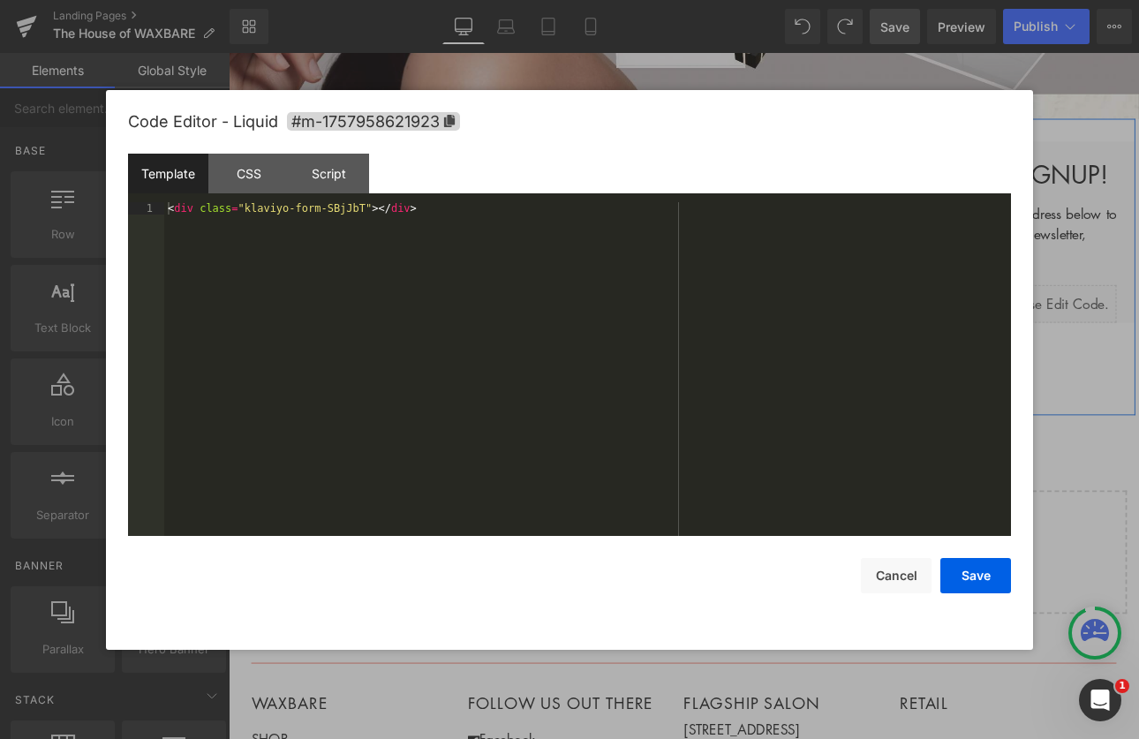
drag, startPoint x: 1136, startPoint y: 341, endPoint x: 1229, endPoint y: 349, distance: 93.9
click at [1136, 341] on div "Liquid" at bounding box center [1116, 347] width 309 height 44
click at [366, 166] on div "Script" at bounding box center [329, 174] width 80 height 40
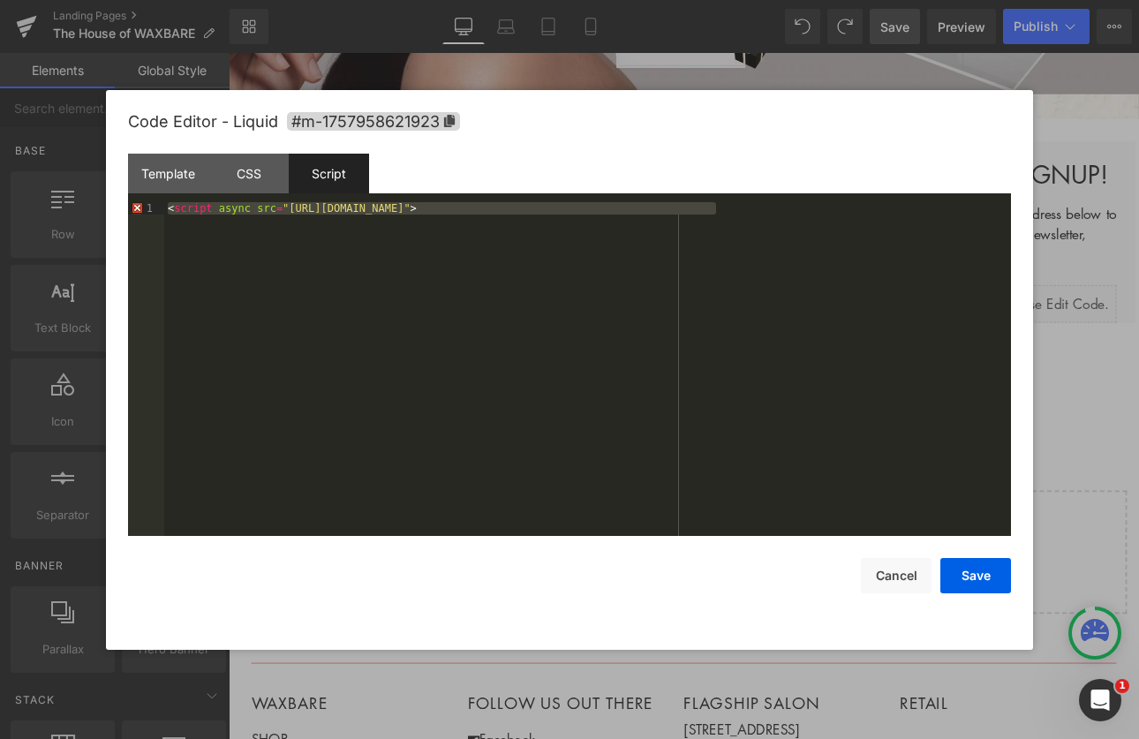
drag, startPoint x: 744, startPoint y: 217, endPoint x: 169, endPoint y: 196, distance: 576.1
click at [169, 196] on div "Template CSS Script Data 1 < div class = "klaviyo-form-SBjJbT" > </ div > XXXXX…" at bounding box center [569, 345] width 883 height 382
click at [984, 565] on button "Save" at bounding box center [975, 575] width 71 height 35
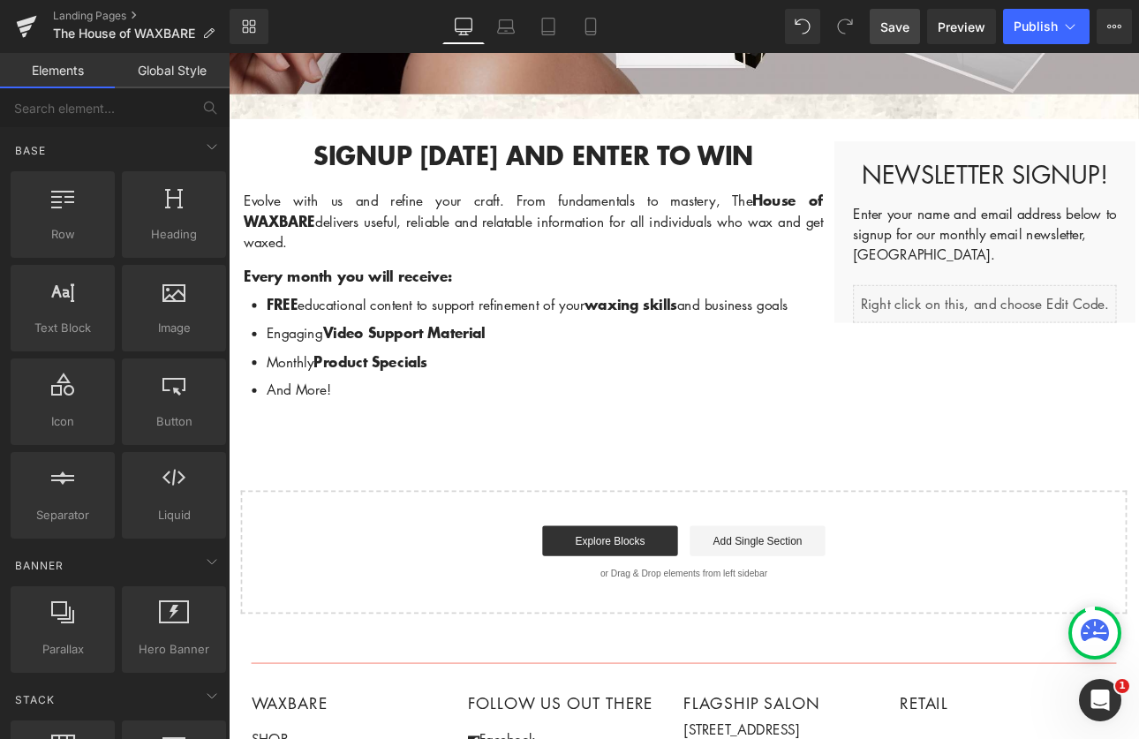
click at [872, 22] on link "Save" at bounding box center [895, 26] width 50 height 35
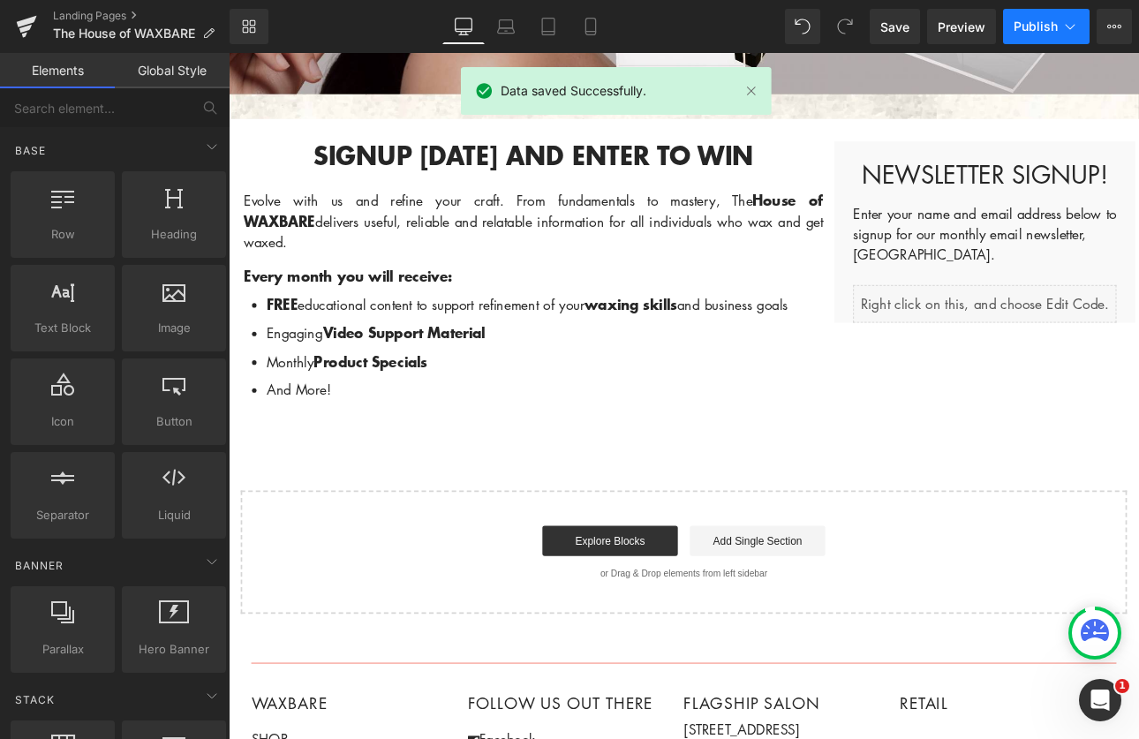
click at [1038, 23] on span "Publish" at bounding box center [1036, 26] width 44 height 14
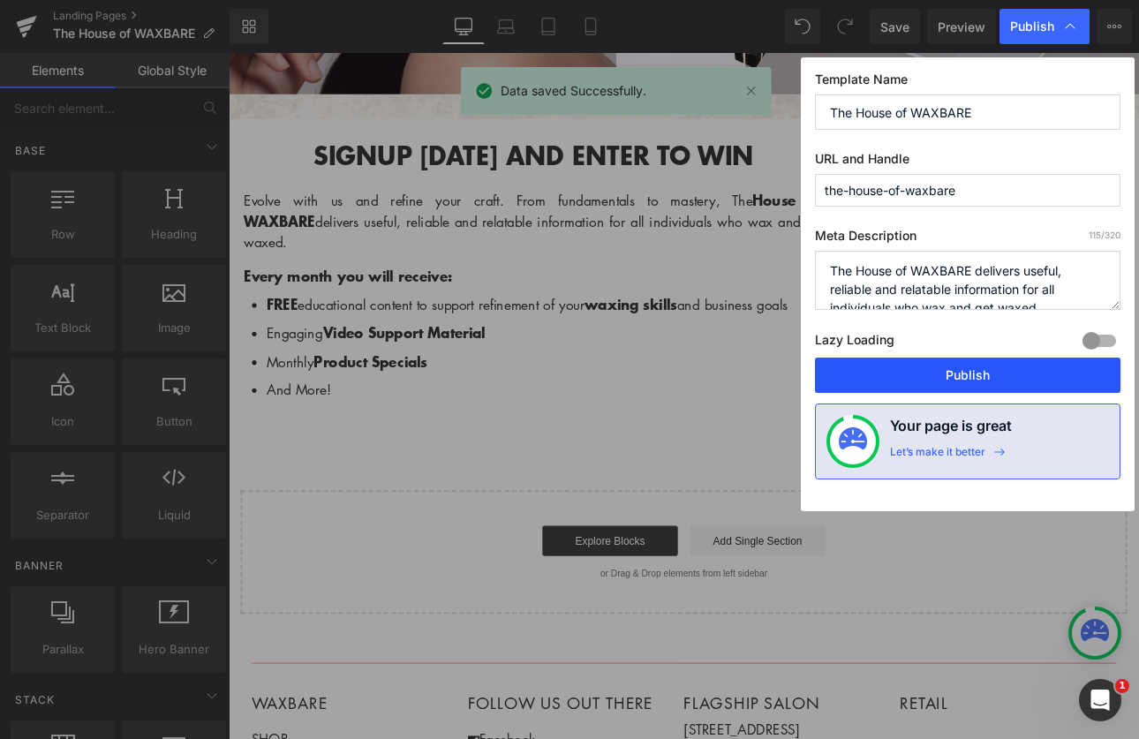
click at [1000, 372] on button "Publish" at bounding box center [968, 375] width 306 height 35
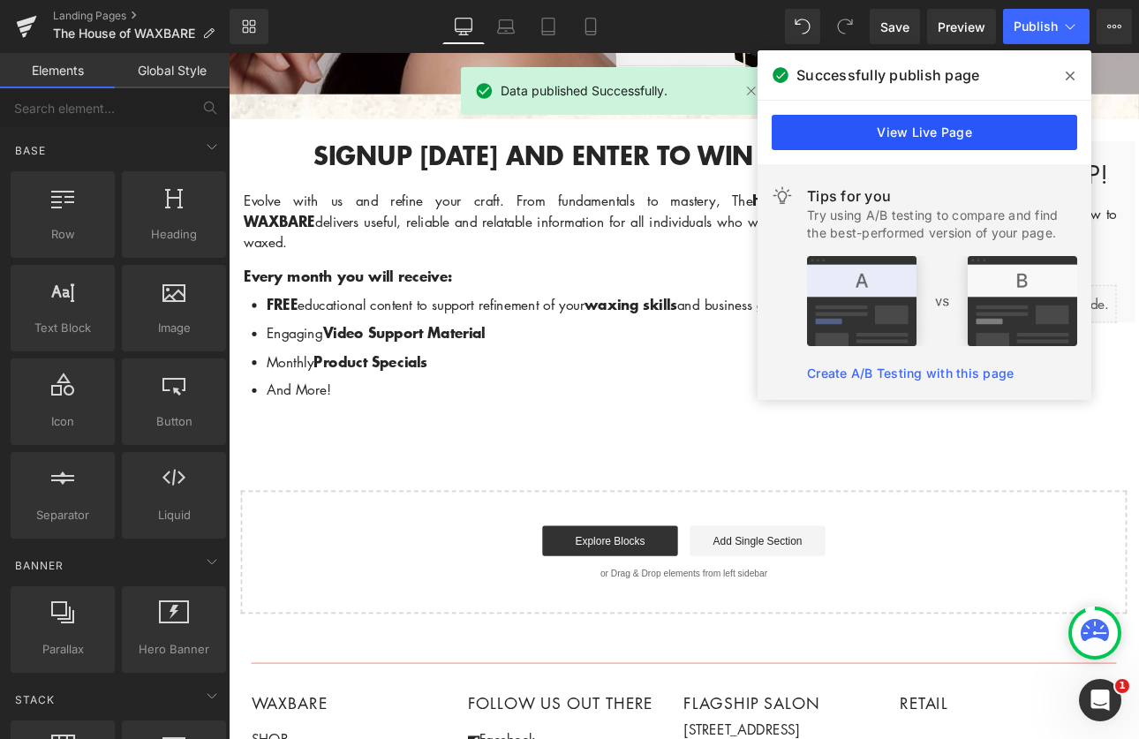
click at [945, 132] on link "View Live Page" at bounding box center [925, 132] width 306 height 35
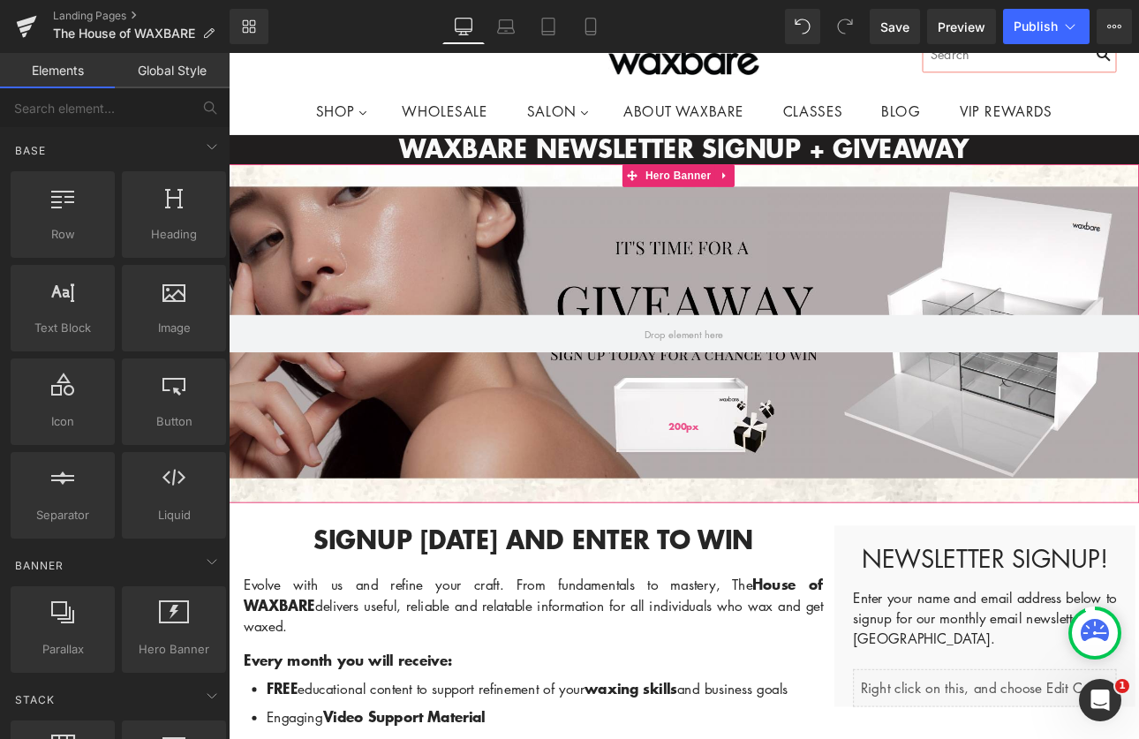
scroll to position [439, 0]
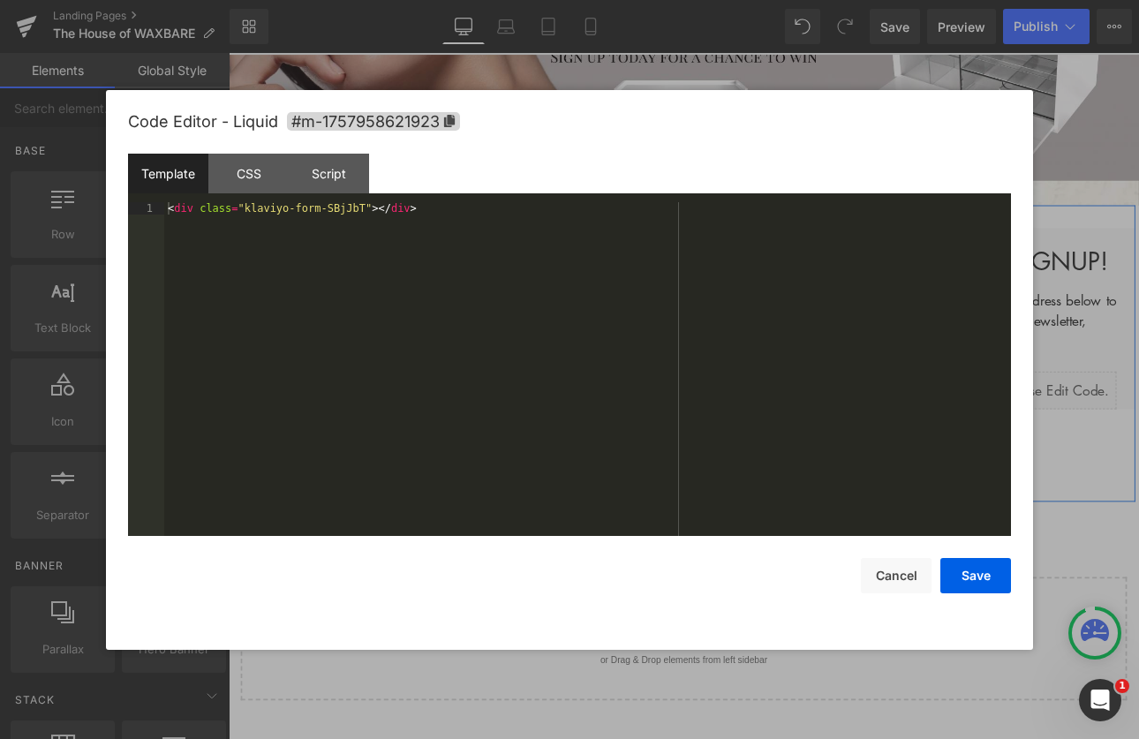
click at [1133, 440] on div "Liquid" at bounding box center [1116, 449] width 309 height 44
click at [335, 191] on div "Script" at bounding box center [329, 174] width 80 height 40
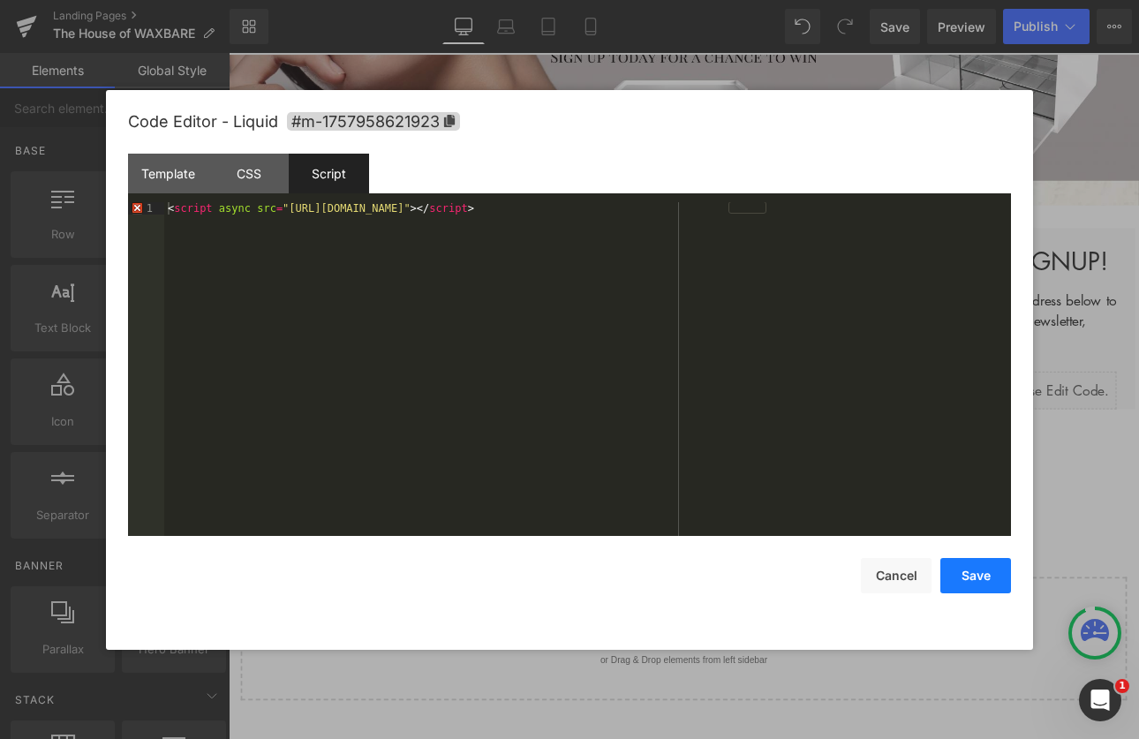
click at [986, 590] on button "Save" at bounding box center [975, 575] width 71 height 35
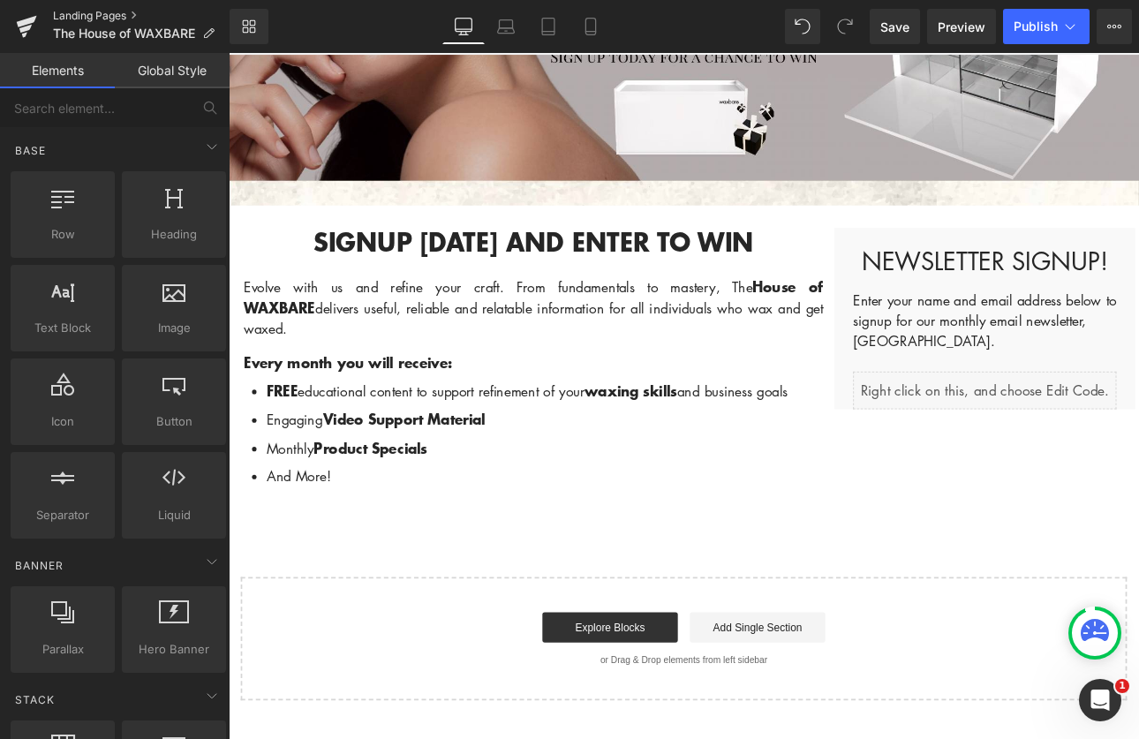
click at [81, 14] on link "Landing Pages" at bounding box center [141, 16] width 177 height 14
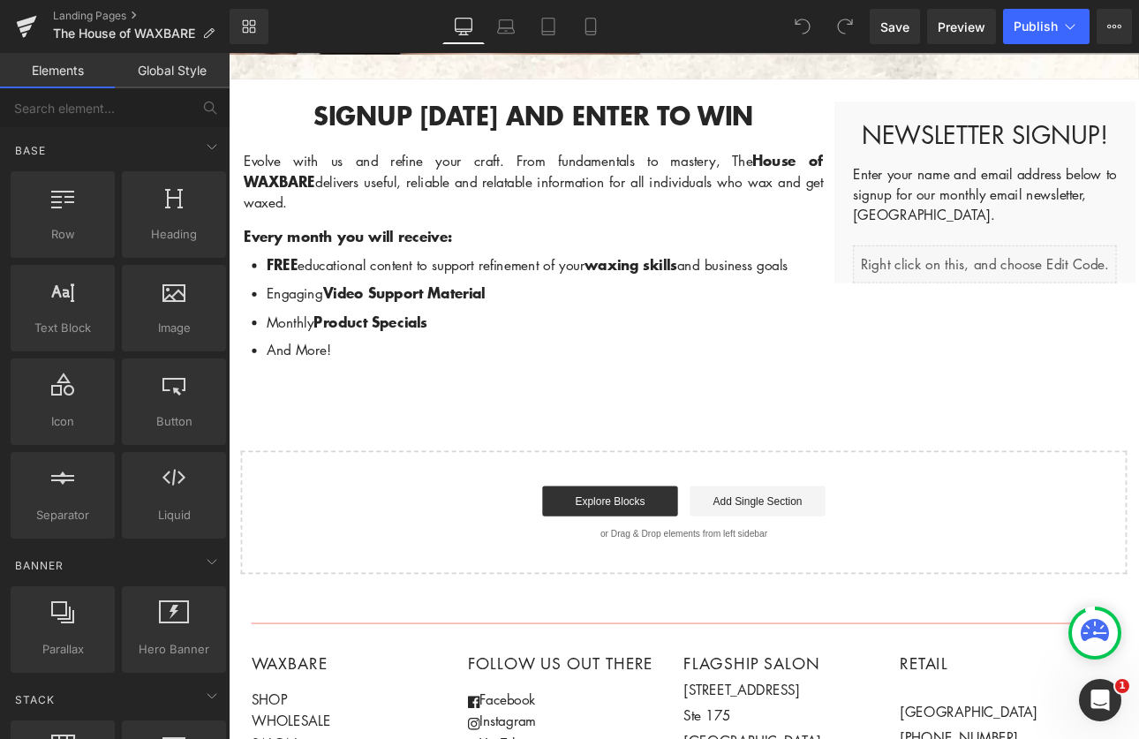
scroll to position [243, 0]
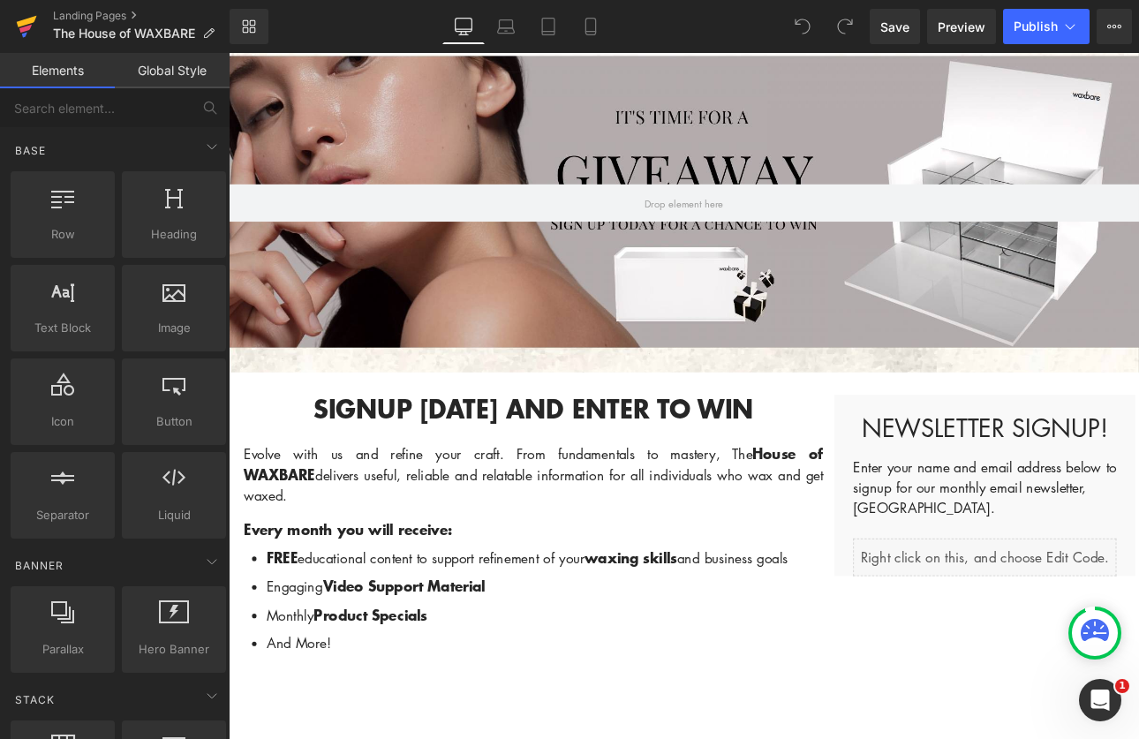
click at [50, 15] on link at bounding box center [26, 26] width 53 height 53
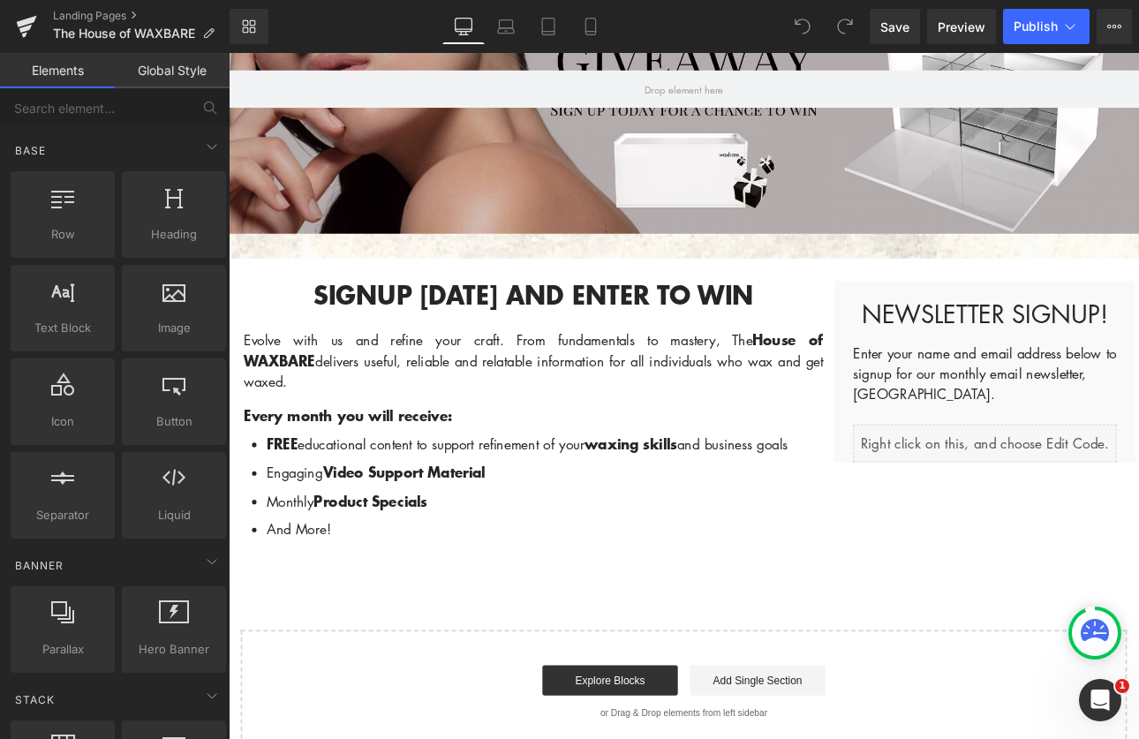
scroll to position [468, 0]
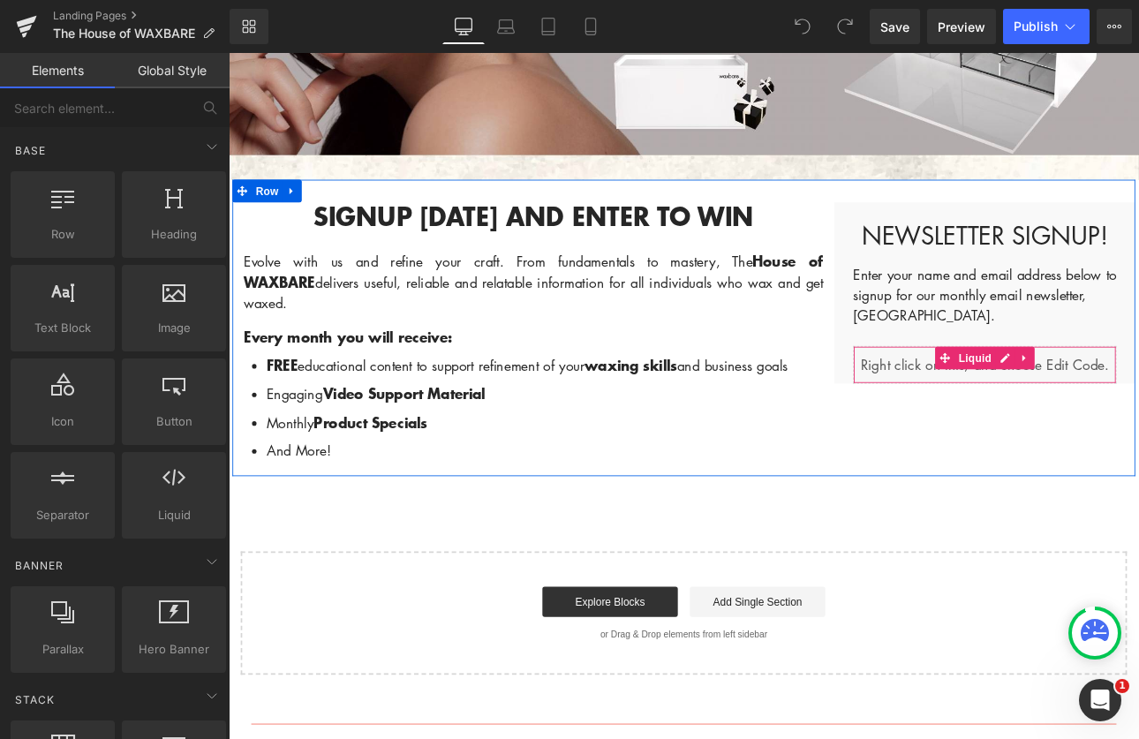
click at [1025, 429] on div "Liquid" at bounding box center [1116, 419] width 309 height 44
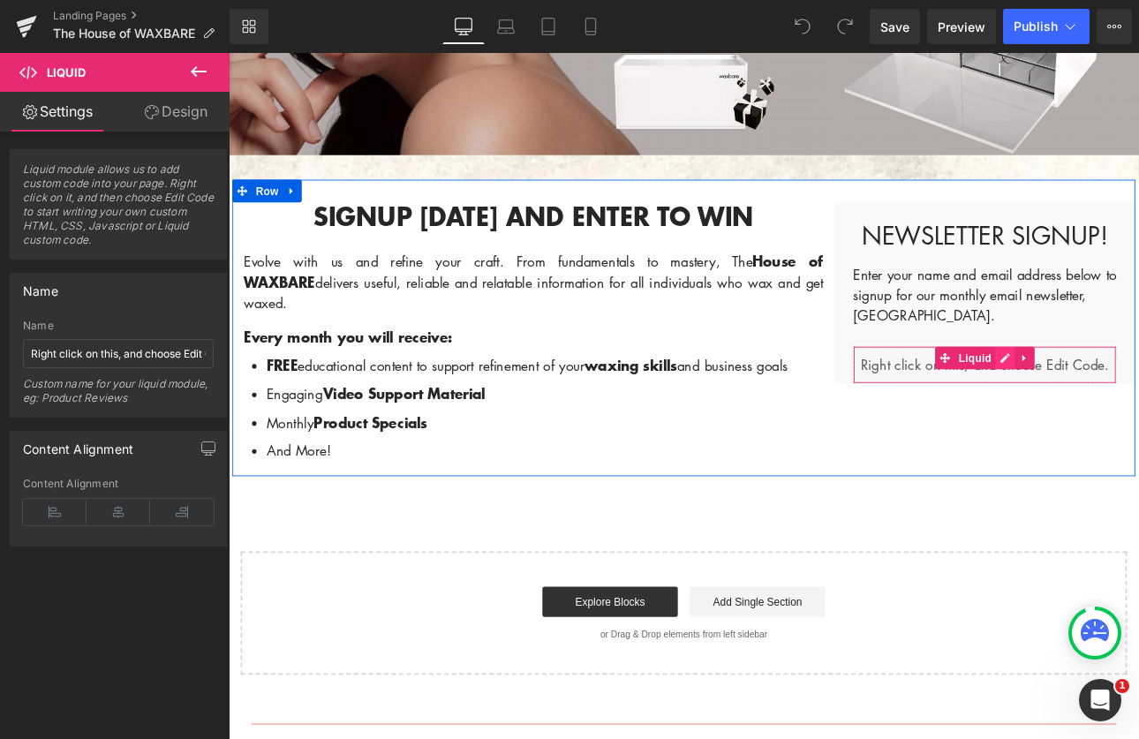
click at [1129, 411] on div "Liquid" at bounding box center [1116, 419] width 309 height 44
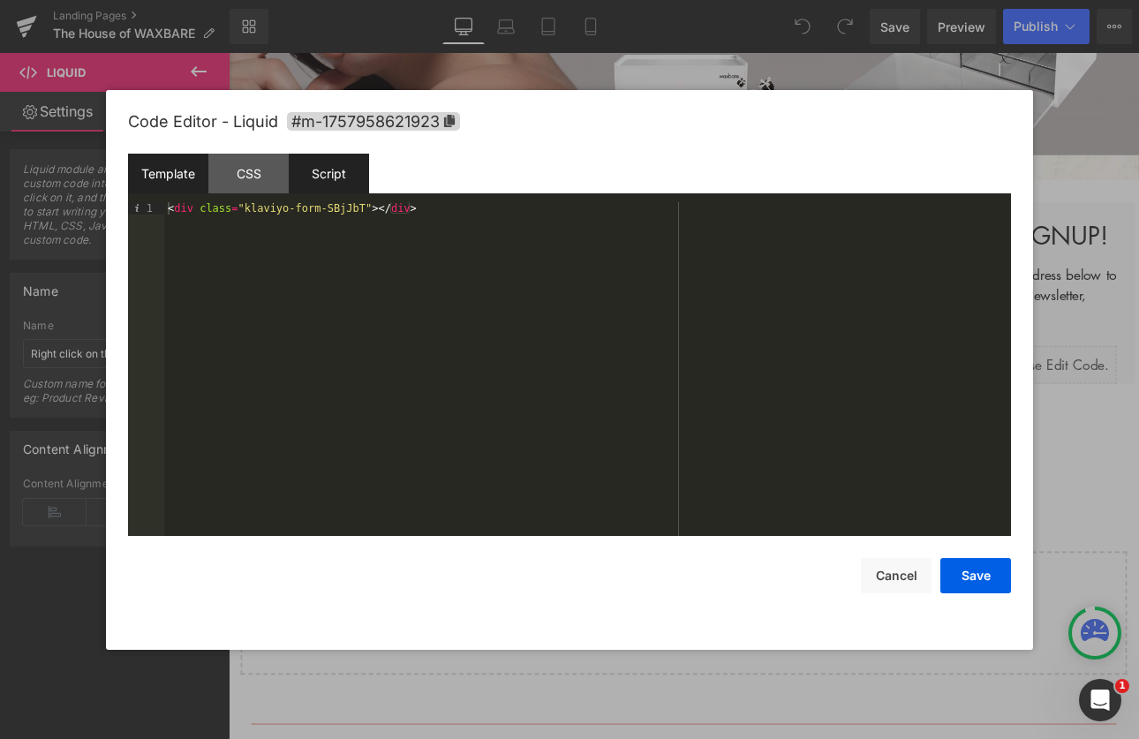
click at [340, 177] on div "Script" at bounding box center [329, 174] width 80 height 40
click at [977, 583] on button "Save" at bounding box center [975, 575] width 71 height 35
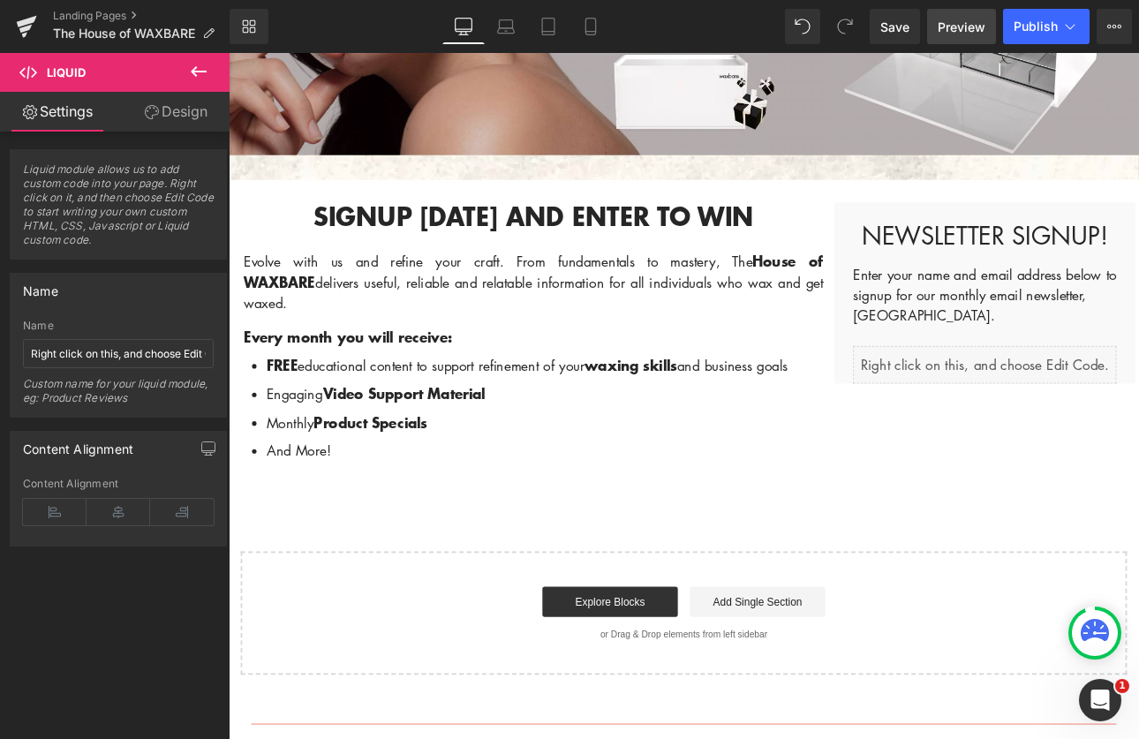
click at [949, 24] on span "Preview" at bounding box center [962, 27] width 48 height 19
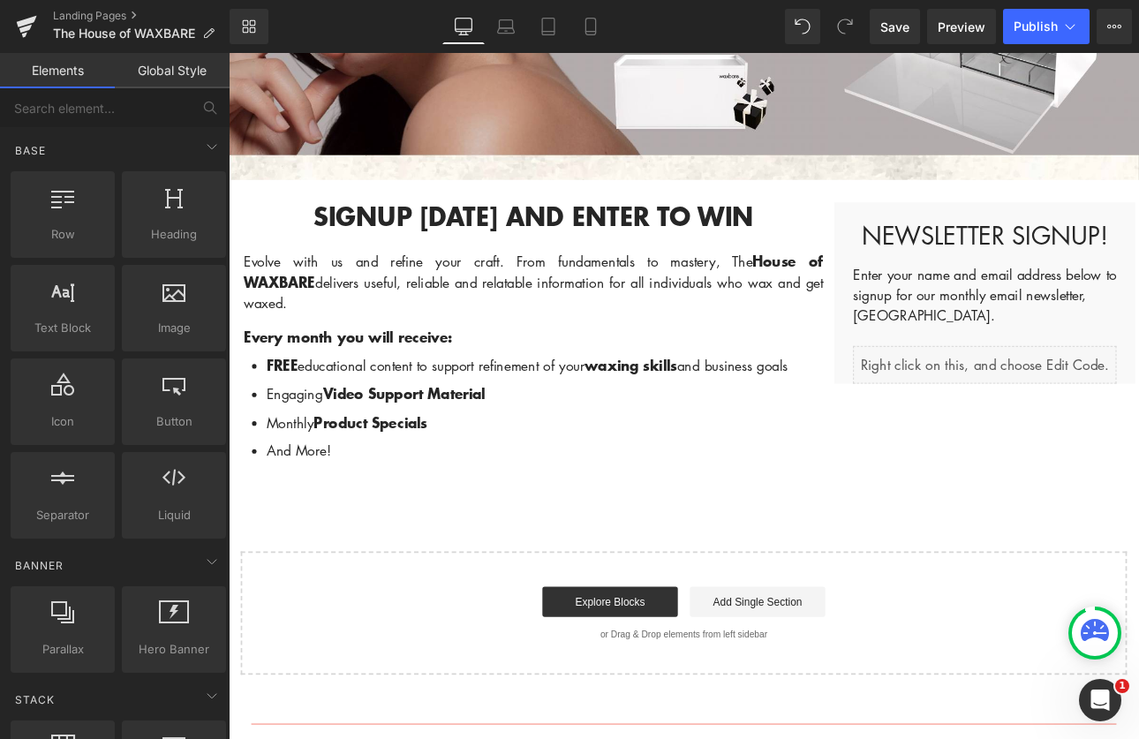
click at [570, 522] on div "WAXBARE NEWSLETTER SIGNUP + GIVEAWAY Heading Hero Banner 200px Signup today and…" at bounding box center [763, 276] width 1069 height 1013
click at [71, 11] on link "Landing Pages" at bounding box center [141, 16] width 177 height 14
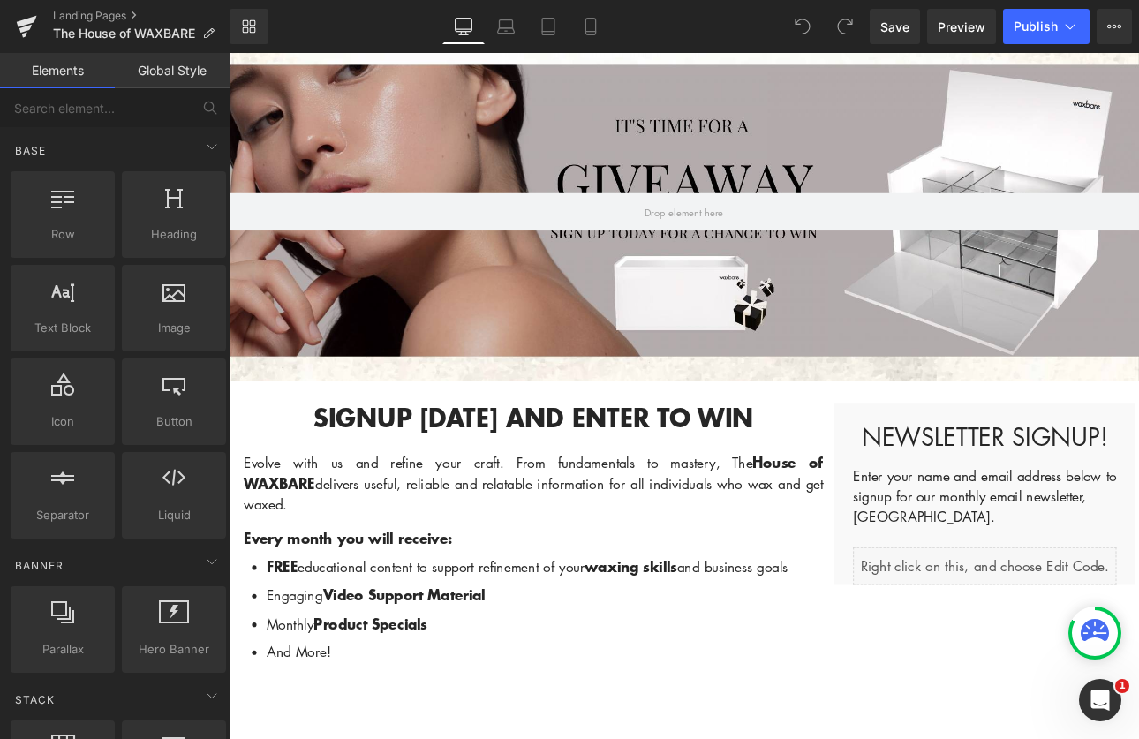
scroll to position [259, 0]
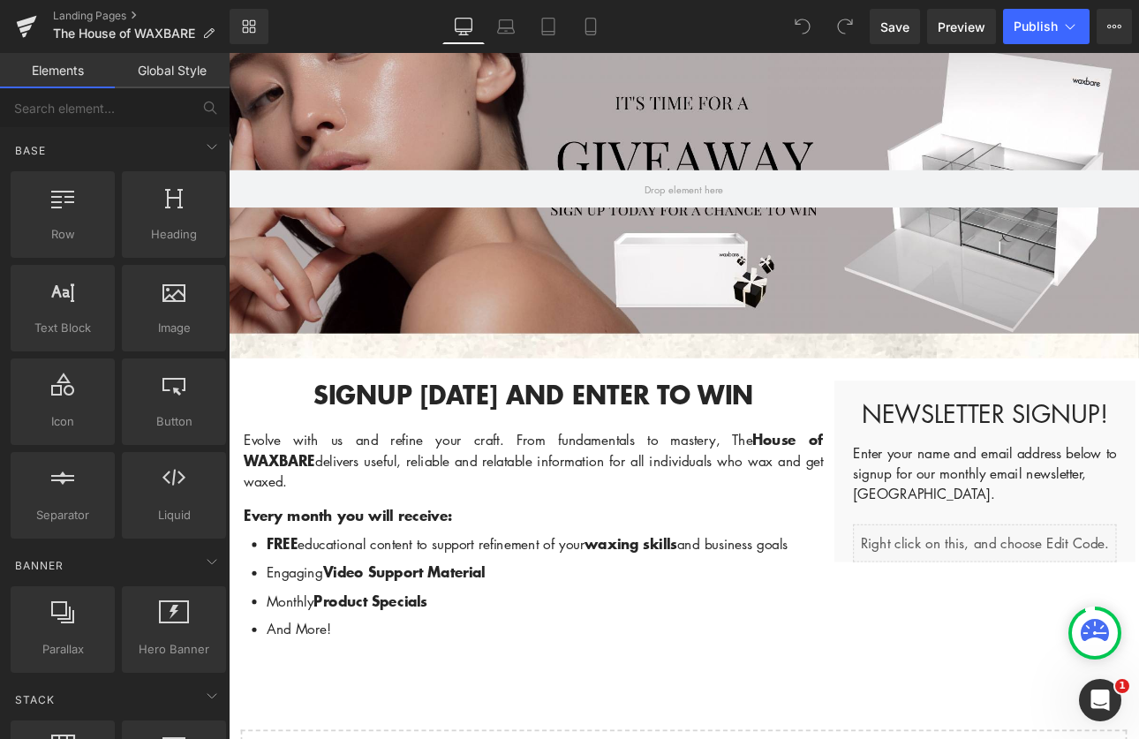
click at [1082, 635] on div "Liquid" at bounding box center [1116, 629] width 309 height 44
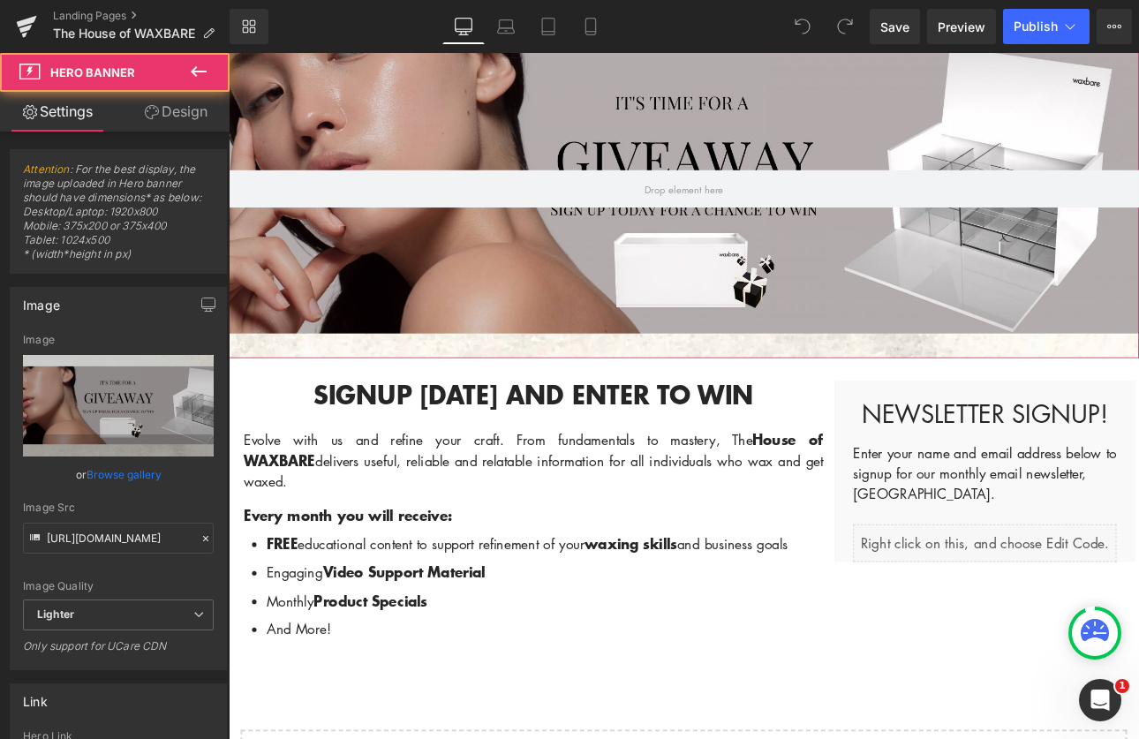
click at [705, 121] on div at bounding box center [763, 212] width 1069 height 397
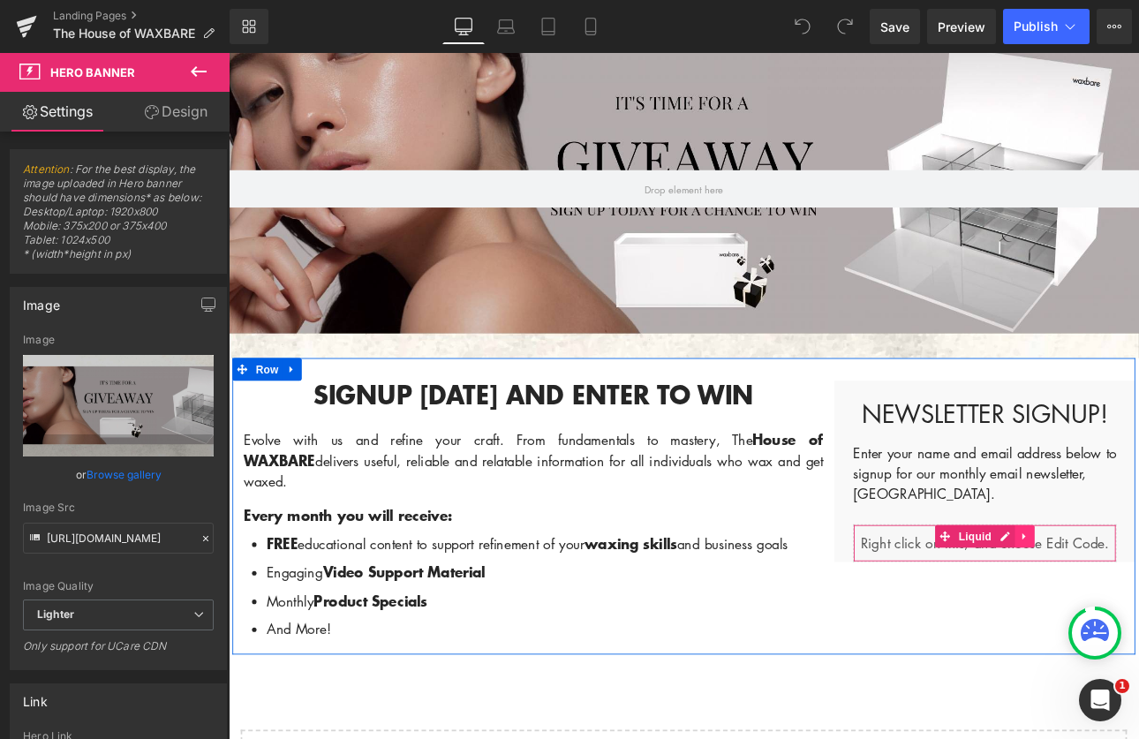
click at [1096, 621] on div "Liquid" at bounding box center [1116, 629] width 309 height 44
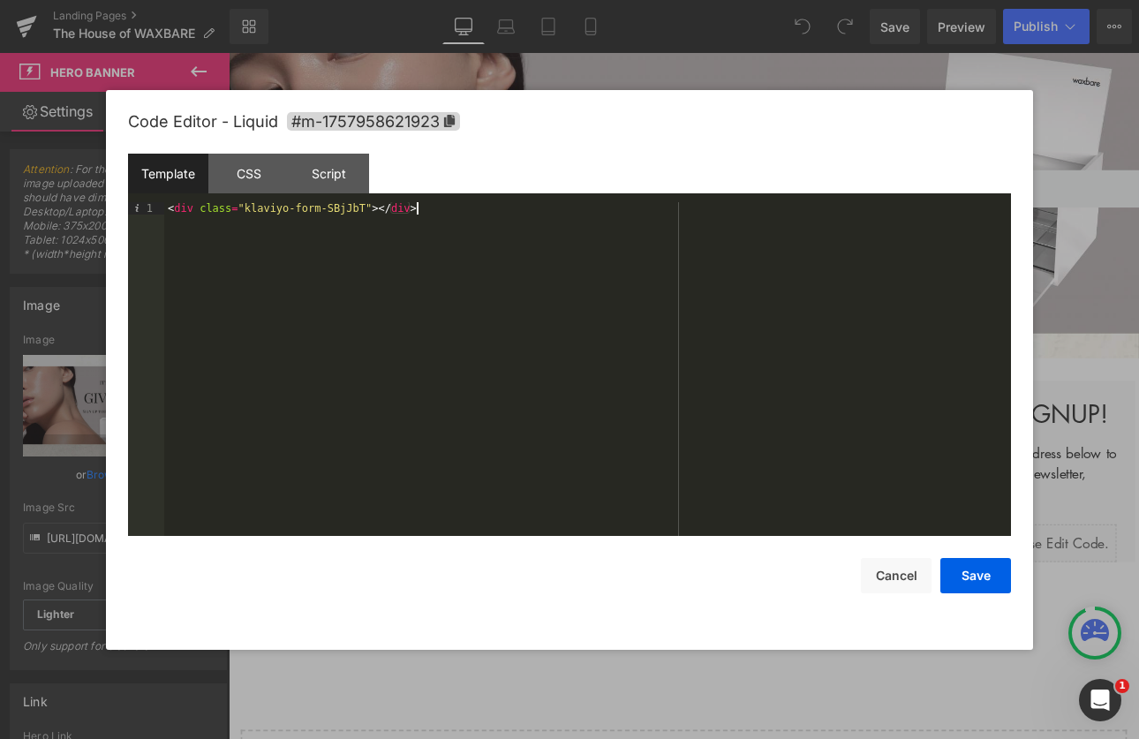
click at [367, 217] on div "< div class = "klaviyo-form-SBjJbT" > </ div >" at bounding box center [587, 381] width 847 height 359
click at [364, 212] on div "< div class = "klaviyo-form-SBjJbT" > </ div >" at bounding box center [587, 381] width 847 height 359
click at [351, 171] on div "Script" at bounding box center [329, 174] width 80 height 40
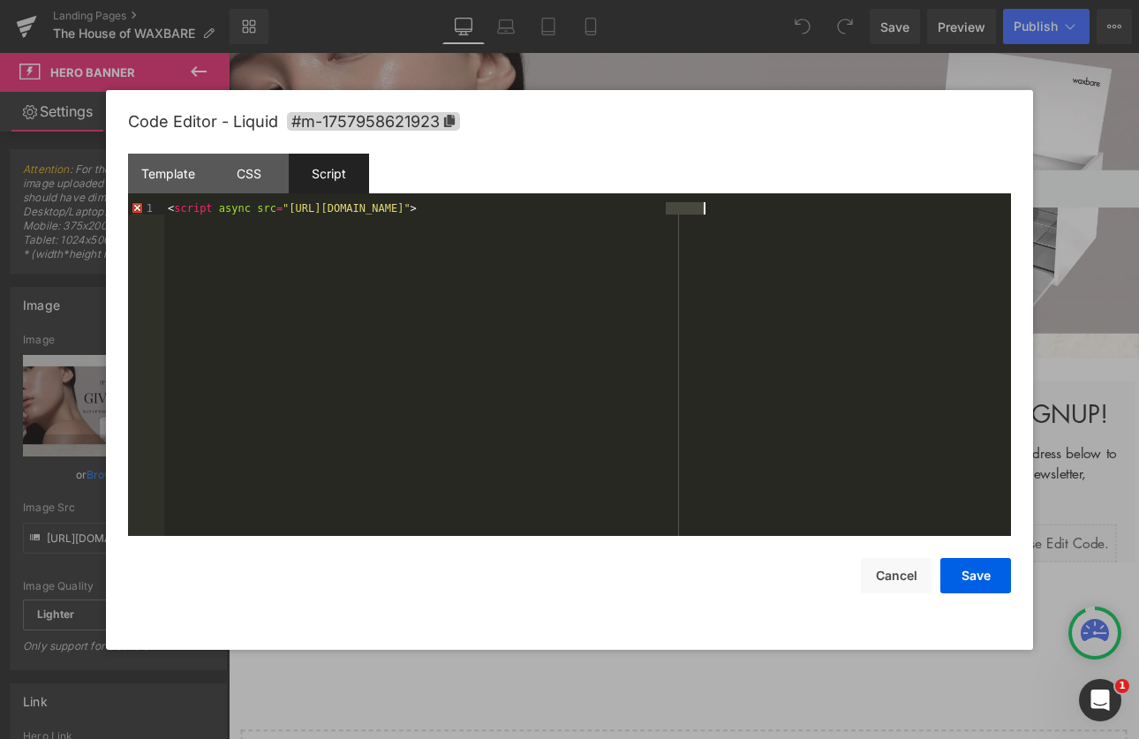
drag, startPoint x: 668, startPoint y: 209, endPoint x: 702, endPoint y: 211, distance: 34.5
click at [702, 211] on div "< script async src = "https://static.klaviyo.com/onsite/js/klaviyo.js?company_i…" at bounding box center [587, 381] width 847 height 359
click at [169, 177] on div "Template" at bounding box center [168, 174] width 80 height 40
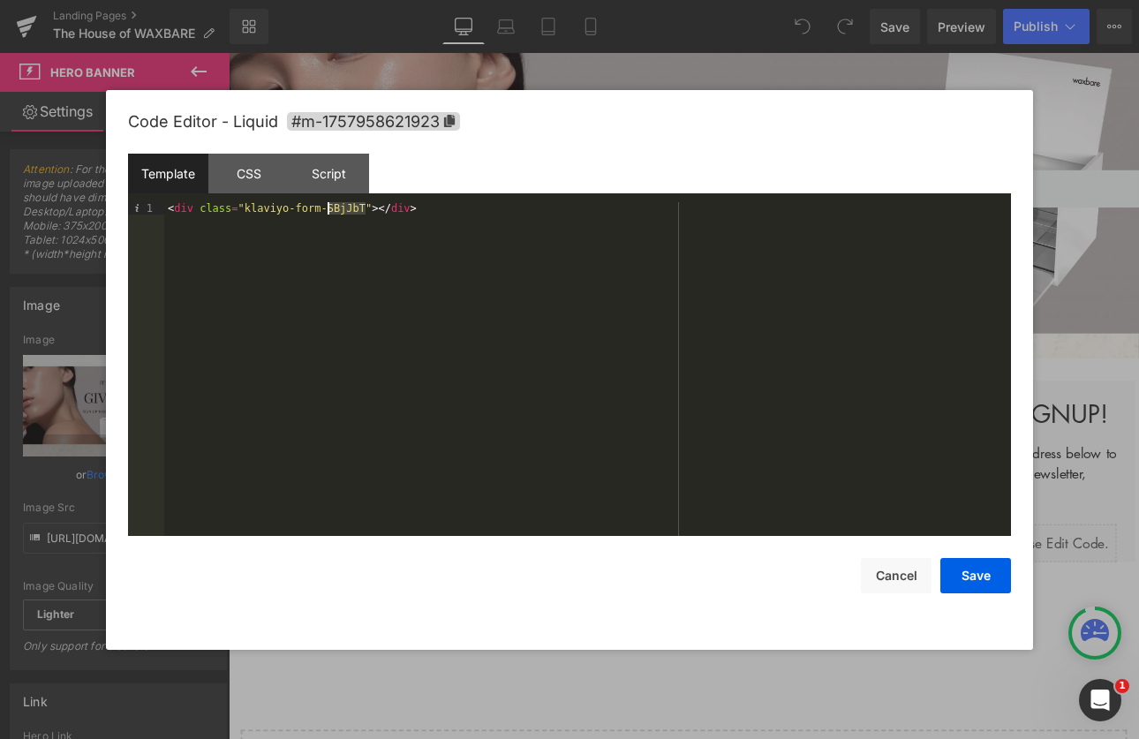
drag, startPoint x: 363, startPoint y: 206, endPoint x: 329, endPoint y: 208, distance: 33.7
click at [329, 208] on div "< div class = "klaviyo-form-SBjJbT" > </ div >" at bounding box center [587, 381] width 847 height 359
click at [990, 584] on button "Save" at bounding box center [975, 575] width 71 height 35
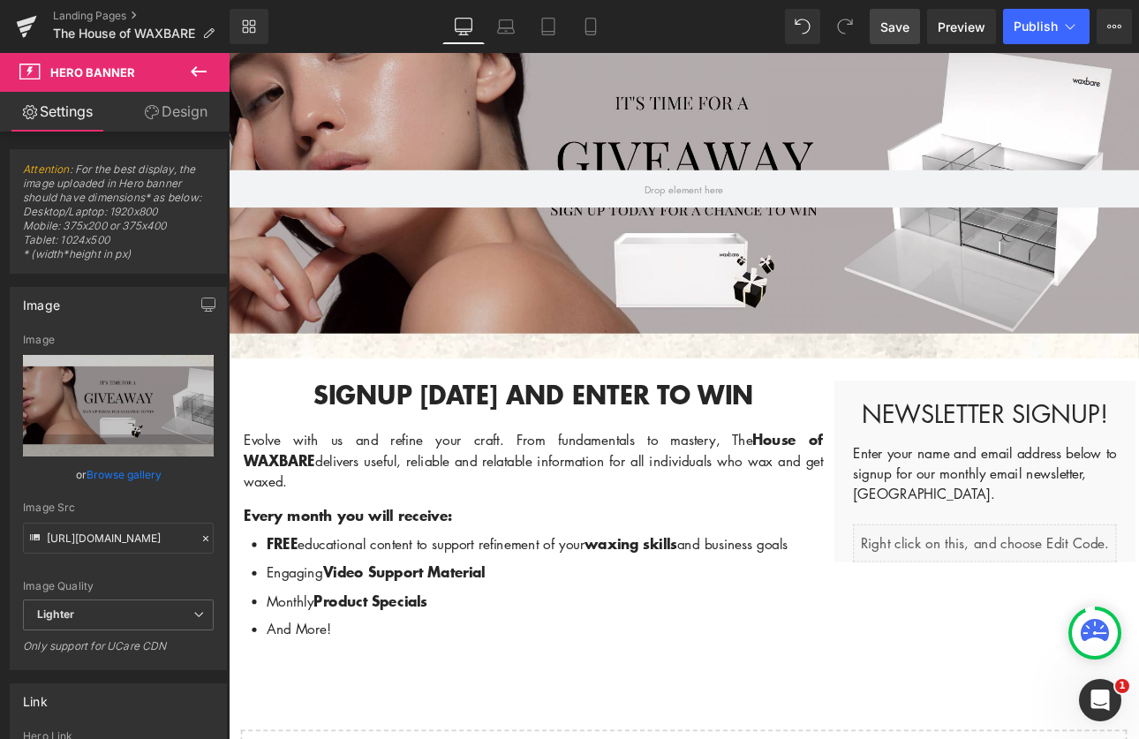
click at [895, 18] on span "Save" at bounding box center [894, 27] width 29 height 19
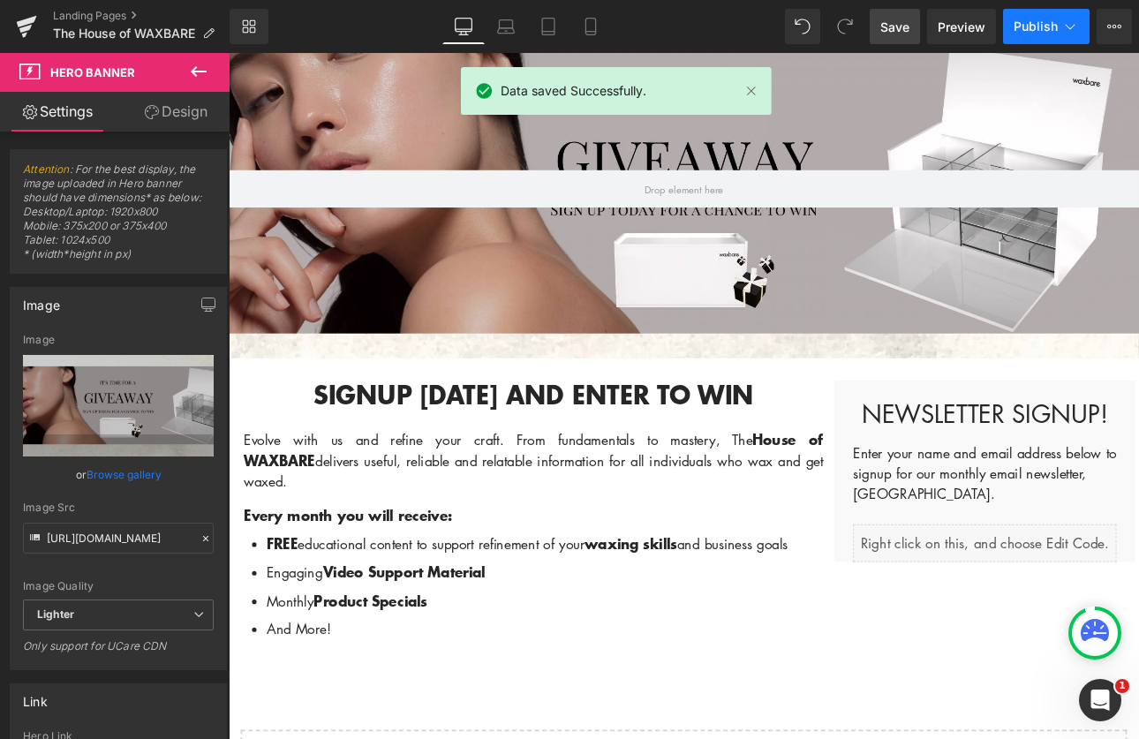
click at [1031, 21] on span "Publish" at bounding box center [1036, 26] width 44 height 14
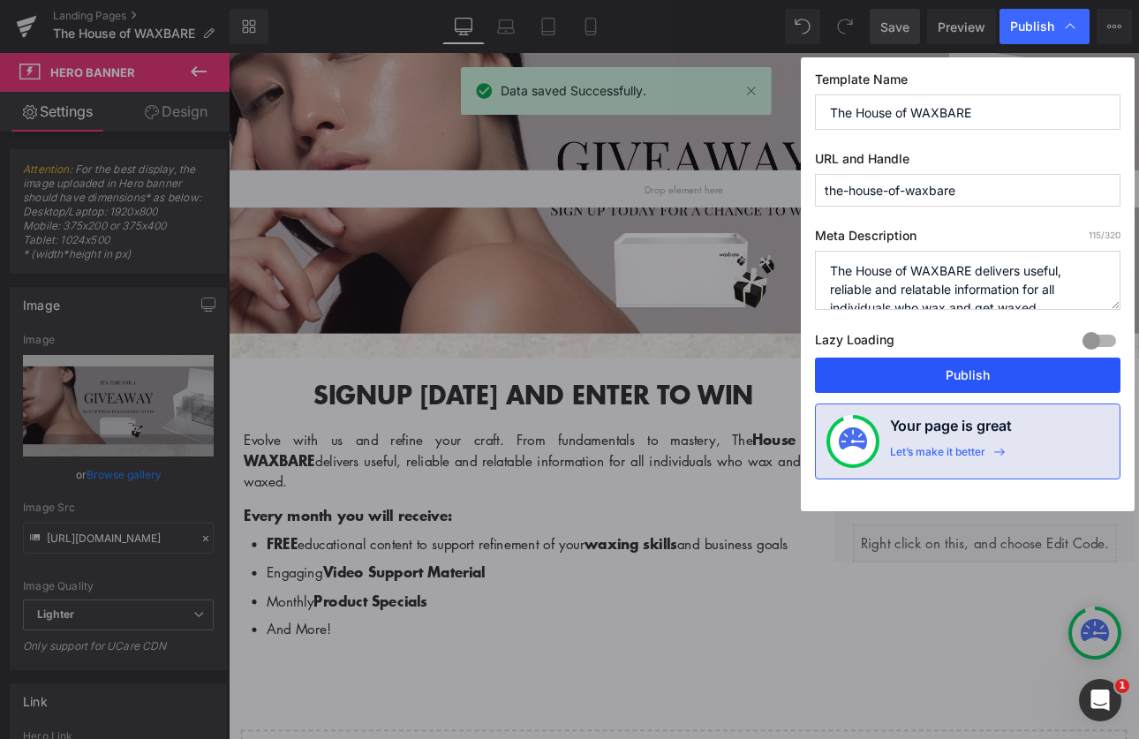
click at [986, 376] on button "Publish" at bounding box center [968, 375] width 306 height 35
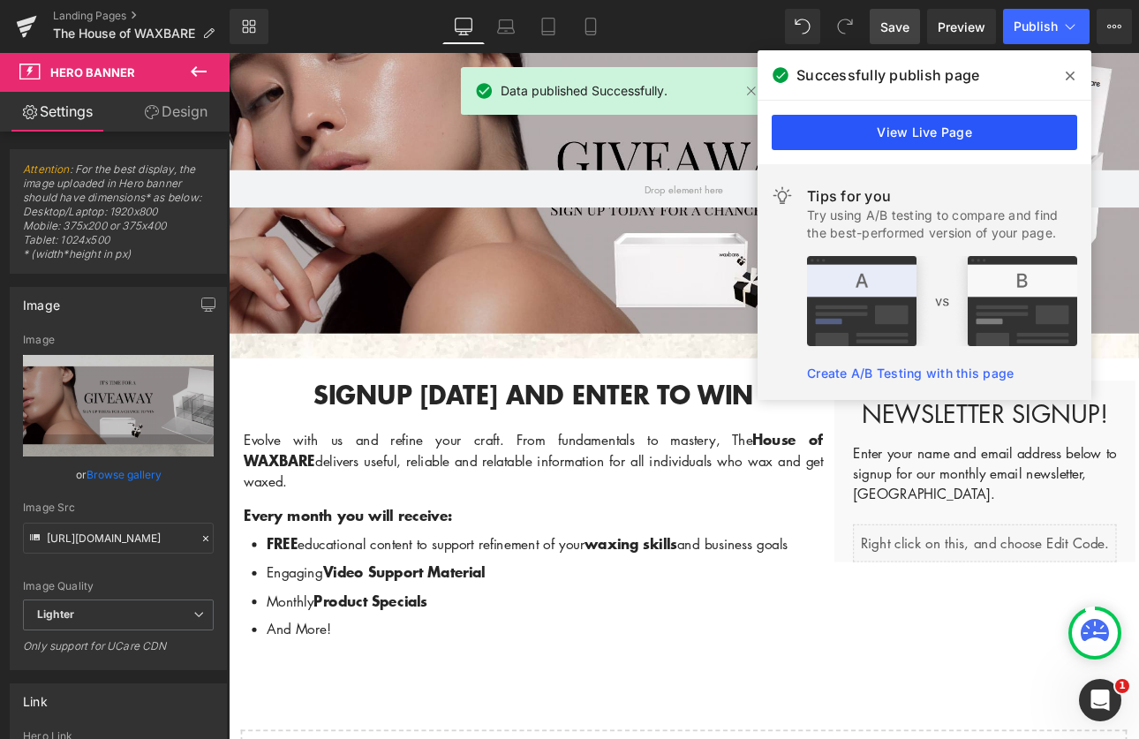
click at [942, 138] on link "View Live Page" at bounding box center [925, 132] width 306 height 35
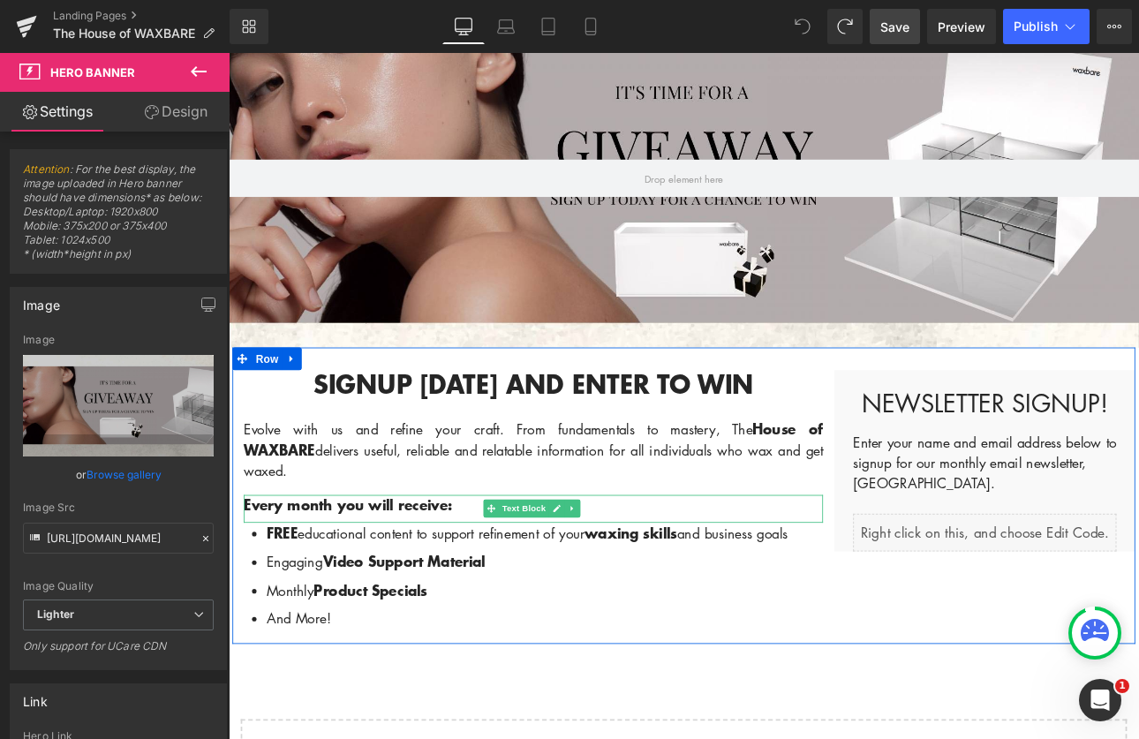
scroll to position [273, 0]
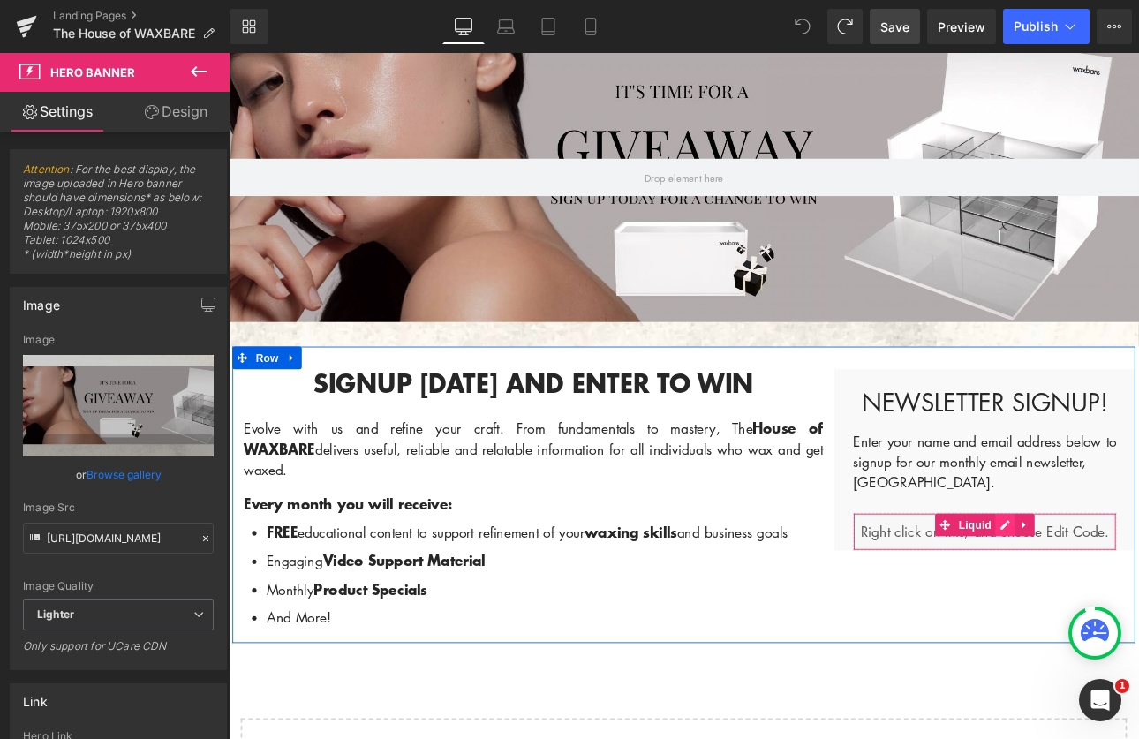
click at [1130, 604] on div "Liquid" at bounding box center [1116, 615] width 309 height 44
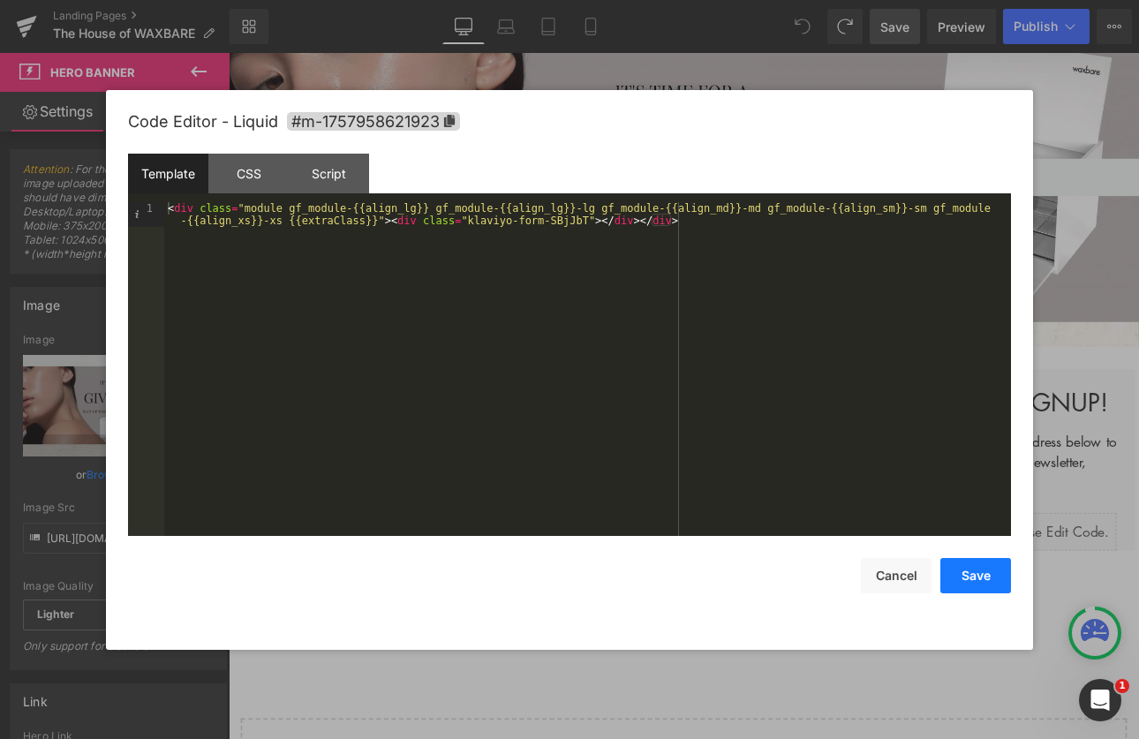
drag, startPoint x: 978, startPoint y: 578, endPoint x: 896, endPoint y: 578, distance: 82.1
click at [978, 578] on button "Save" at bounding box center [975, 575] width 71 height 35
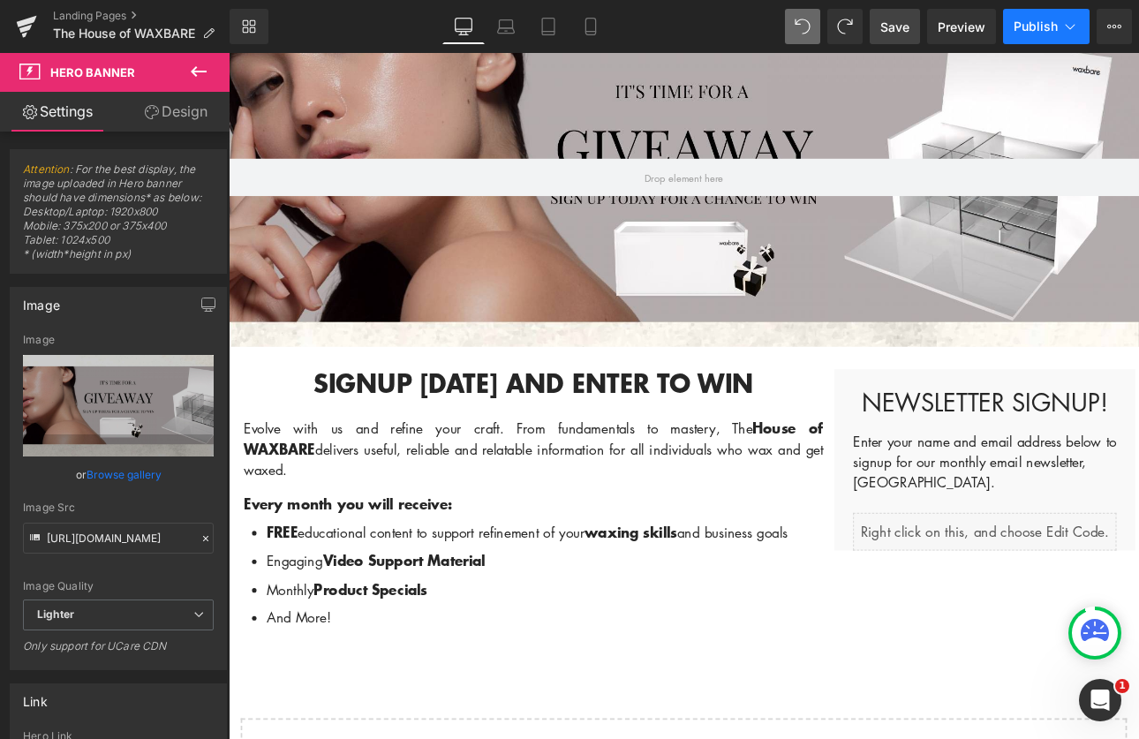
click at [1043, 28] on span "Publish" at bounding box center [1036, 26] width 44 height 14
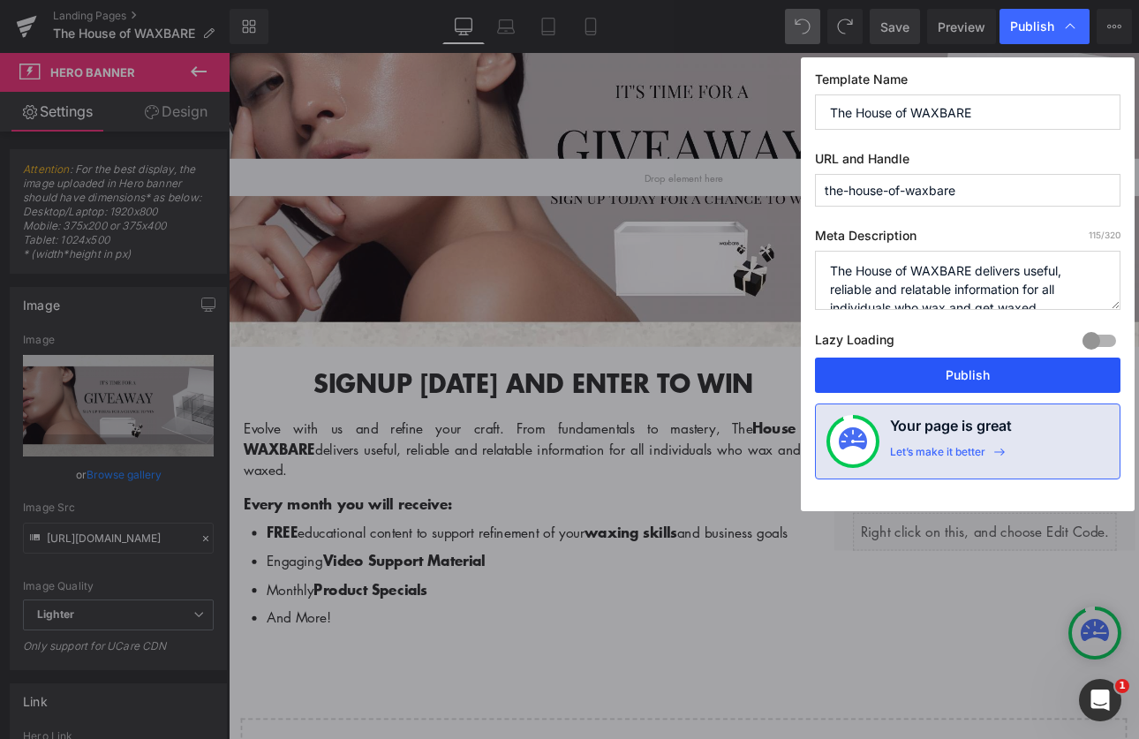
click at [1024, 374] on button "Publish" at bounding box center [968, 375] width 306 height 35
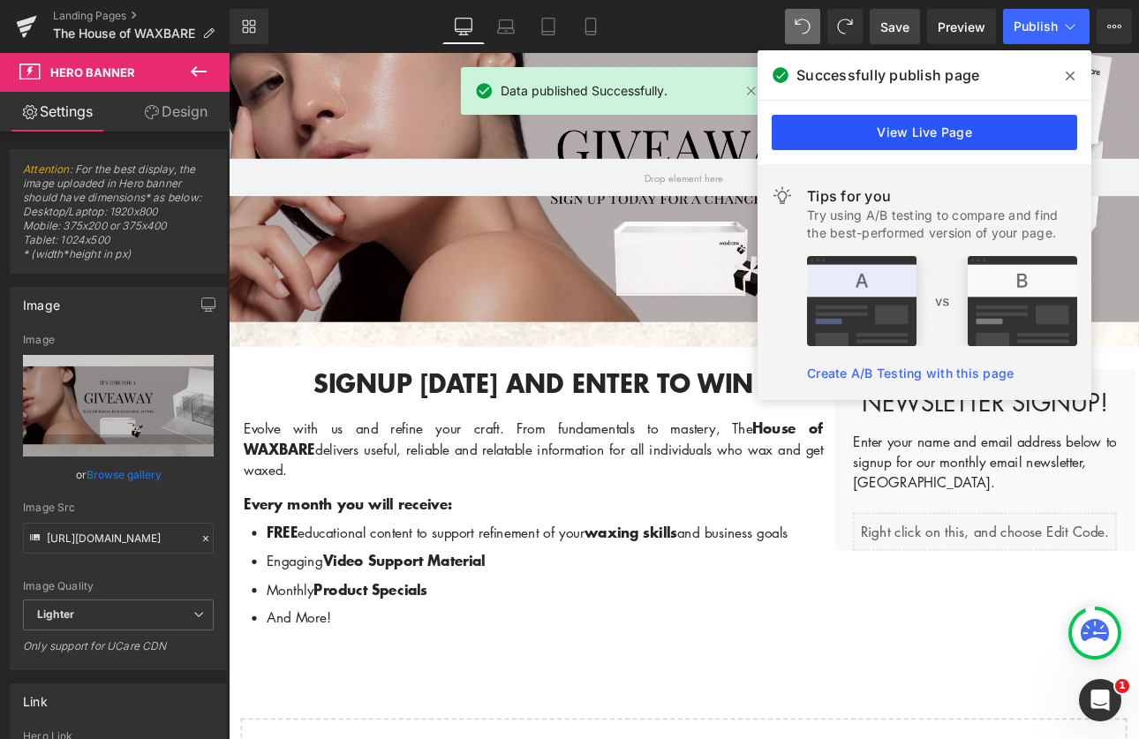
click at [956, 132] on link "View Live Page" at bounding box center [925, 132] width 306 height 35
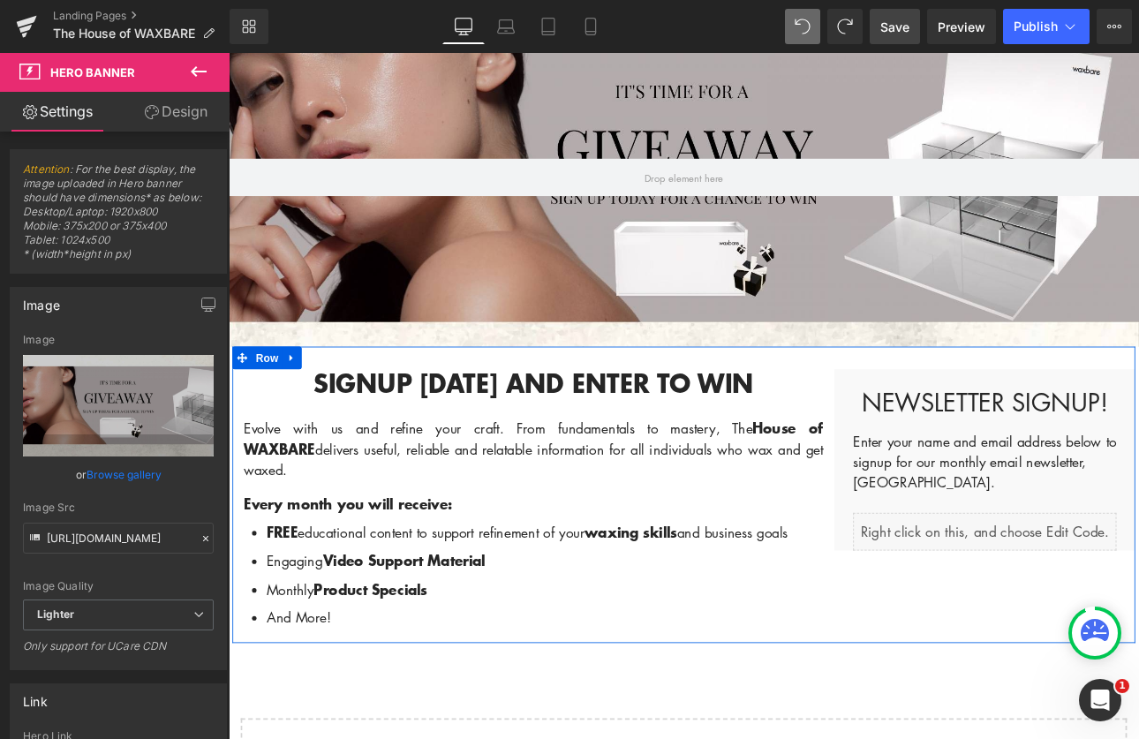
click at [1133, 609] on div "Liquid" at bounding box center [1116, 615] width 309 height 44
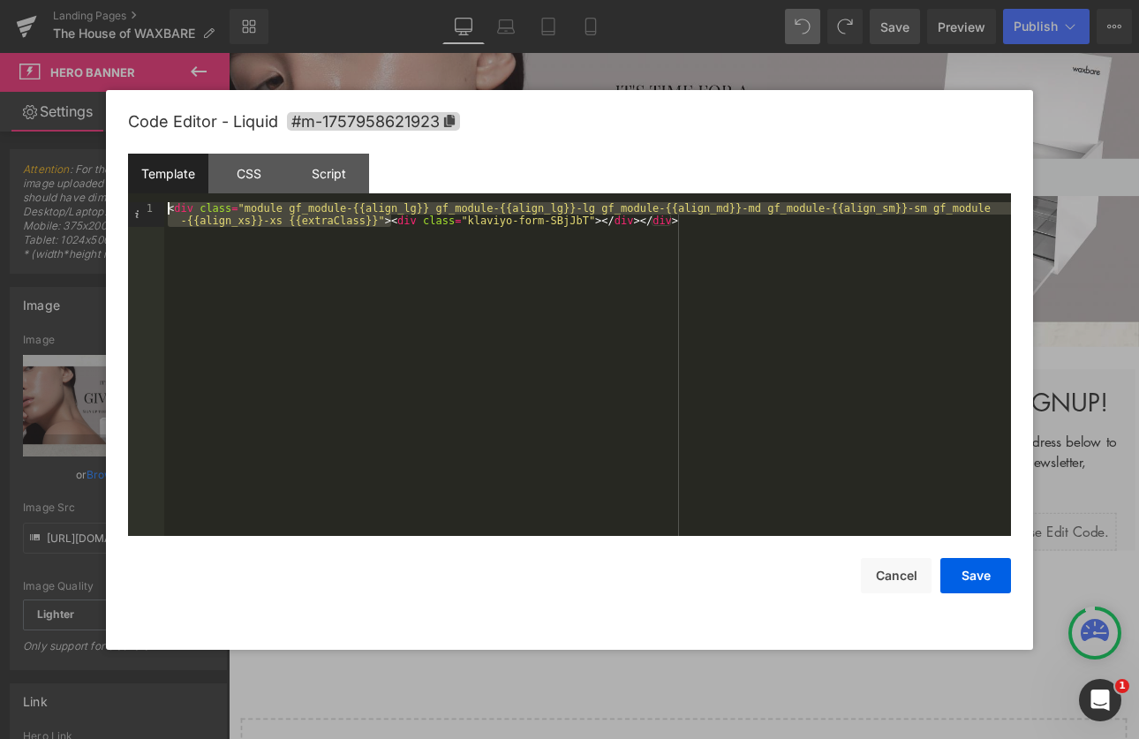
drag, startPoint x: 389, startPoint y: 216, endPoint x: 156, endPoint y: 197, distance: 233.9
click at [156, 197] on div "Template CSS Script Data 1 < div class = "module gf_module-{{align_lg}} gf_modu…" at bounding box center [569, 345] width 883 height 382
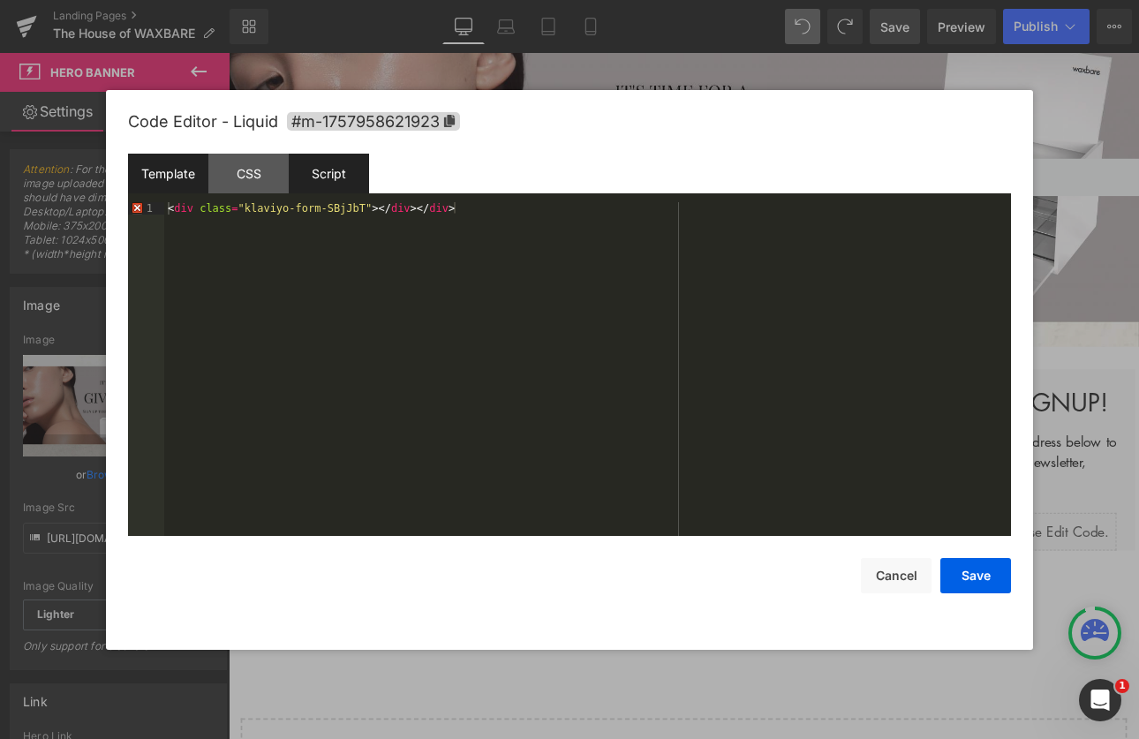
click at [335, 175] on div "Script" at bounding box center [329, 174] width 80 height 40
drag, startPoint x: 725, startPoint y: 207, endPoint x: 119, endPoint y: 209, distance: 605.8
click at [119, 209] on div "Code Editor - Liquid #m-1757958621923 Template CSS Script Data 1 < div class = …" at bounding box center [569, 370] width 927 height 560
click at [603, 271] on div "< script async src = "https://static.klaviyo.com/onsite/js/klaviyo.js?company_i…" at bounding box center [587, 381] width 847 height 359
click at [886, 239] on div "< script async src = "https://static.klaviyo.com/onsite/js/klaviyo.js?company_i…" at bounding box center [587, 381] width 847 height 359
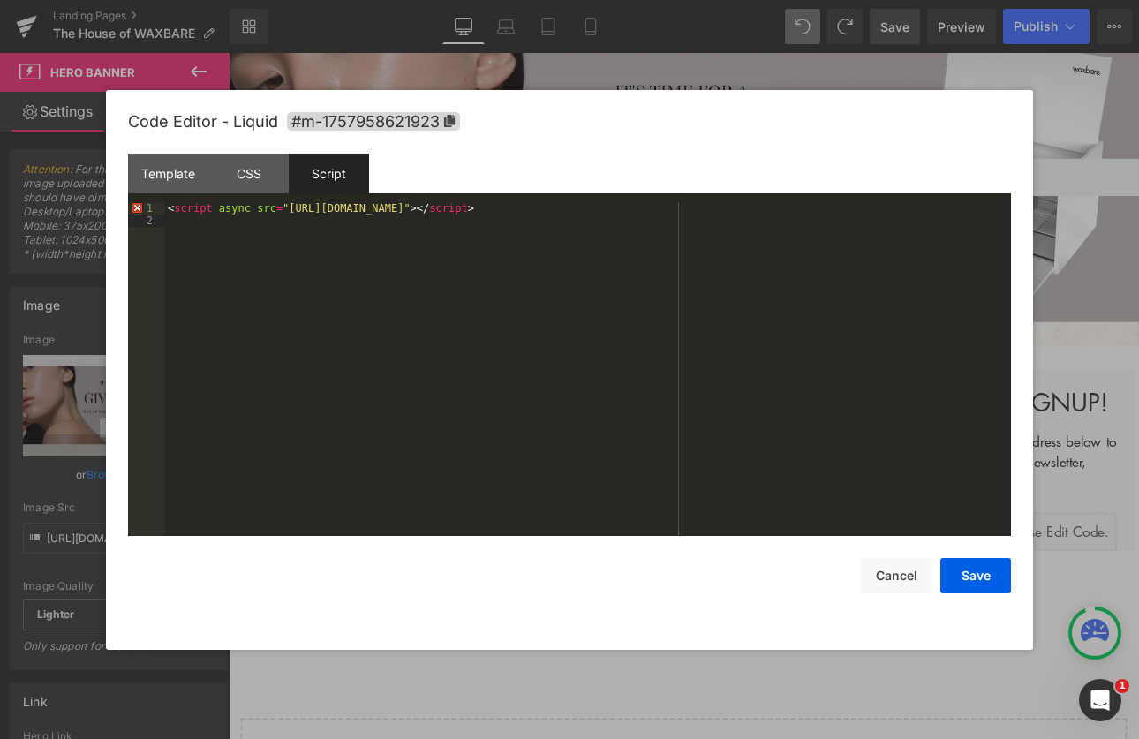
click at [357, 168] on div "Script" at bounding box center [329, 174] width 80 height 40
drag, startPoint x: 834, startPoint y: 207, endPoint x: 141, endPoint y: 195, distance: 692.4
click at [141, 195] on div "Template CSS Script Data 1 < div class = "klaviyo-form-SBjJbT" > </ div > </ di…" at bounding box center [569, 345] width 883 height 382
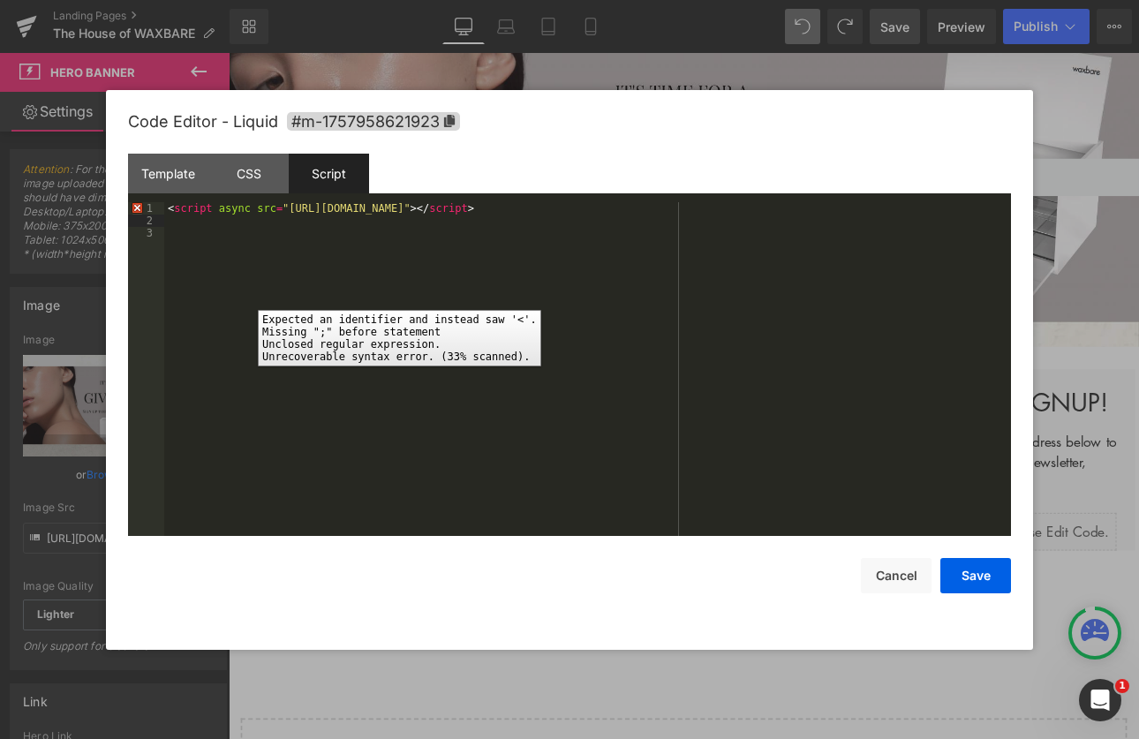
click at [139, 208] on div "1" at bounding box center [146, 208] width 36 height 12
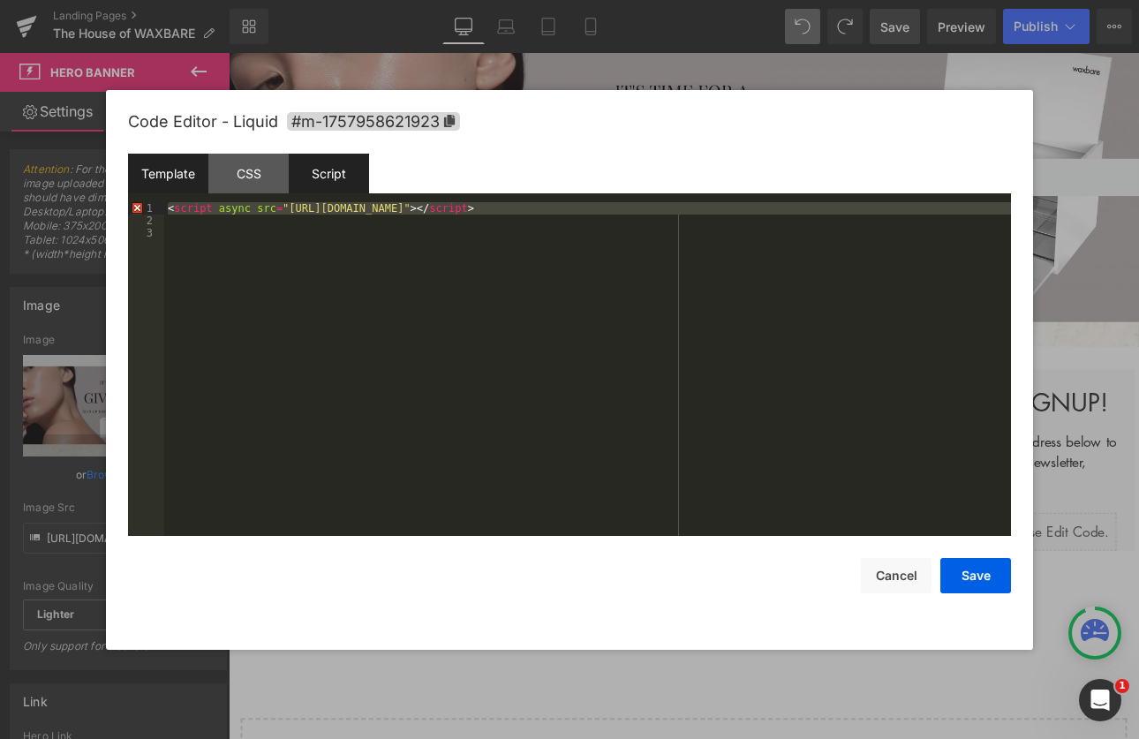
click at [174, 162] on div "Template" at bounding box center [168, 174] width 80 height 40
click at [352, 163] on div "Script" at bounding box center [329, 174] width 80 height 40
click at [173, 162] on div "Template" at bounding box center [168, 174] width 80 height 40
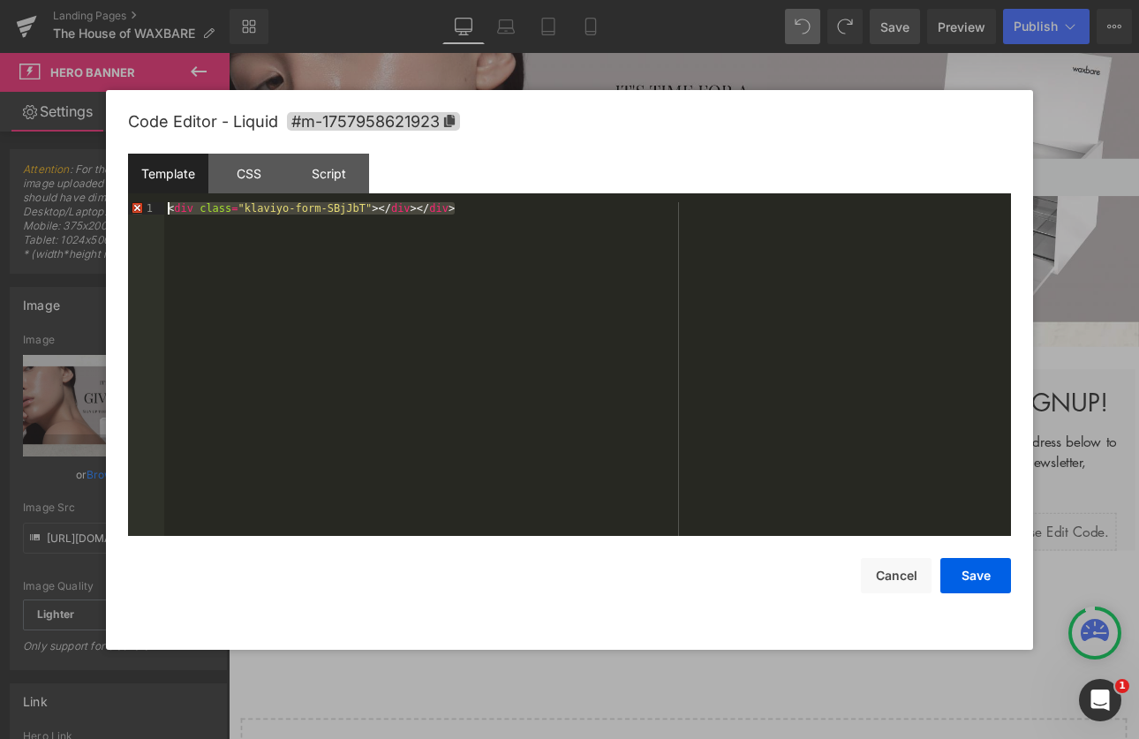
drag, startPoint x: 495, startPoint y: 204, endPoint x: 140, endPoint y: 206, distance: 354.1
click at [140, 206] on pre "1 < div class = "klaviyo-form-SBjJbT" > </ div > </ div > XXXXXXXXXXXXXXXXXXXXX…" at bounding box center [569, 369] width 883 height 334
click at [555, 209] on div "< div class = "klaviyo-form-SBjJbT" > </ div > </ div >" at bounding box center [587, 381] width 847 height 359
click at [549, 368] on div "< div class = "klaviyo-form-SBjJbT" > </ div >" at bounding box center [587, 381] width 847 height 359
click at [329, 173] on div "Script" at bounding box center [329, 174] width 80 height 40
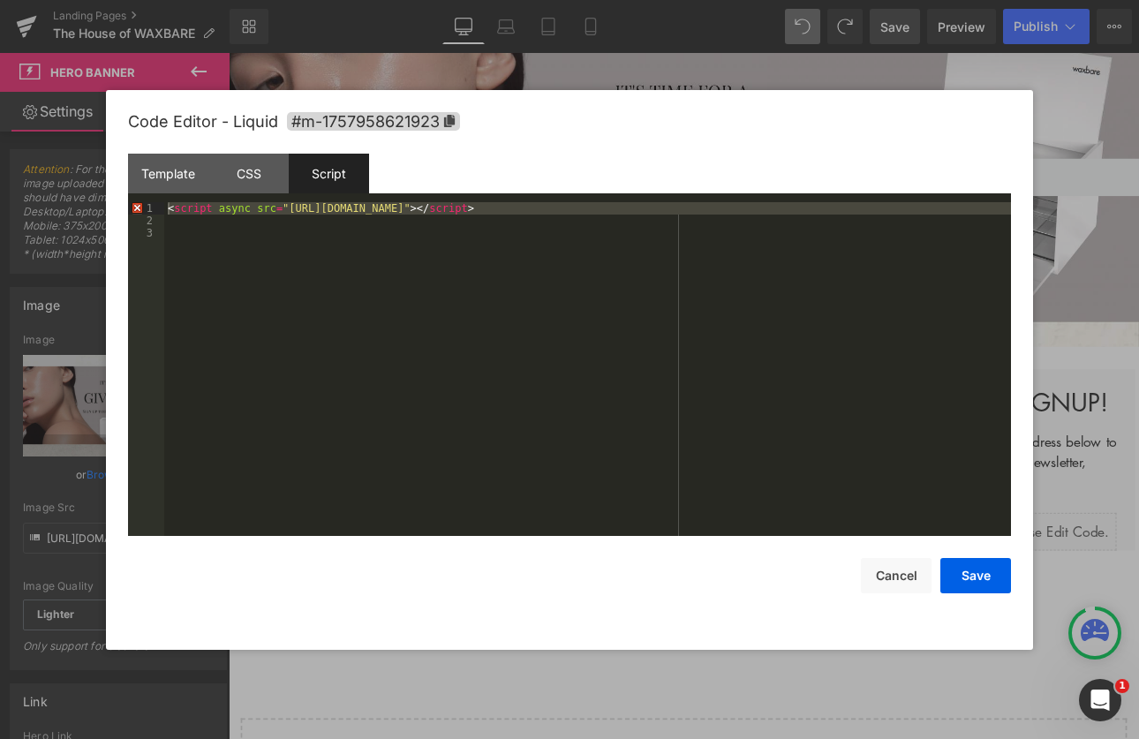
click at [821, 215] on div "< script async src = "https://static.klaviyo.com/onsite/js/klaviyo.js?company_i…" at bounding box center [587, 381] width 847 height 359
click at [798, 209] on div "< script async src = "https://static.klaviyo.com/onsite/js/klaviyo.js?company_i…" at bounding box center [587, 381] width 847 height 359
click at [487, 297] on div "< script async src = "https://static.klaviyo.com/onsite/js/klaviyo.js?company_i…" at bounding box center [587, 381] width 847 height 359
drag, startPoint x: 744, startPoint y: 207, endPoint x: 145, endPoint y: 208, distance: 599.6
click at [145, 208] on pre "1 2 < script async src = "https://static.klaviyo.com/onsite/js/klaviyo.js?compa…" at bounding box center [569, 369] width 883 height 334
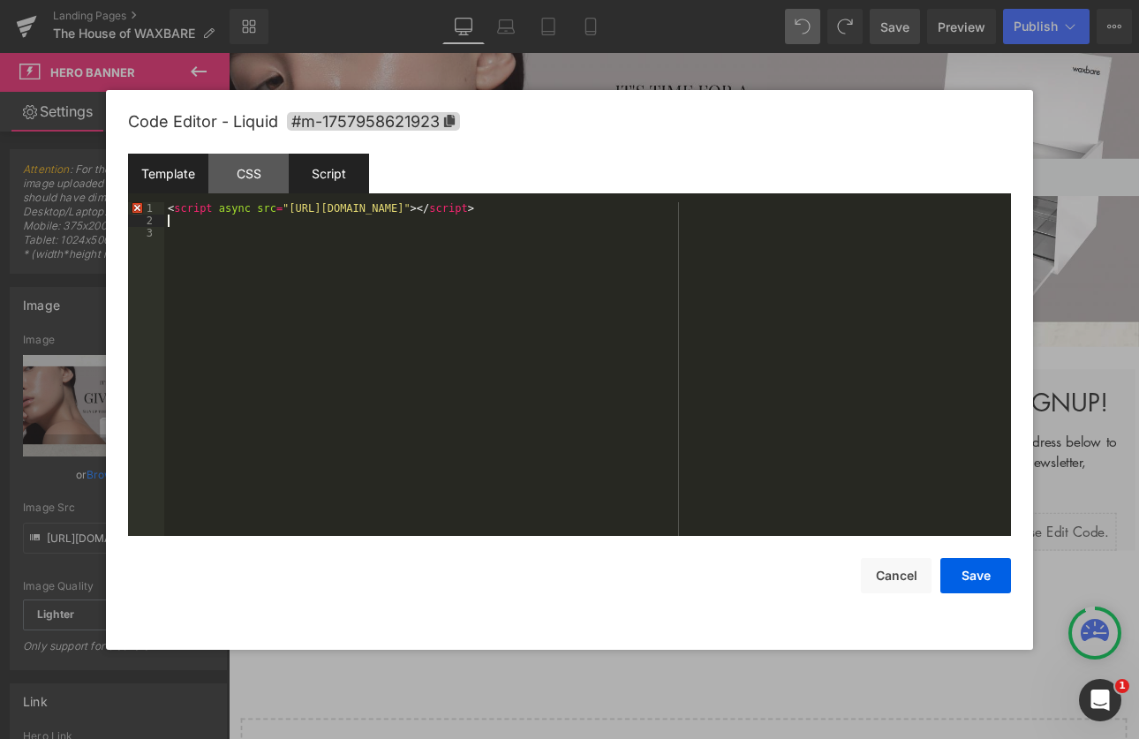
click at [145, 185] on div "Template" at bounding box center [168, 174] width 80 height 40
click at [333, 181] on div "Script" at bounding box center [329, 174] width 80 height 40
drag, startPoint x: 798, startPoint y: 209, endPoint x: 119, endPoint y: 211, distance: 679.1
click at [119, 211] on div "Code Editor - Liquid #m-1757958621923 Template CSS Script Data 1 2 < div class …" at bounding box center [569, 370] width 927 height 560
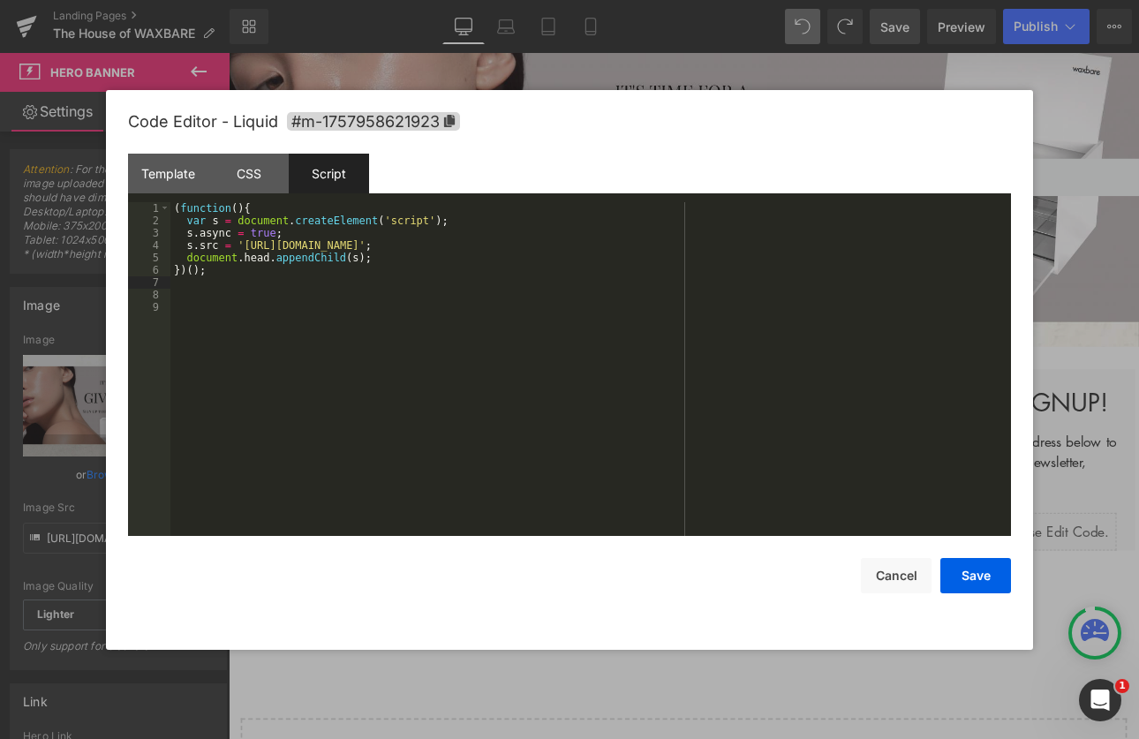
click at [852, 479] on div "( function ( ) { var s = document . createElement ( 'script' ) ; s . async = tr…" at bounding box center [590, 381] width 841 height 359
click at [986, 583] on button "Save" at bounding box center [975, 575] width 71 height 35
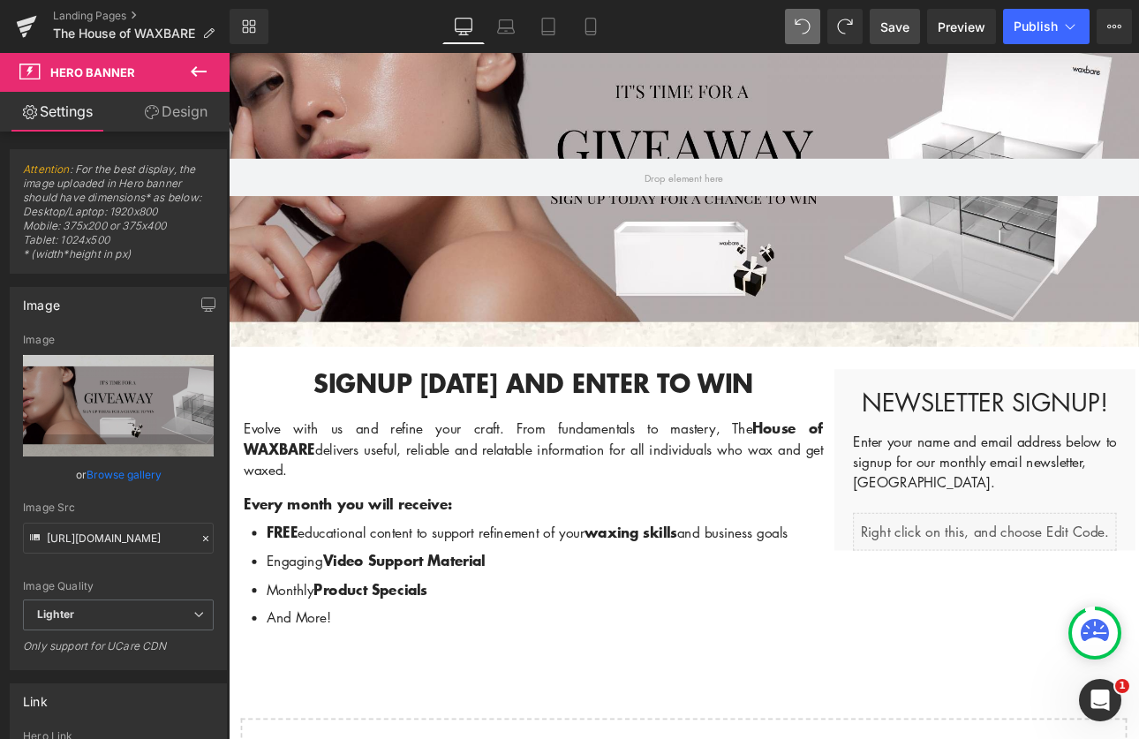
click at [887, 26] on span "Save" at bounding box center [894, 27] width 29 height 19
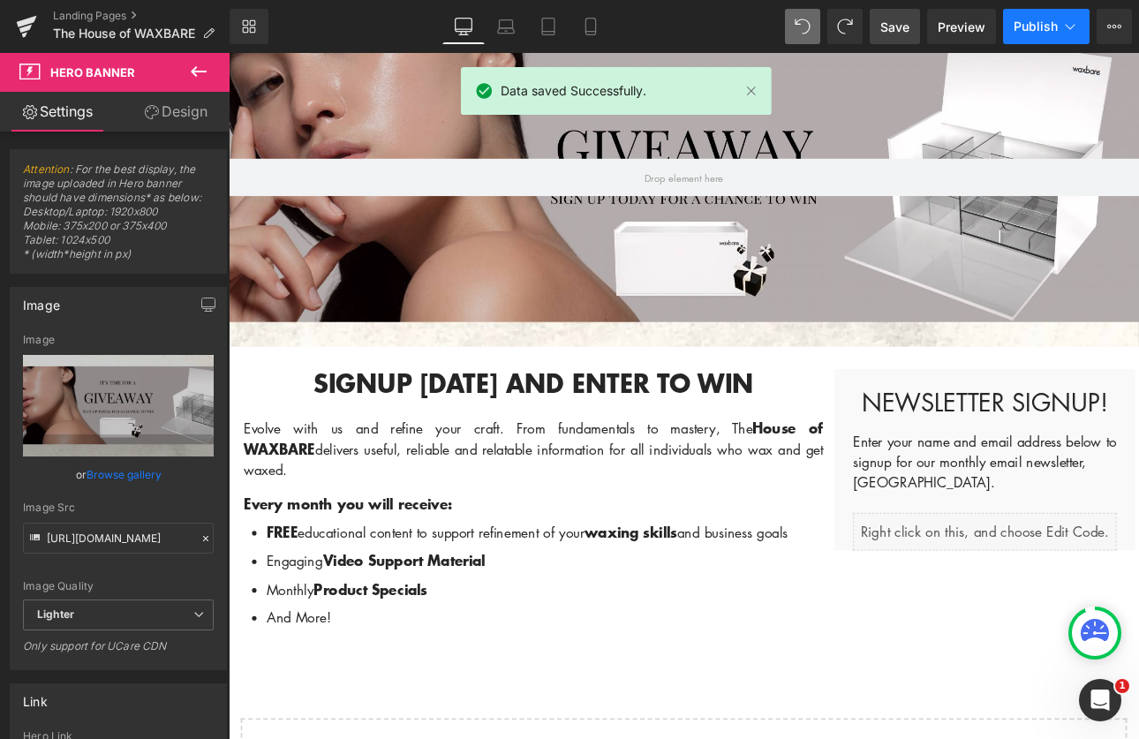
click at [1037, 29] on span "Publish" at bounding box center [1036, 26] width 44 height 14
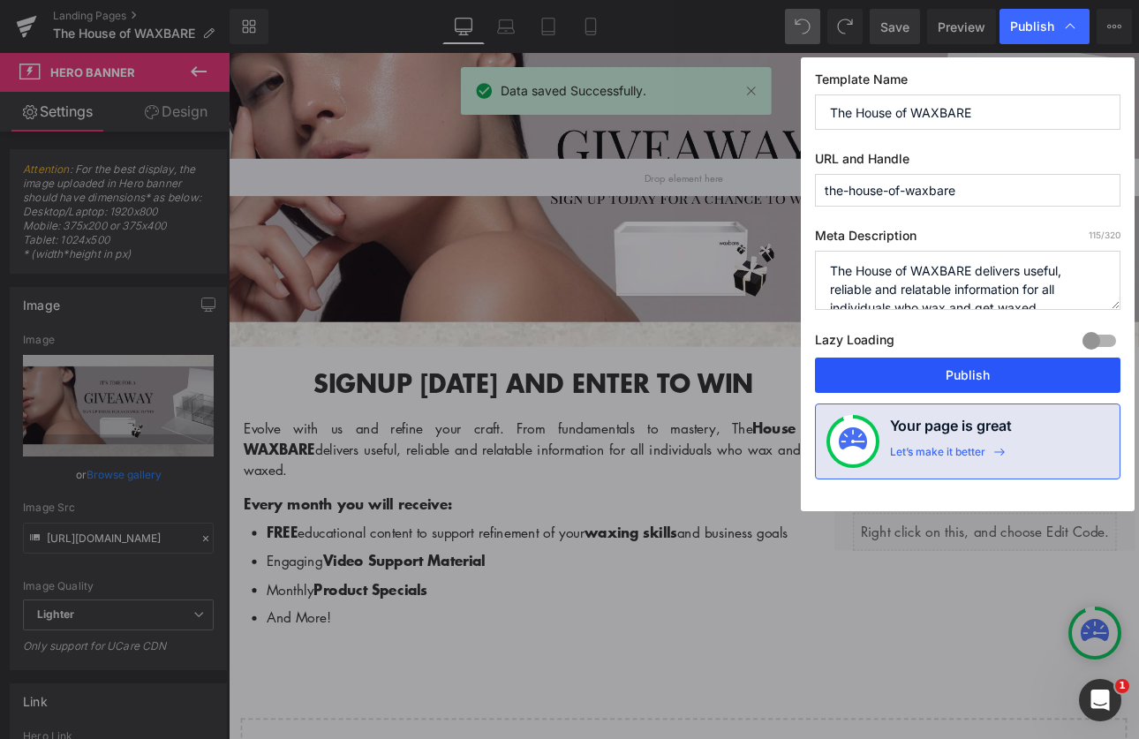
click at [962, 374] on button "Publish" at bounding box center [968, 375] width 306 height 35
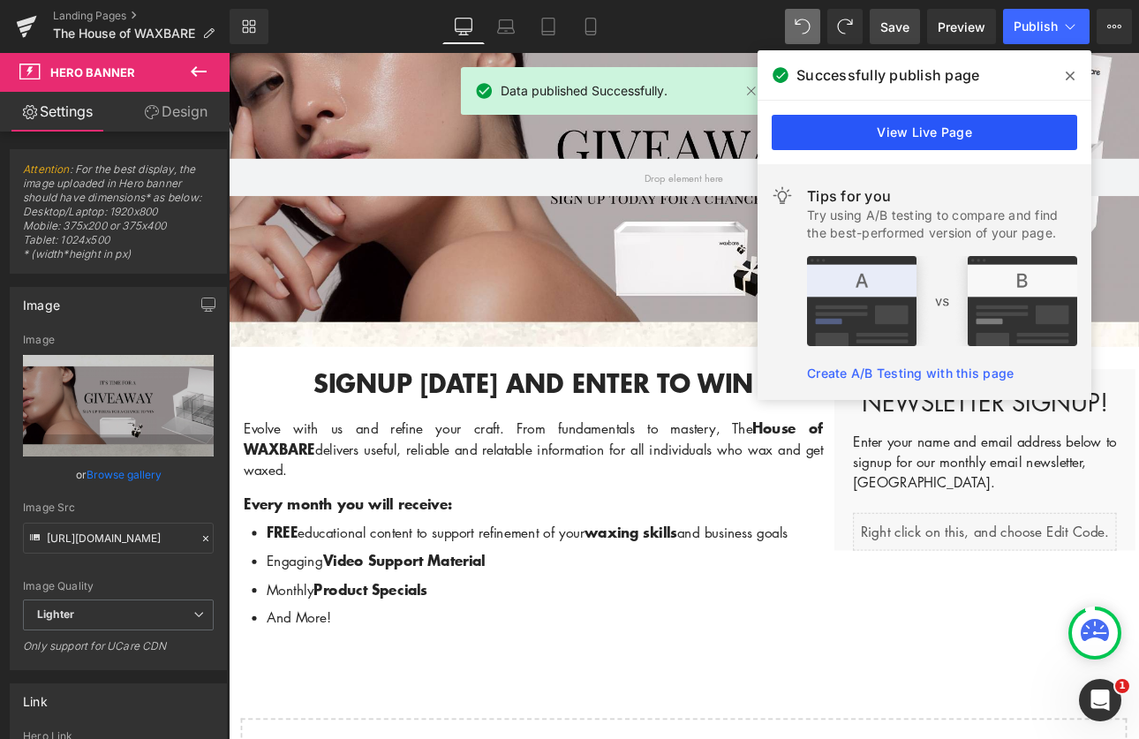
click at [997, 127] on link "View Live Page" at bounding box center [925, 132] width 306 height 35
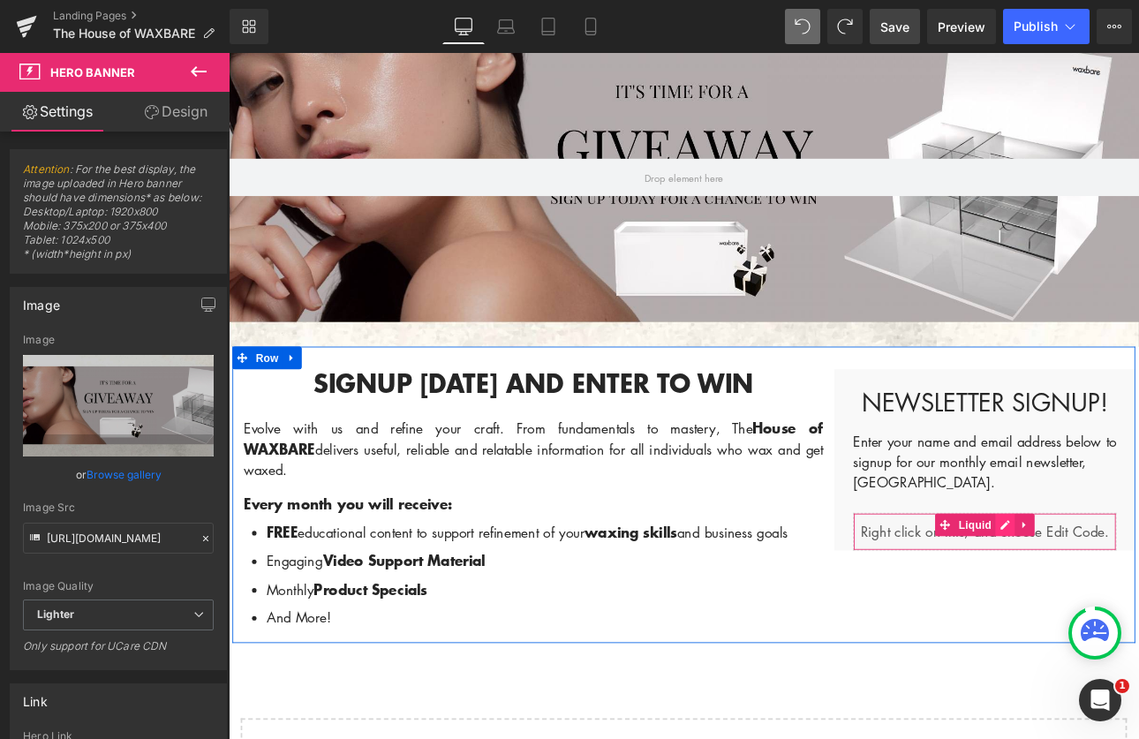
click at [1126, 606] on div "Liquid" at bounding box center [1116, 615] width 309 height 44
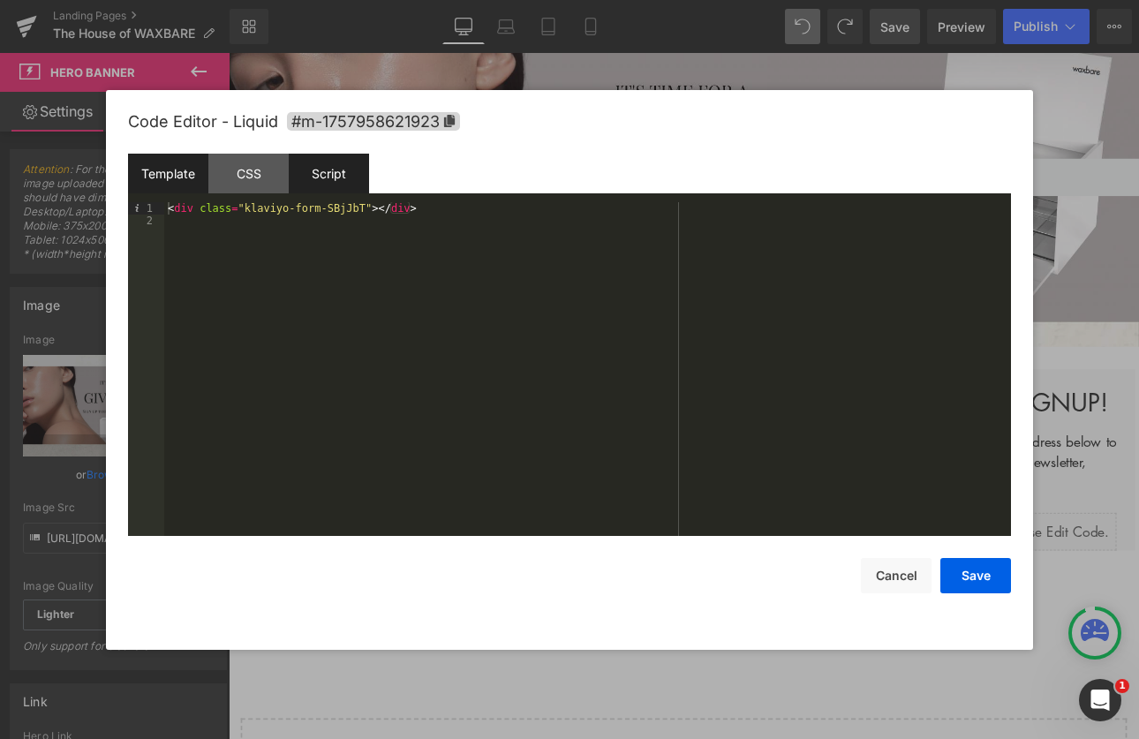
click at [344, 175] on div "Script" at bounding box center [329, 174] width 80 height 40
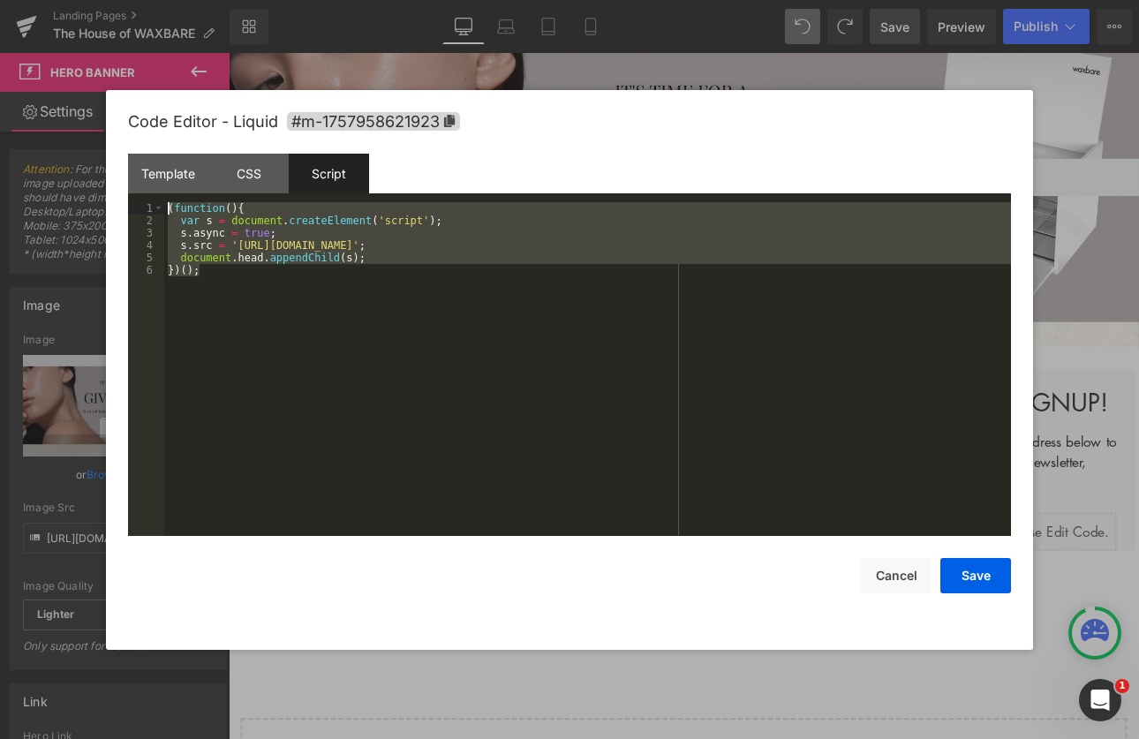
drag, startPoint x: 385, startPoint y: 280, endPoint x: 152, endPoint y: 200, distance: 246.3
click at [152, 200] on div "Template CSS Script Data 1 2 < div class = "klaviyo-form-SBjJbT" > </ div > XXX…" at bounding box center [569, 345] width 883 height 382
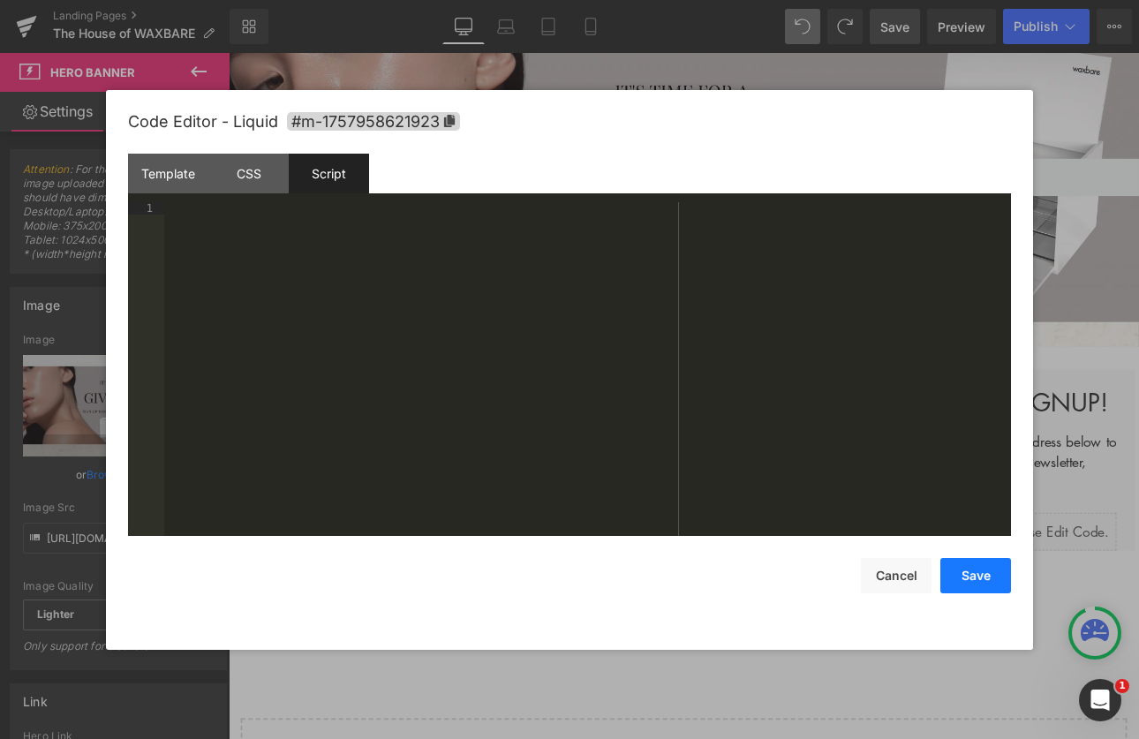
click at [980, 582] on button "Save" at bounding box center [975, 575] width 71 height 35
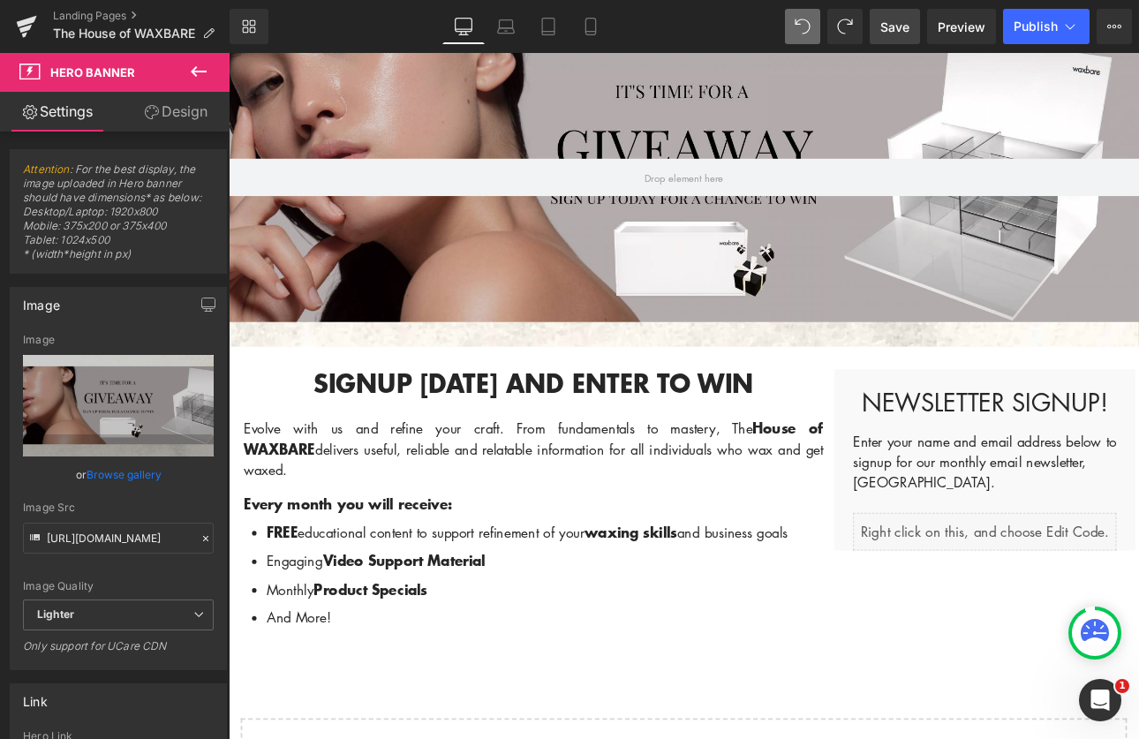
click at [883, 22] on span "Save" at bounding box center [894, 27] width 29 height 19
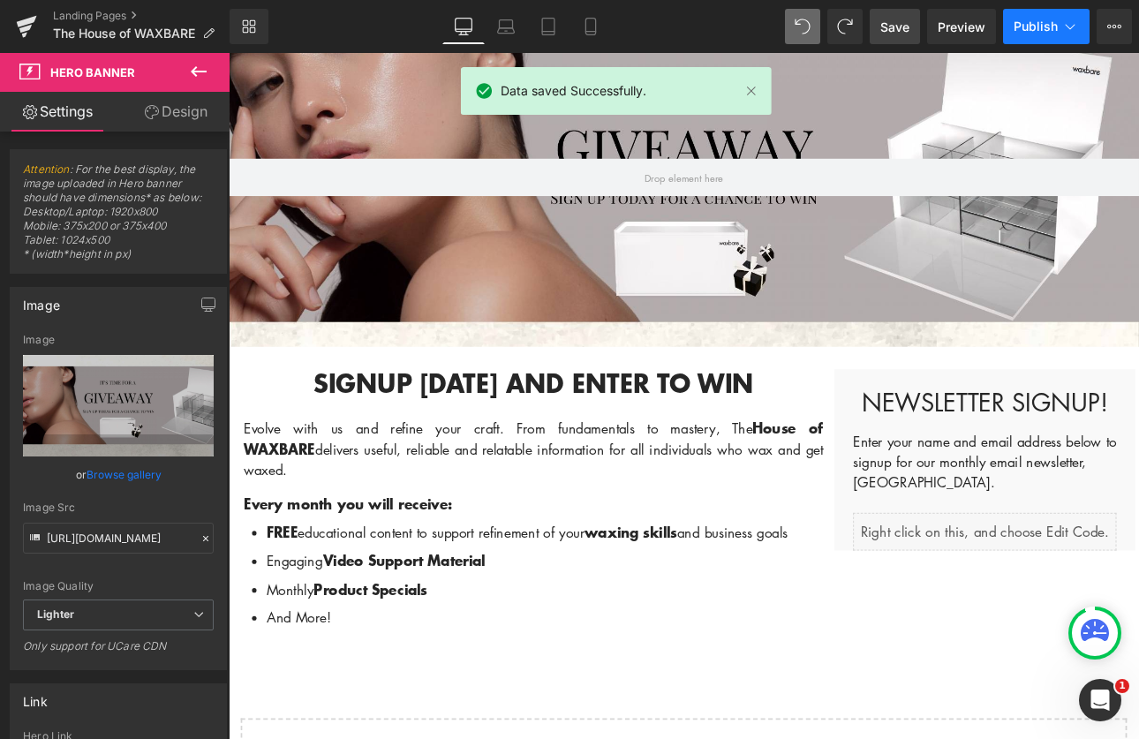
click at [1032, 31] on span "Publish" at bounding box center [1036, 26] width 44 height 14
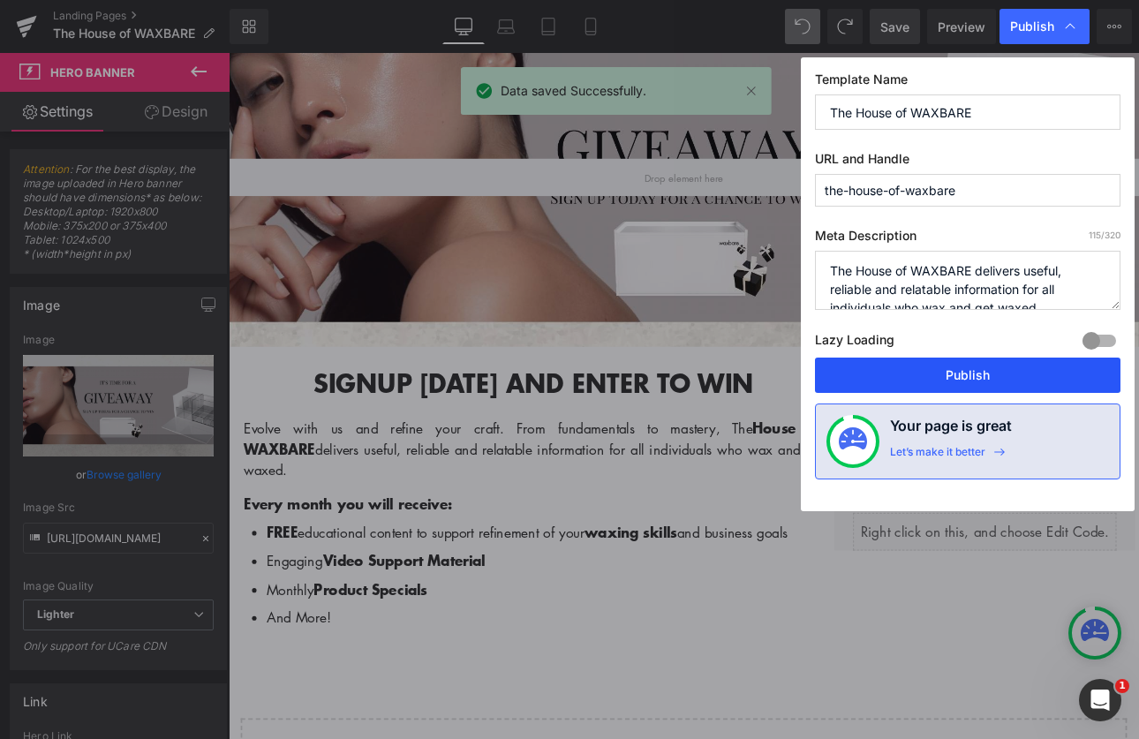
click at [971, 374] on button "Publish" at bounding box center [968, 375] width 306 height 35
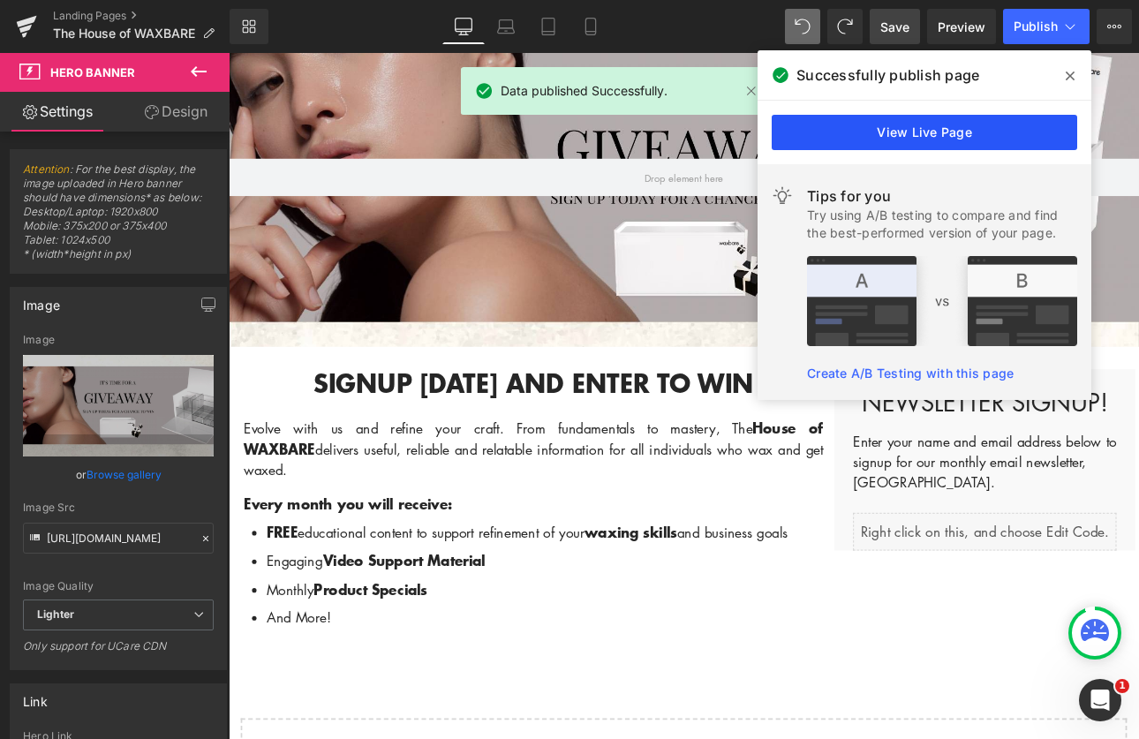
click at [940, 142] on link "View Live Page" at bounding box center [925, 132] width 306 height 35
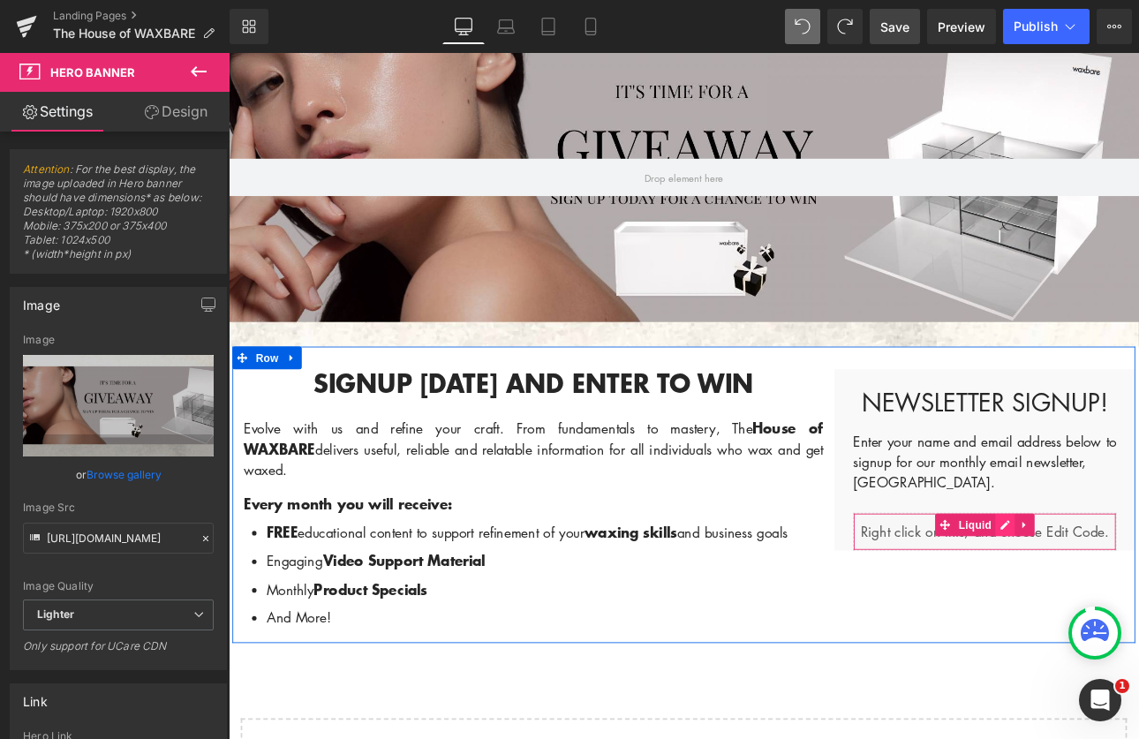
click at [1130, 601] on div "Liquid" at bounding box center [1116, 615] width 309 height 44
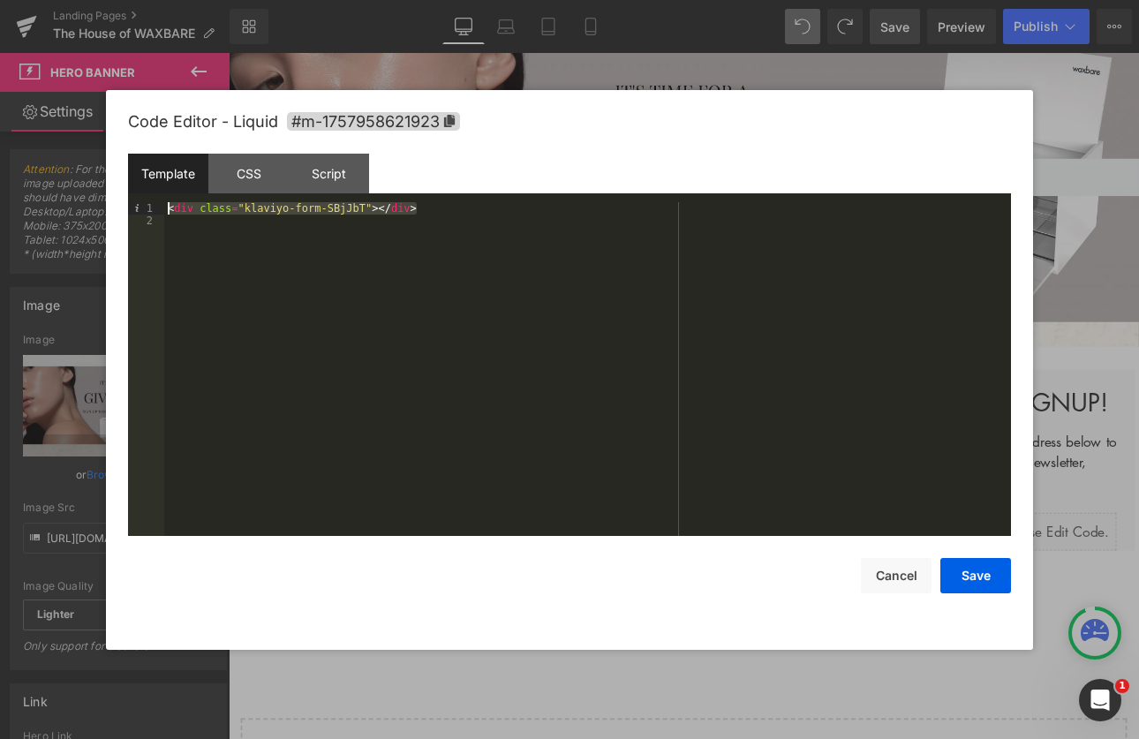
drag, startPoint x: 438, startPoint y: 213, endPoint x: 145, endPoint y: 212, distance: 293.2
click at [145, 212] on pre "1 2 < div class = "klaviyo-form-SBjJbT" > </ div > XXXXXXXXXXXXXXXXXXXXXXXXXXXX…" at bounding box center [569, 369] width 883 height 334
click at [324, 295] on div "< div class = "klaviyo-form-SBjJbT" style = "min-height:320px" > </ div >" at bounding box center [587, 381] width 847 height 359
click at [345, 170] on div "Script" at bounding box center [329, 174] width 80 height 40
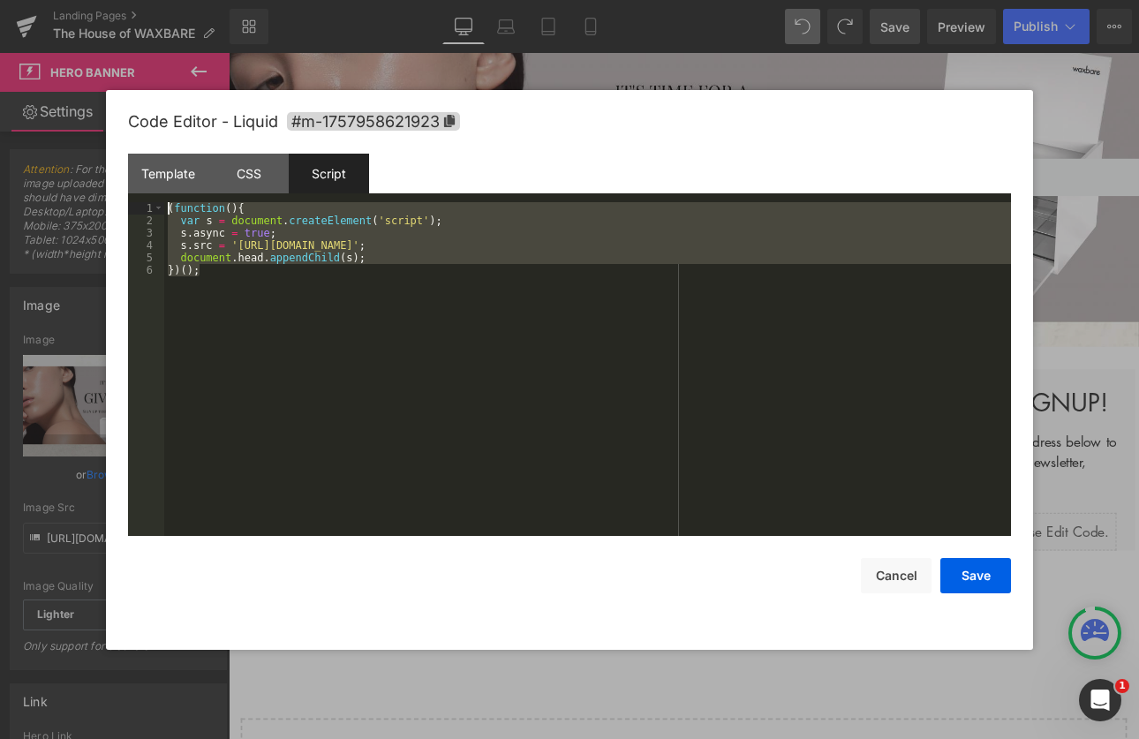
drag, startPoint x: 242, startPoint y: 279, endPoint x: 126, endPoint y: 186, distance: 148.3
click at [126, 186] on div "Code Editor - Liquid #m-1757958621923 Template CSS Script Data 1 2 3 < div clas…" at bounding box center [569, 370] width 927 height 560
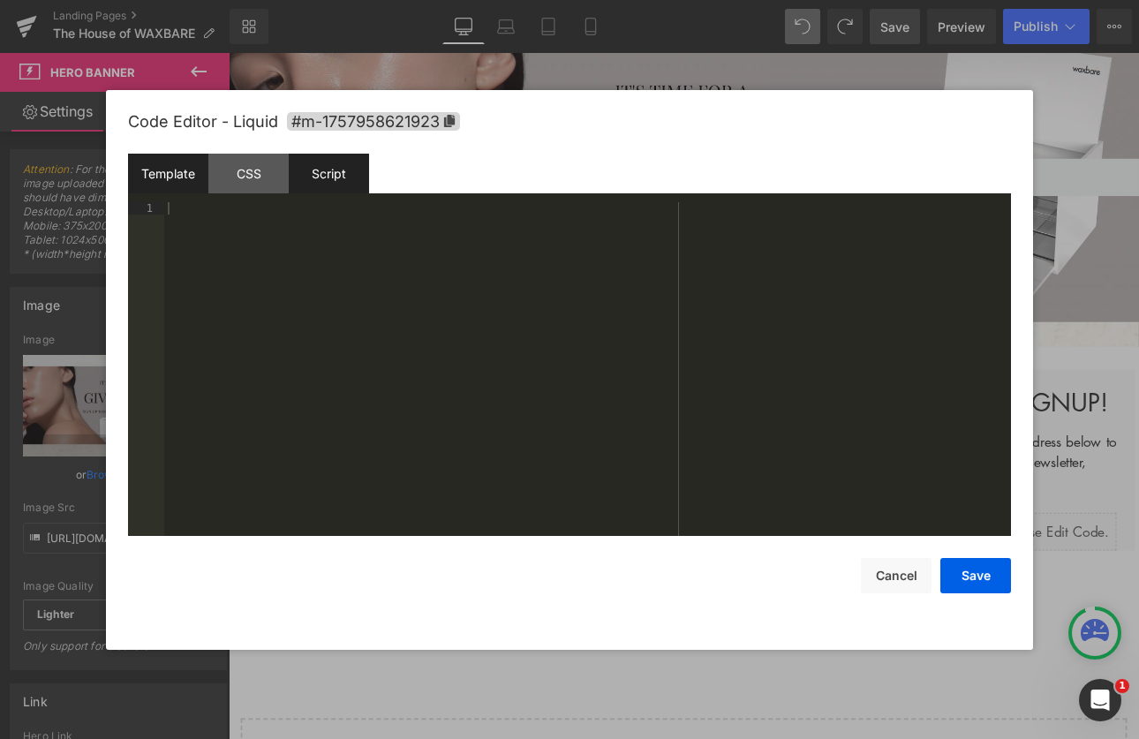
click at [151, 167] on div "Template" at bounding box center [168, 174] width 80 height 40
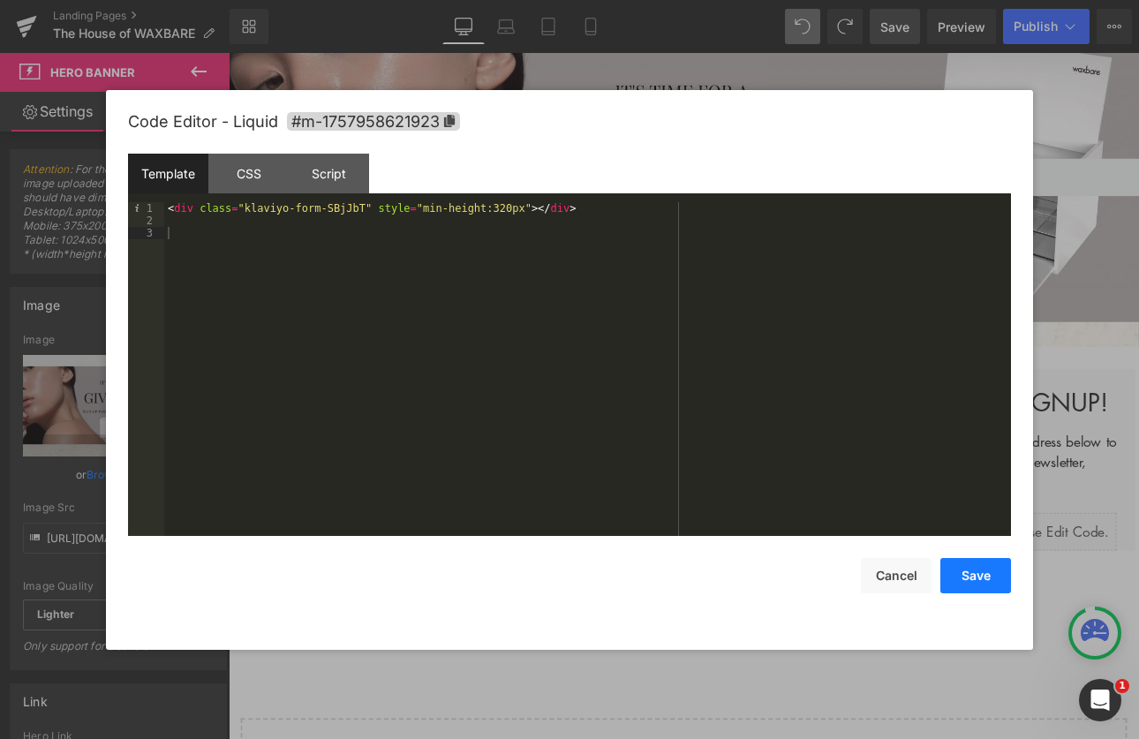
click at [981, 589] on button "Save" at bounding box center [975, 575] width 71 height 35
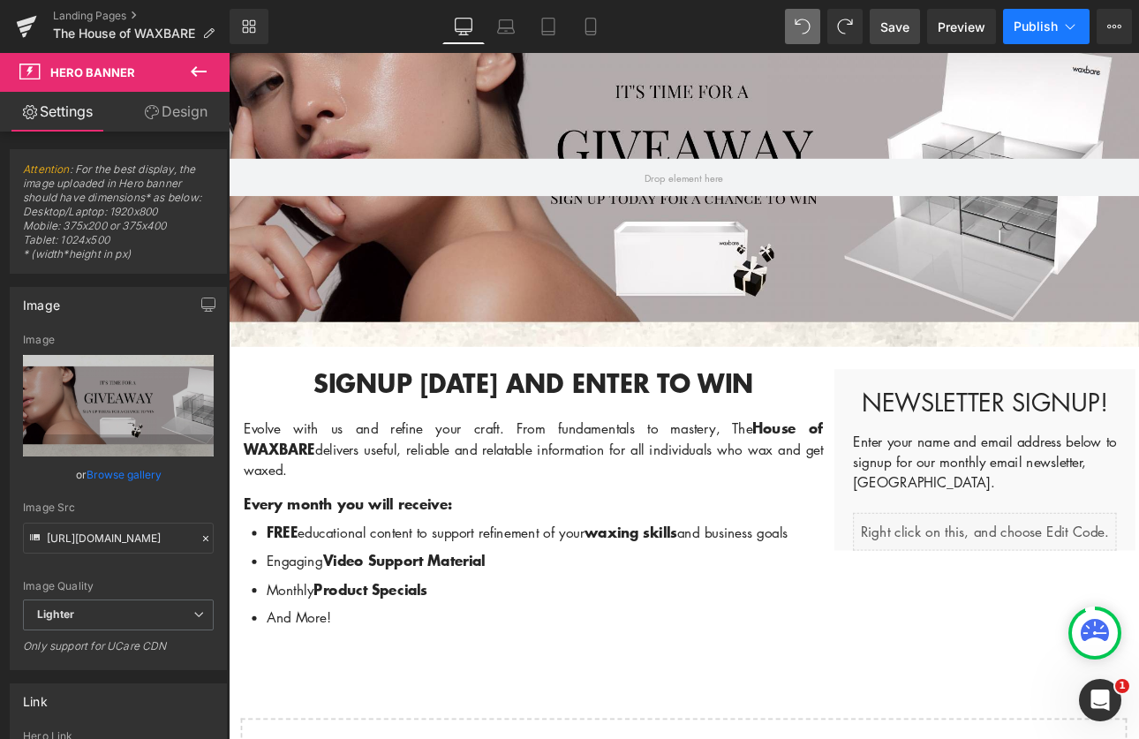
click at [1044, 23] on span "Publish" at bounding box center [1036, 26] width 44 height 14
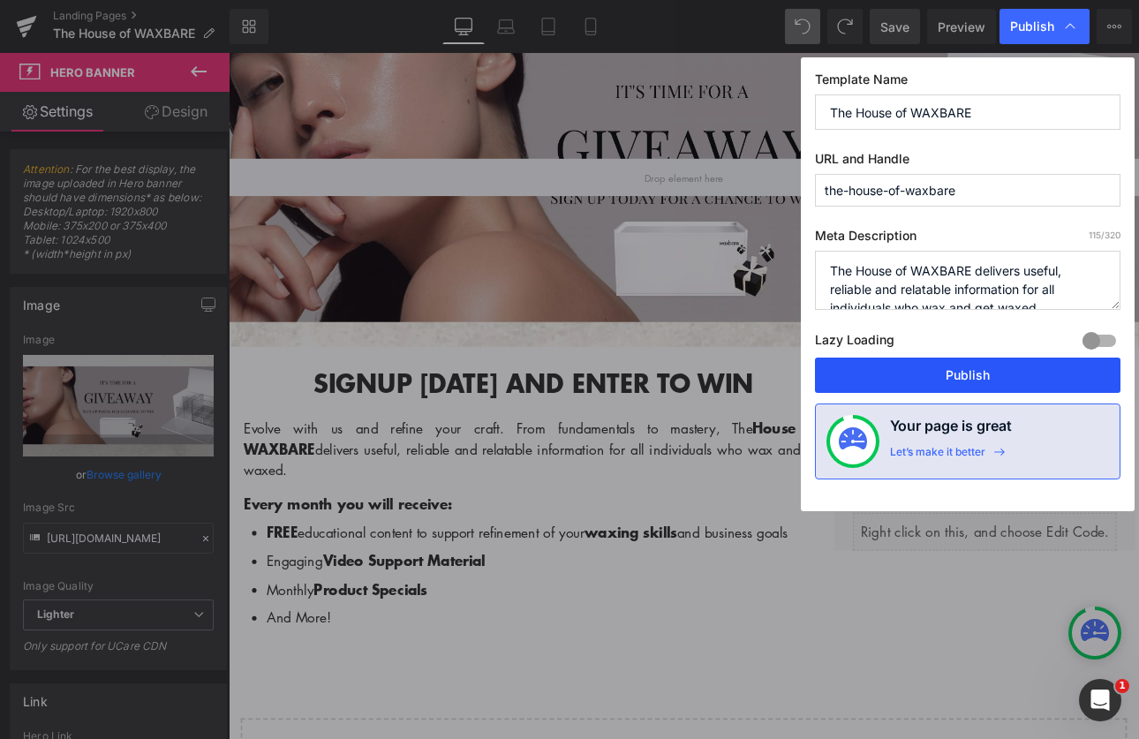
click at [963, 366] on button "Publish" at bounding box center [968, 375] width 306 height 35
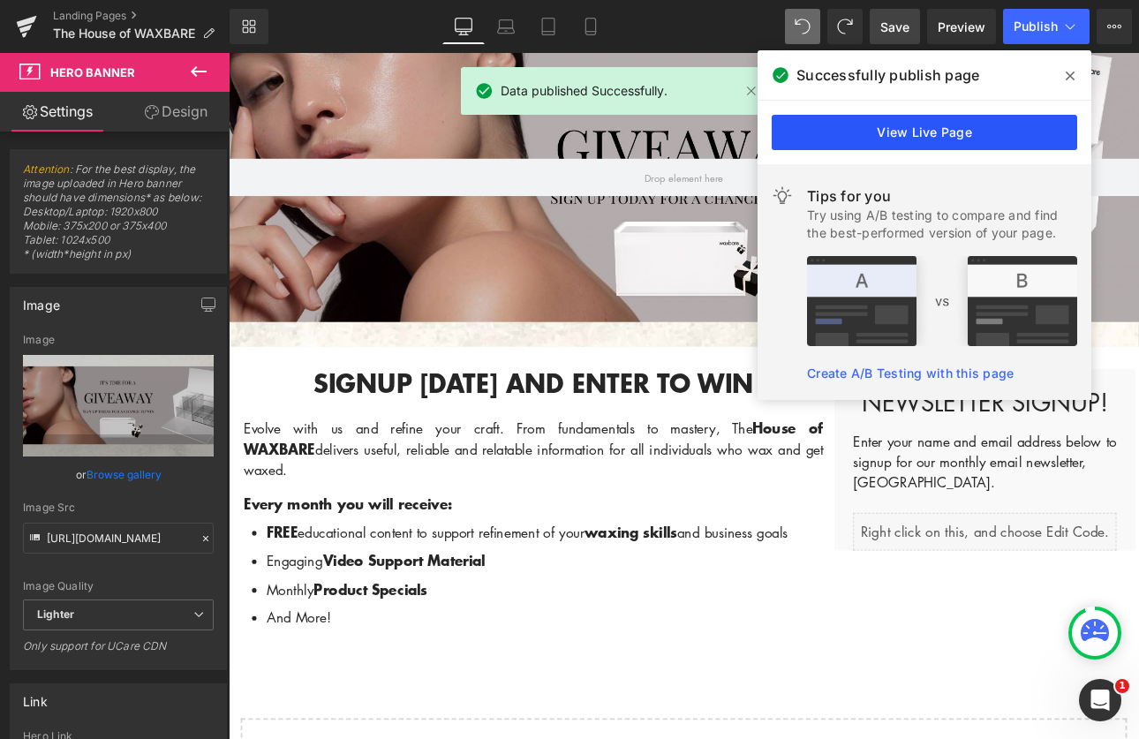
click at [986, 132] on link "View Live Page" at bounding box center [925, 132] width 306 height 35
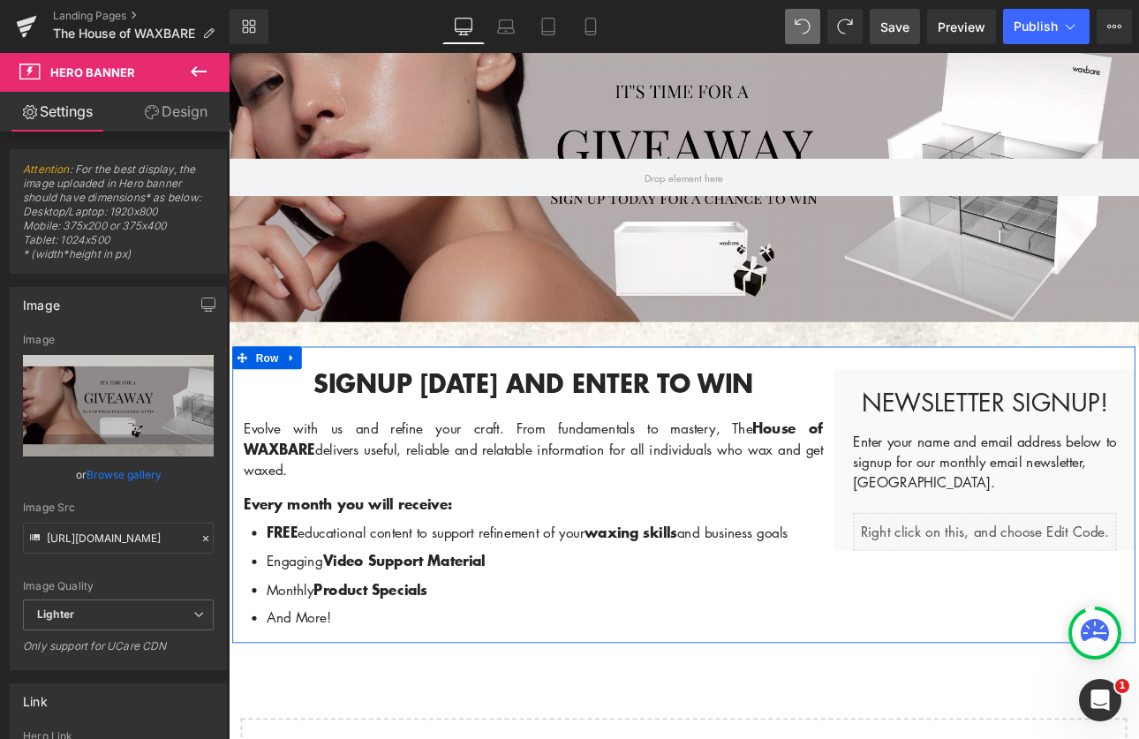
click at [1128, 601] on div "Liquid" at bounding box center [1116, 615] width 309 height 44
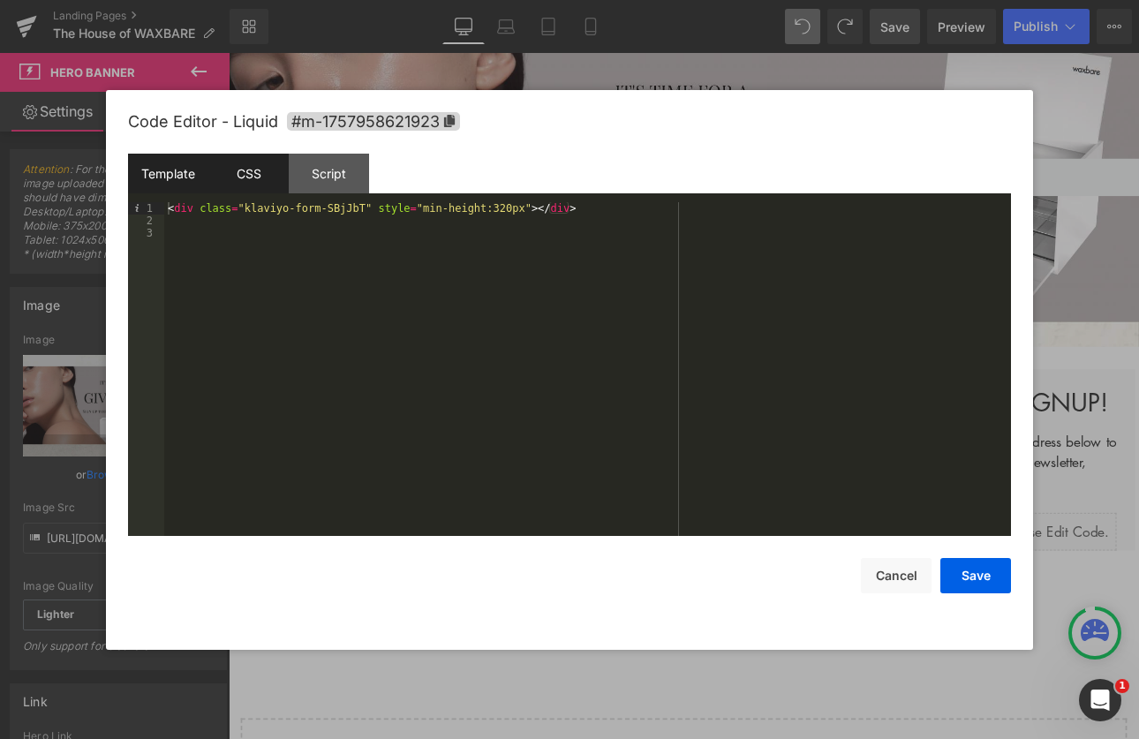
click at [264, 179] on div "CSS" at bounding box center [248, 174] width 80 height 40
click at [346, 195] on div "Template CSS Script Data" at bounding box center [569, 178] width 883 height 49
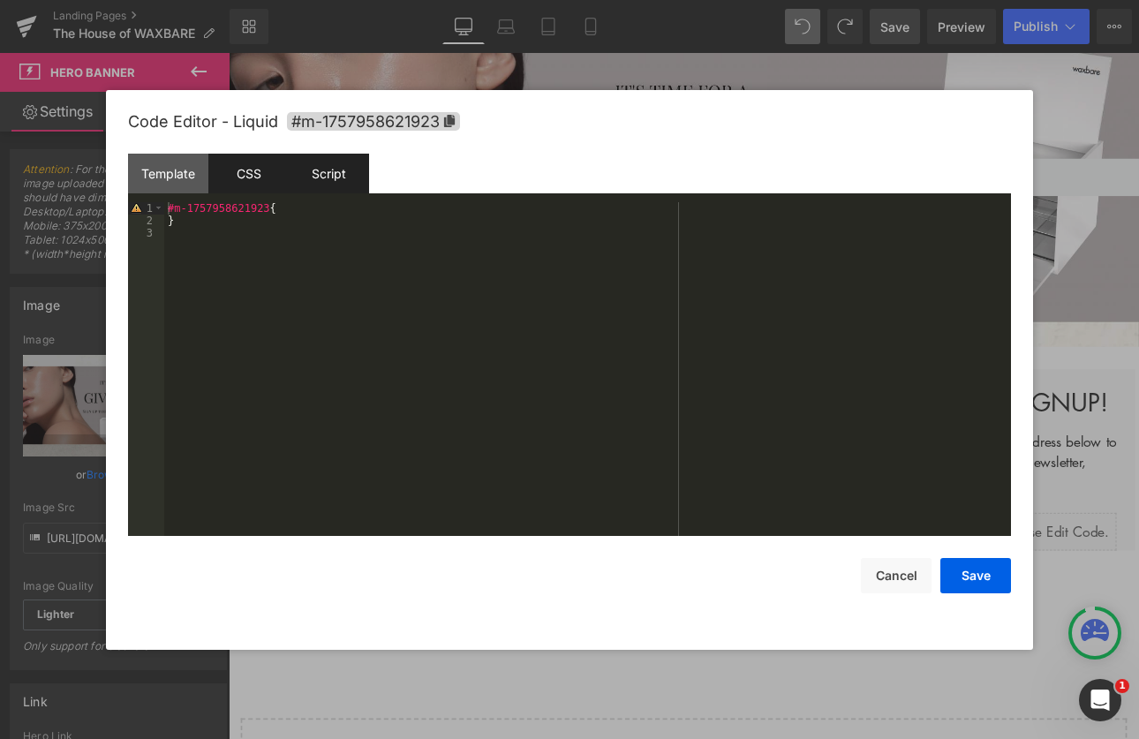
click at [345, 183] on div "Script" at bounding box center [329, 174] width 80 height 40
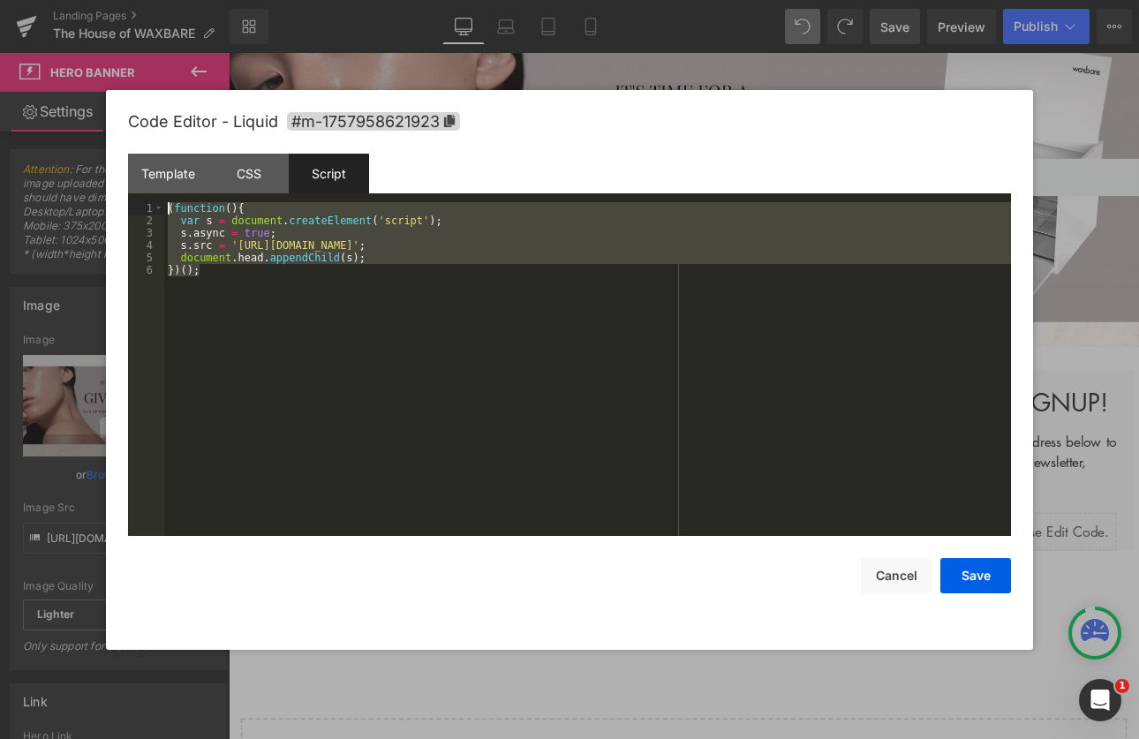
drag, startPoint x: 215, startPoint y: 274, endPoint x: 108, endPoint y: 200, distance: 130.3
click at [108, 200] on div "Code Editor - Liquid #m-1757958621923 Template CSS Script Data 1 2 3 < div clas…" at bounding box center [569, 370] width 927 height 560
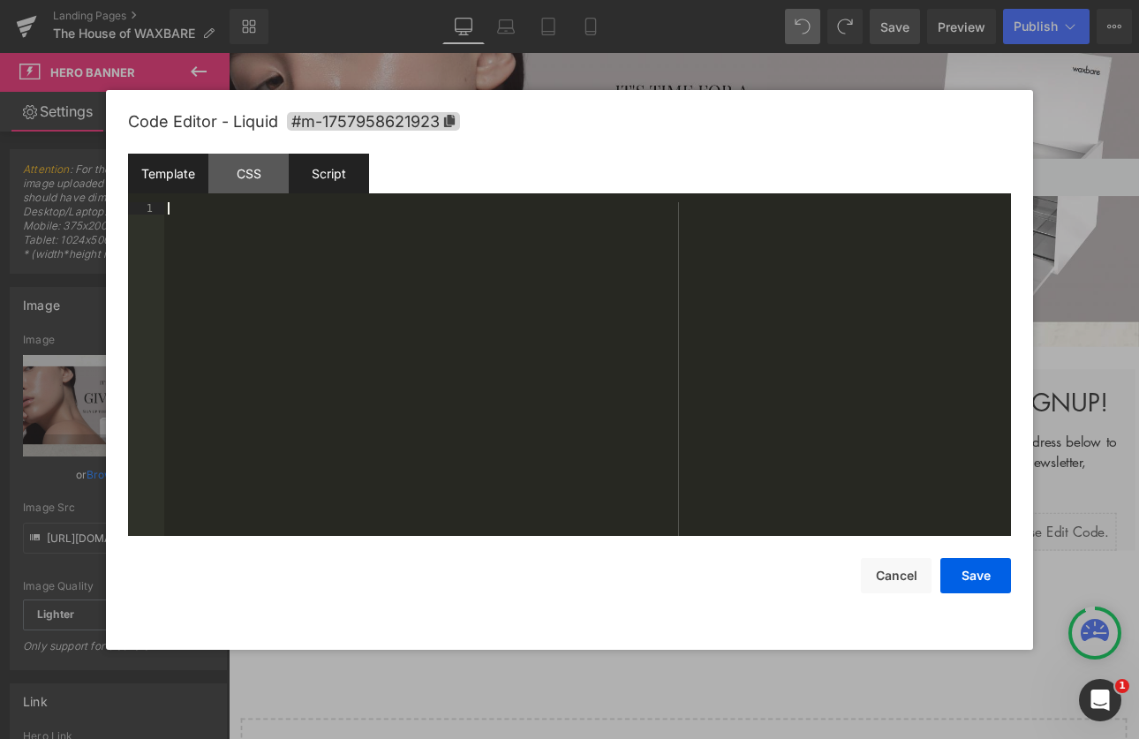
click at [163, 179] on div "Template" at bounding box center [168, 174] width 80 height 40
drag, startPoint x: 638, startPoint y: 202, endPoint x: 160, endPoint y: 206, distance: 477.8
click at [160, 206] on pre "1 2 3 < div class = "klaviyo-form-SBjJbT" style = "min-height:320px" > </ div >…" at bounding box center [569, 369] width 883 height 334
click at [237, 238] on div "< div class = "klaviyo-form-SBjJbT" > </ div >" at bounding box center [587, 381] width 847 height 359
click at [325, 172] on div "Script" at bounding box center [329, 174] width 80 height 40
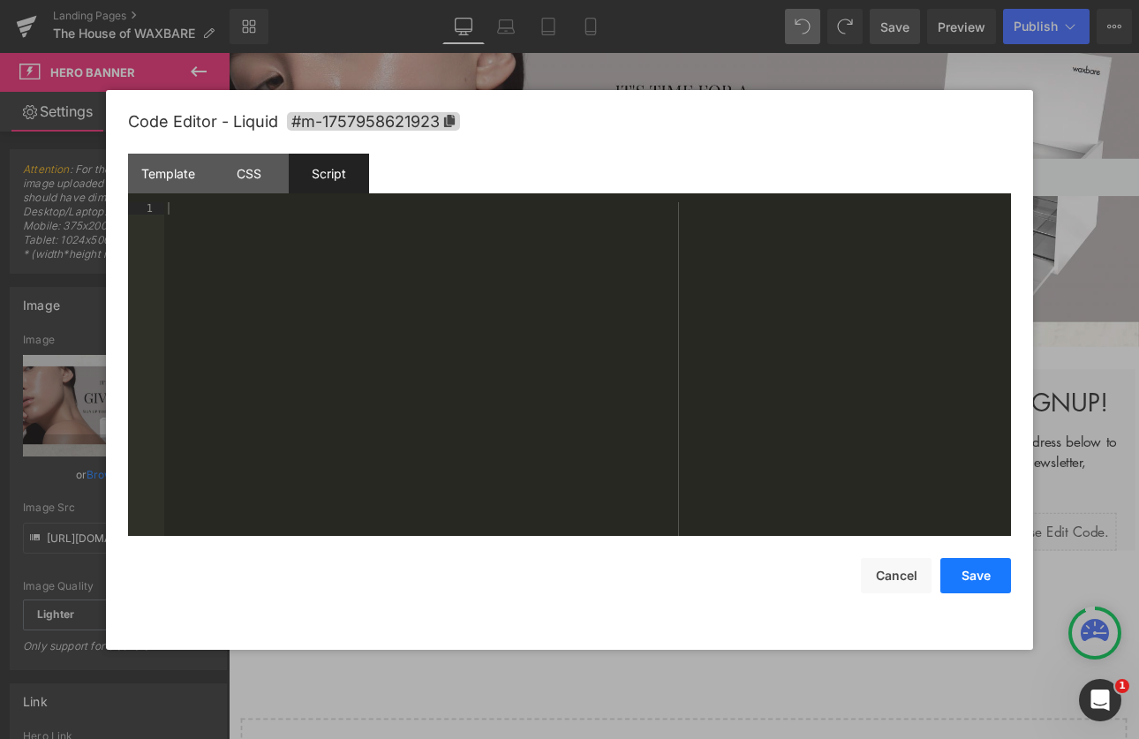
drag, startPoint x: 967, startPoint y: 592, endPoint x: 867, endPoint y: 631, distance: 107.4
click at [967, 592] on button "Save" at bounding box center [975, 575] width 71 height 35
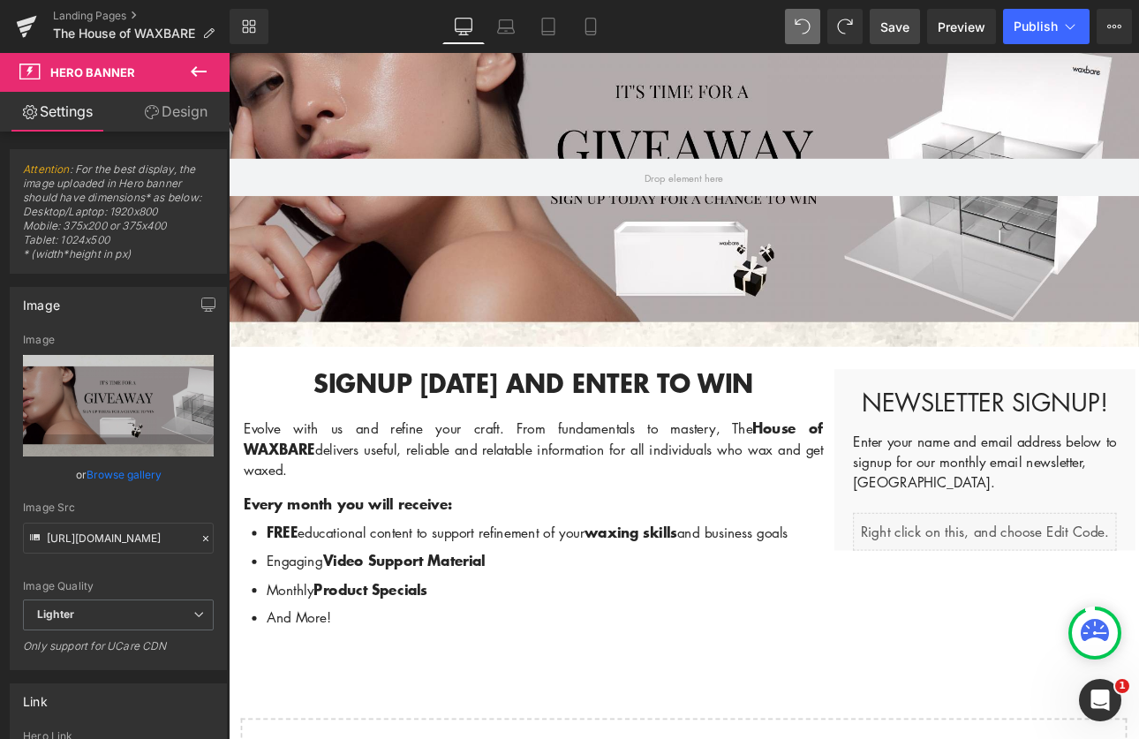
click at [897, 26] on span "Save" at bounding box center [894, 27] width 29 height 19
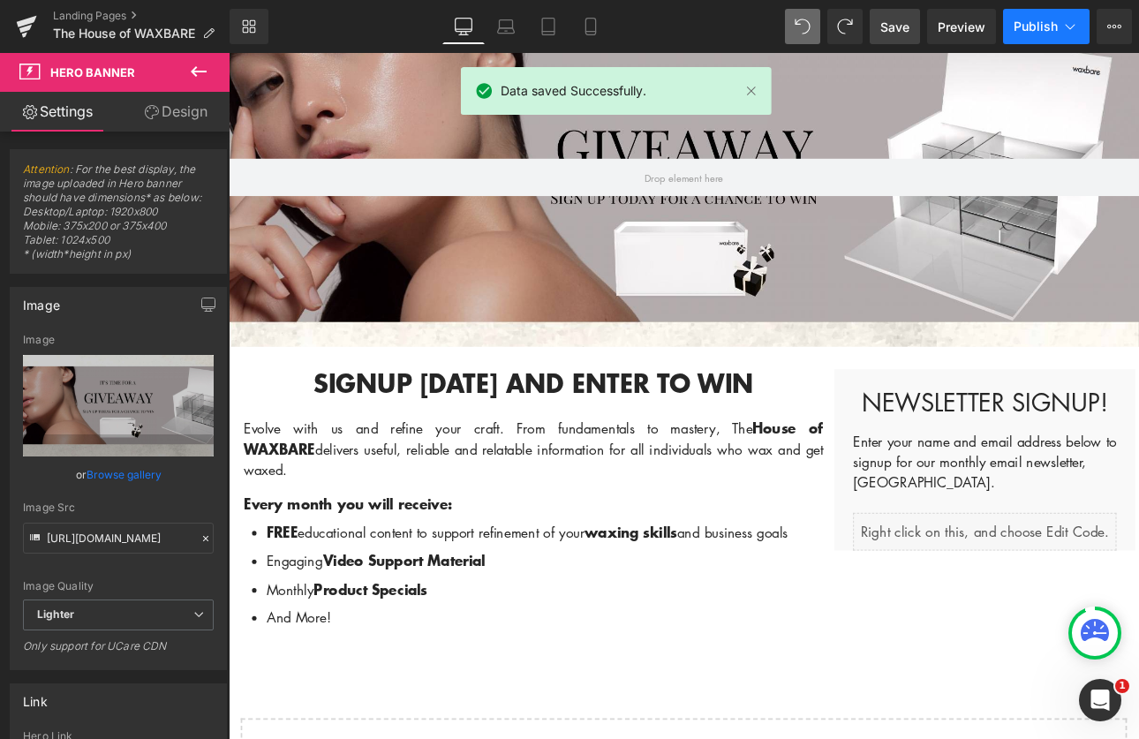
click at [1030, 22] on span "Publish" at bounding box center [1036, 26] width 44 height 14
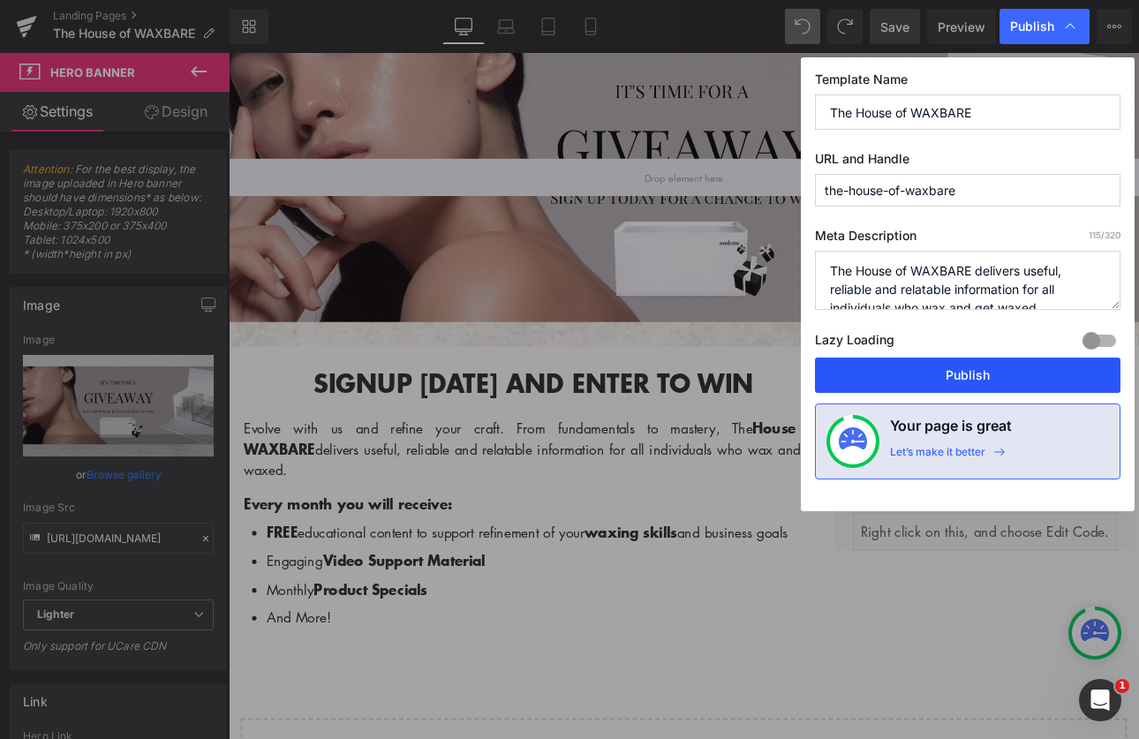
click at [1007, 373] on button "Publish" at bounding box center [968, 375] width 306 height 35
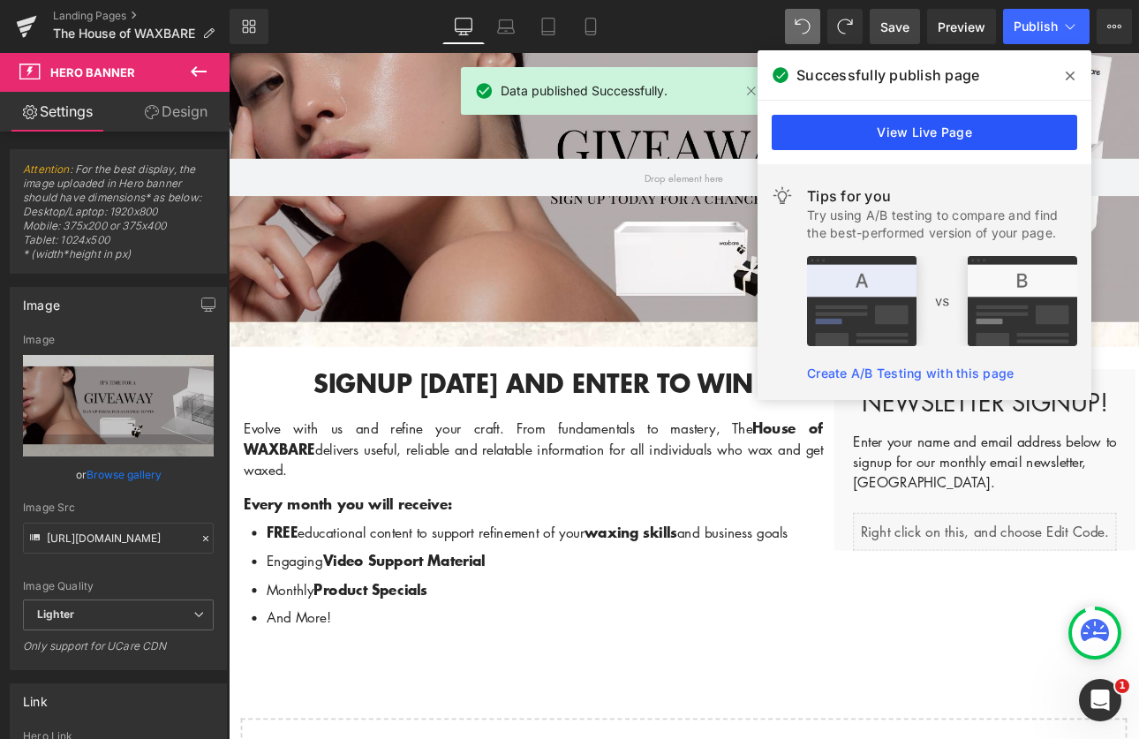
click at [1008, 130] on link "View Live Page" at bounding box center [925, 132] width 306 height 35
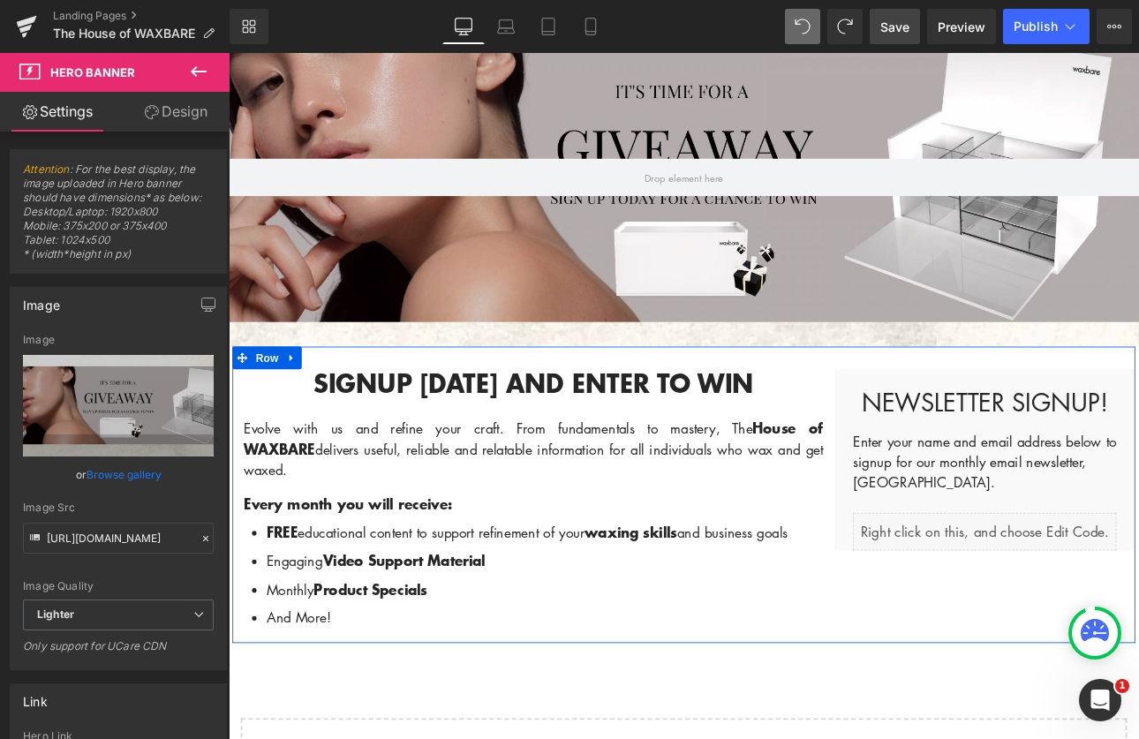
click at [1131, 598] on div "Liquid" at bounding box center [1116, 615] width 309 height 44
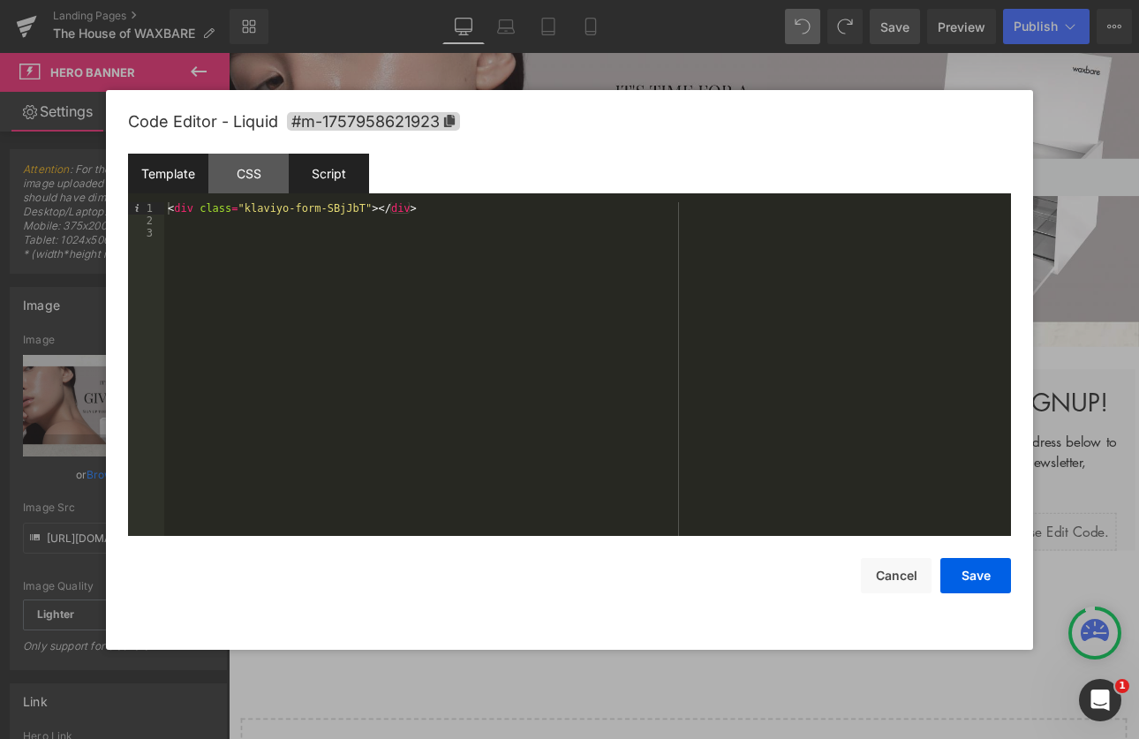
click at [327, 176] on div "Script" at bounding box center [329, 174] width 80 height 40
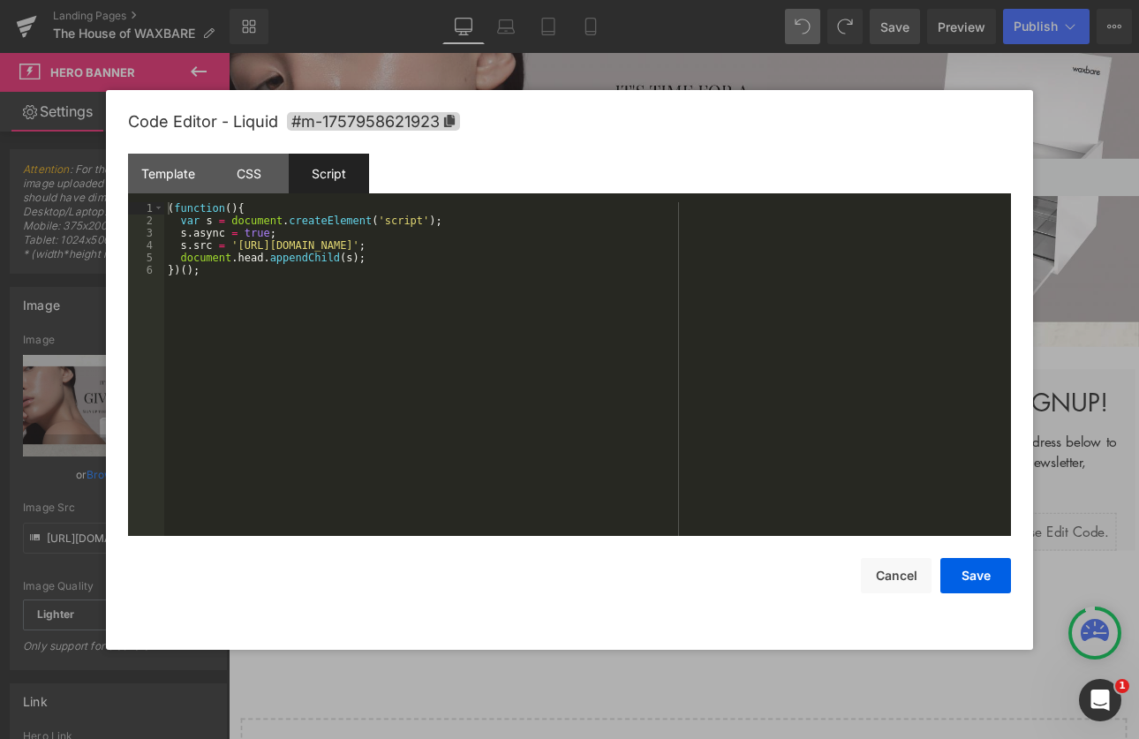
click at [1063, 283] on div at bounding box center [569, 369] width 1139 height 739
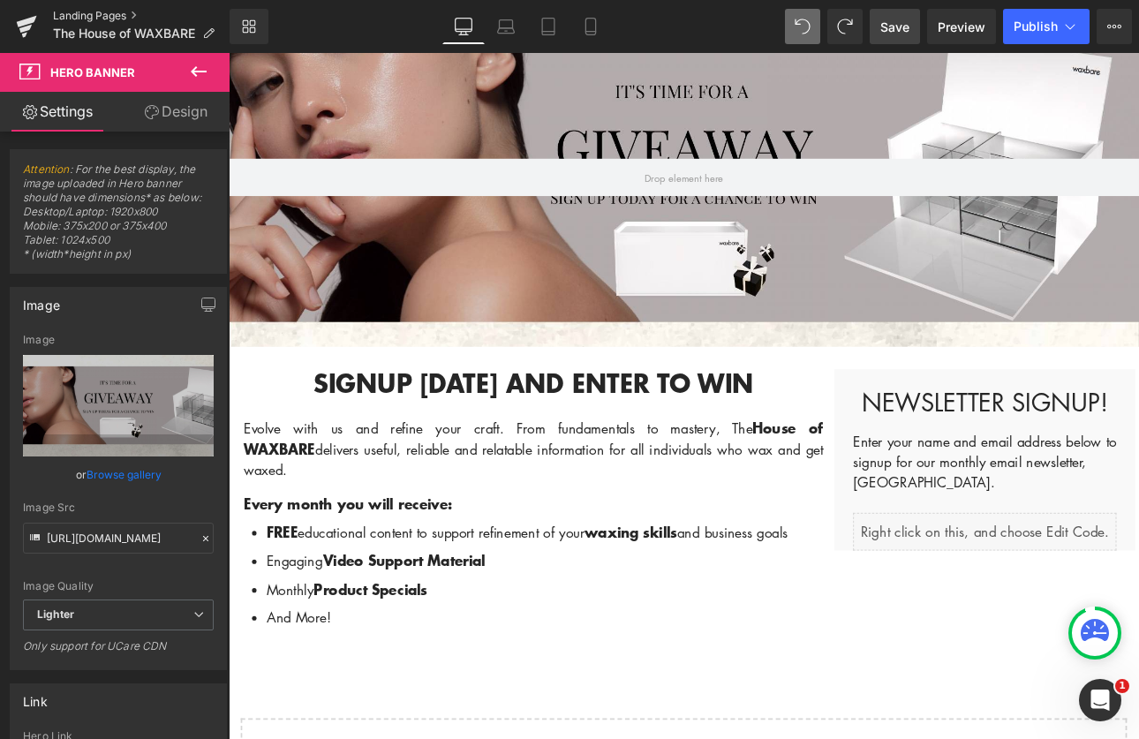
click at [81, 19] on link "Landing Pages" at bounding box center [141, 16] width 177 height 14
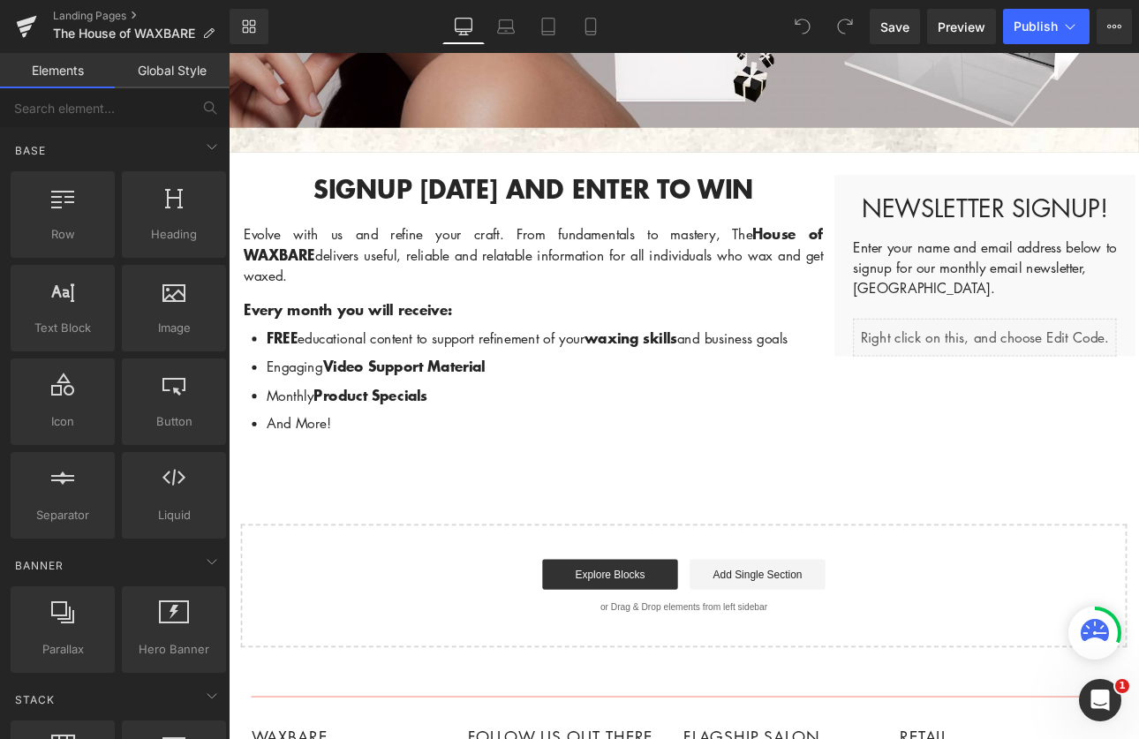
scroll to position [820, 0]
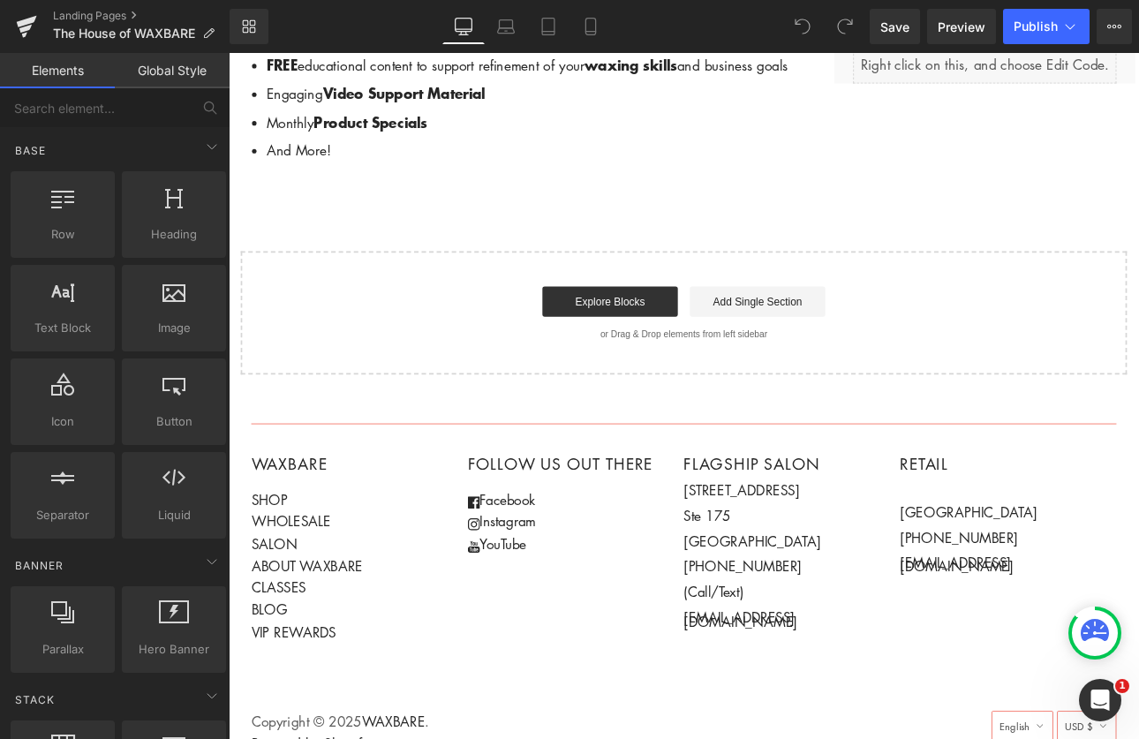
click at [68, 7] on div "Landing Pages The House of WAXBARE" at bounding box center [115, 26] width 230 height 53
click at [68, 11] on link "Landing Pages" at bounding box center [141, 16] width 177 height 14
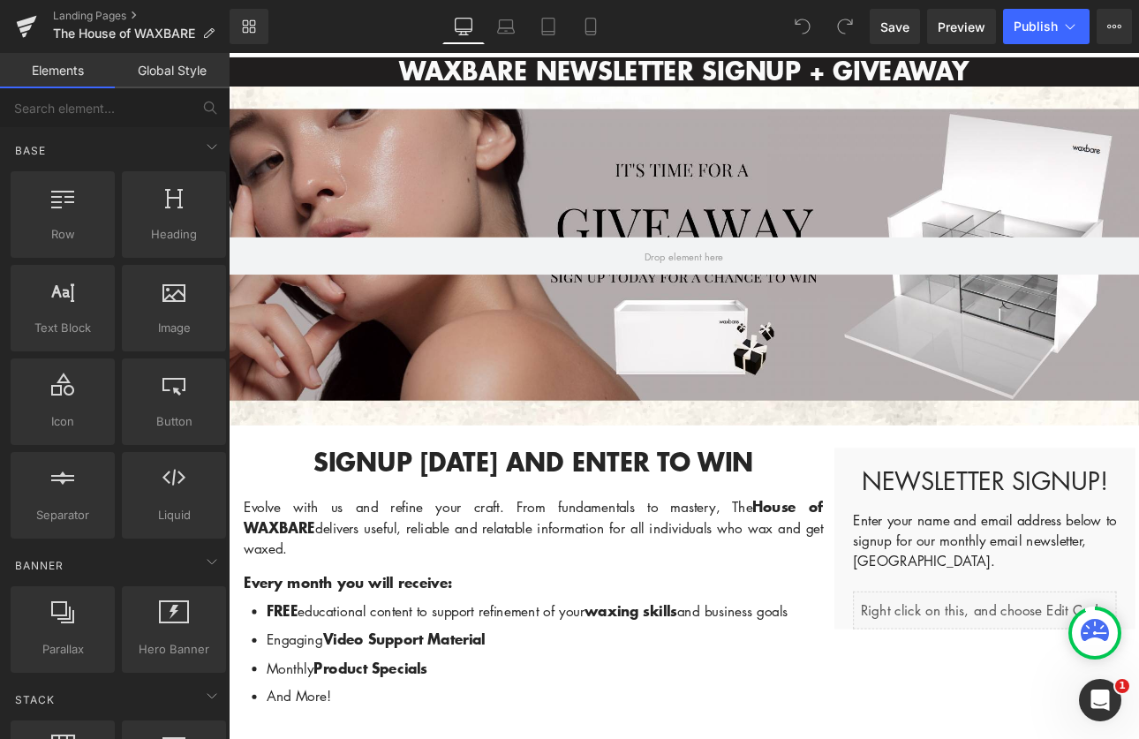
scroll to position [208, 0]
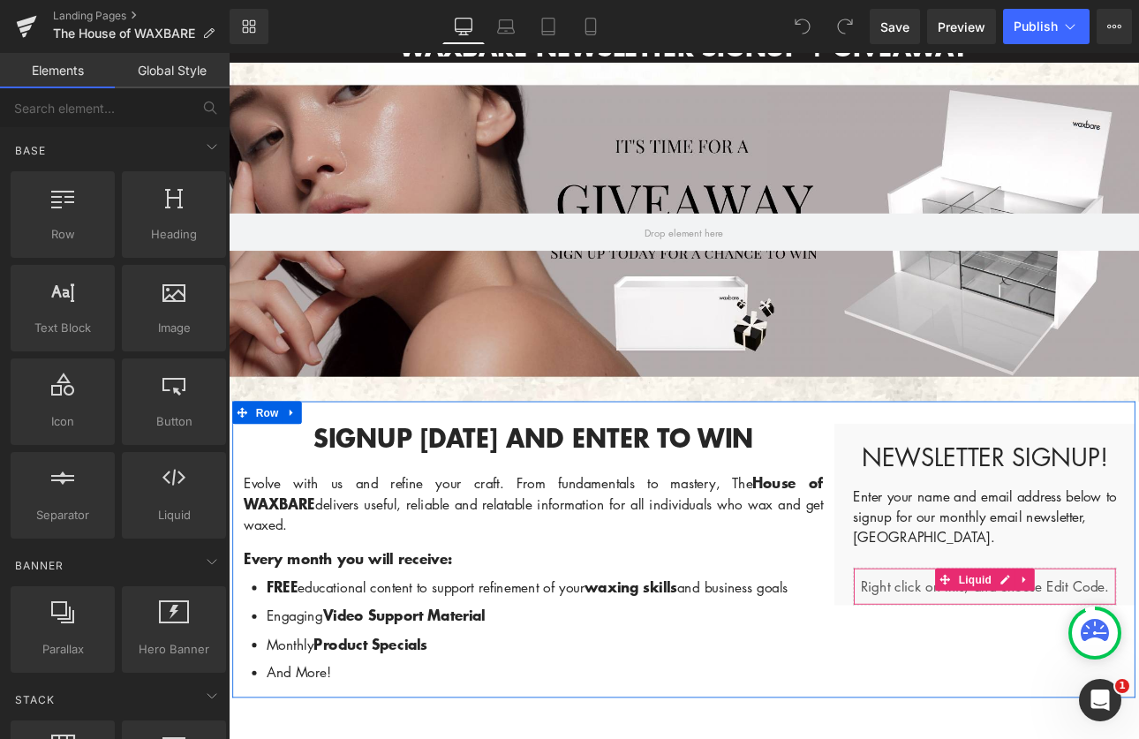
click at [1107, 683] on div "Liquid" at bounding box center [1116, 679] width 309 height 44
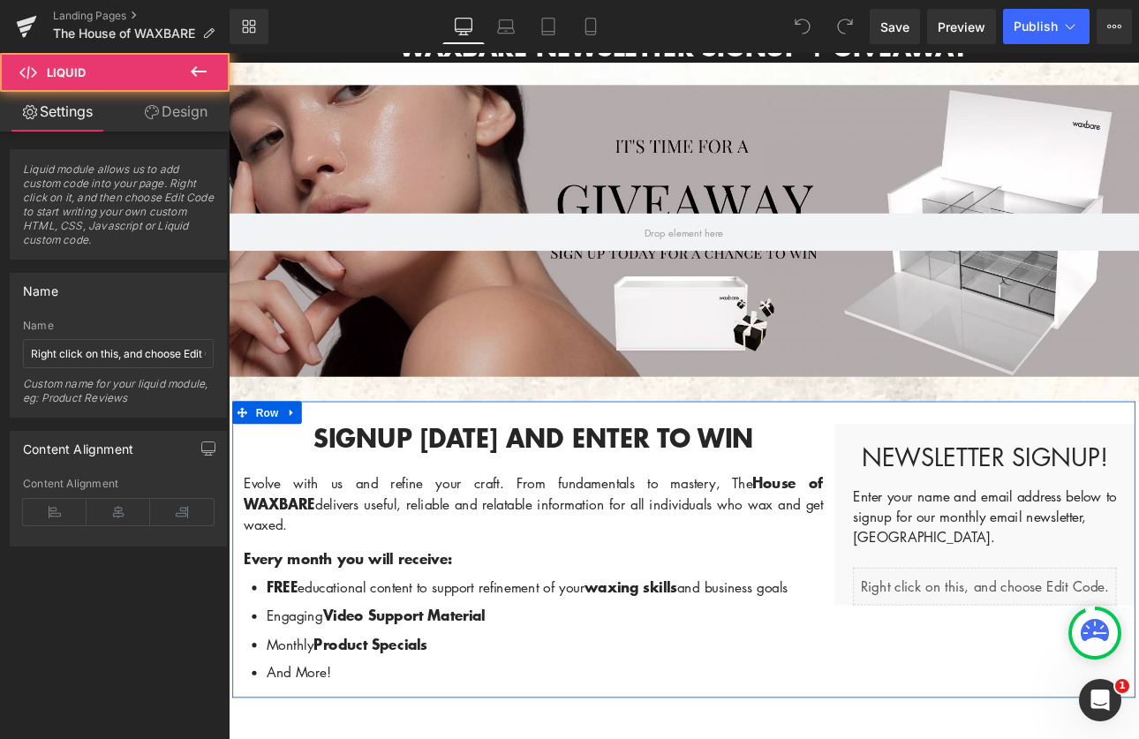
click at [1134, 673] on div "Liquid" at bounding box center [1116, 679] width 309 height 44
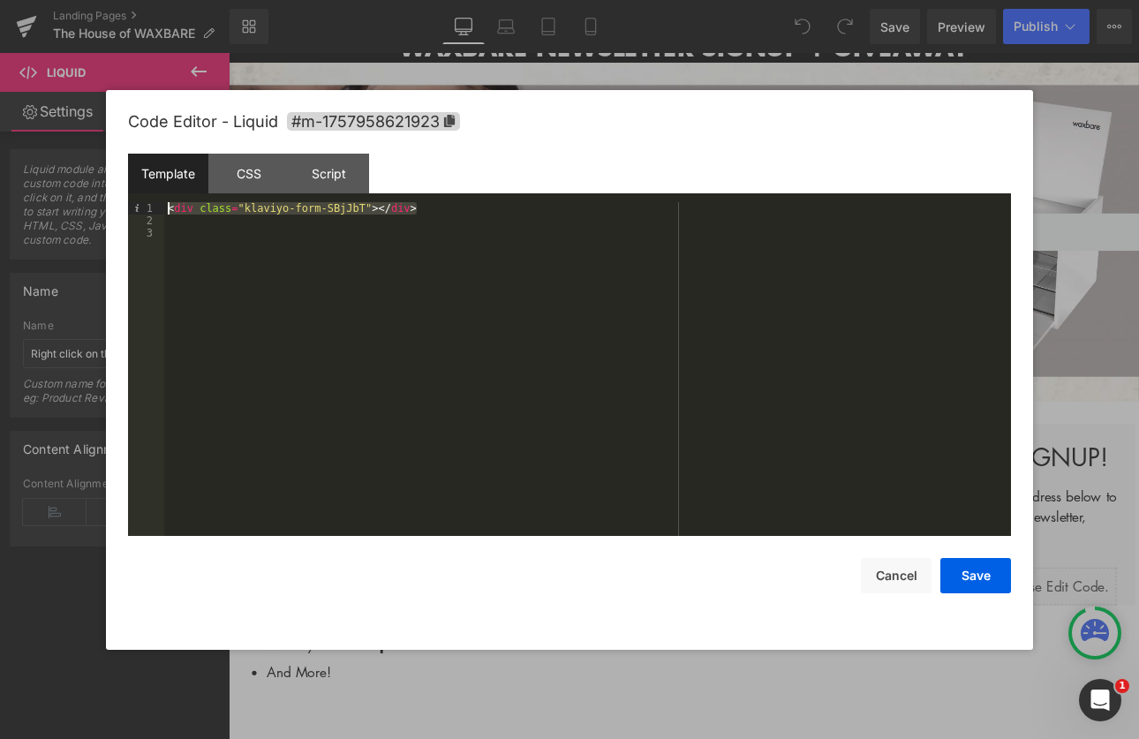
drag, startPoint x: 443, startPoint y: 210, endPoint x: 151, endPoint y: 204, distance: 292.4
click at [150, 204] on pre "1 2 3 < div class = "klaviyo-form-SBjJbT" > </ div > XXXXXXXXXXXXXXXXXXXXXXXXXX…" at bounding box center [569, 369] width 883 height 334
click at [353, 178] on div "Script" at bounding box center [329, 174] width 80 height 40
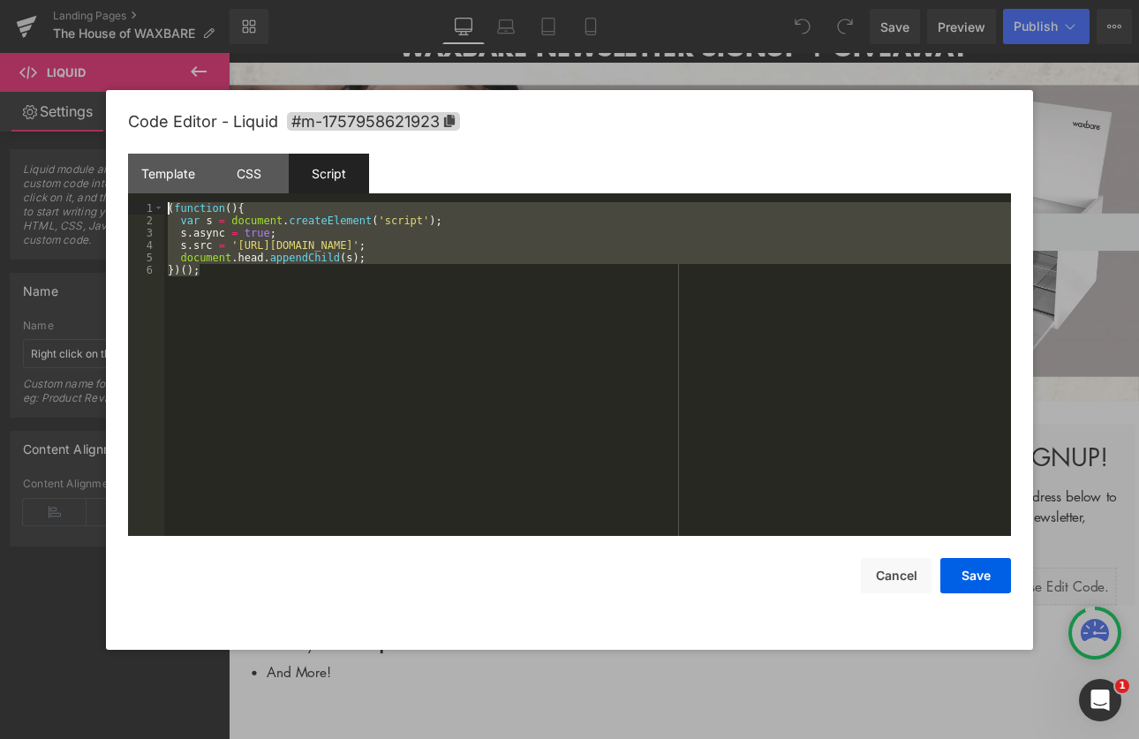
drag, startPoint x: 262, startPoint y: 282, endPoint x: 108, endPoint y: 204, distance: 173.0
click at [108, 204] on div "Code Editor - Liquid #m-1757958621923 Template CSS Script Data 1 2 3 < div clas…" at bounding box center [569, 370] width 927 height 560
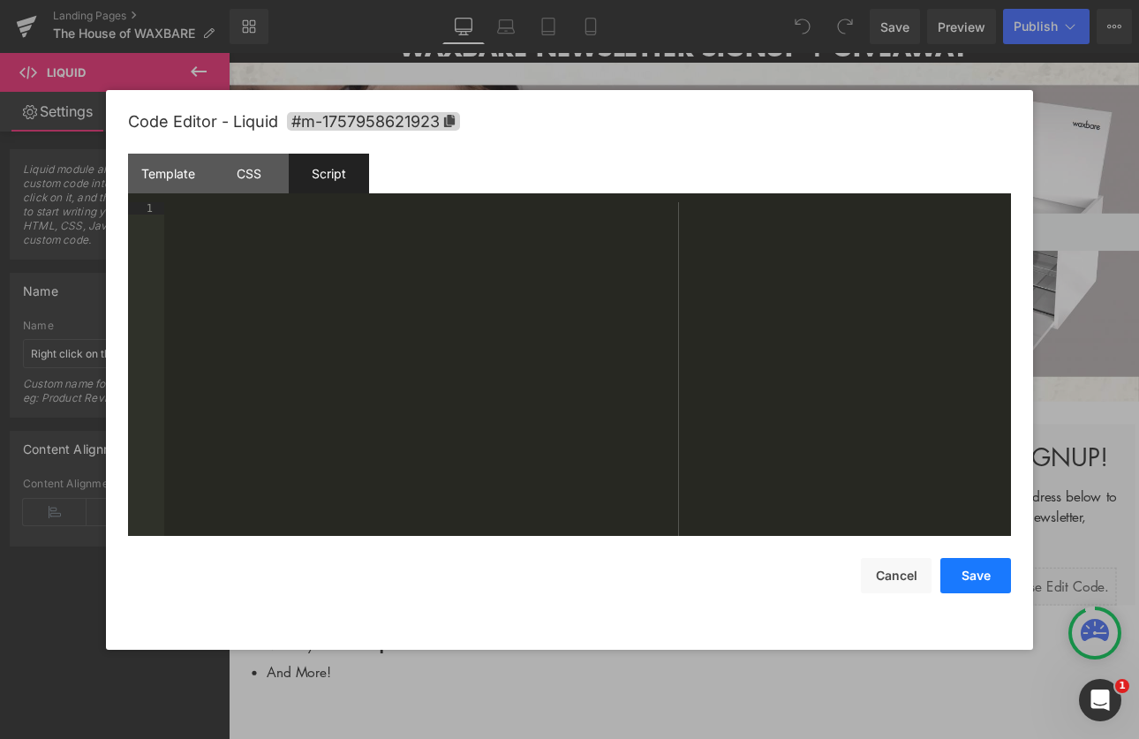
click at [955, 570] on button "Save" at bounding box center [975, 575] width 71 height 35
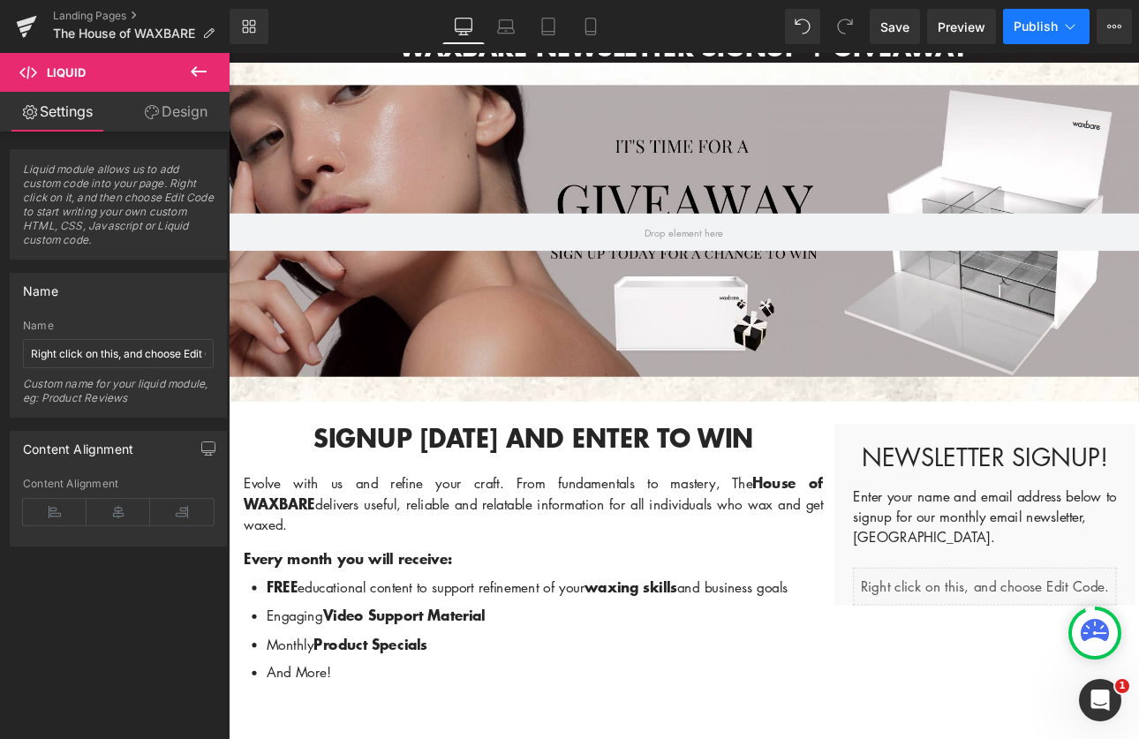
click at [1032, 22] on span "Publish" at bounding box center [1036, 26] width 44 height 14
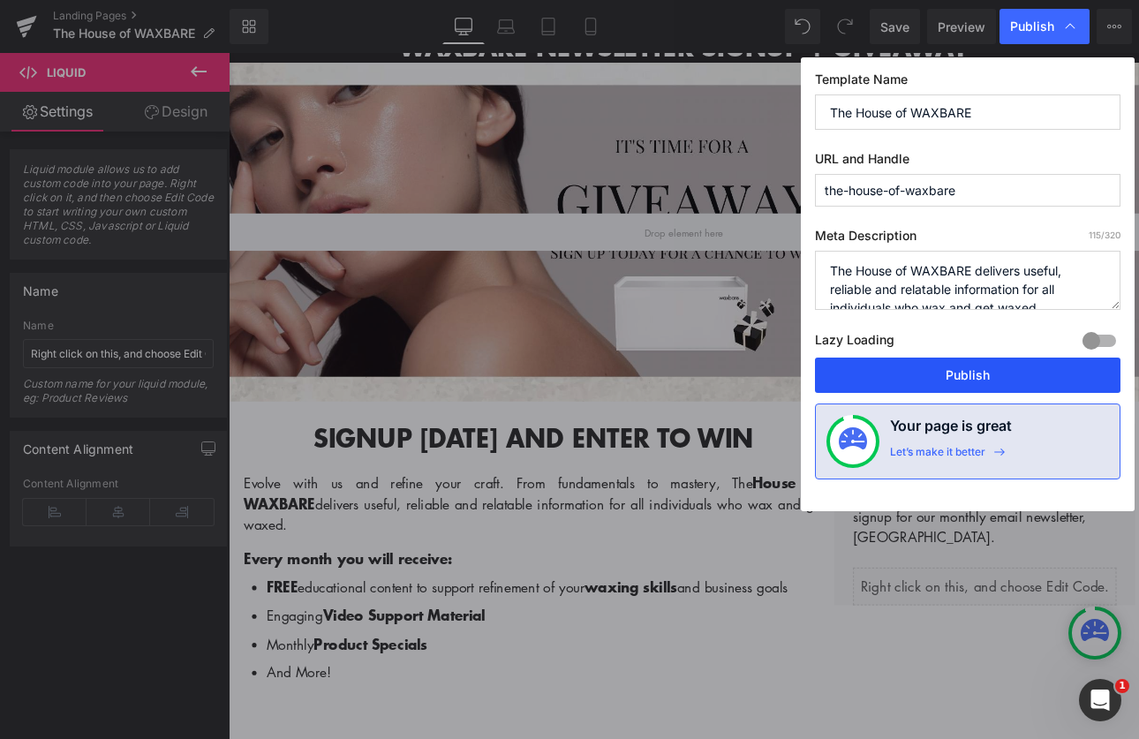
drag, startPoint x: 998, startPoint y: 375, endPoint x: 902, endPoint y: 379, distance: 95.4
click at [998, 375] on button "Publish" at bounding box center [968, 375] width 306 height 35
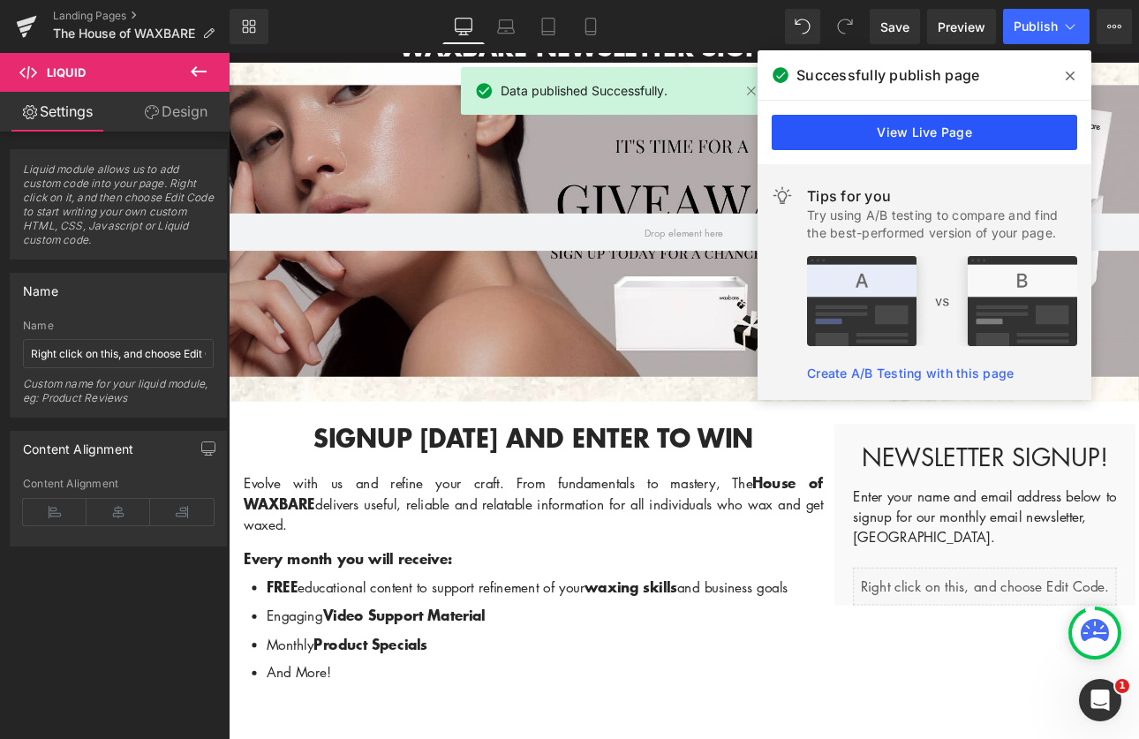
click at [990, 125] on link "View Live Page" at bounding box center [925, 132] width 306 height 35
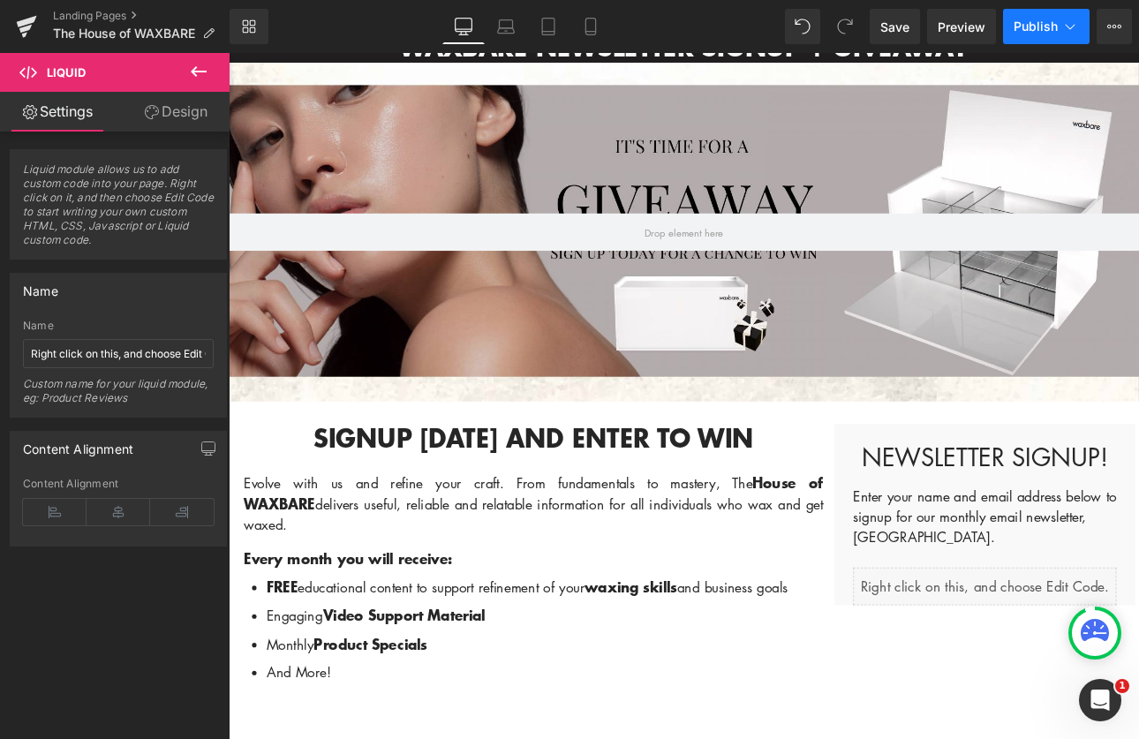
click at [1044, 37] on button "Publish" at bounding box center [1046, 26] width 87 height 35
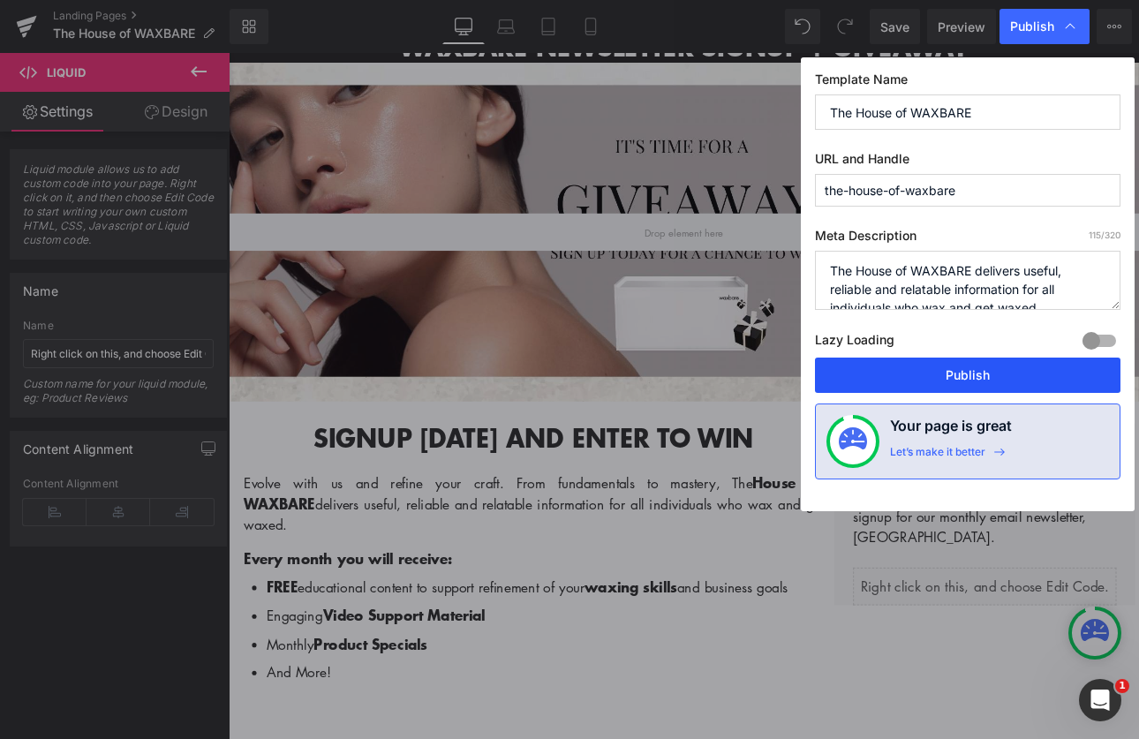
click at [988, 384] on button "Publish" at bounding box center [968, 375] width 306 height 35
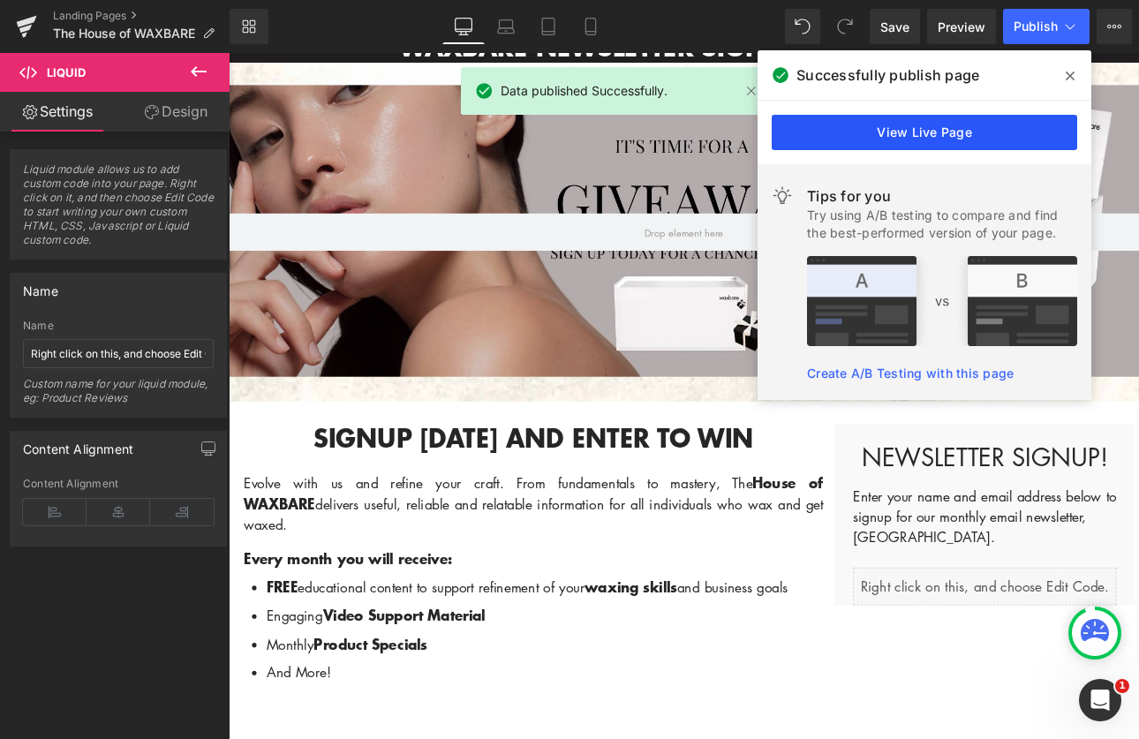
click at [989, 130] on link "View Live Page" at bounding box center [925, 132] width 306 height 35
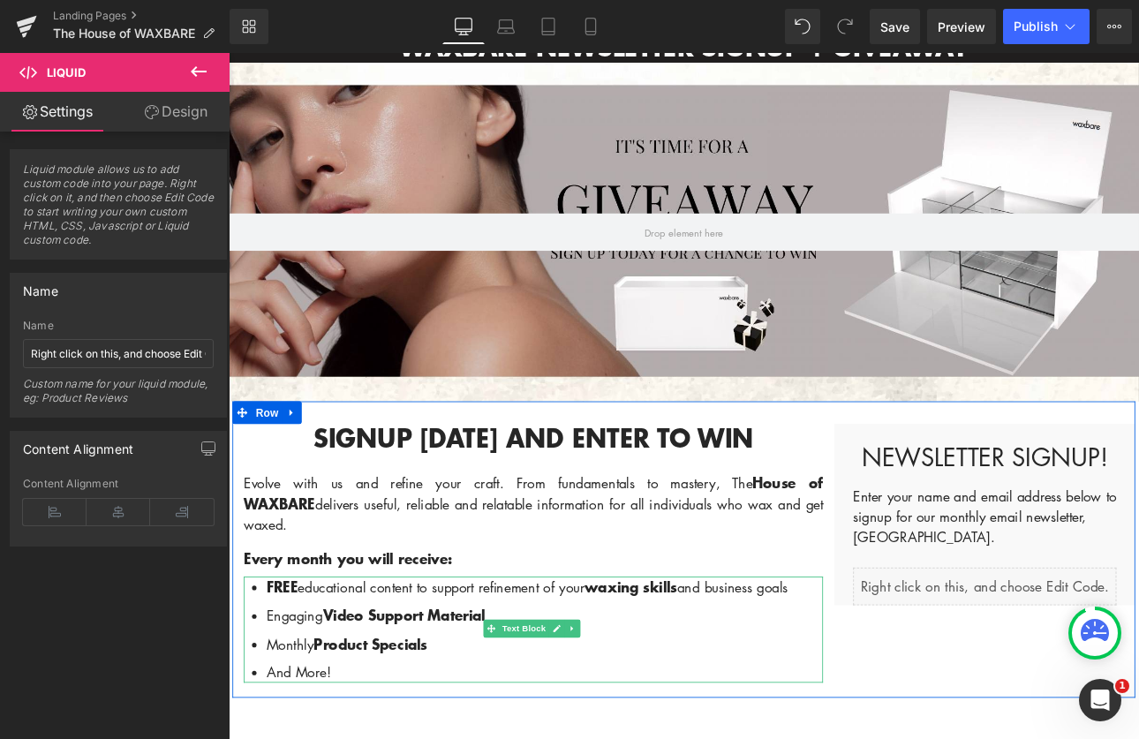
click at [731, 668] on strong "waxing skills" at bounding box center [700, 680] width 109 height 24
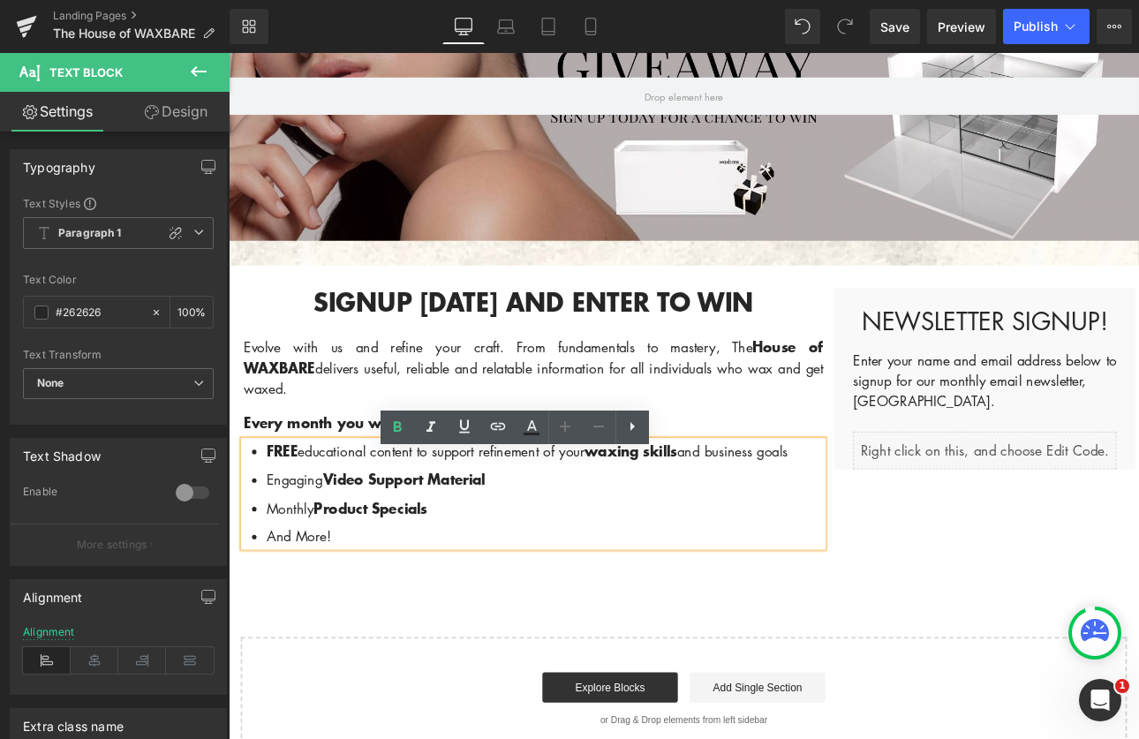
scroll to position [373, 0]
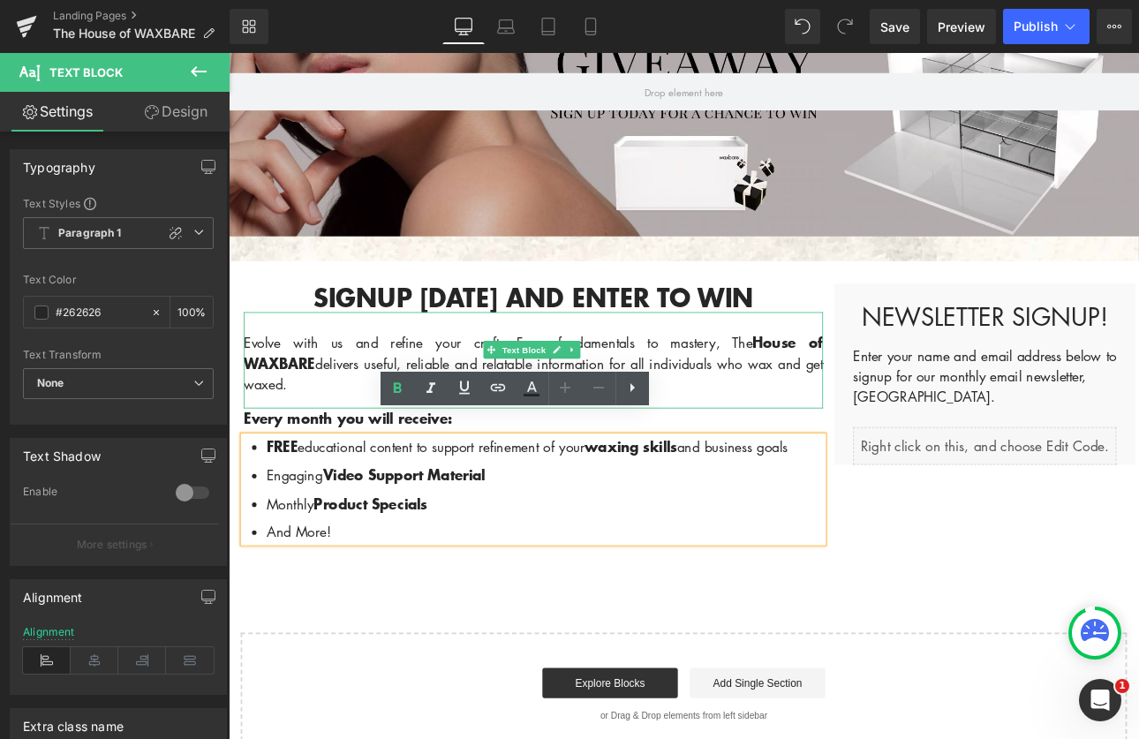
click at [821, 415] on p "Evolve with us and refine your craft. From fundamentals to mastery, The House o…" at bounding box center [586, 417] width 680 height 73
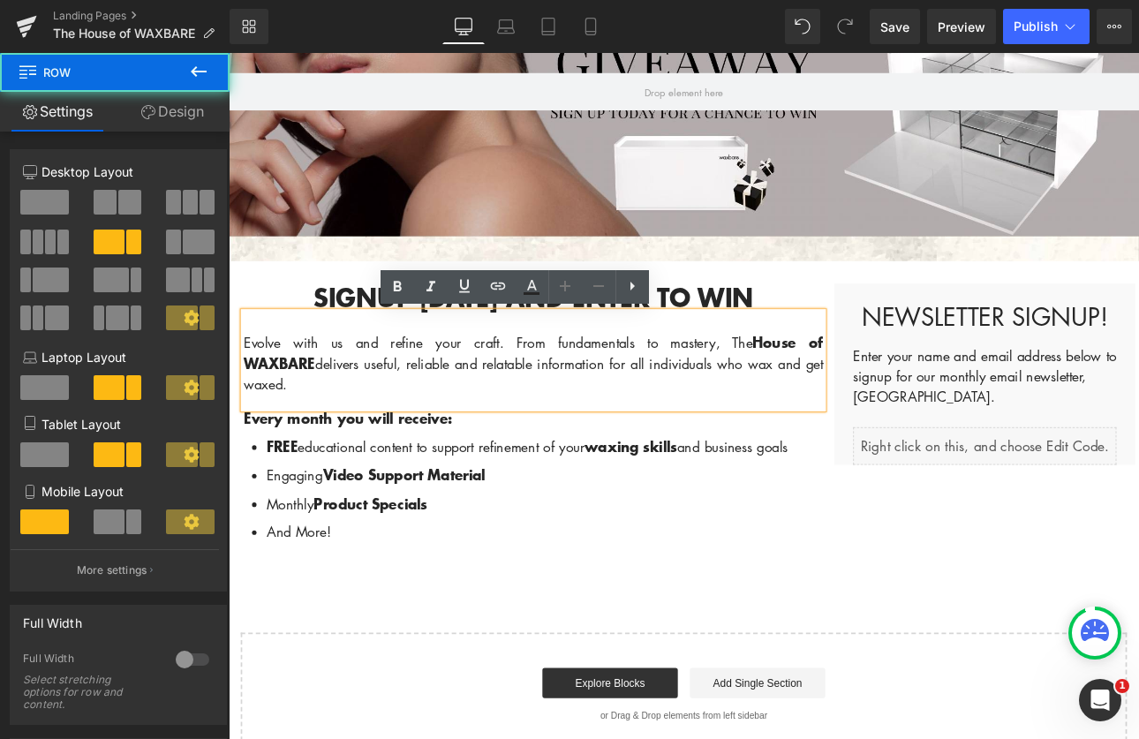
click at [940, 350] on div "Newsletter Signup! Heading Enter your name and email address below to signup fo…" at bounding box center [1116, 430] width 353 height 213
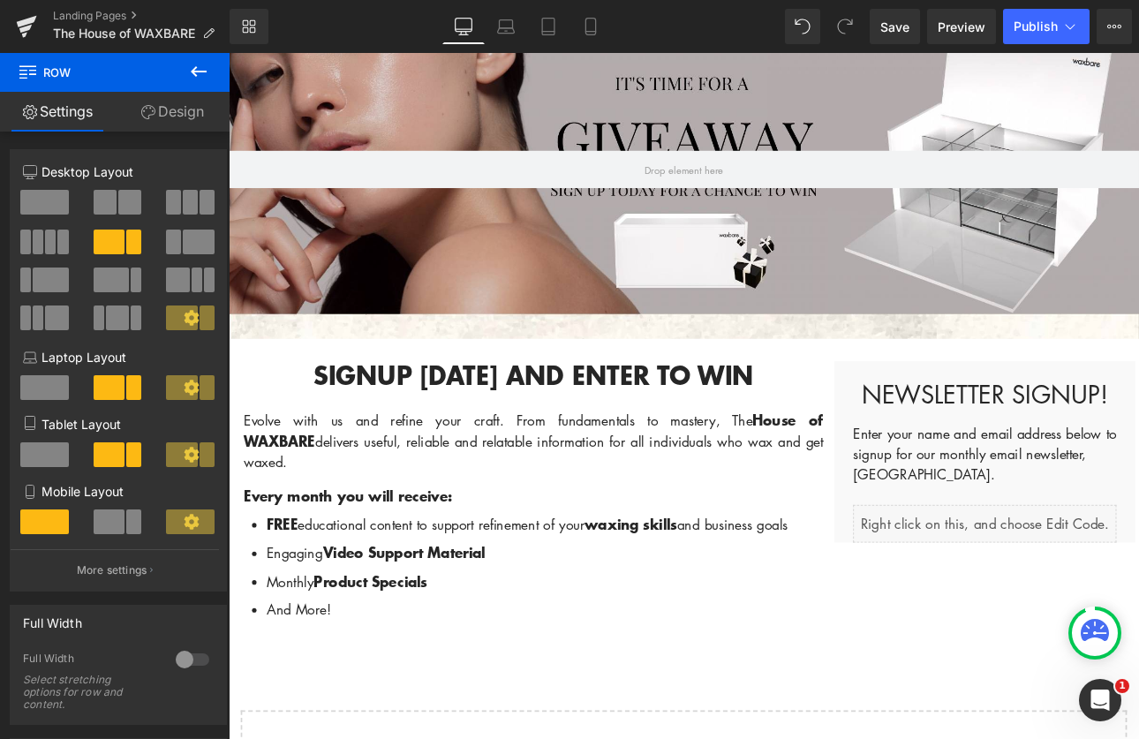
scroll to position [284, 0]
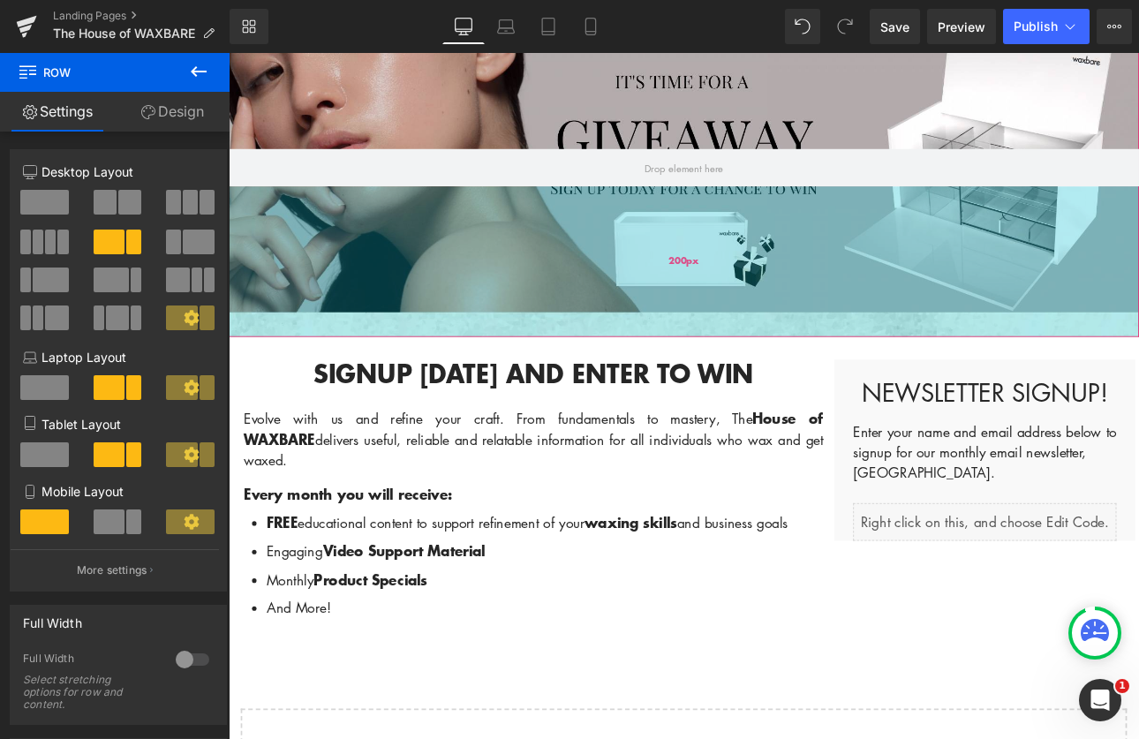
drag, startPoint x: 261, startPoint y: 252, endPoint x: 357, endPoint y: 344, distance: 133.6
drag, startPoint x: 272, startPoint y: 250, endPoint x: 385, endPoint y: 321, distance: 133.3
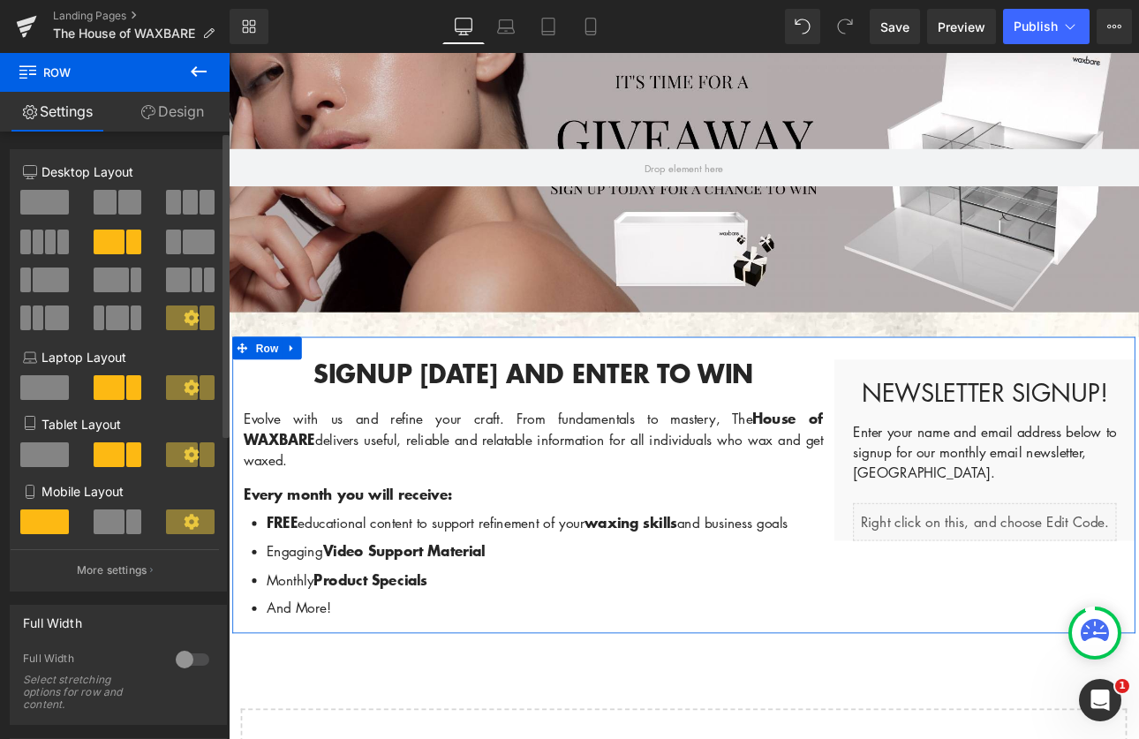
click at [37, 205] on span at bounding box center [44, 202] width 49 height 25
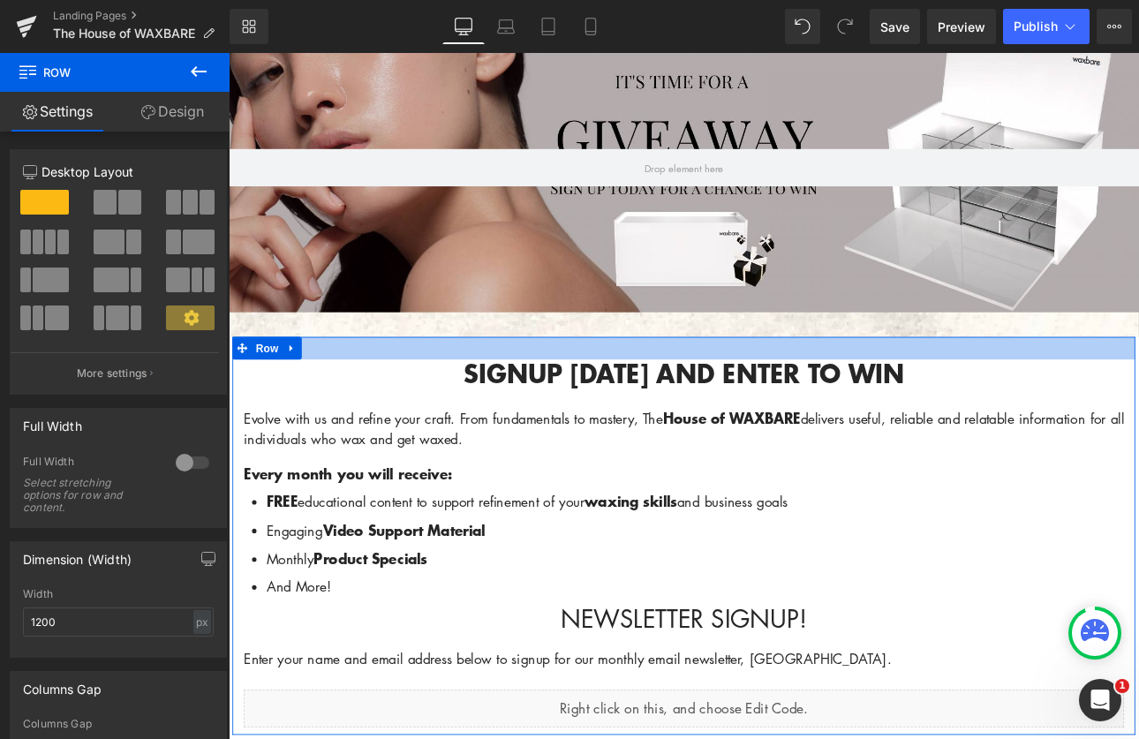
drag, startPoint x: 266, startPoint y: 258, endPoint x: 403, endPoint y: 386, distance: 187.4
drag, startPoint x: 280, startPoint y: 253, endPoint x: 606, endPoint y: 385, distance: 351.7
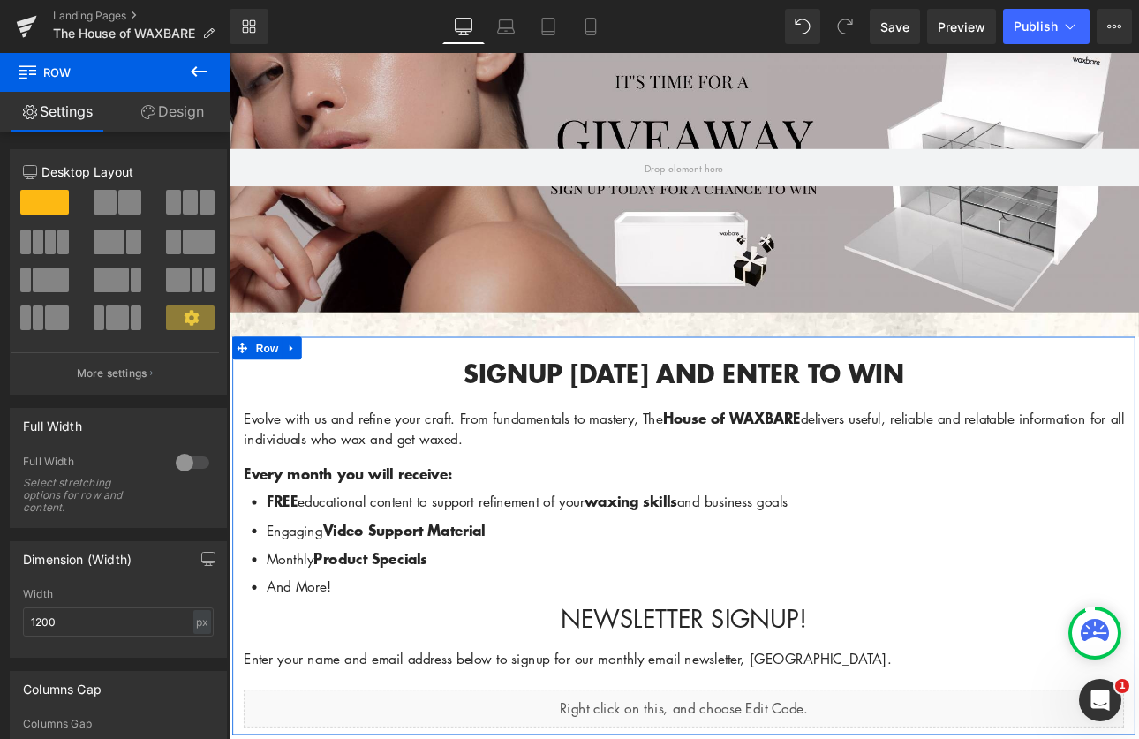
click at [199, 115] on link "Design" at bounding box center [172, 112] width 115 height 40
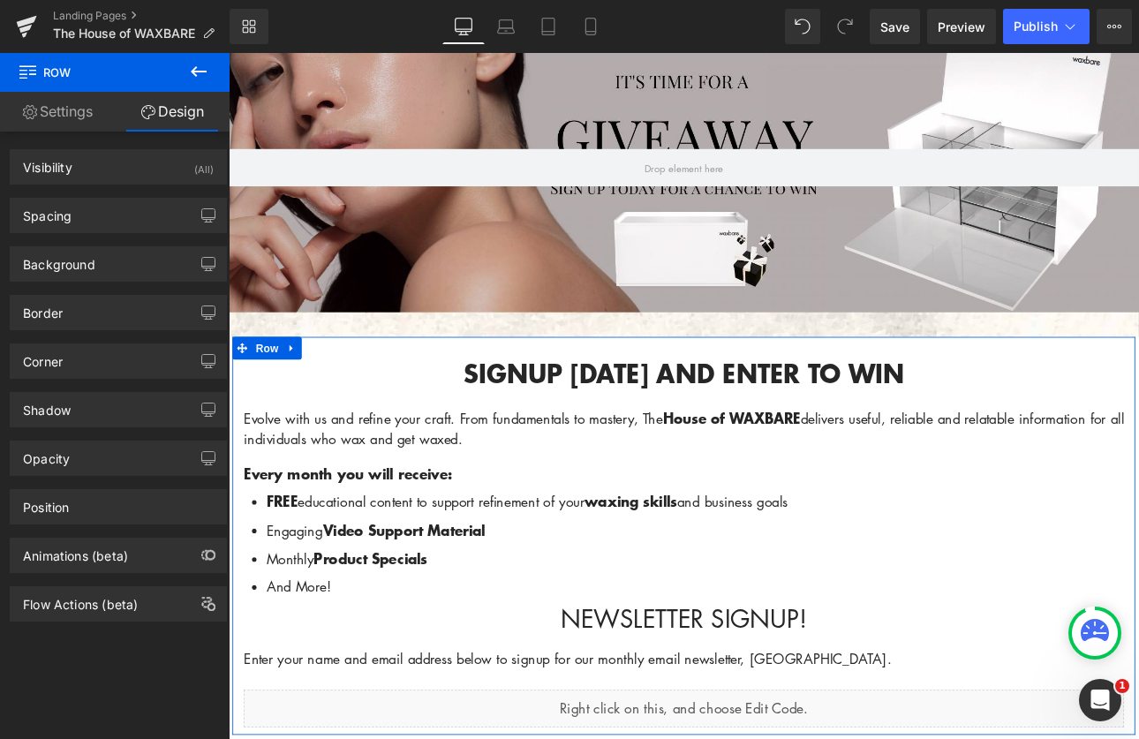
click at [26, 113] on icon at bounding box center [29, 113] width 6 height 6
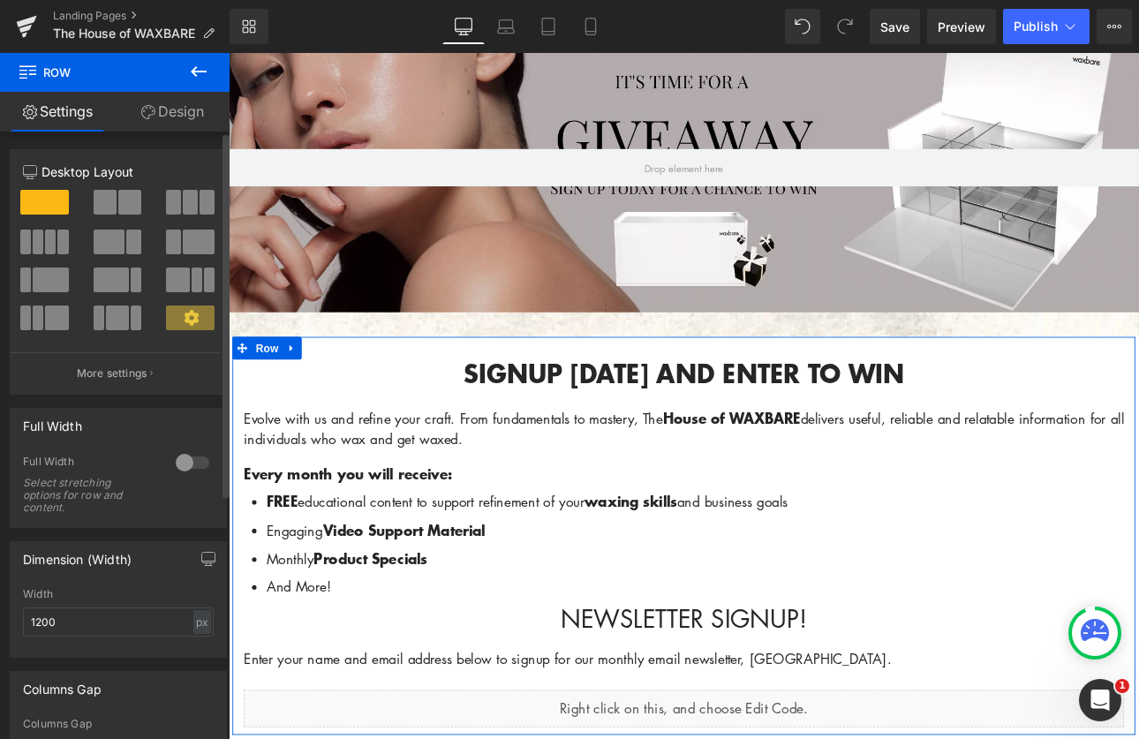
click at [53, 196] on span at bounding box center [44, 202] width 49 height 25
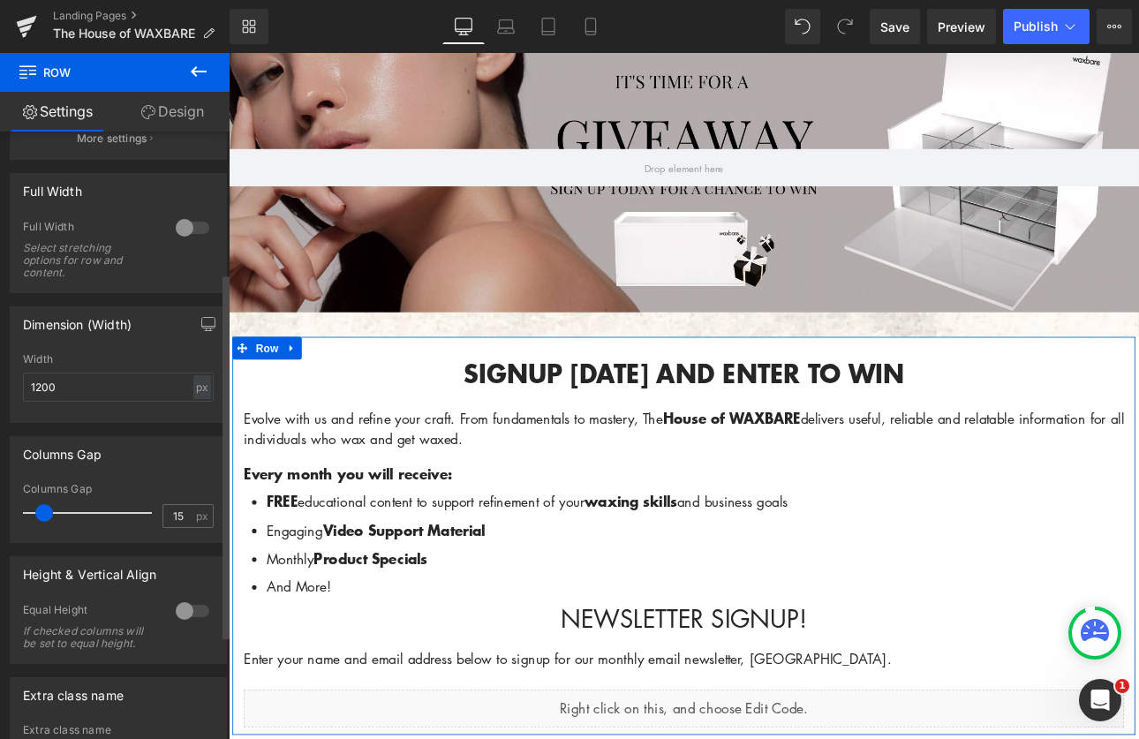
scroll to position [0, 0]
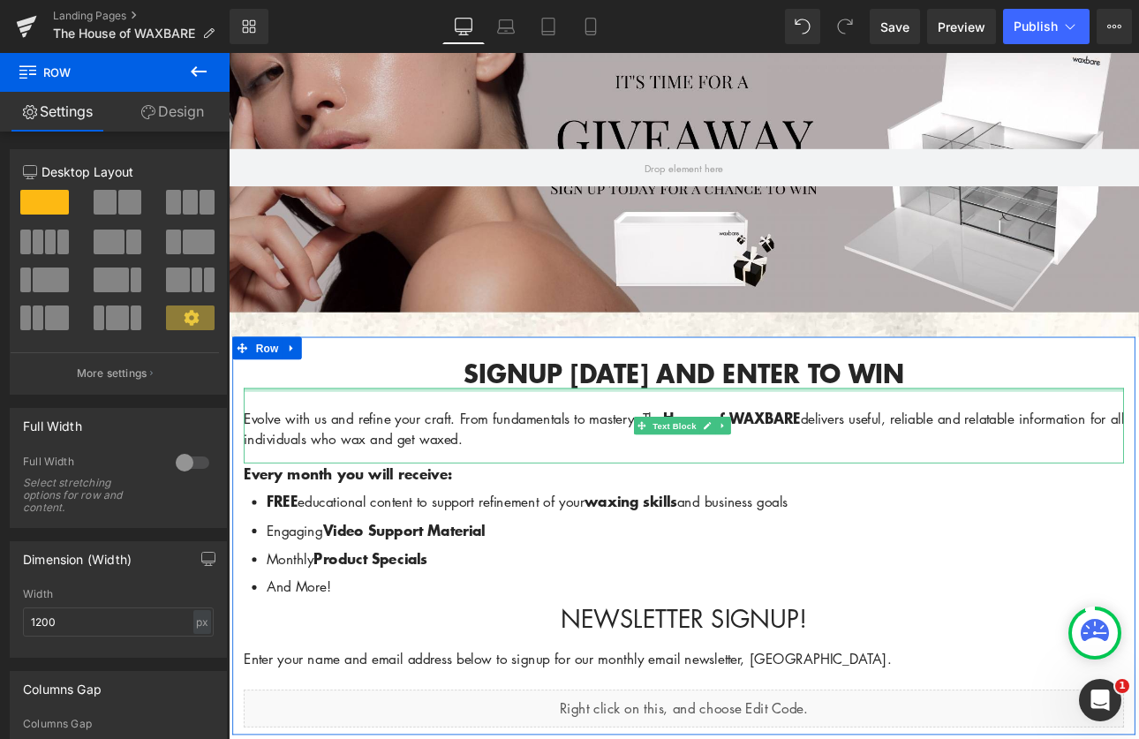
click at [316, 429] on h1 "Signup [DATE] and enter to win" at bounding box center [762, 429] width 1033 height 34
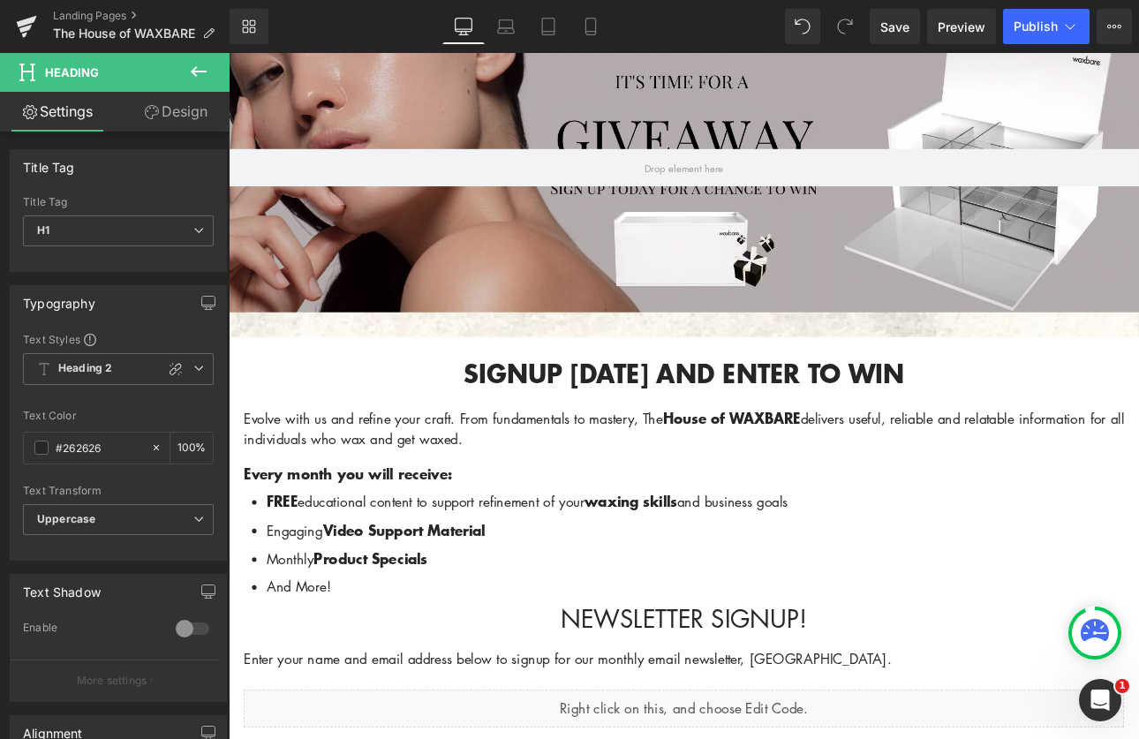
click at [57, 98] on link "Settings" at bounding box center [57, 112] width 115 height 40
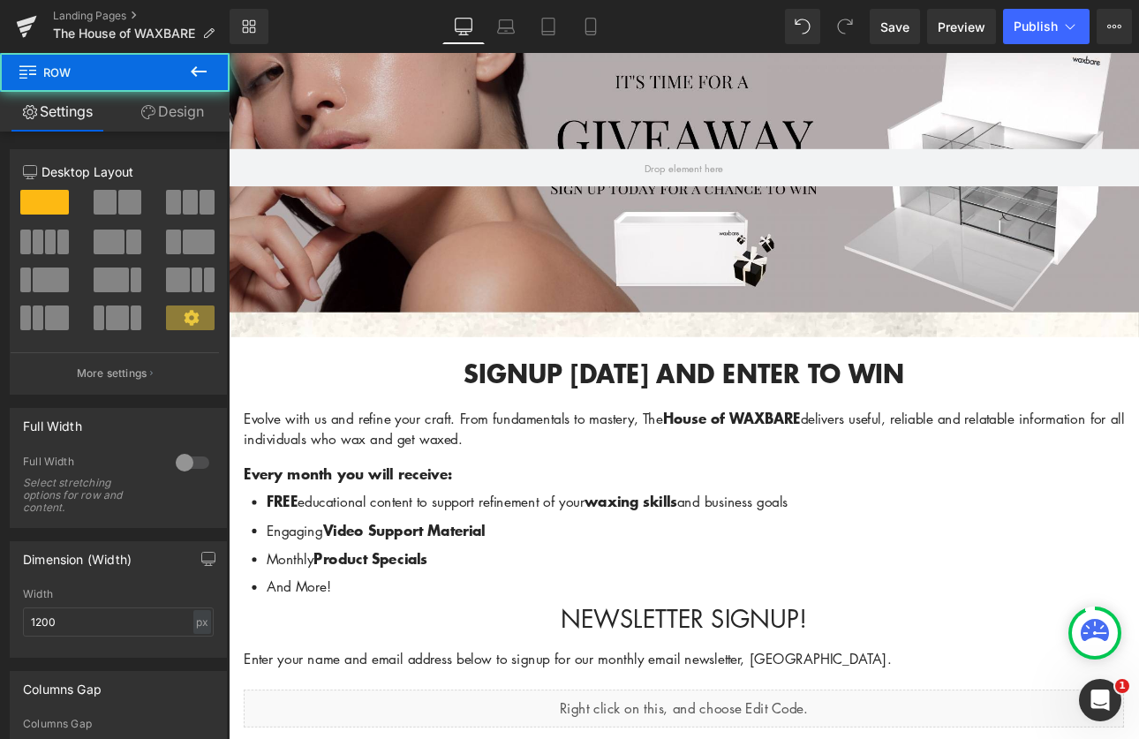
click at [769, 736] on div "Signup today and enter to win Heading Evolve with us and refine your craft. Fro…" at bounding box center [763, 628] width 1060 height 432
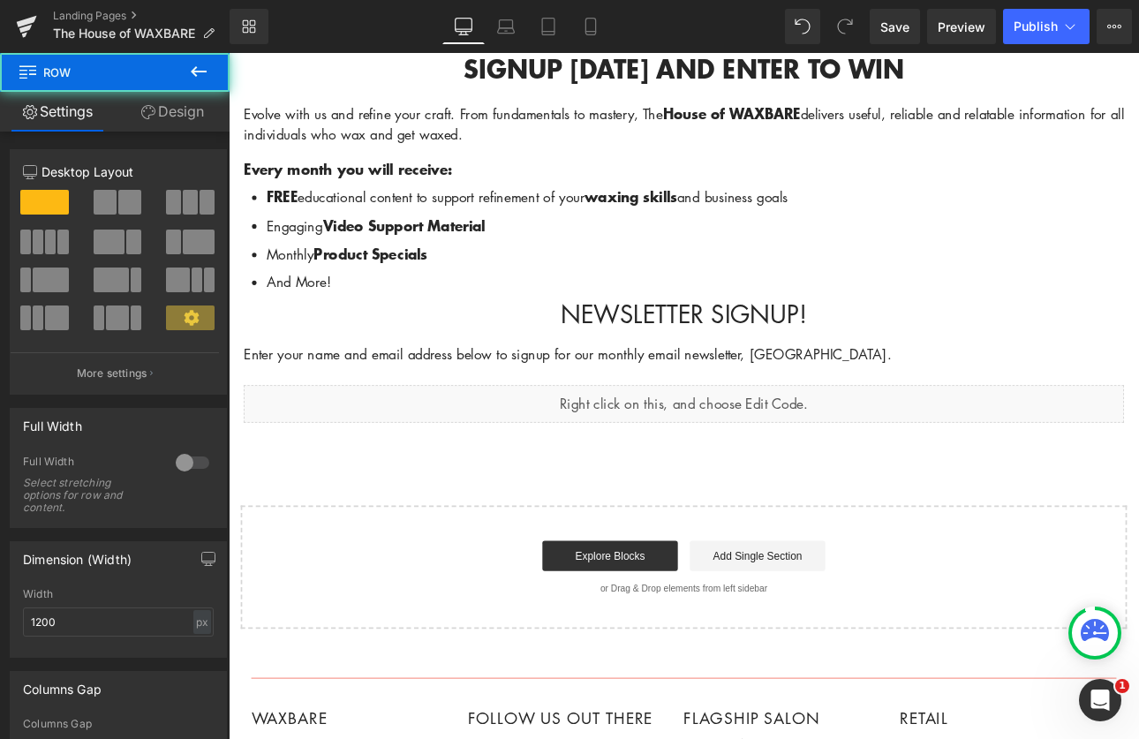
scroll to position [686, 0]
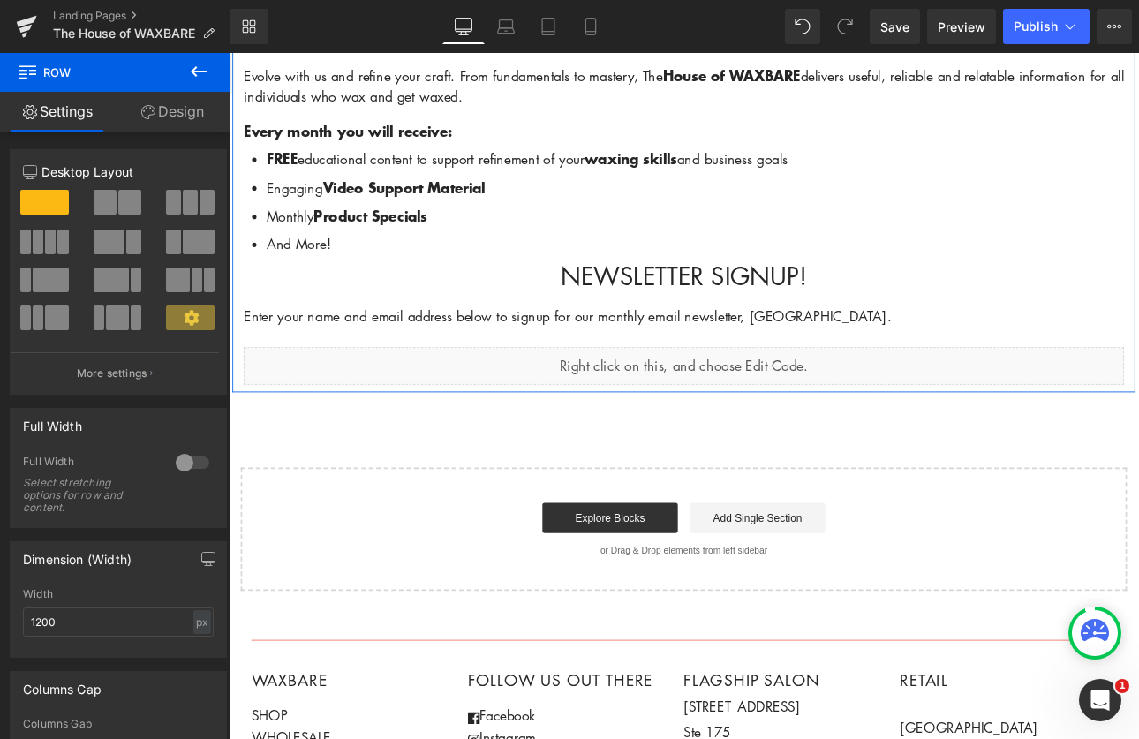
click at [188, 104] on link "Design" at bounding box center [172, 112] width 115 height 40
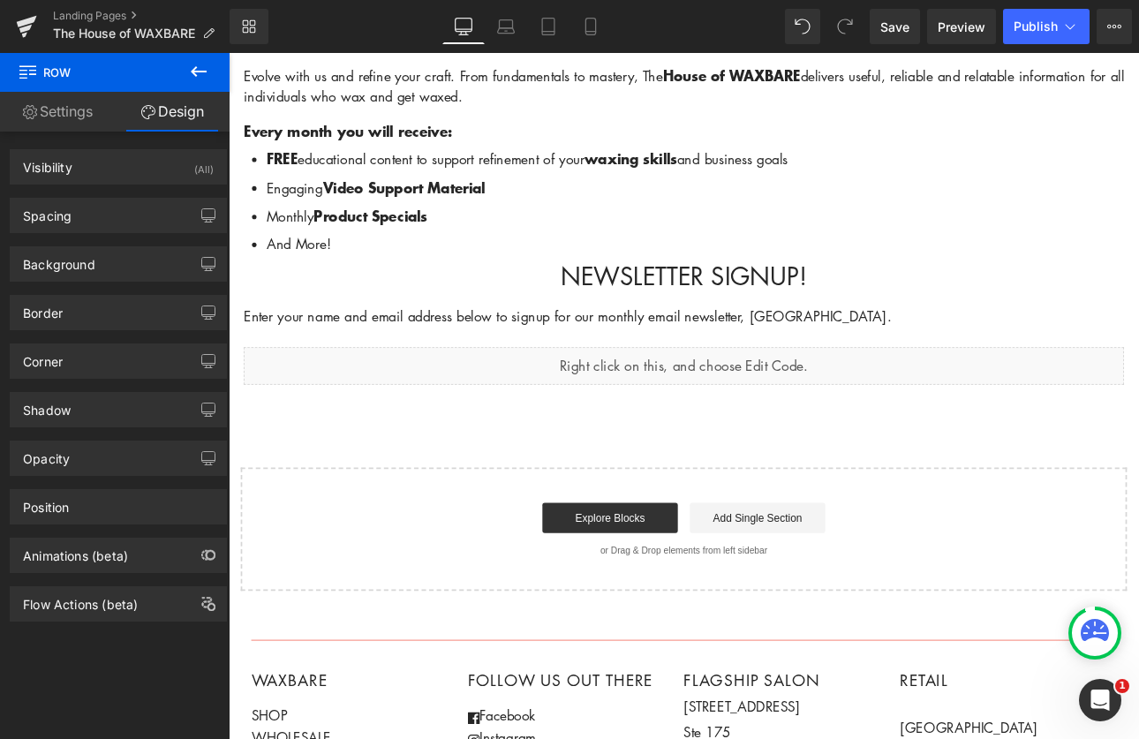
click at [193, 65] on icon at bounding box center [198, 71] width 21 height 21
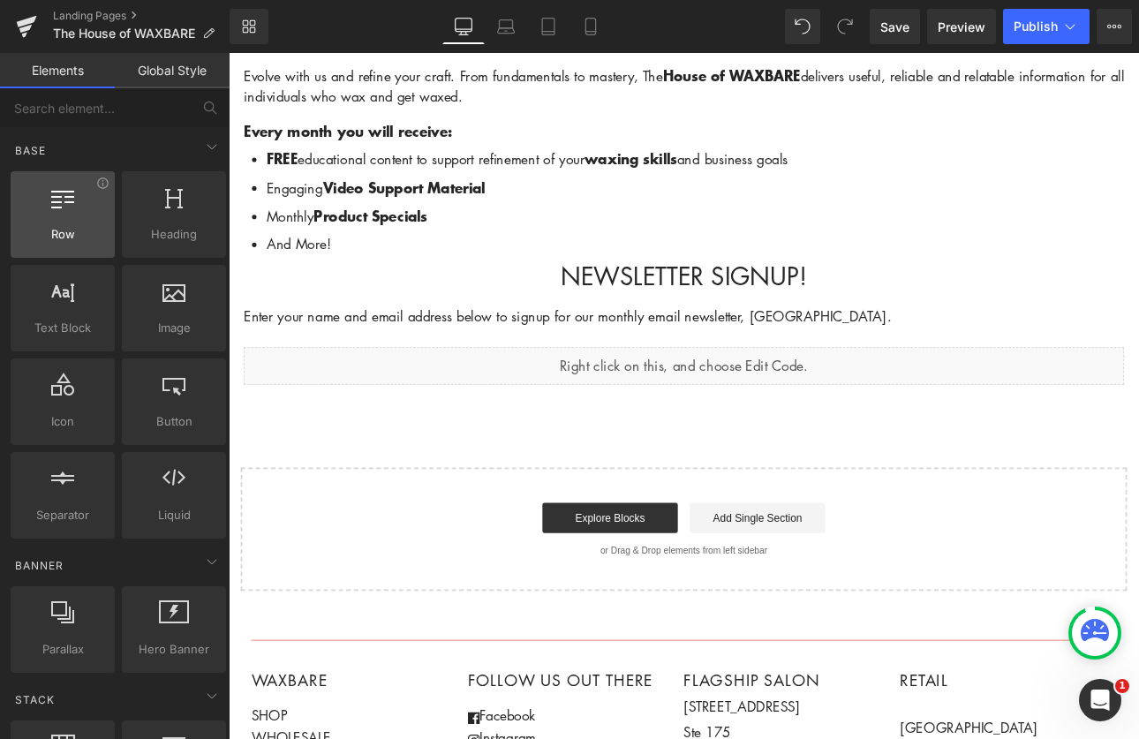
click at [71, 216] on div at bounding box center [63, 205] width 94 height 40
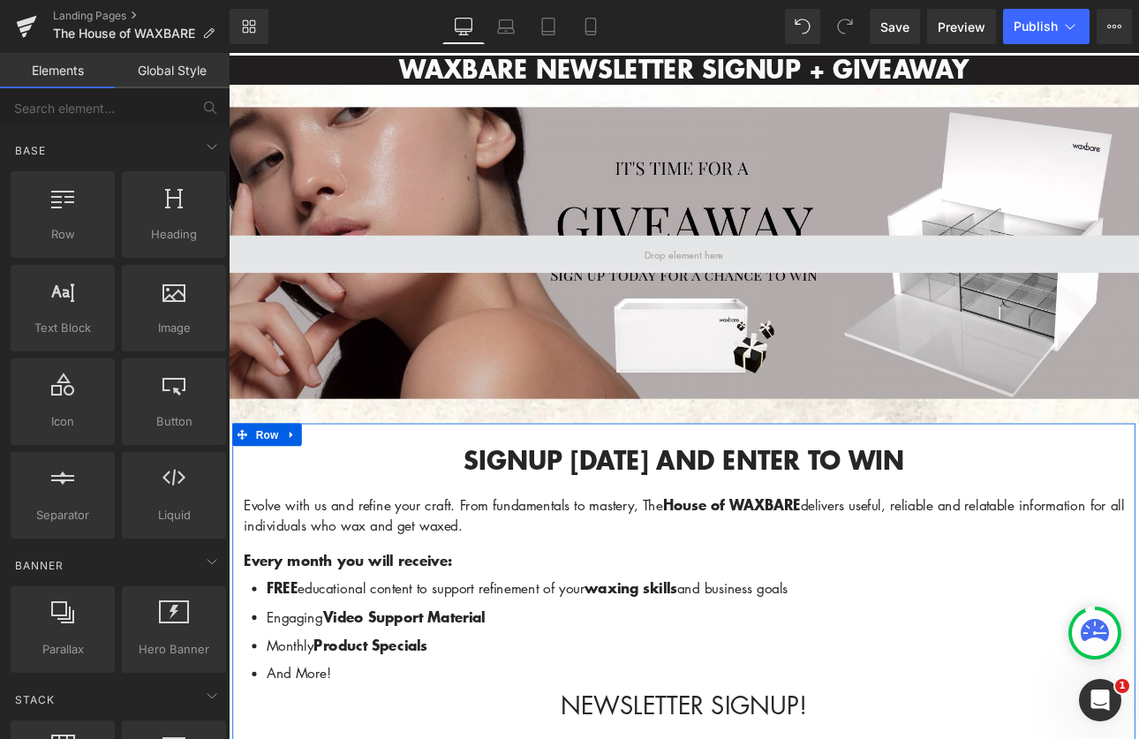
scroll to position [184, 0]
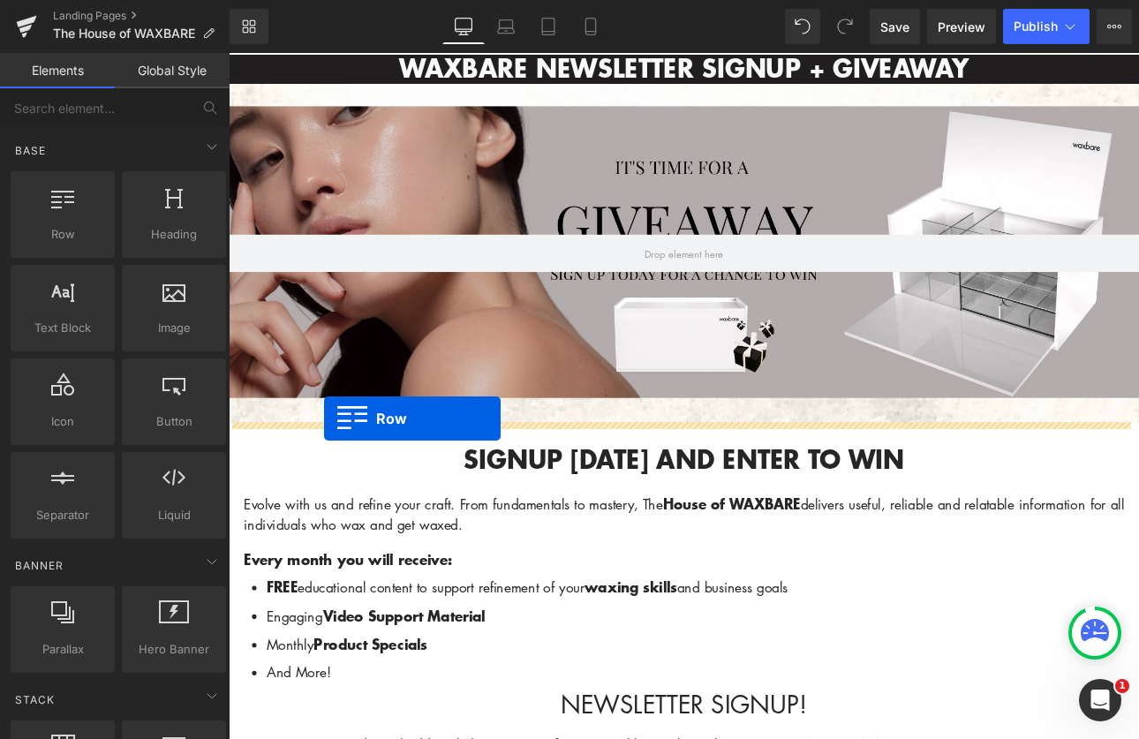
drag, startPoint x: 279, startPoint y: 273, endPoint x: 341, endPoint y: 482, distance: 218.2
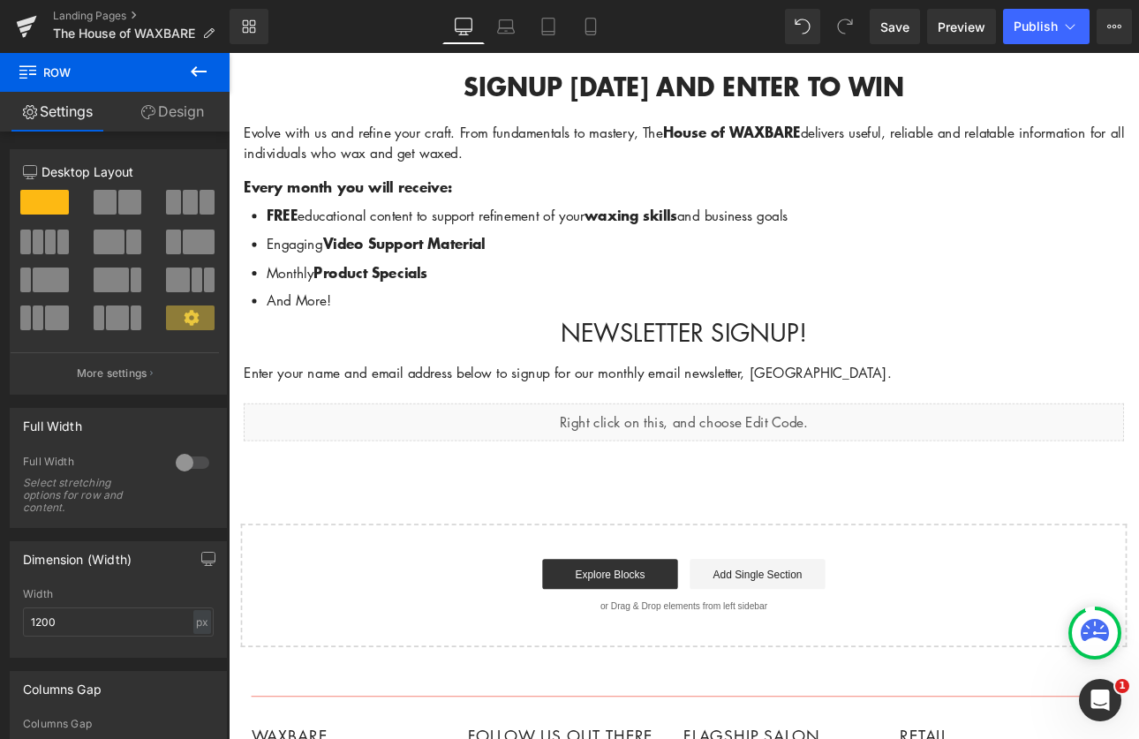
scroll to position [713, 0]
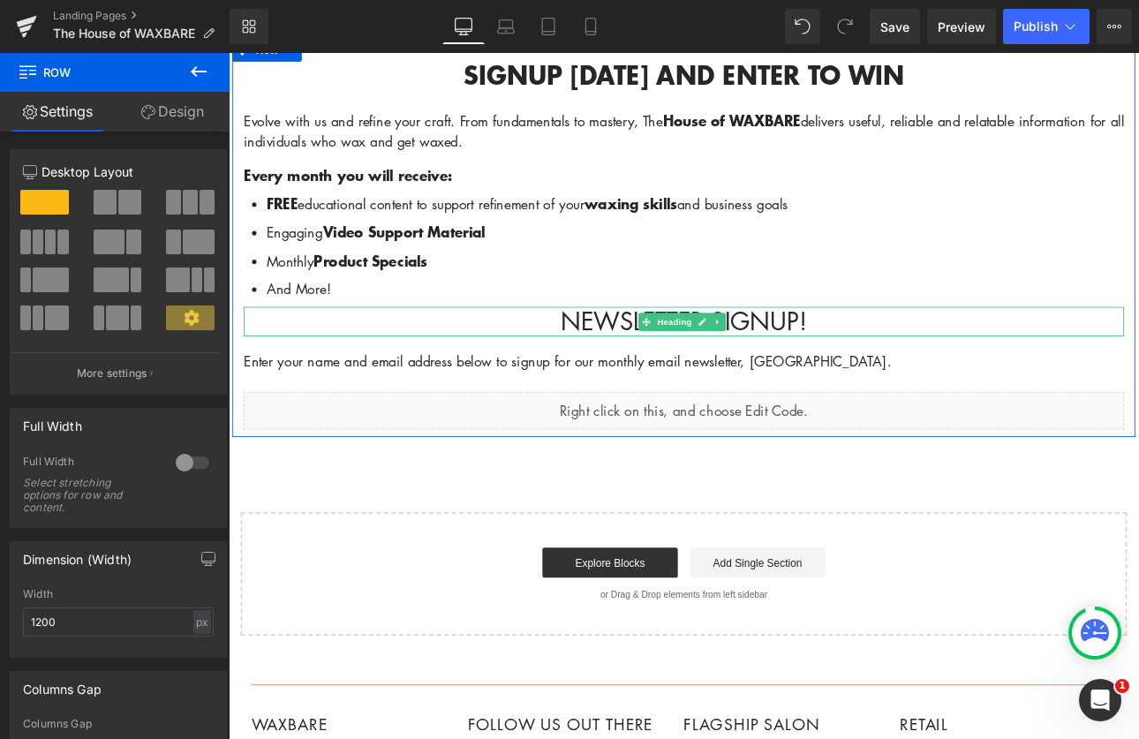
click at [806, 369] on link at bounding box center [803, 369] width 19 height 21
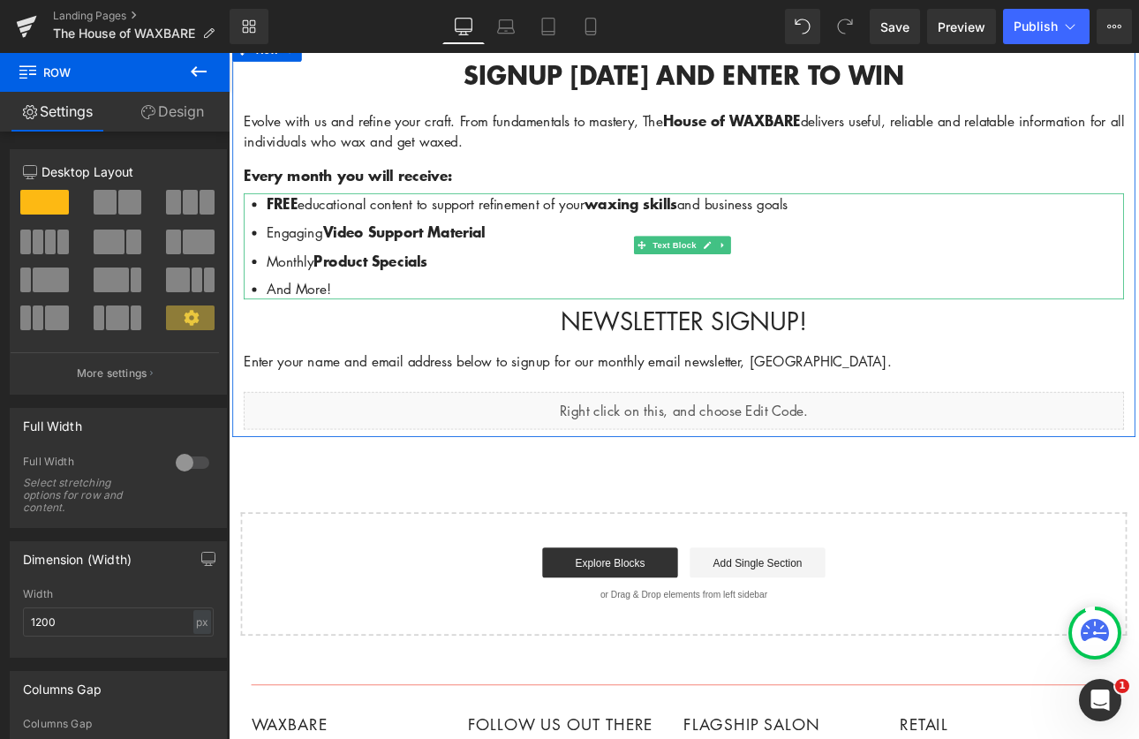
click at [1123, 296] on li "Monthly Product Specials" at bounding box center [776, 297] width 1007 height 25
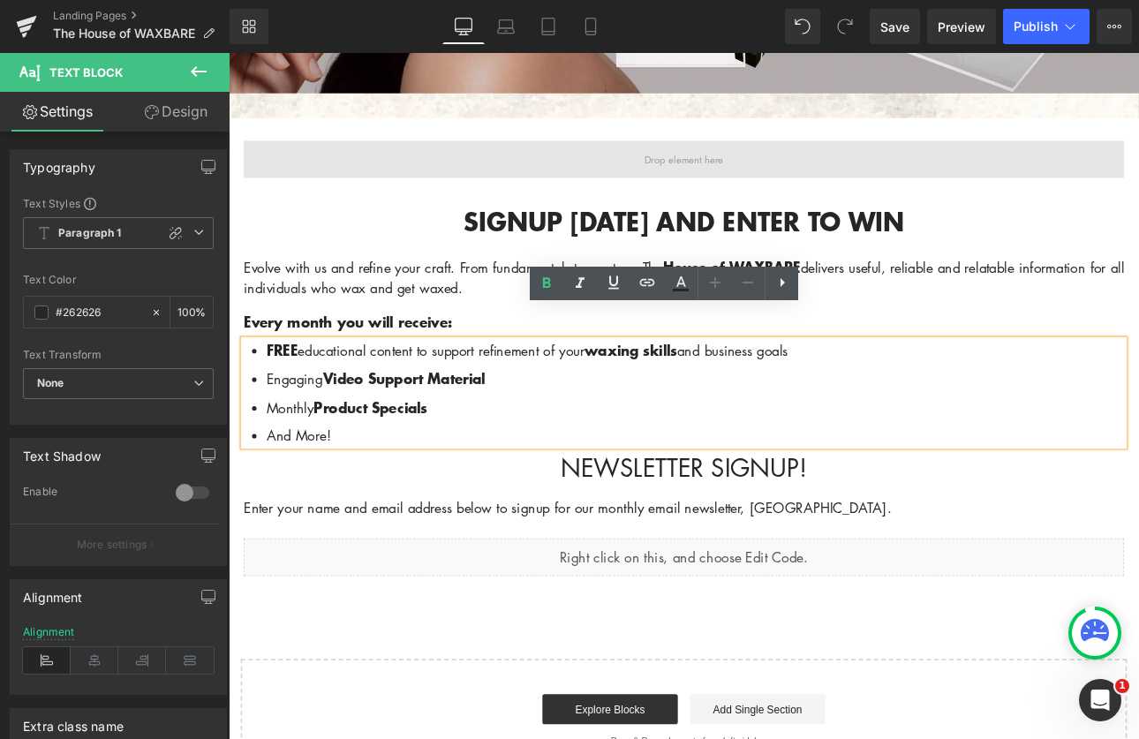
scroll to position [312, 0]
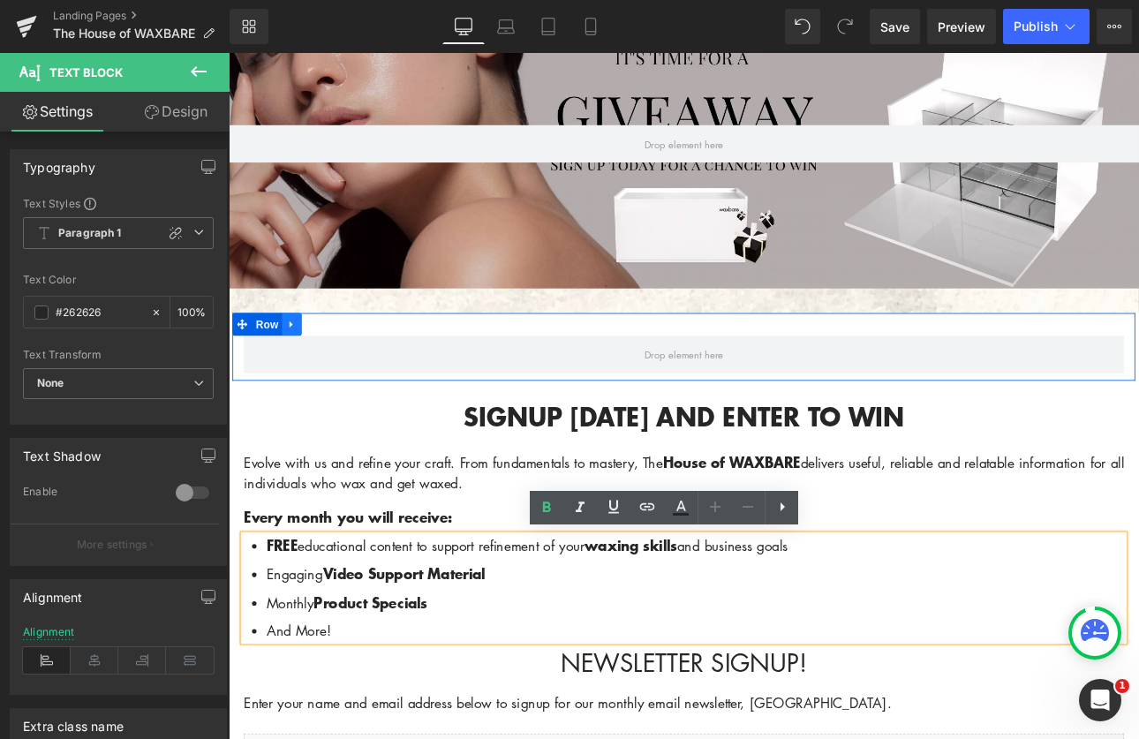
click at [291, 368] on link at bounding box center [302, 372] width 23 height 26
click at [344, 369] on icon at bounding box center [349, 372] width 12 height 12
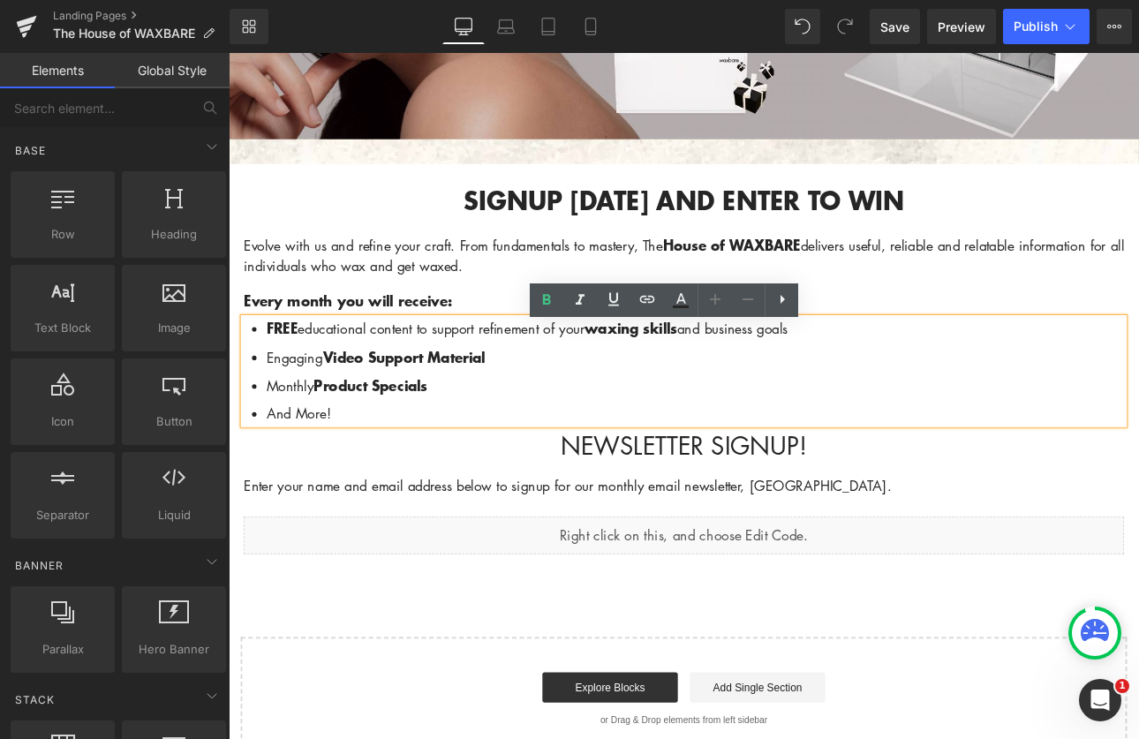
scroll to position [476, 0]
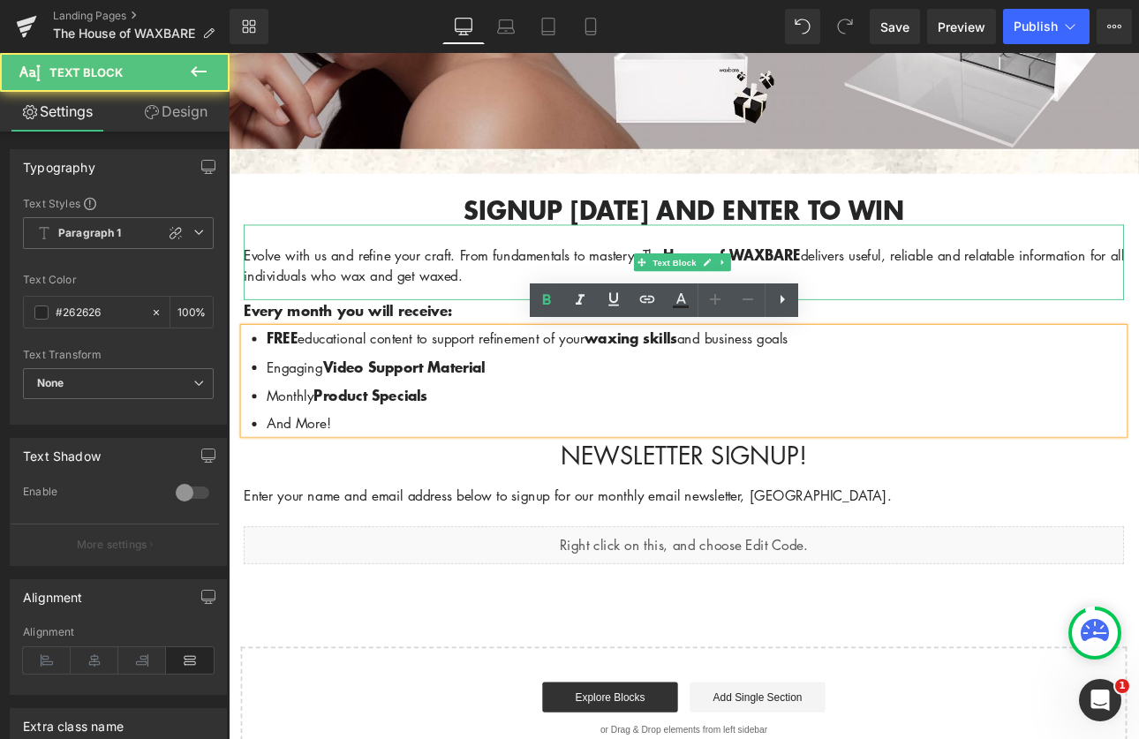
click at [282, 290] on p "Evolve with us and refine your craft. From fundamentals to mastery, The House o…" at bounding box center [762, 302] width 1033 height 49
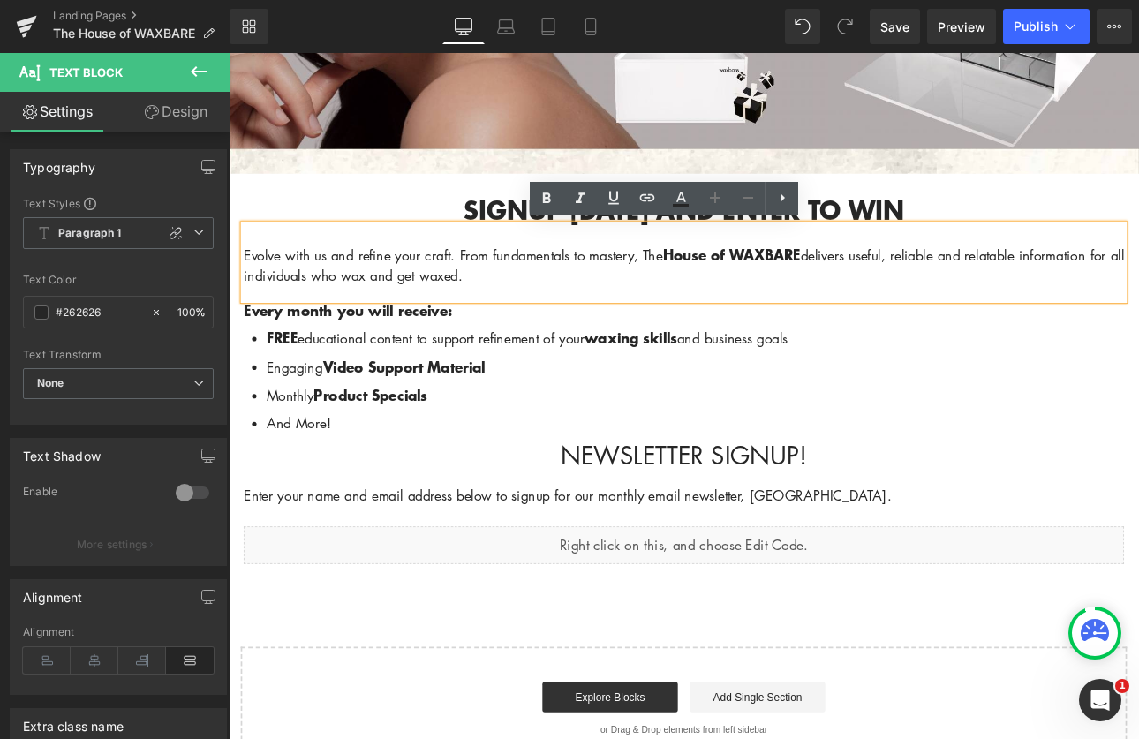
click at [281, 246] on h1 "Signup [DATE] and enter to win" at bounding box center [762, 238] width 1033 height 34
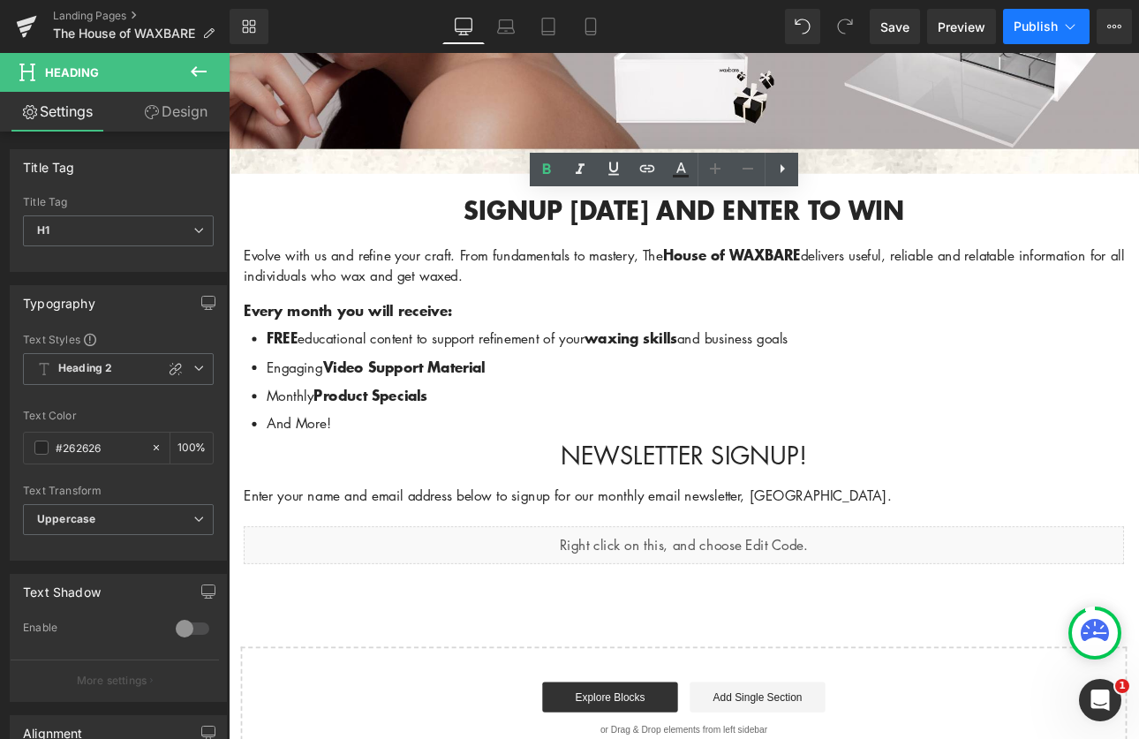
click at [1027, 25] on span "Publish" at bounding box center [1036, 26] width 44 height 14
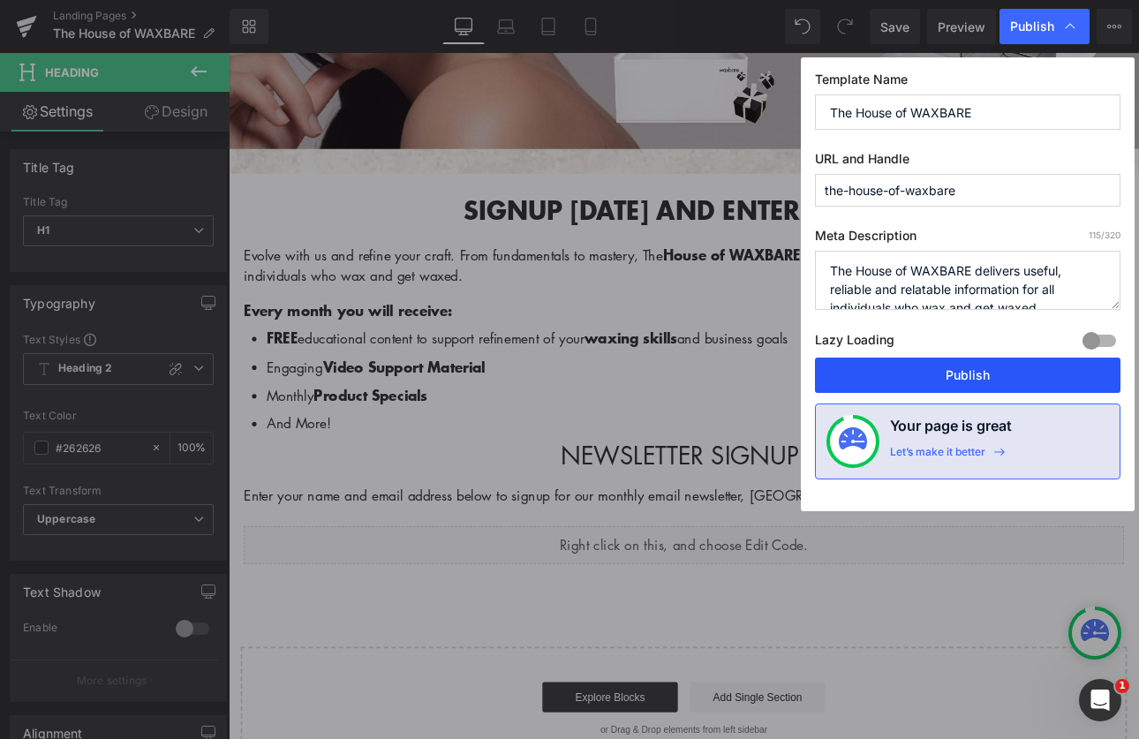
click at [1000, 377] on button "Publish" at bounding box center [968, 375] width 306 height 35
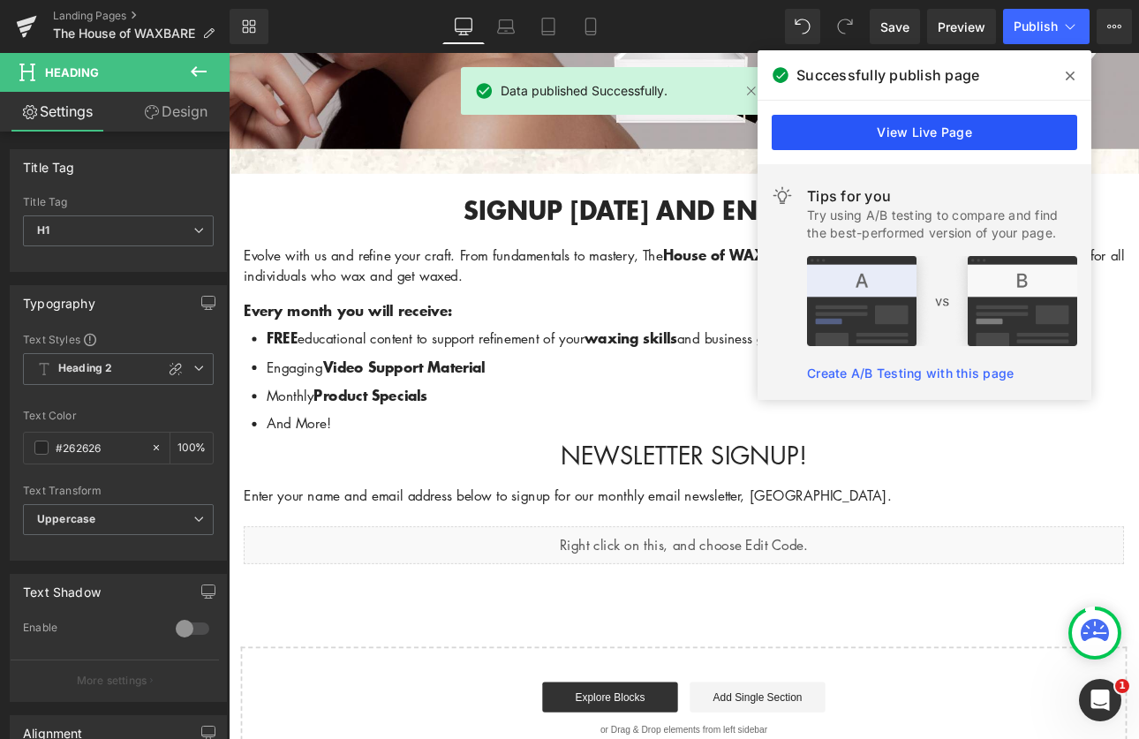
click at [960, 135] on link "View Live Page" at bounding box center [925, 132] width 306 height 35
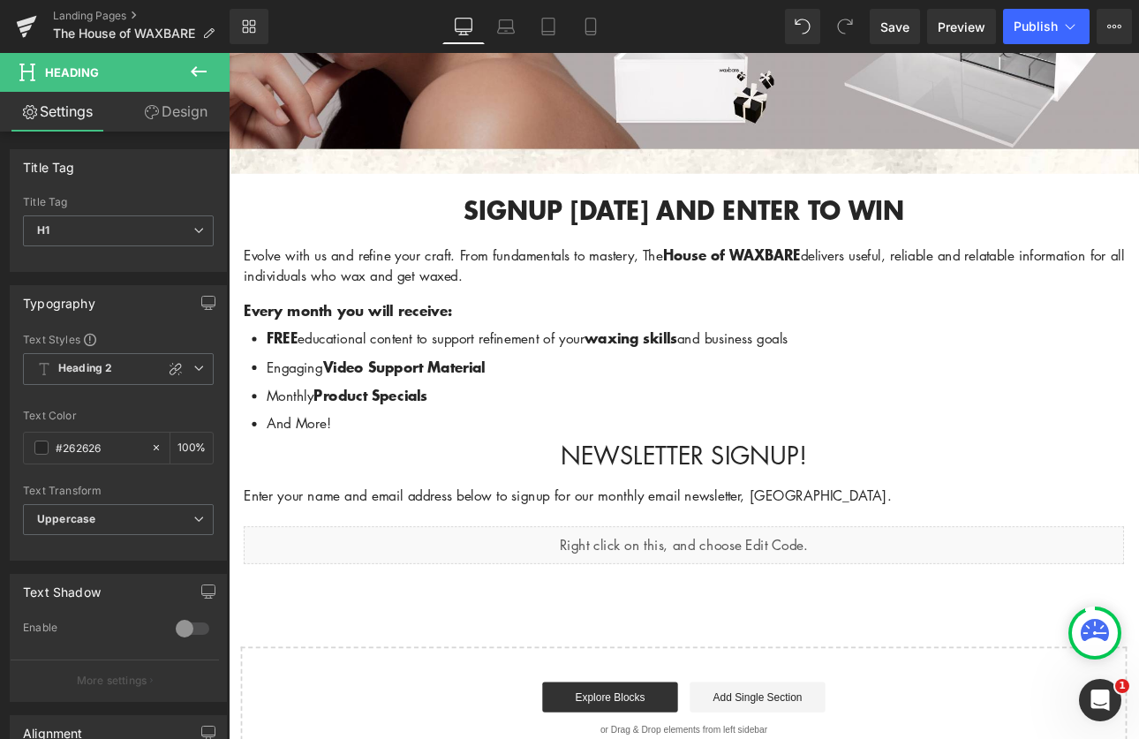
click at [1031, 573] on p "Enter your name and email address below to signup for our monthly email newslet…" at bounding box center [762, 573] width 1033 height 24
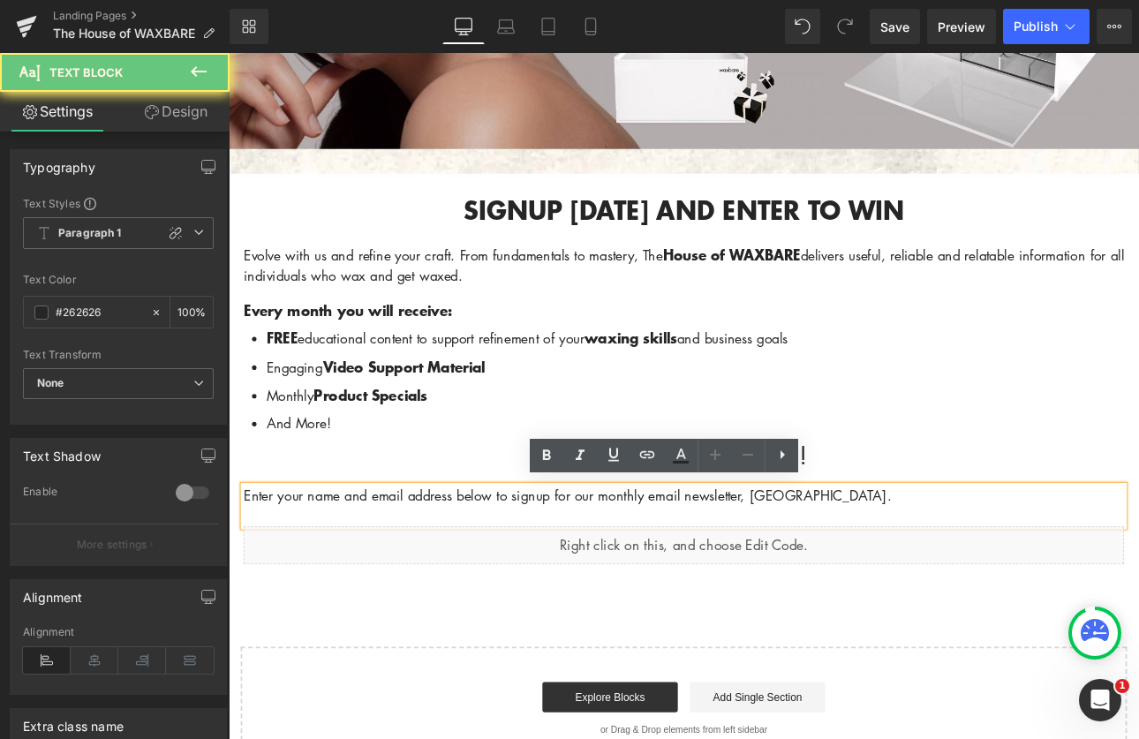
drag, startPoint x: 1027, startPoint y: 567, endPoint x: 1006, endPoint y: 563, distance: 21.6
click at [1006, 563] on p "Enter your name and email address below to signup for our monthly email newslet…" at bounding box center [762, 573] width 1033 height 24
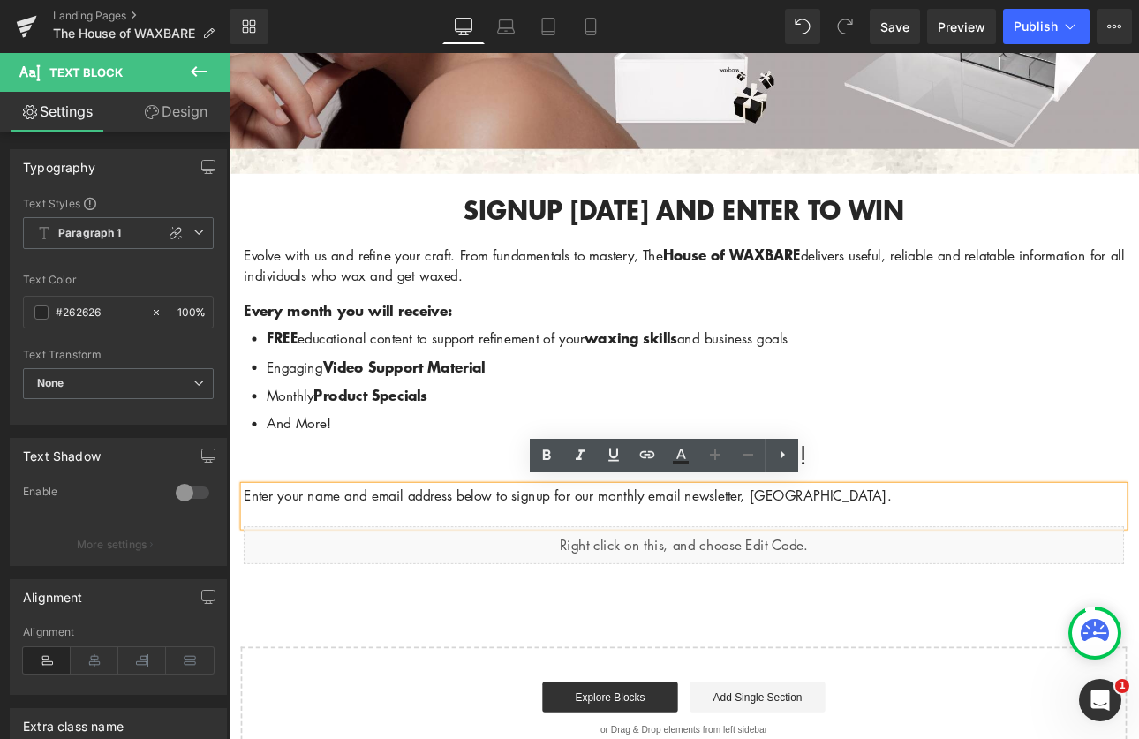
drag, startPoint x: 313, startPoint y: 567, endPoint x: 292, endPoint y: 569, distance: 20.4
click at [312, 567] on p "Enter your name and email address below to signup for our monthly email newslet…" at bounding box center [762, 573] width 1033 height 24
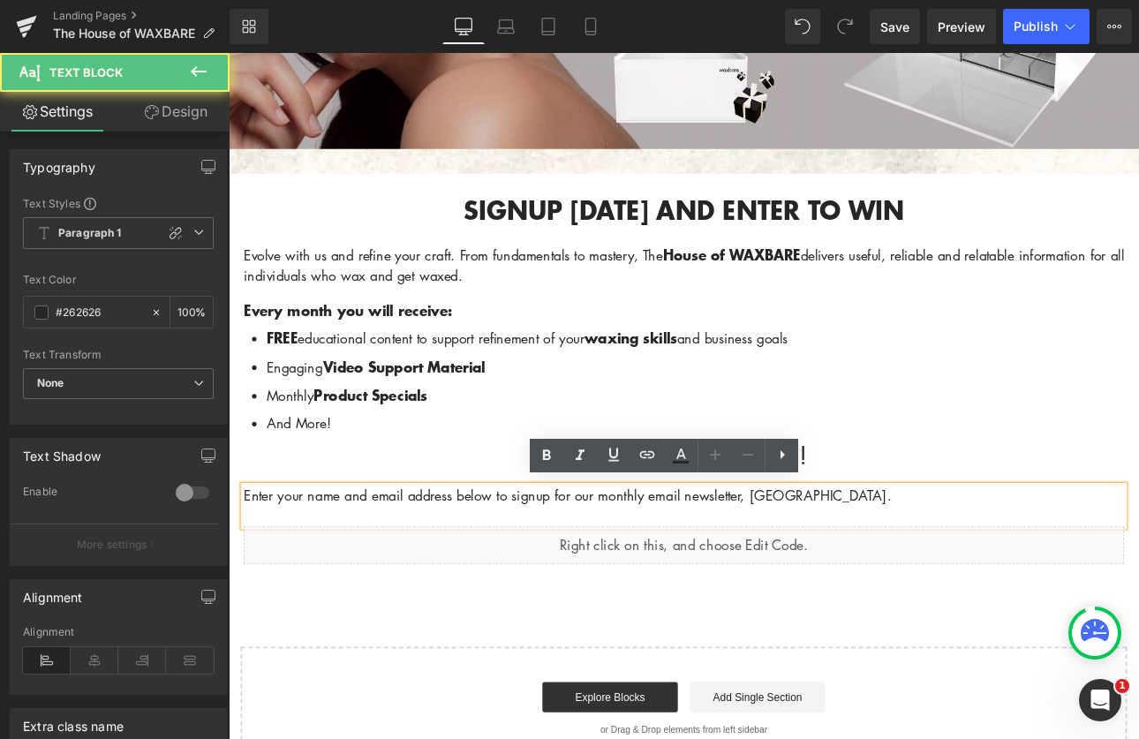
click at [284, 529] on h1 "Newsletter Signup!" at bounding box center [762, 526] width 1033 height 34
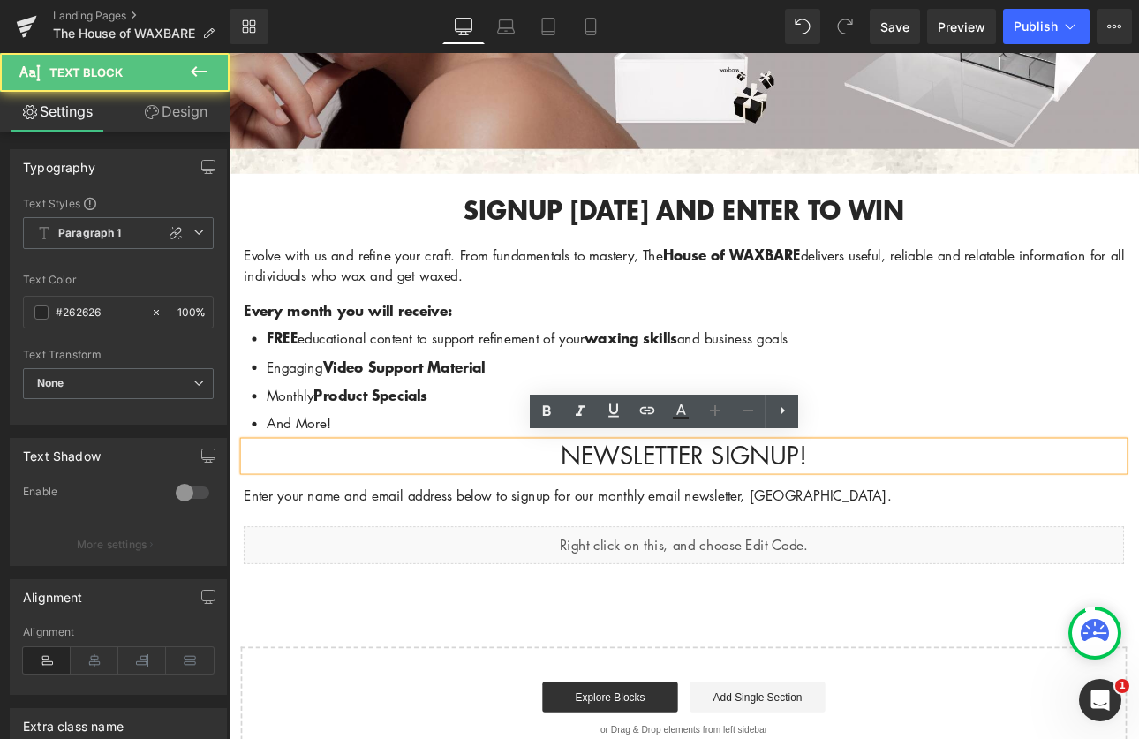
click at [262, 568] on p "Enter your name and email address below to signup for our monthly email newslet…" at bounding box center [762, 573] width 1033 height 24
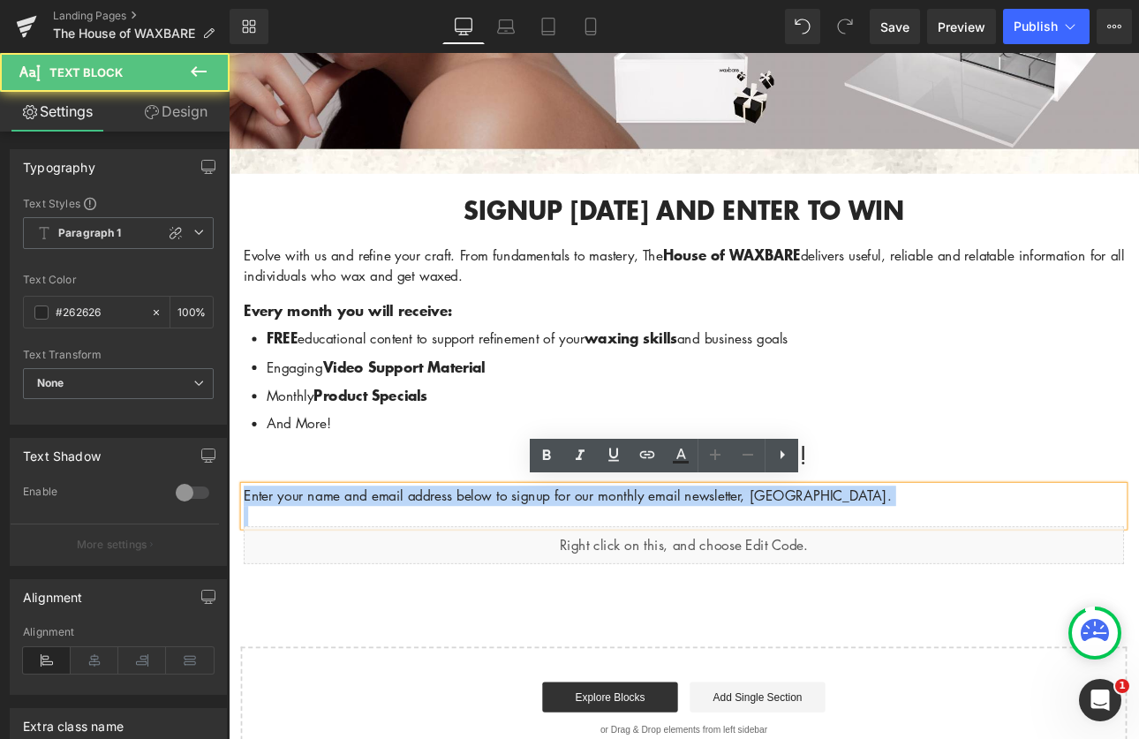
drag, startPoint x: 978, startPoint y: 588, endPoint x: 237, endPoint y: 546, distance: 743.0
click at [237, 546] on div "Signup today and enter to win Heading Evolve with us and refine your craft. Fro…" at bounding box center [763, 437] width 1060 height 432
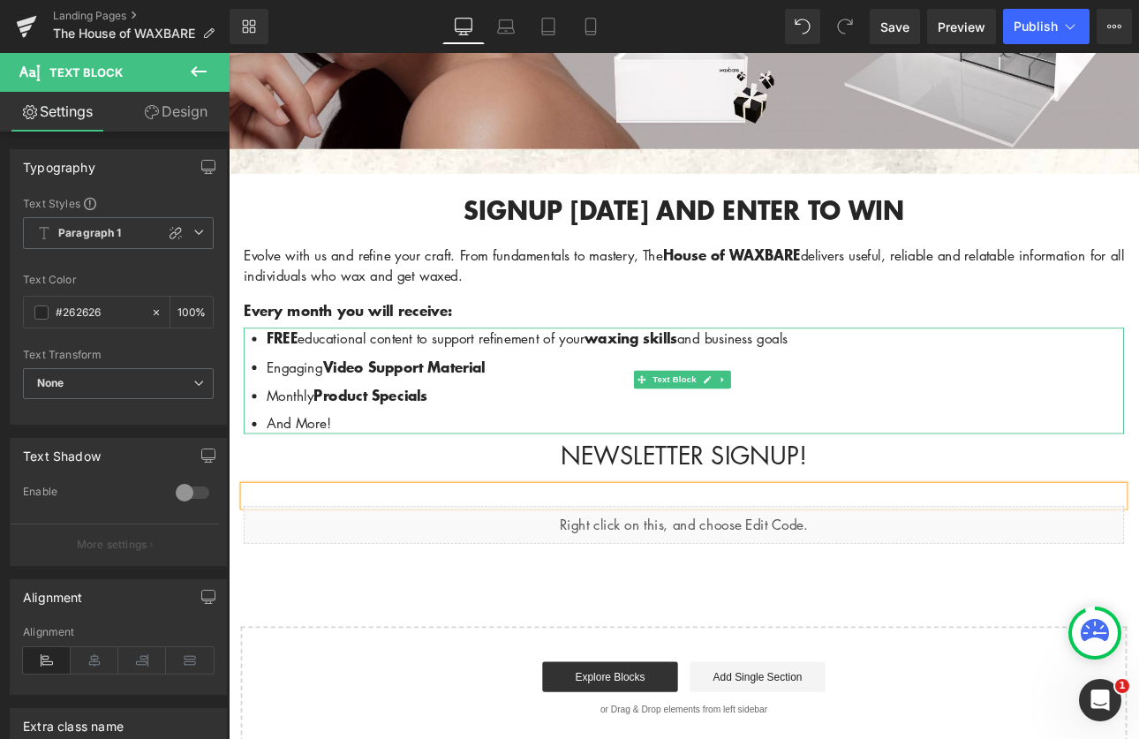
click at [593, 480] on li "And More!" at bounding box center [776, 488] width 1007 height 24
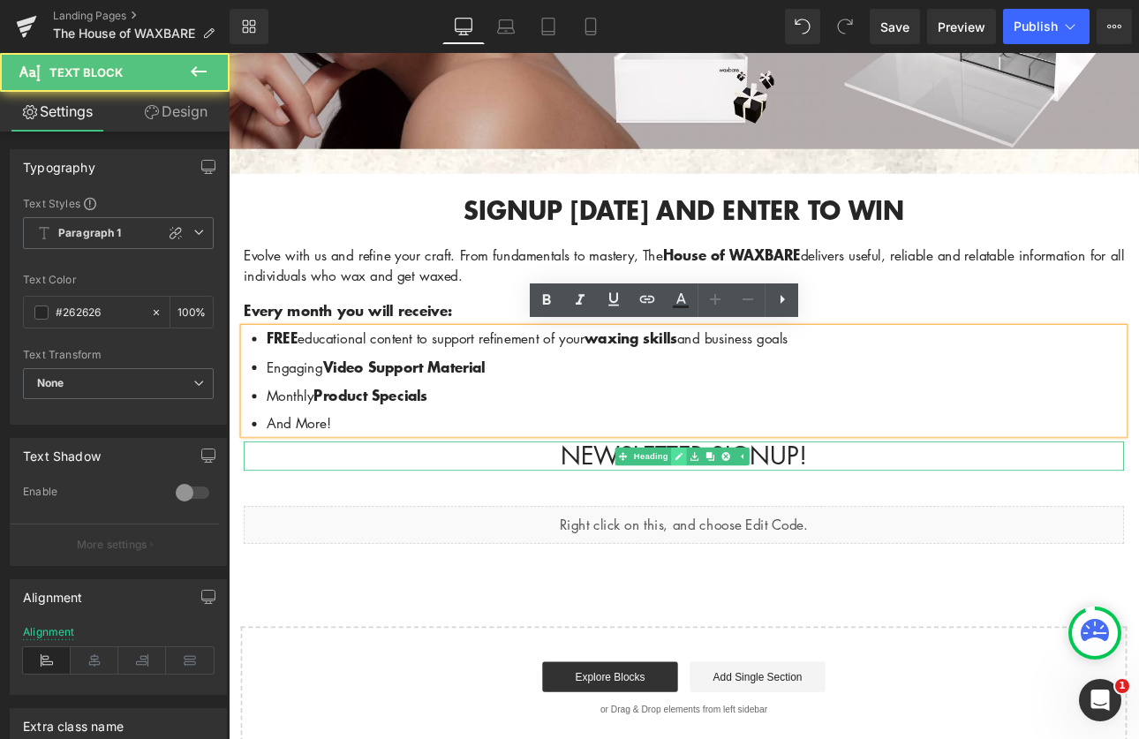
click at [752, 521] on icon at bounding box center [757, 526] width 10 height 11
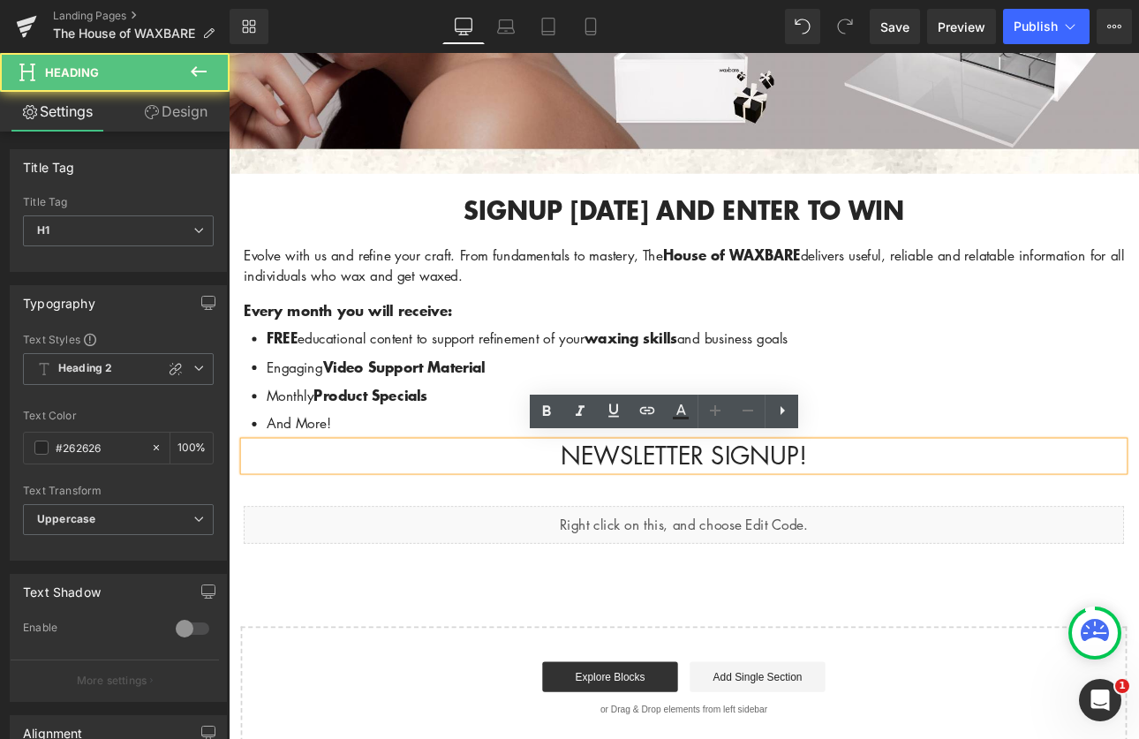
click at [954, 515] on h1 "Newsletter Signup!" at bounding box center [762, 526] width 1033 height 34
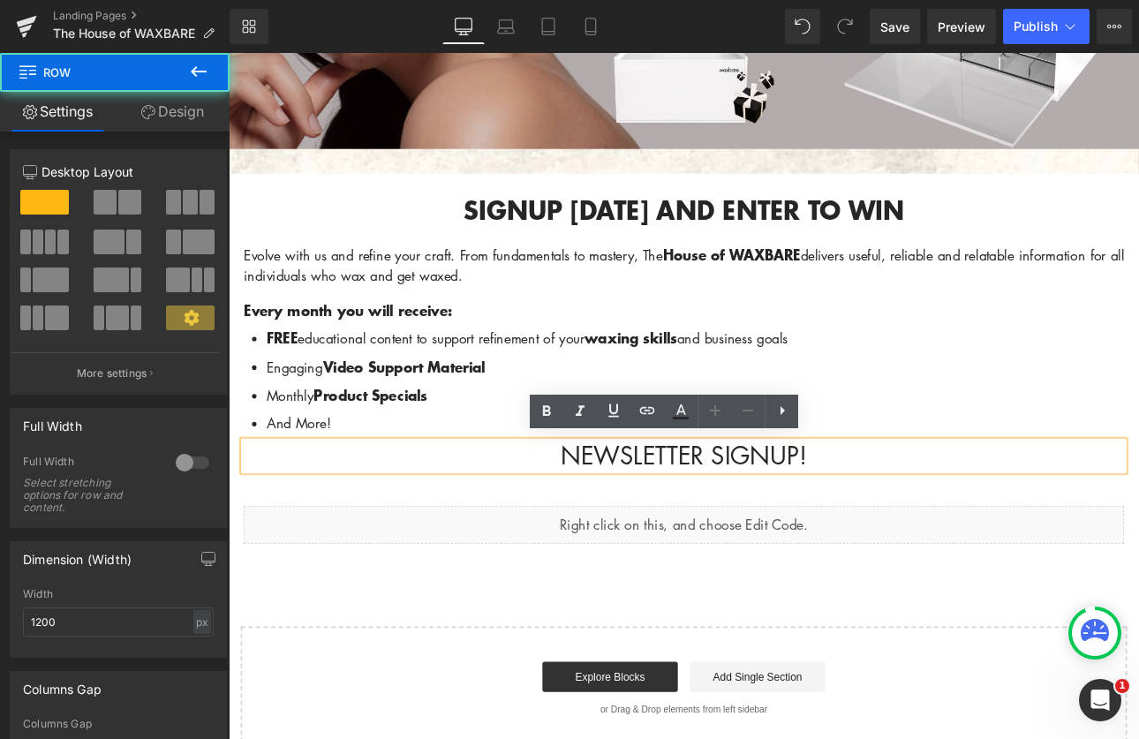
click at [471, 522] on div "Signup today and enter to win Heading Evolve with us and refine your craft. Fro…" at bounding box center [763, 425] width 1060 height 408
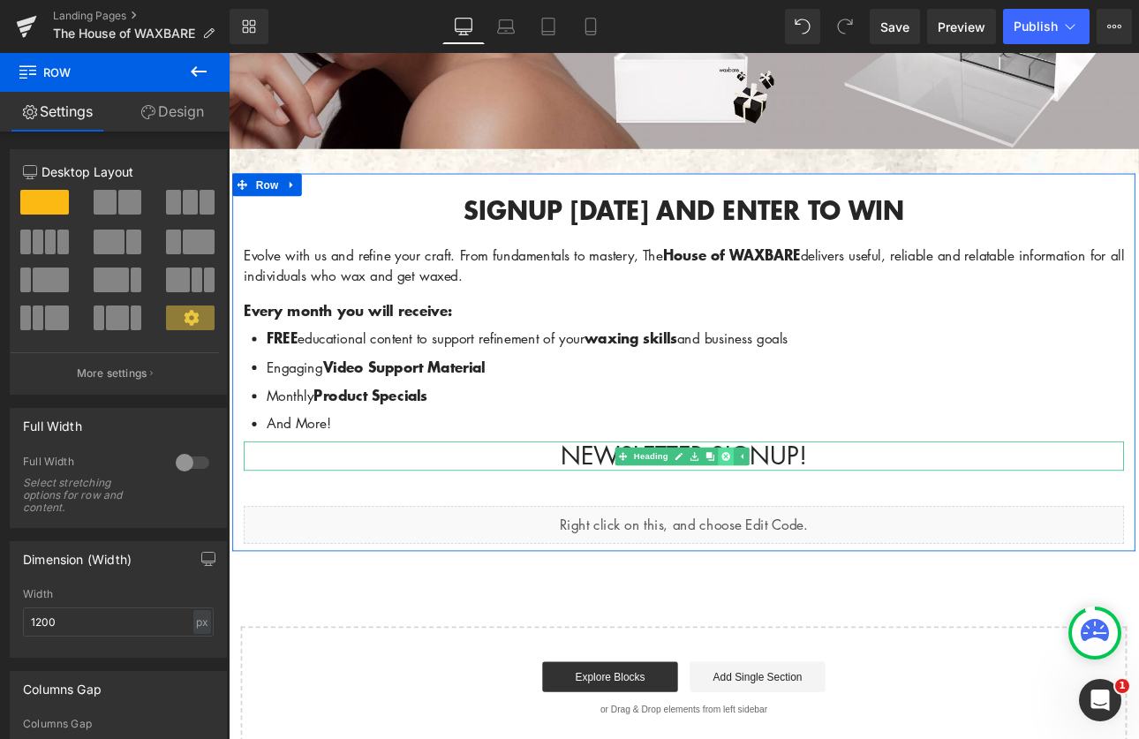
click at [808, 521] on icon at bounding box center [812, 526] width 10 height 10
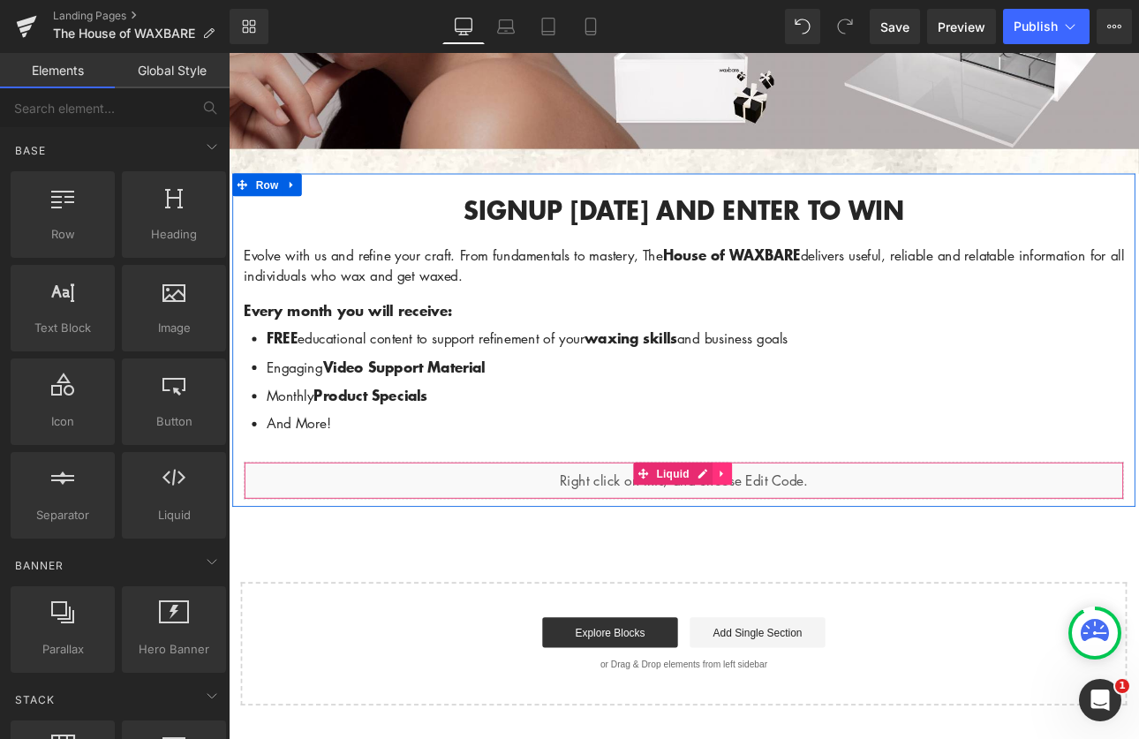
click at [804, 540] on icon at bounding box center [808, 546] width 12 height 13
click at [831, 464] on ul "FREE educational content to support refinement of your waxing skills and busine…" at bounding box center [762, 437] width 1033 height 125
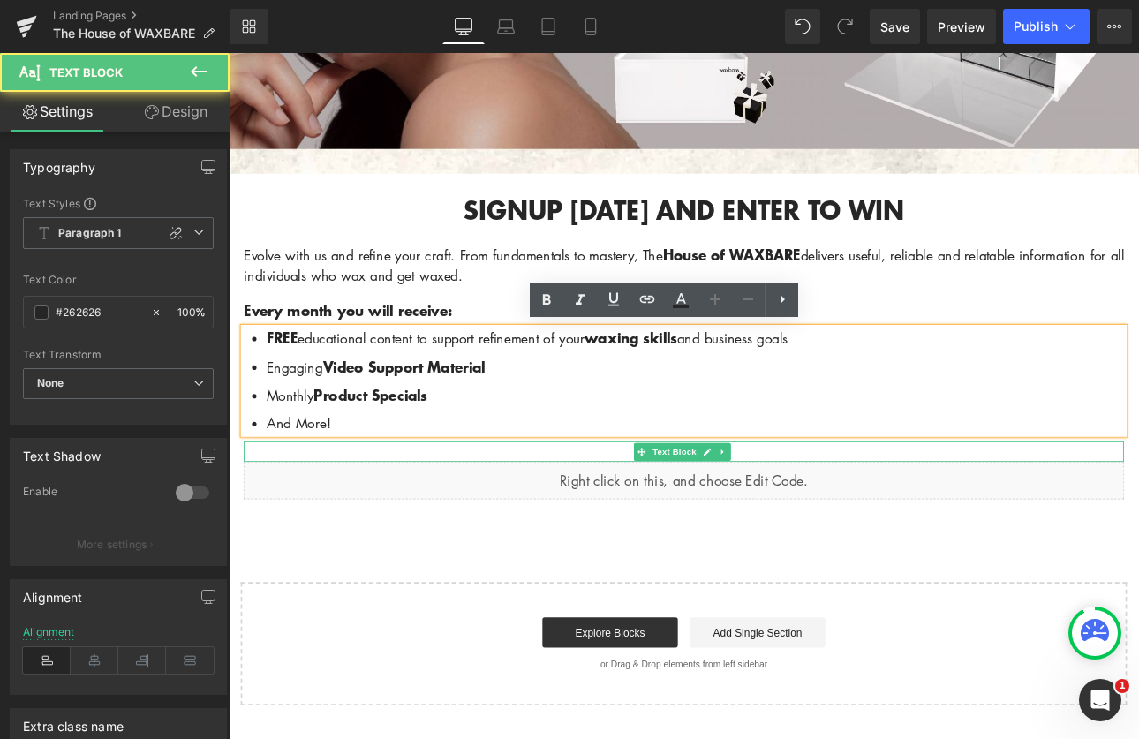
click at [664, 517] on p at bounding box center [762, 521] width 1033 height 24
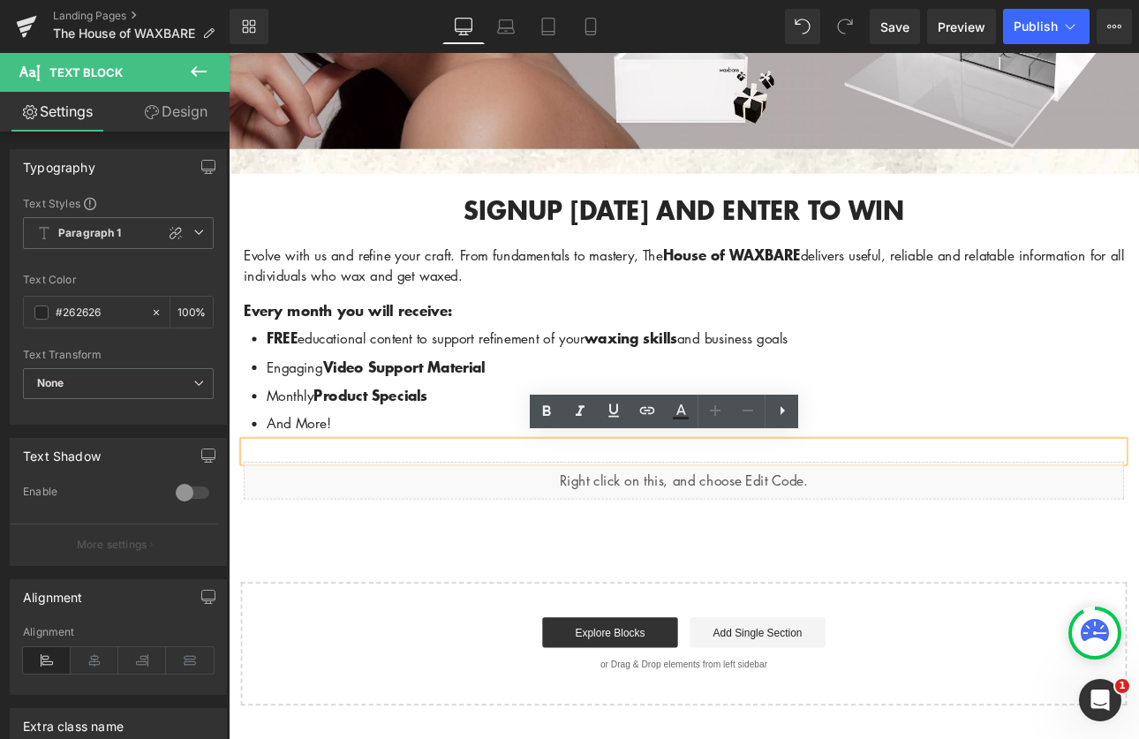
click at [666, 516] on p at bounding box center [762, 521] width 1033 height 24
click at [1032, 402] on ul "FREE educational content to support refinement of your waxing skills and busine…" at bounding box center [762, 437] width 1033 height 125
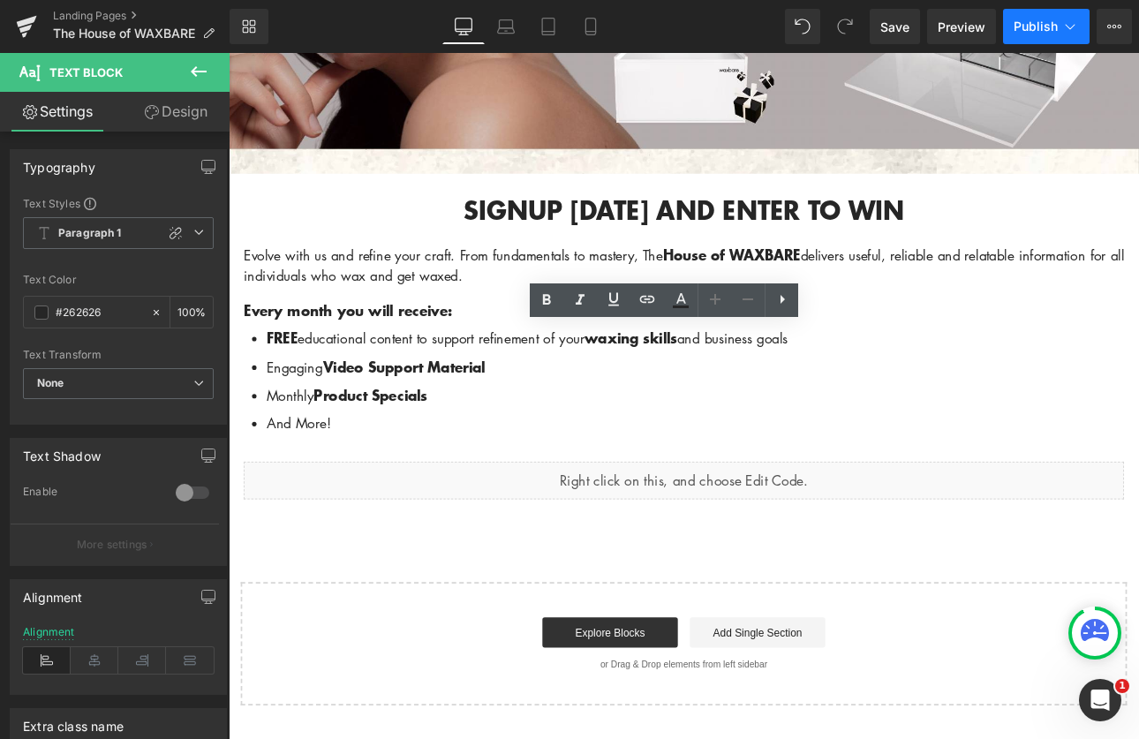
click at [1044, 25] on span "Publish" at bounding box center [1036, 26] width 44 height 14
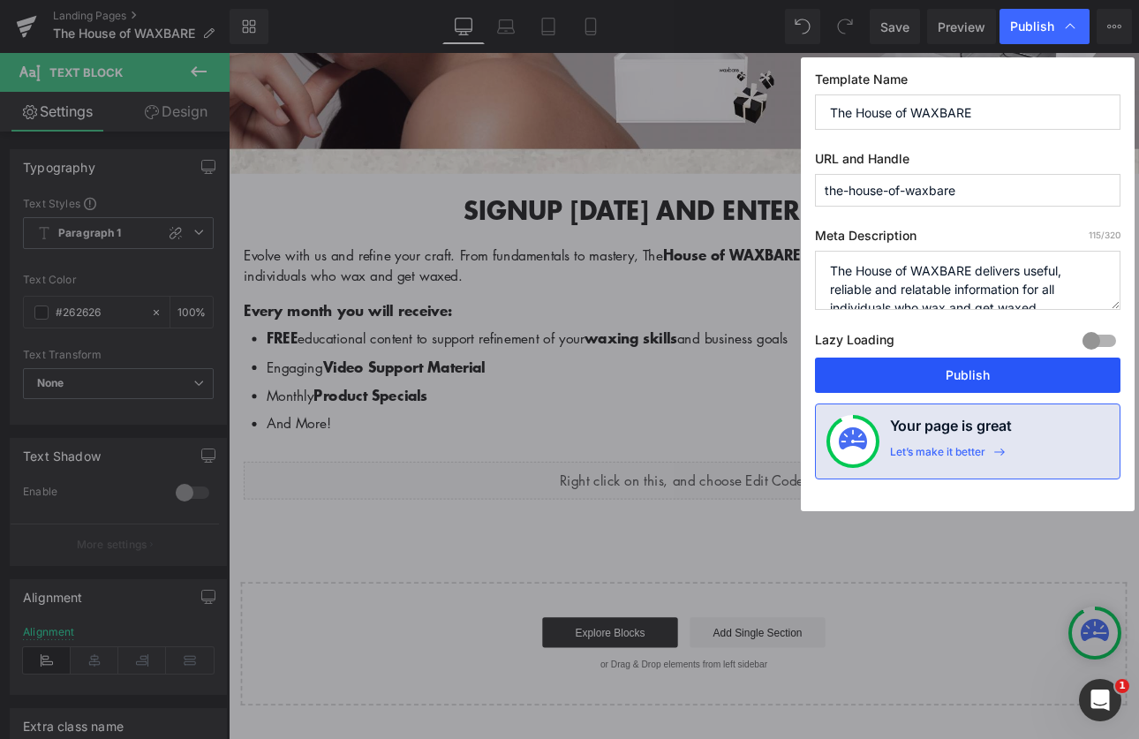
click at [1014, 368] on button "Publish" at bounding box center [968, 375] width 306 height 35
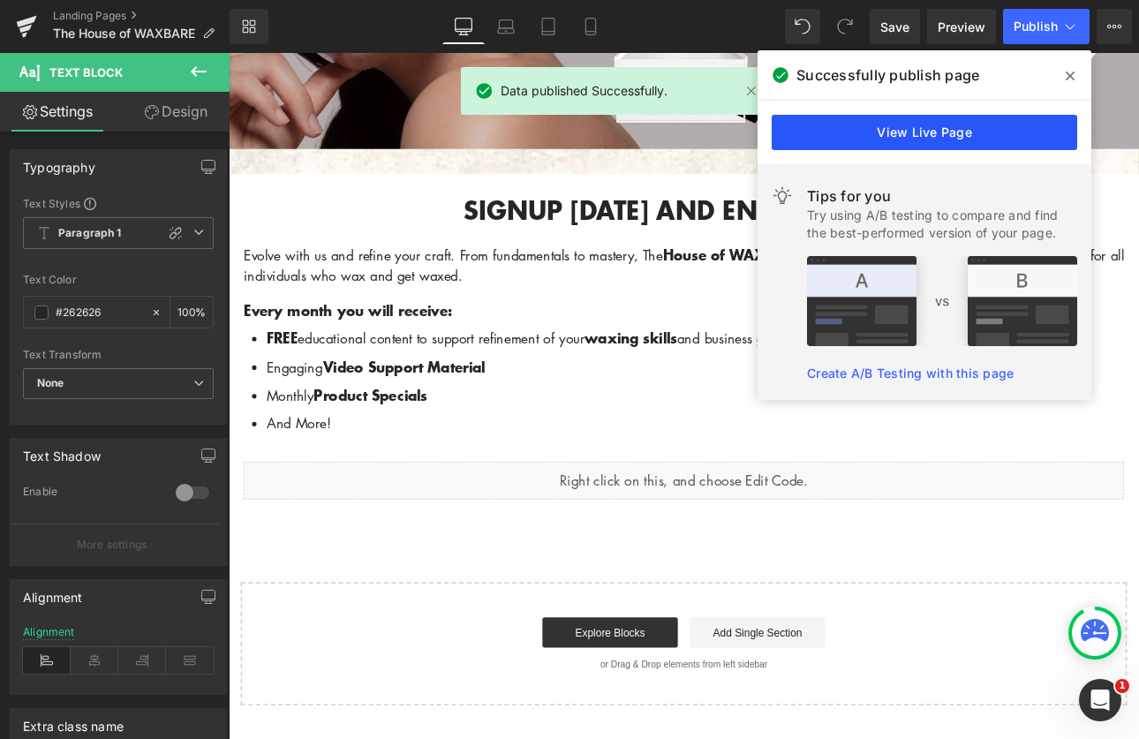
click at [913, 130] on link "View Live Page" at bounding box center [925, 132] width 306 height 35
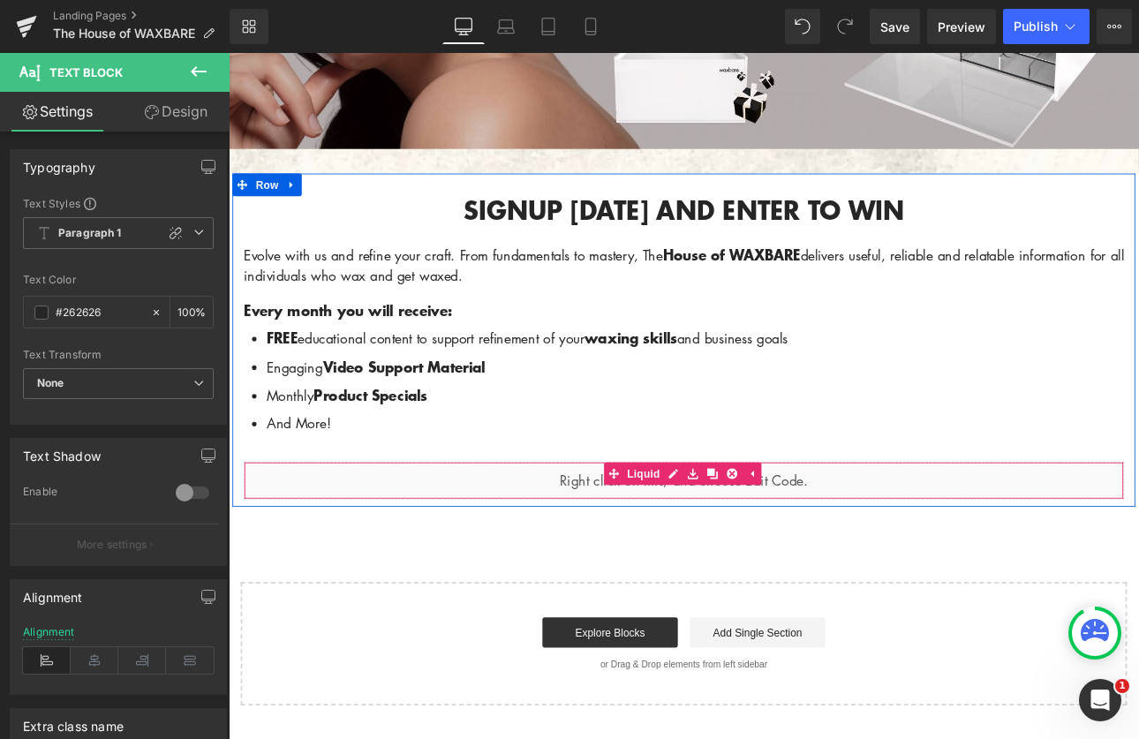
click at [252, 548] on div "Liquid" at bounding box center [762, 554] width 1033 height 44
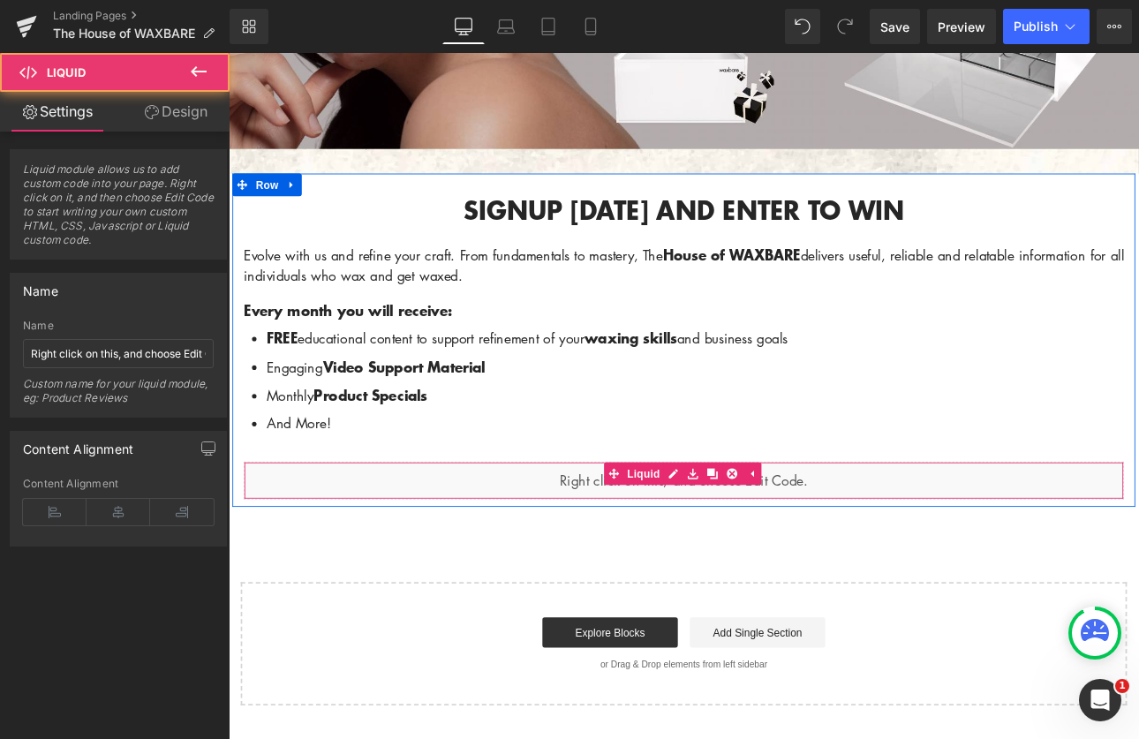
click at [264, 546] on div "Liquid" at bounding box center [762, 554] width 1033 height 44
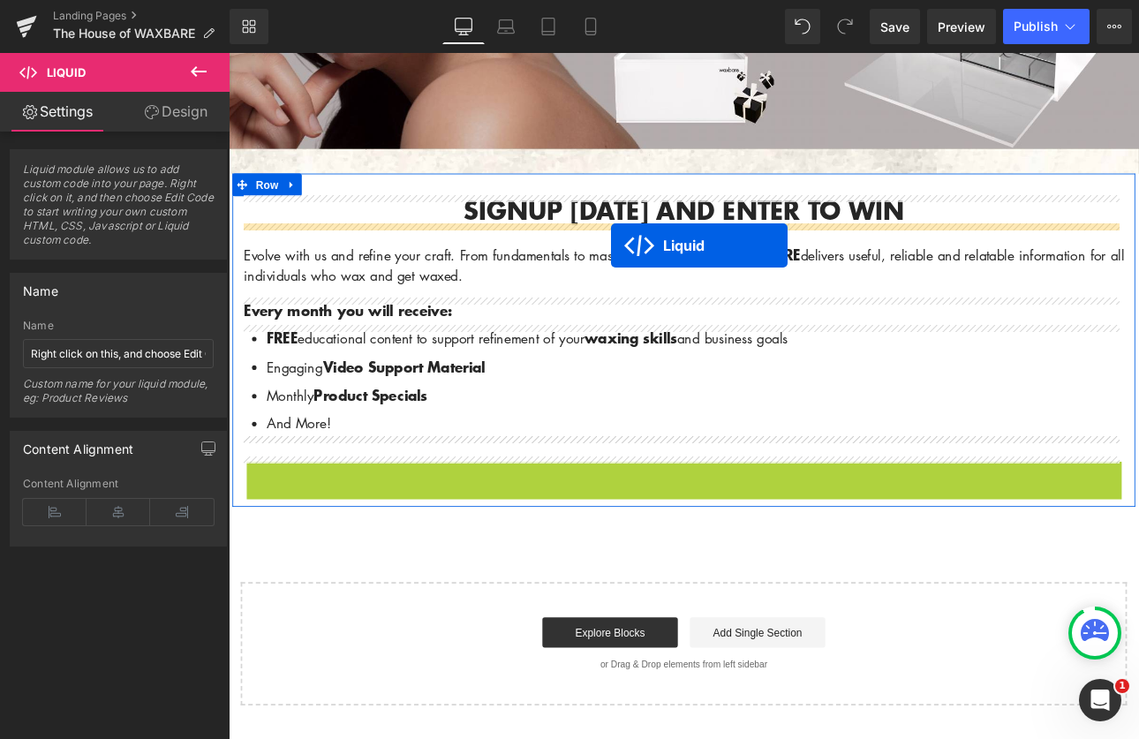
drag, startPoint x: 674, startPoint y: 540, endPoint x: 677, endPoint y: 279, distance: 260.5
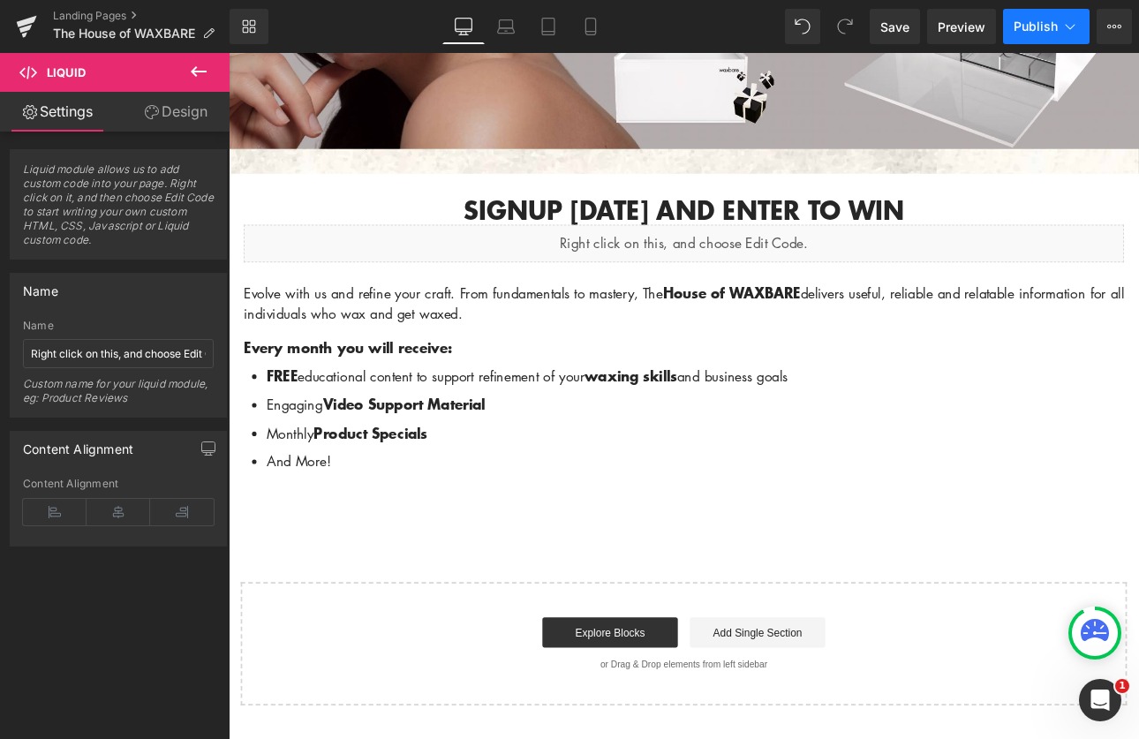
click at [1025, 21] on span "Publish" at bounding box center [1036, 26] width 44 height 14
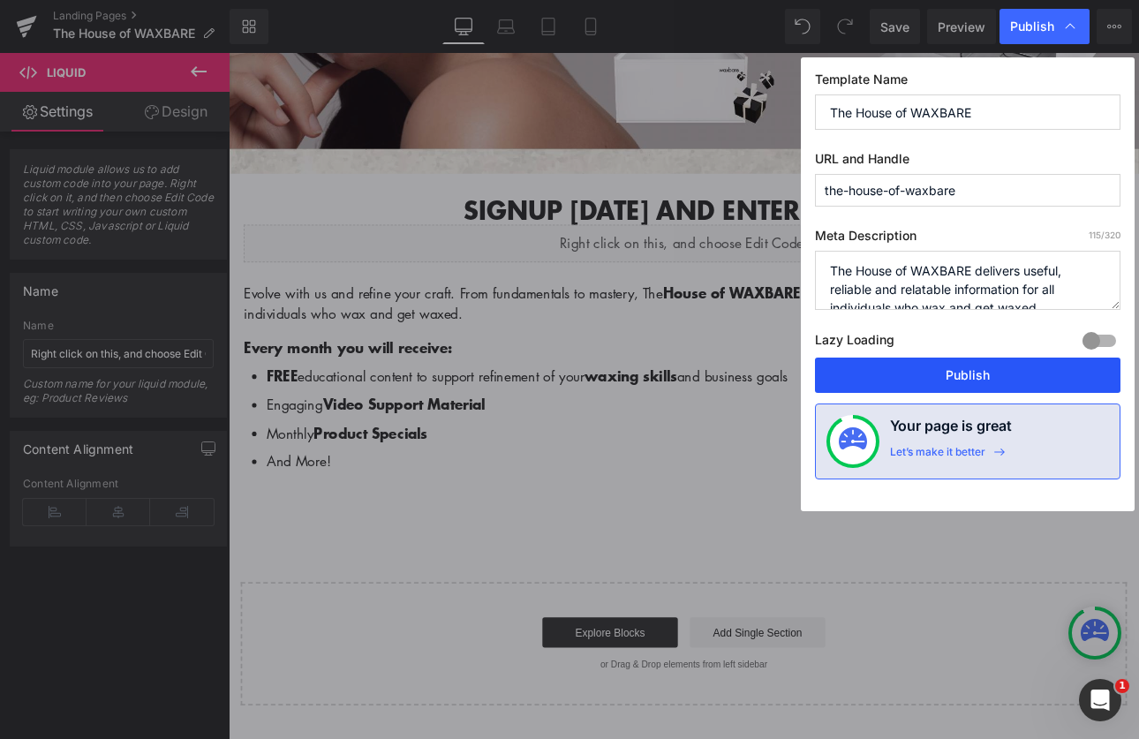
click at [965, 379] on button "Publish" at bounding box center [968, 375] width 306 height 35
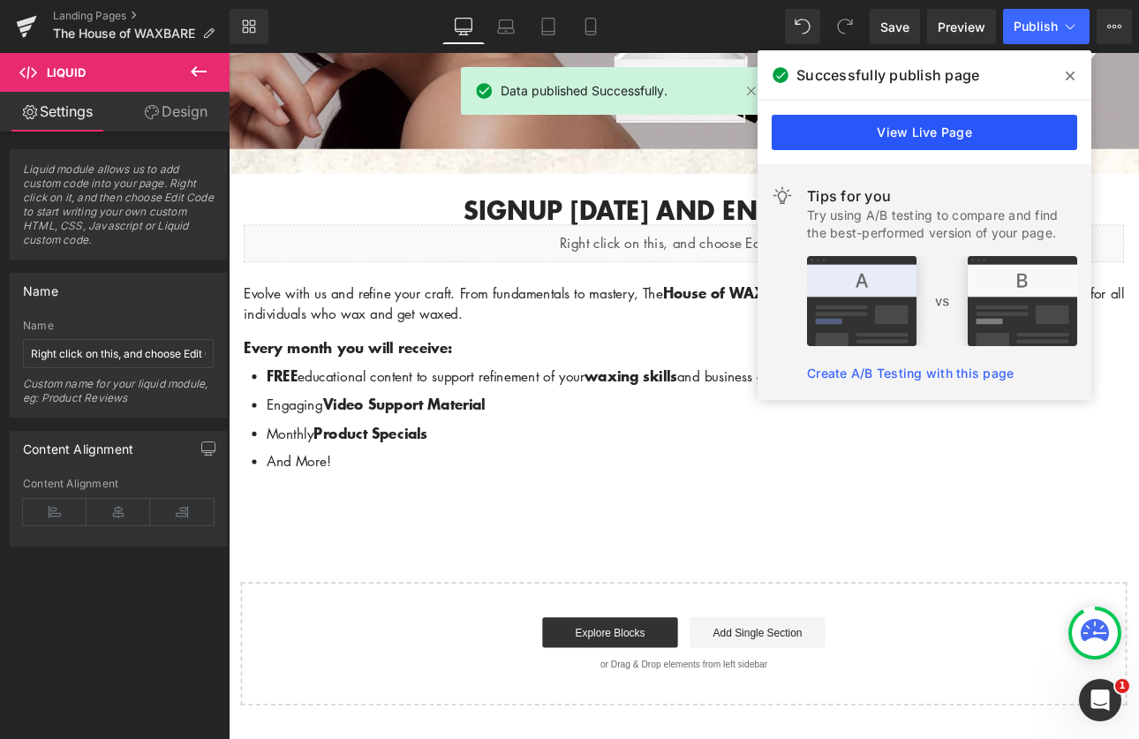
click at [1016, 122] on link "View Live Page" at bounding box center [925, 132] width 306 height 35
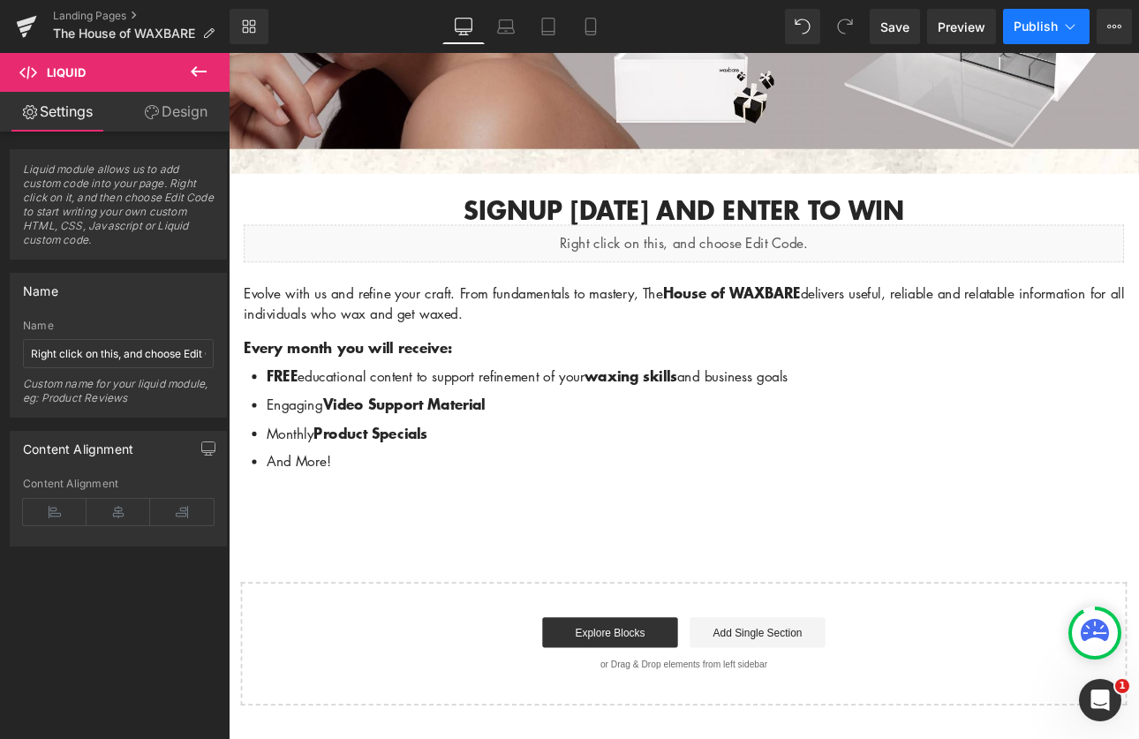
click at [1036, 32] on span "Publish" at bounding box center [1036, 26] width 44 height 14
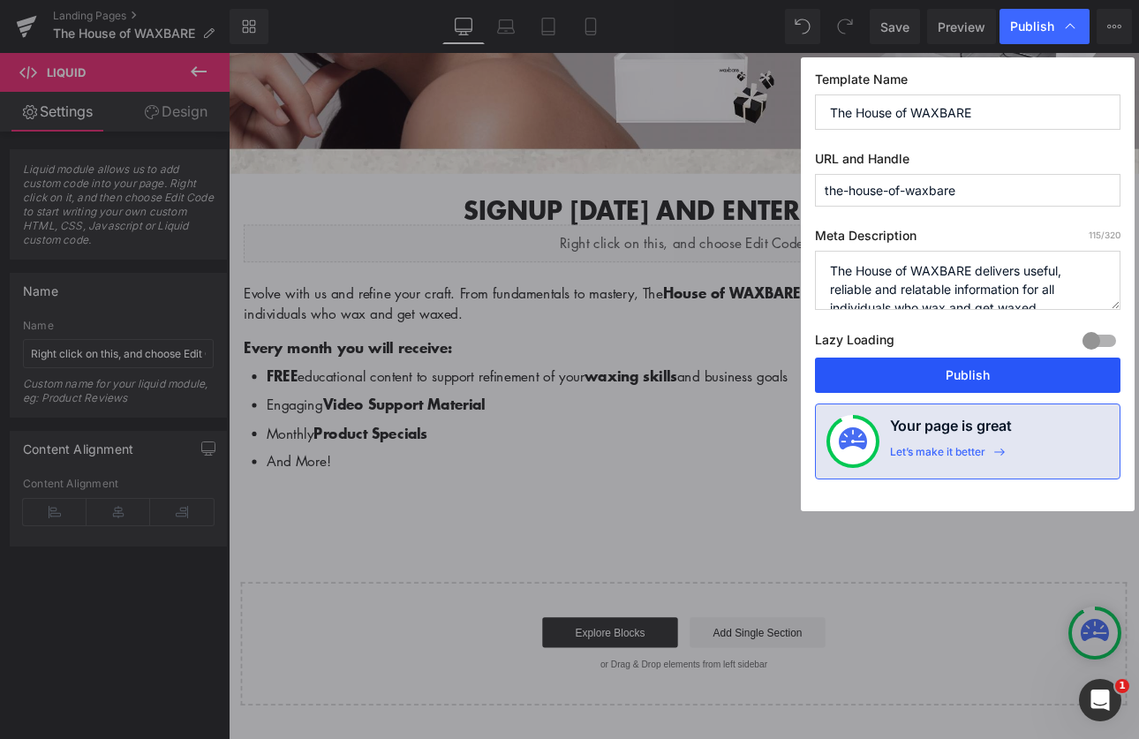
click at [947, 382] on button "Publish" at bounding box center [968, 375] width 306 height 35
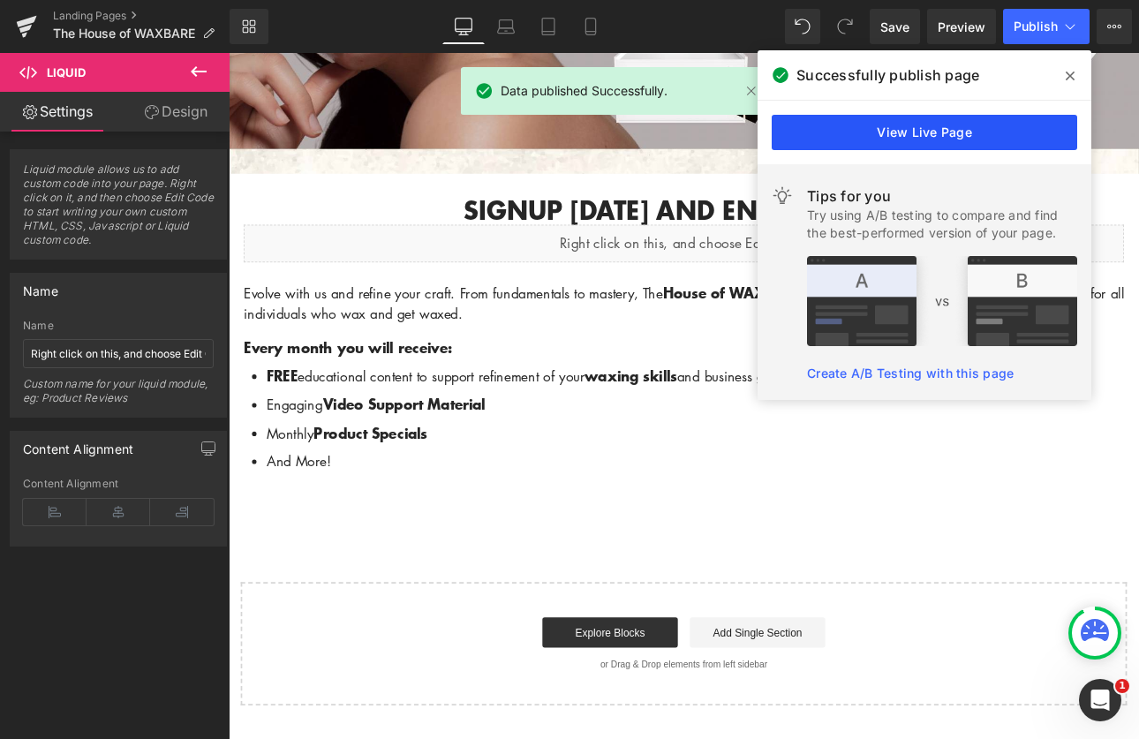
click at [1000, 141] on link "View Live Page" at bounding box center [925, 132] width 306 height 35
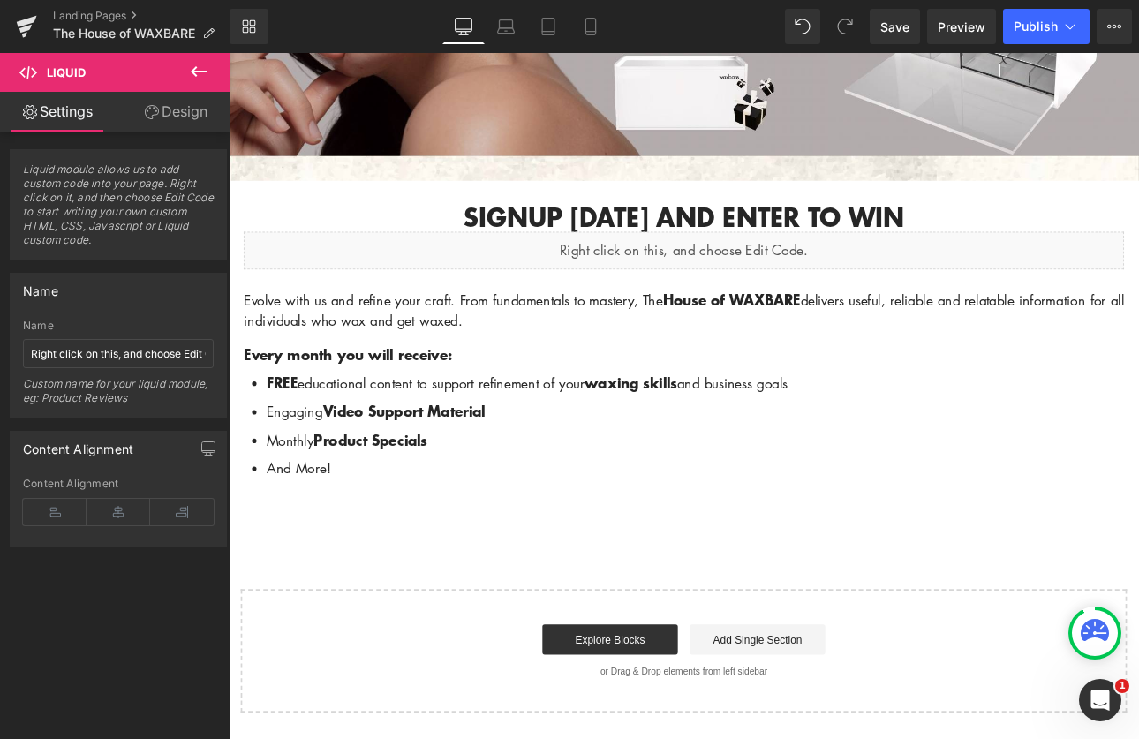
scroll to position [444, 0]
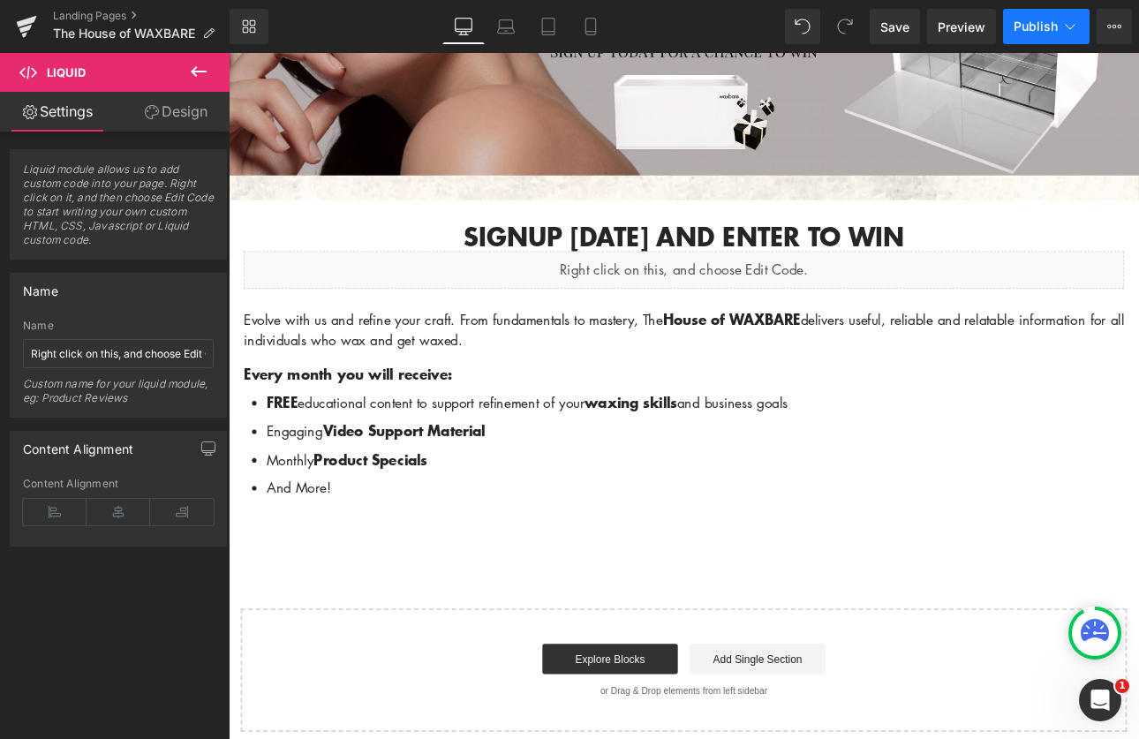
click at [1047, 17] on button "Publish" at bounding box center [1046, 26] width 87 height 35
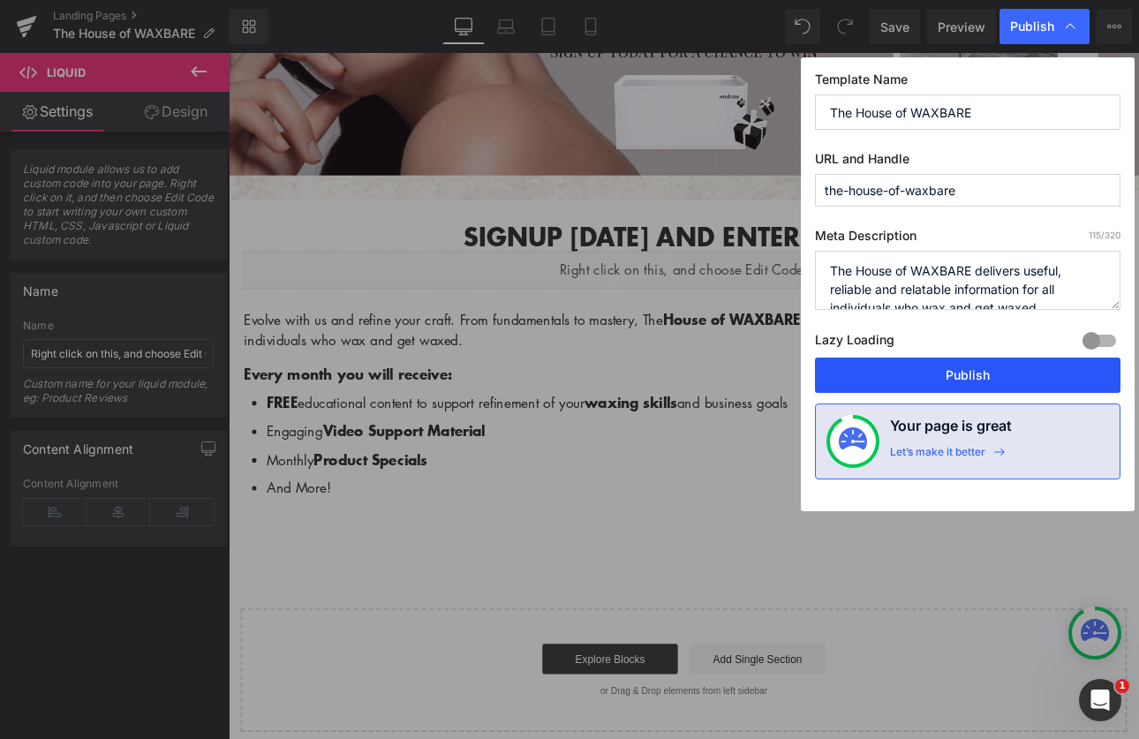
click at [925, 372] on button "Publish" at bounding box center [968, 375] width 306 height 35
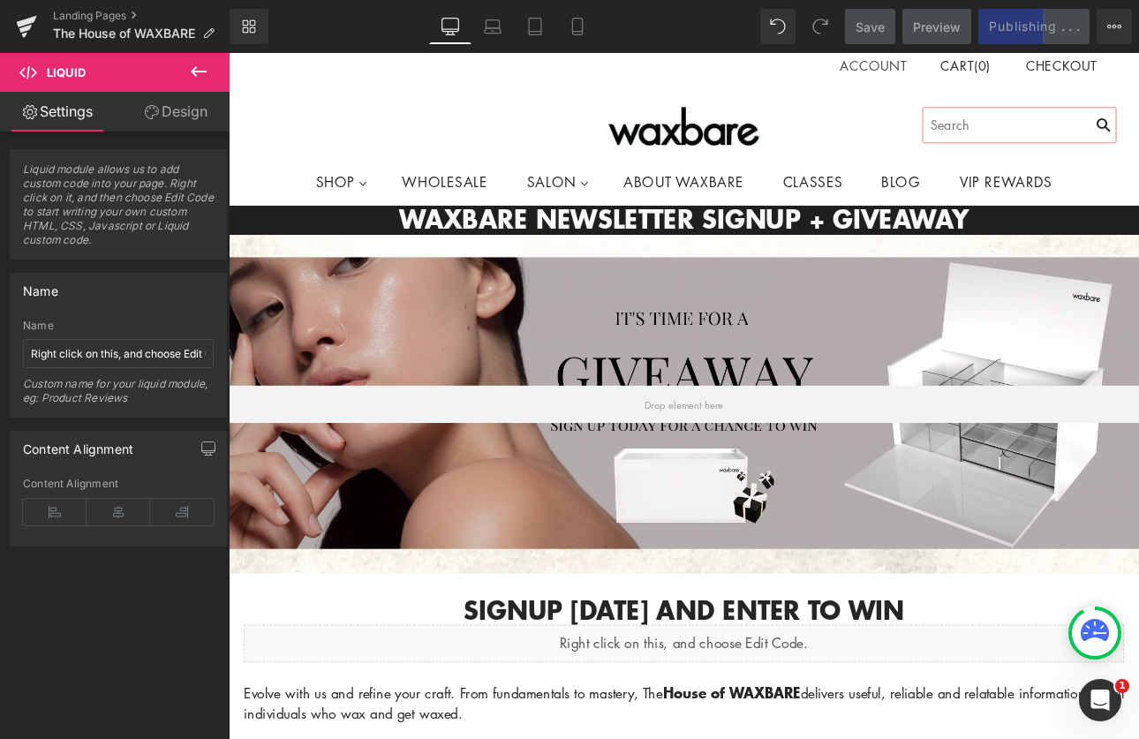
scroll to position [0, 0]
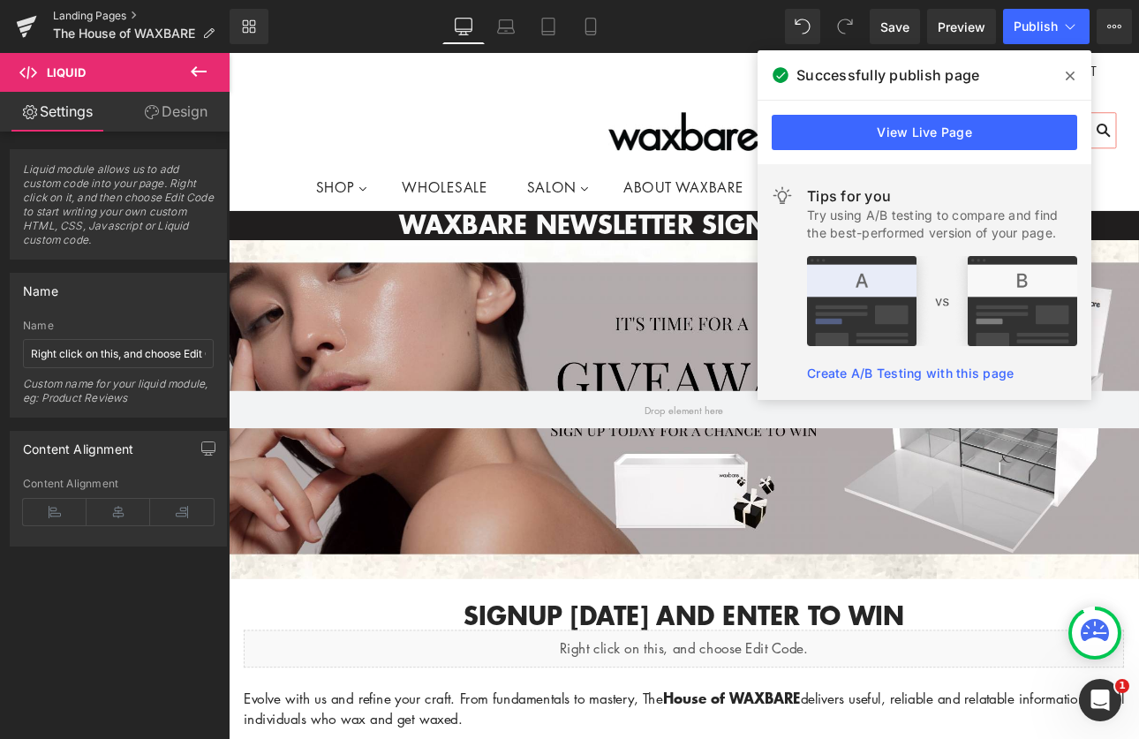
click at [97, 19] on link "Landing Pages" at bounding box center [141, 16] width 177 height 14
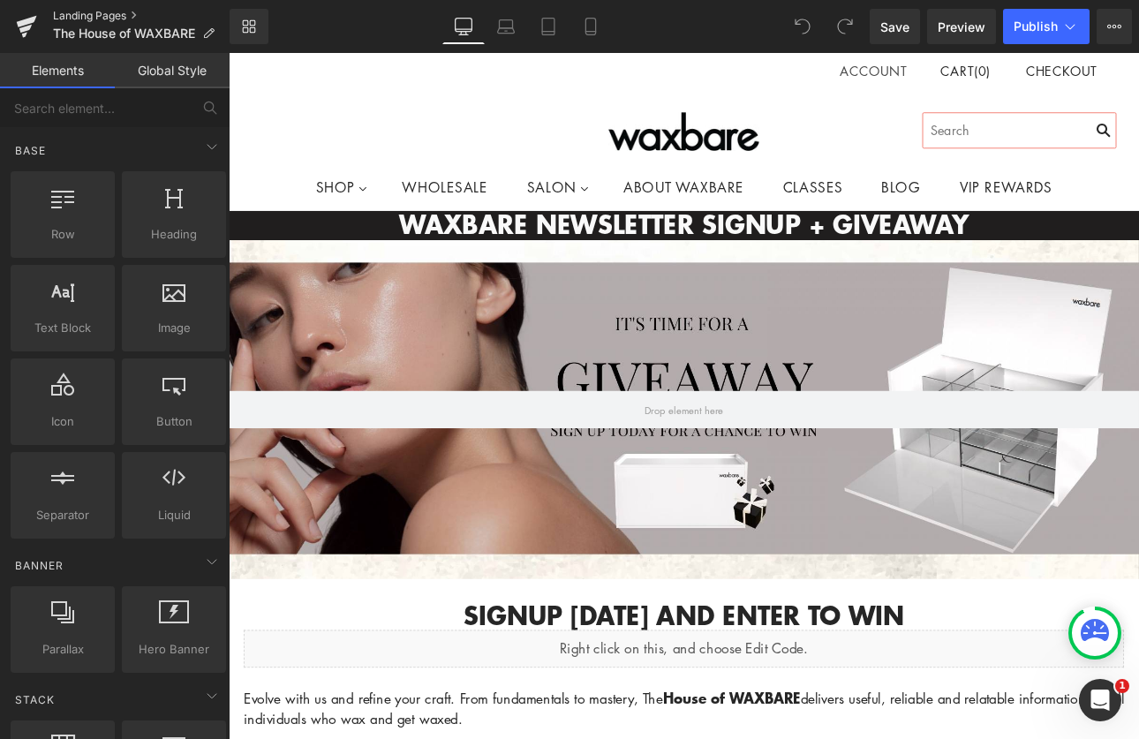
click at [79, 9] on link "Landing Pages" at bounding box center [141, 16] width 177 height 14
